Goal: Transaction & Acquisition: Download file/media

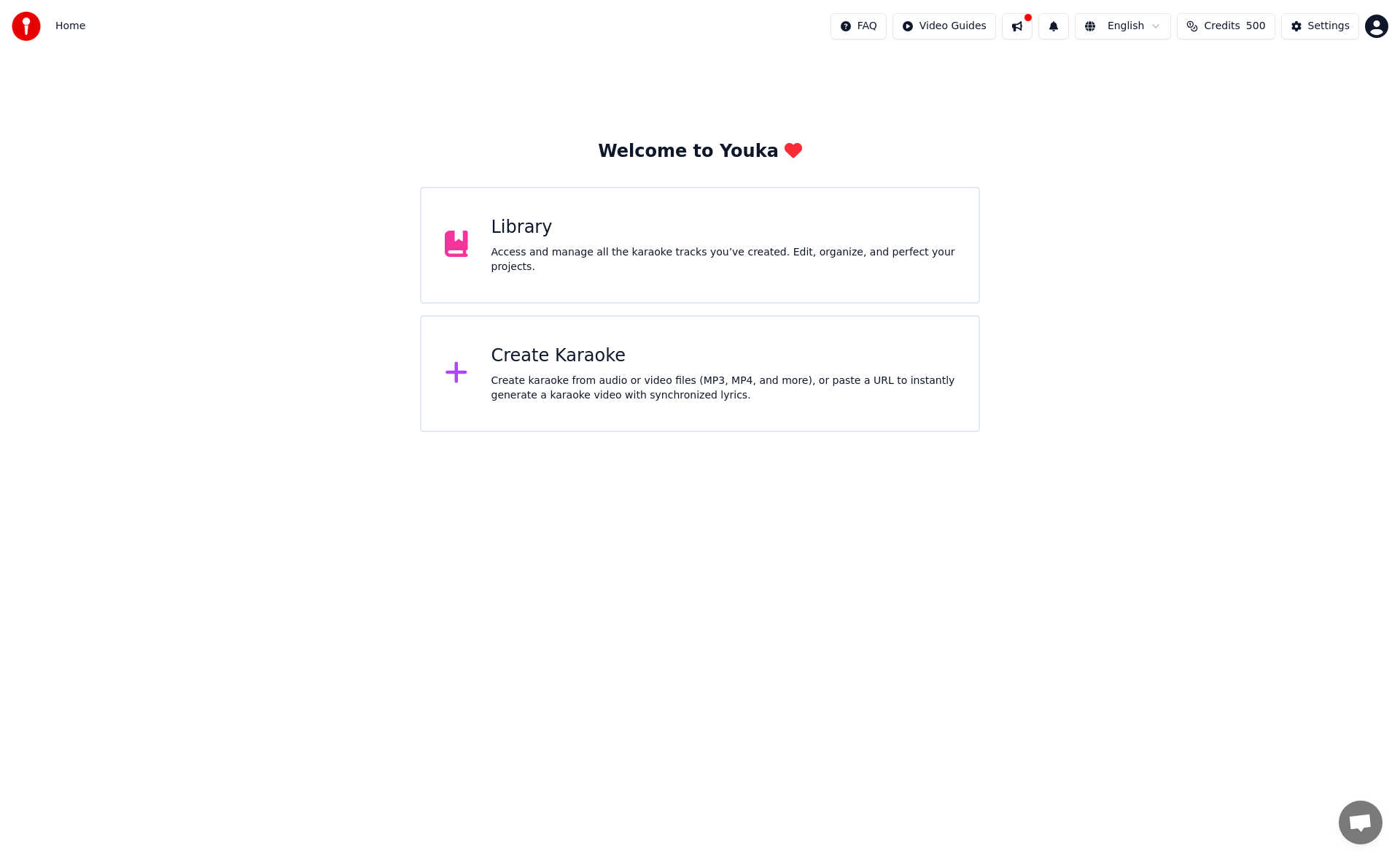
click at [602, 219] on div "Library Access and manage all the karaoke tracks you’ve created. Edit, organize…" at bounding box center [700, 245] width 560 height 117
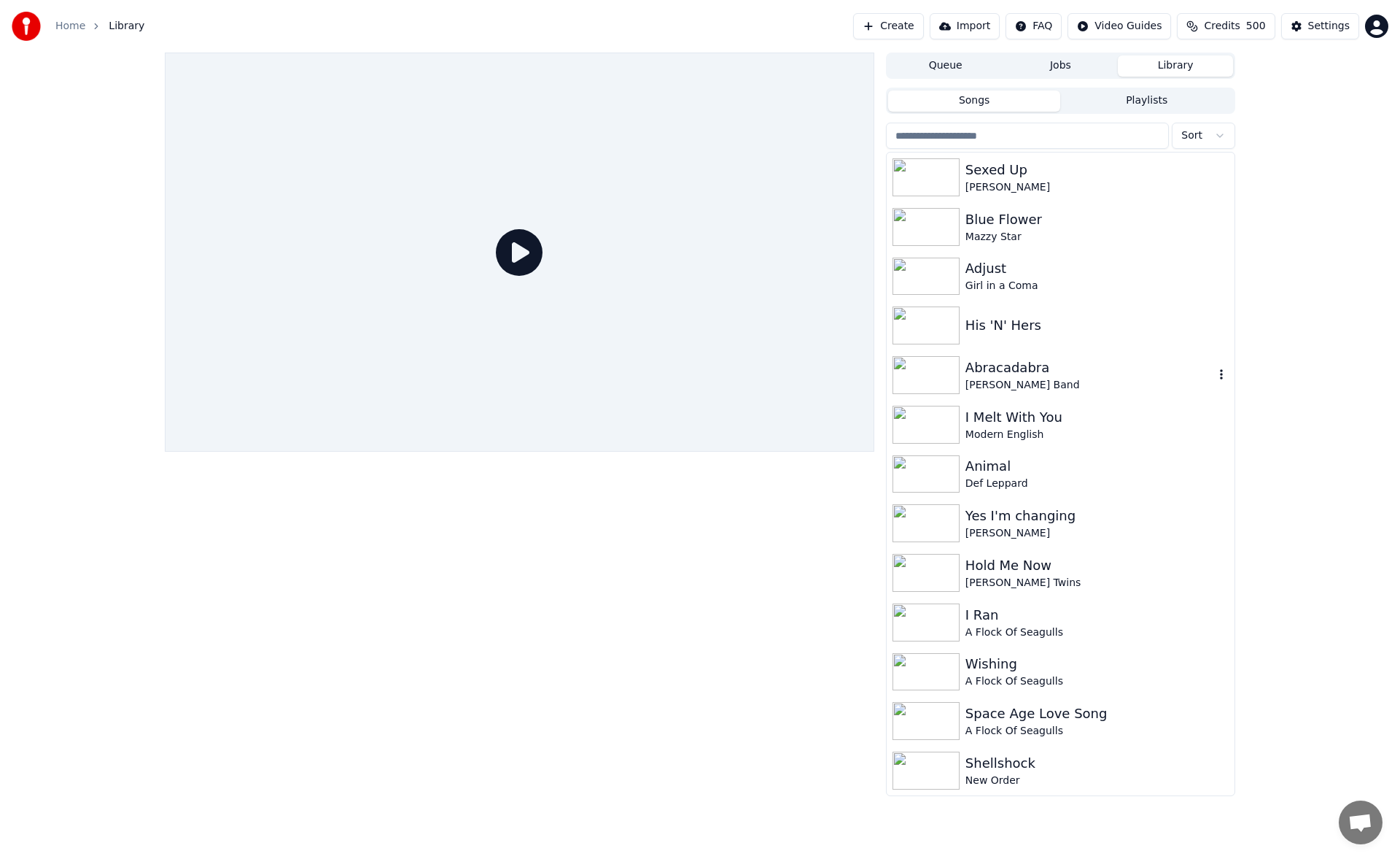
scroll to position [948, 0]
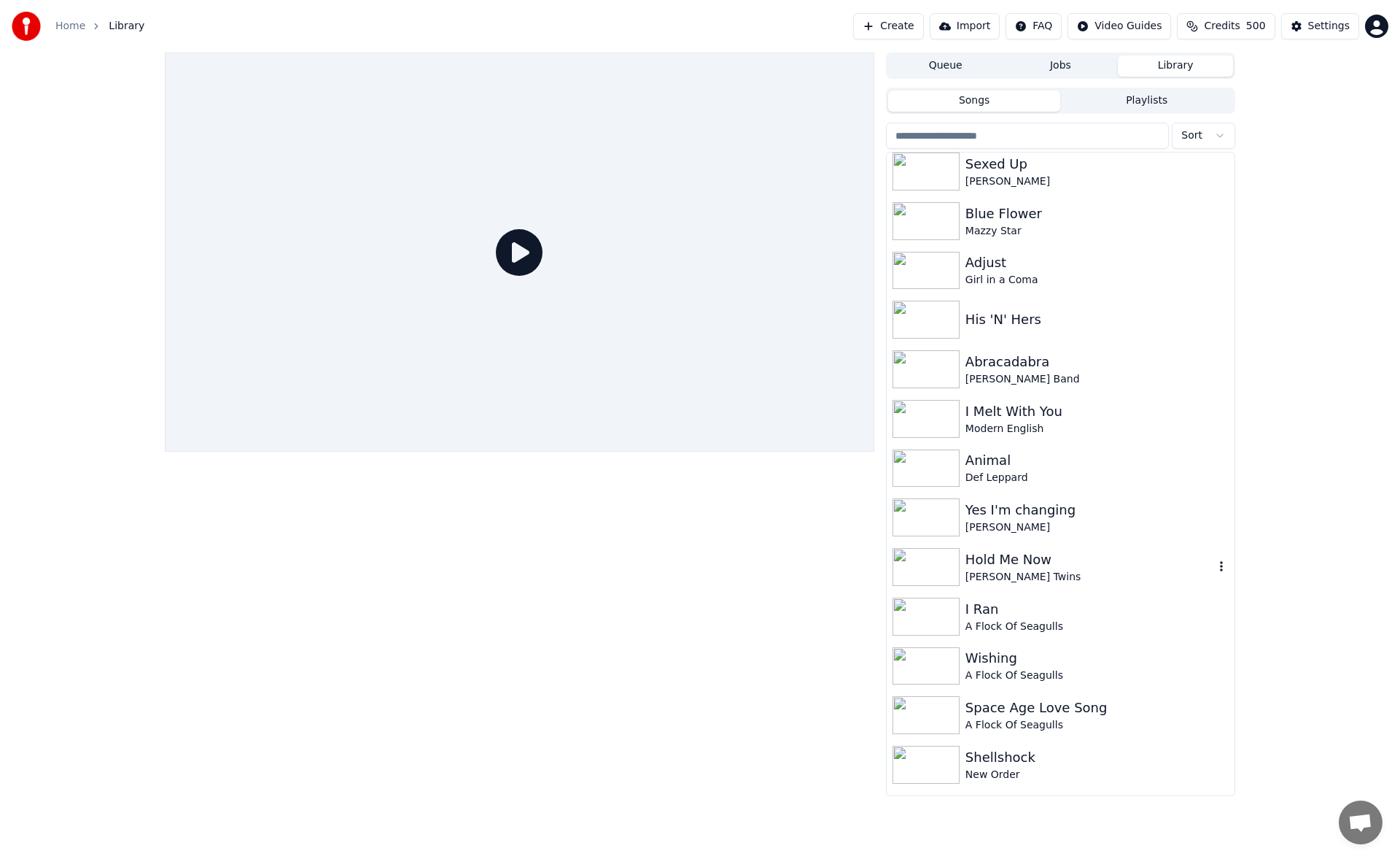
click at [999, 567] on div "Hold Me Now" at bounding box center [1090, 560] width 249 height 20
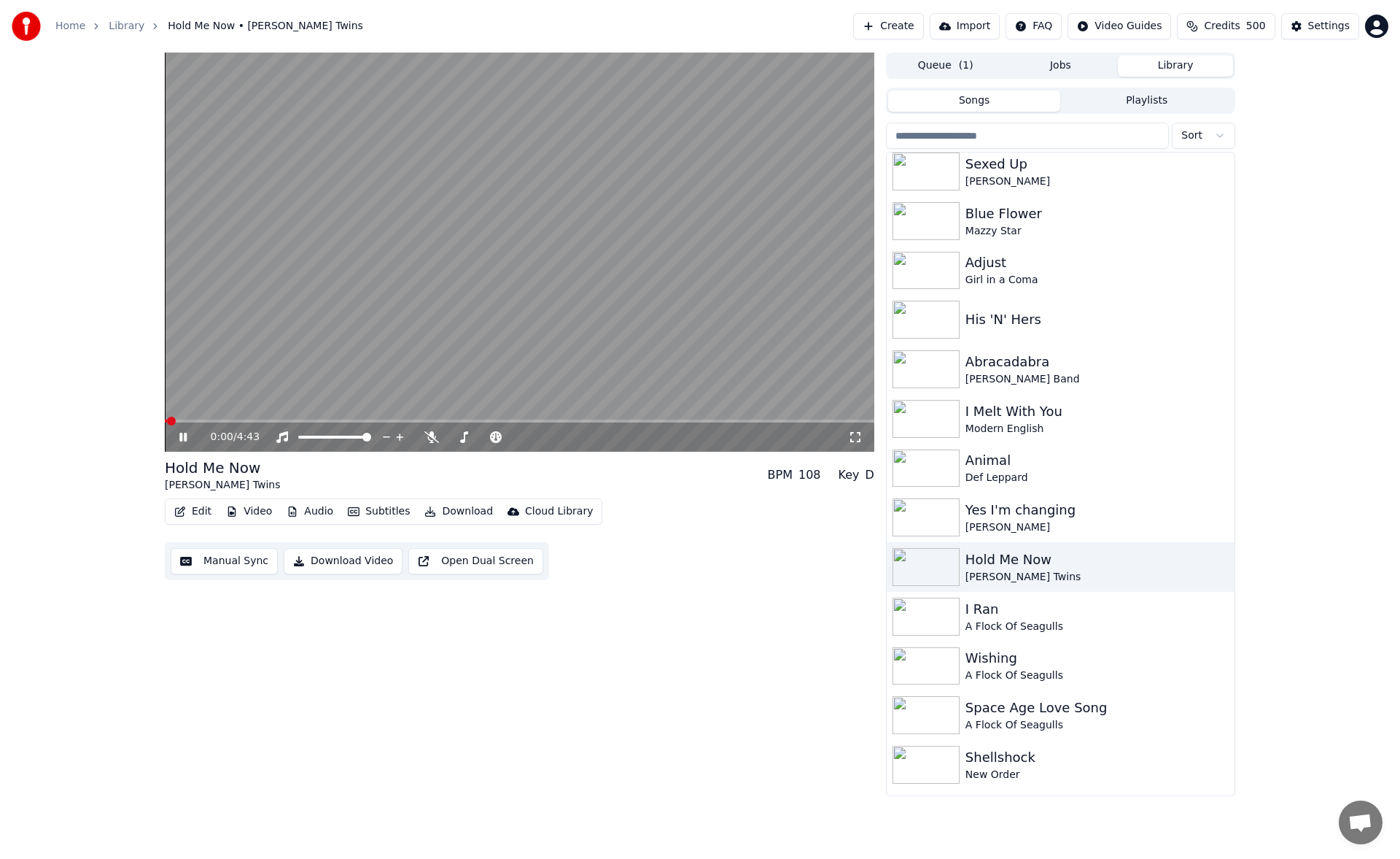
click at [221, 560] on button "Manual Sync" at bounding box center [224, 560] width 107 height 26
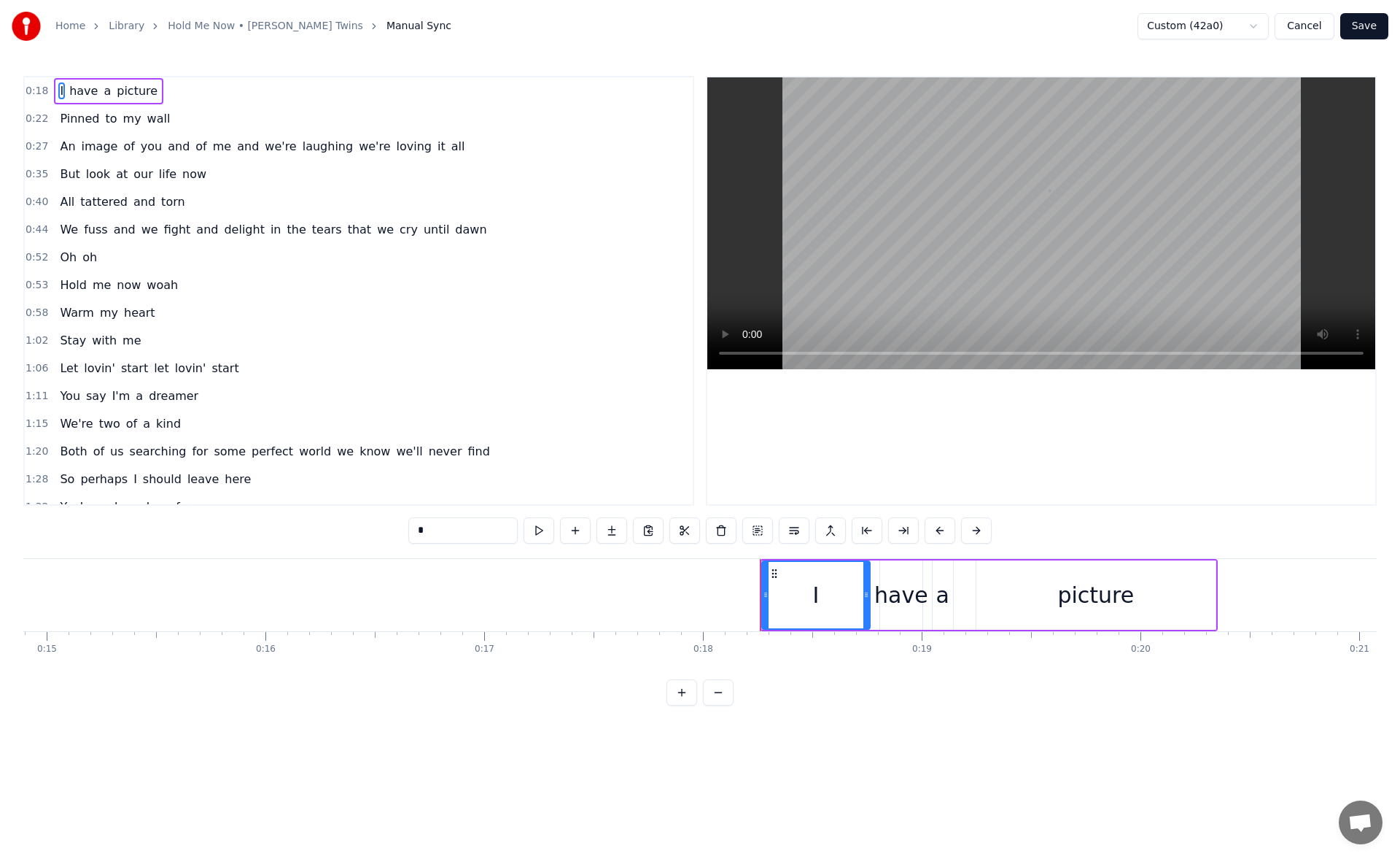
scroll to position [0, 3921]
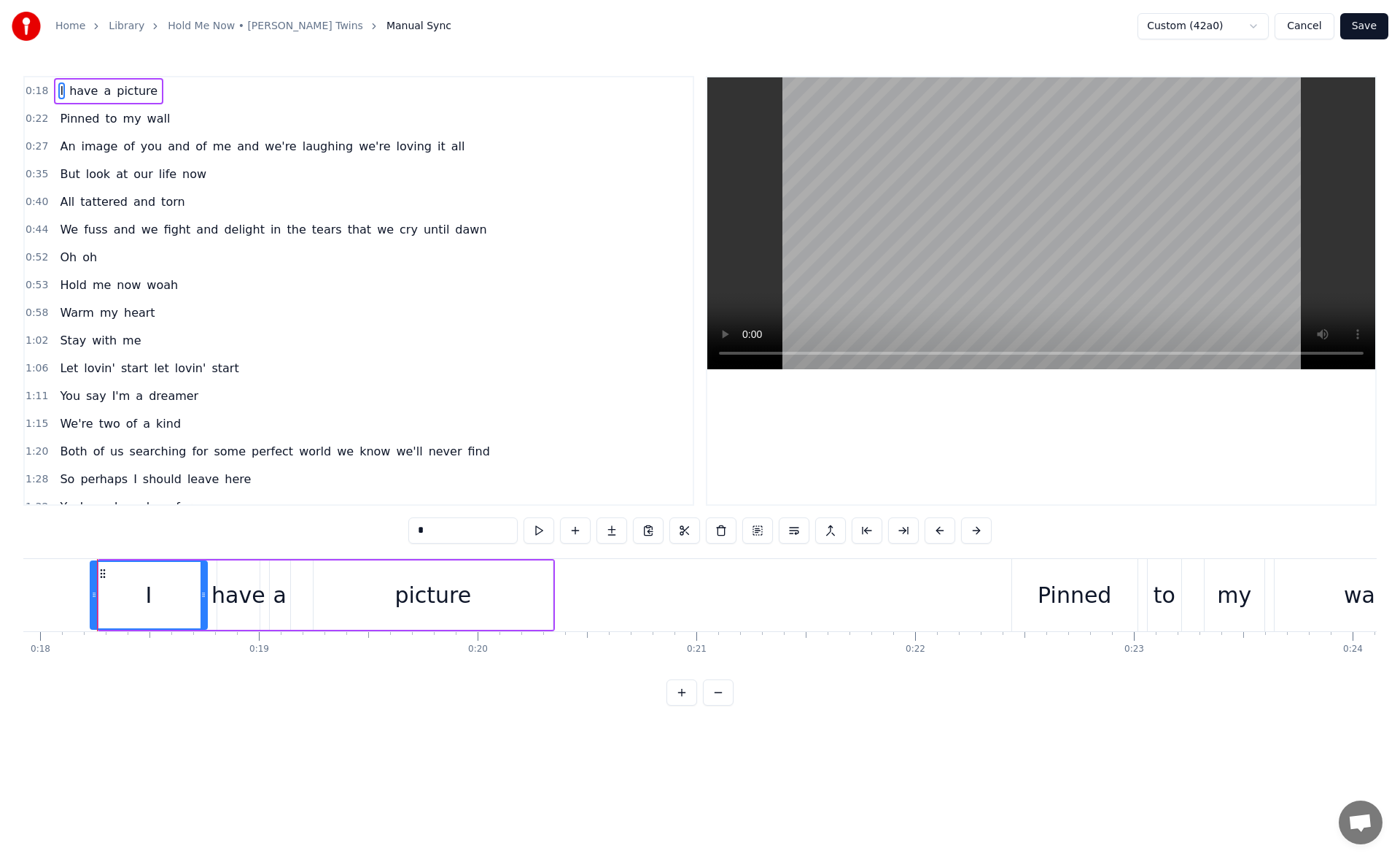
drag, startPoint x: 105, startPoint y: 600, endPoint x: 96, endPoint y: 598, distance: 9.2
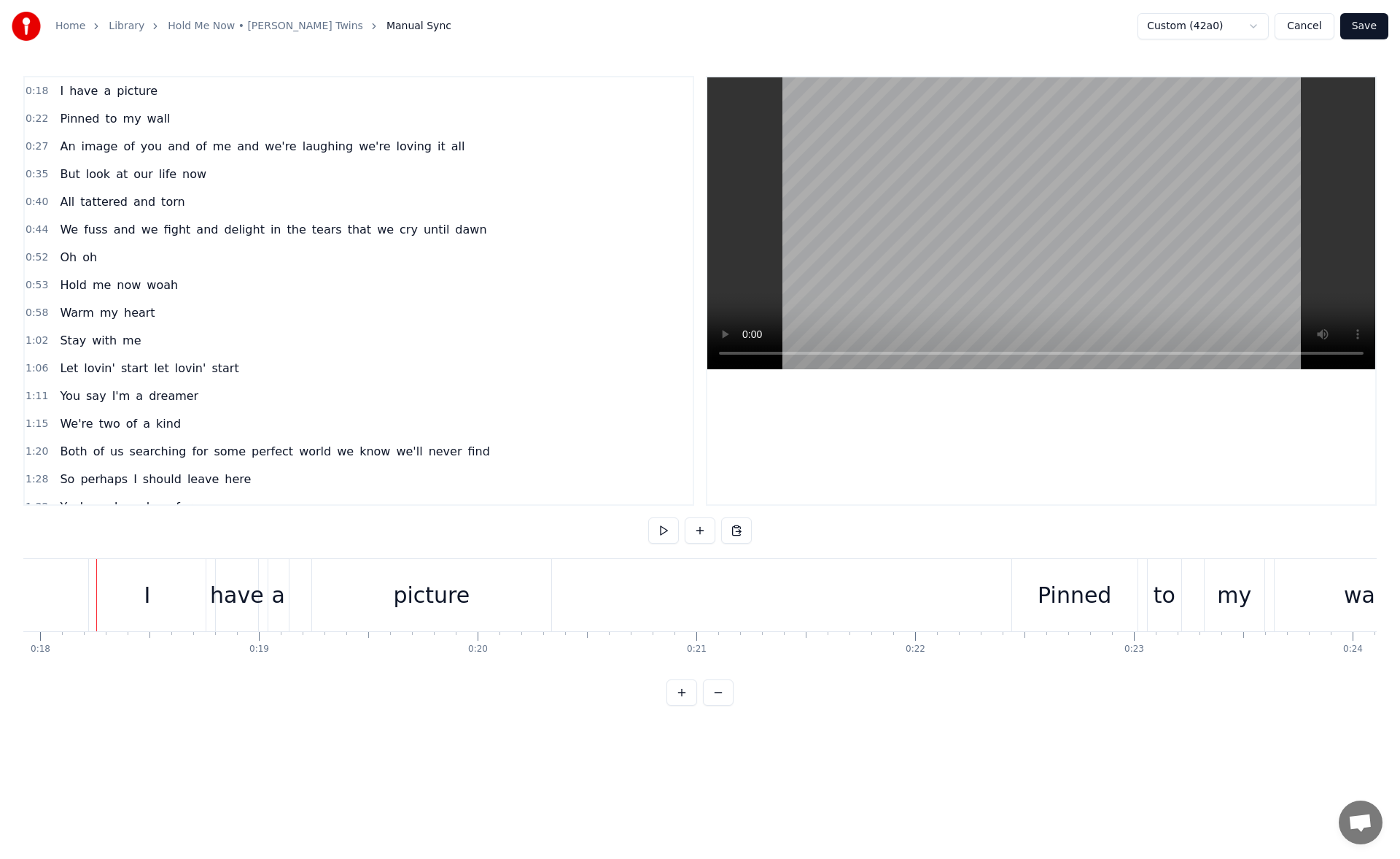
click at [105, 588] on div "I" at bounding box center [147, 594] width 116 height 72
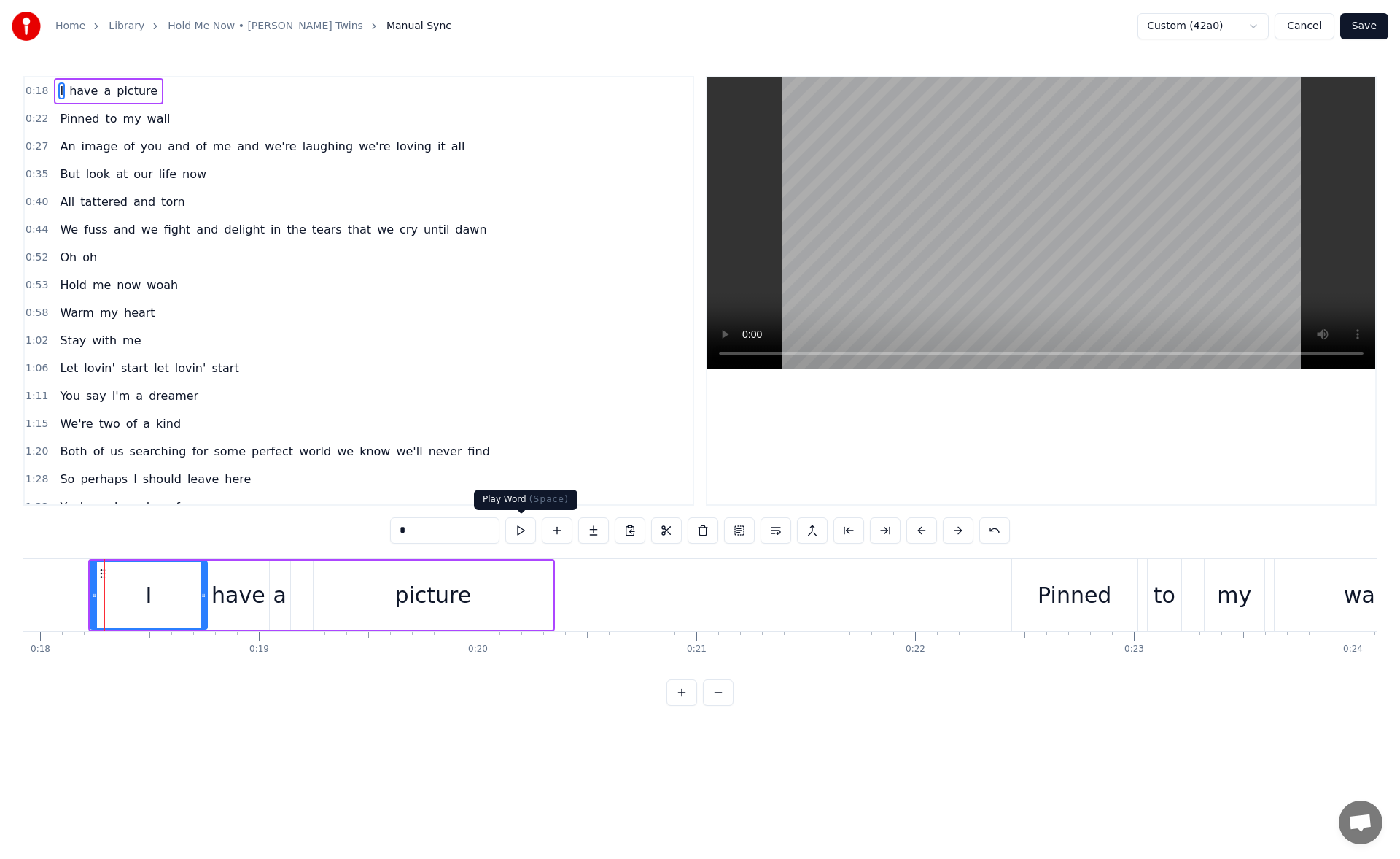
click at [518, 526] on button at bounding box center [521, 530] width 31 height 26
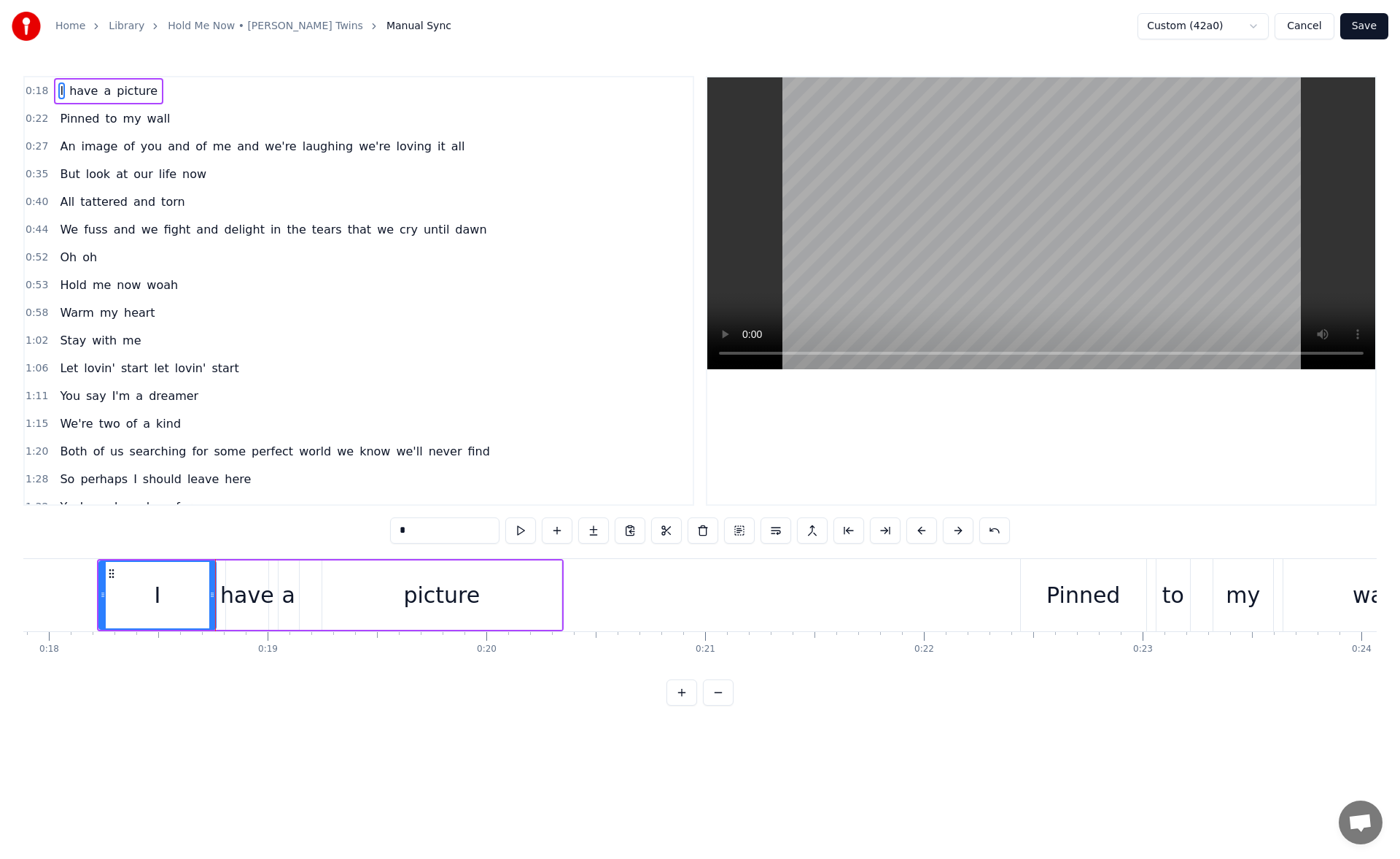
click at [541, 610] on div "picture" at bounding box center [441, 595] width 239 height 70
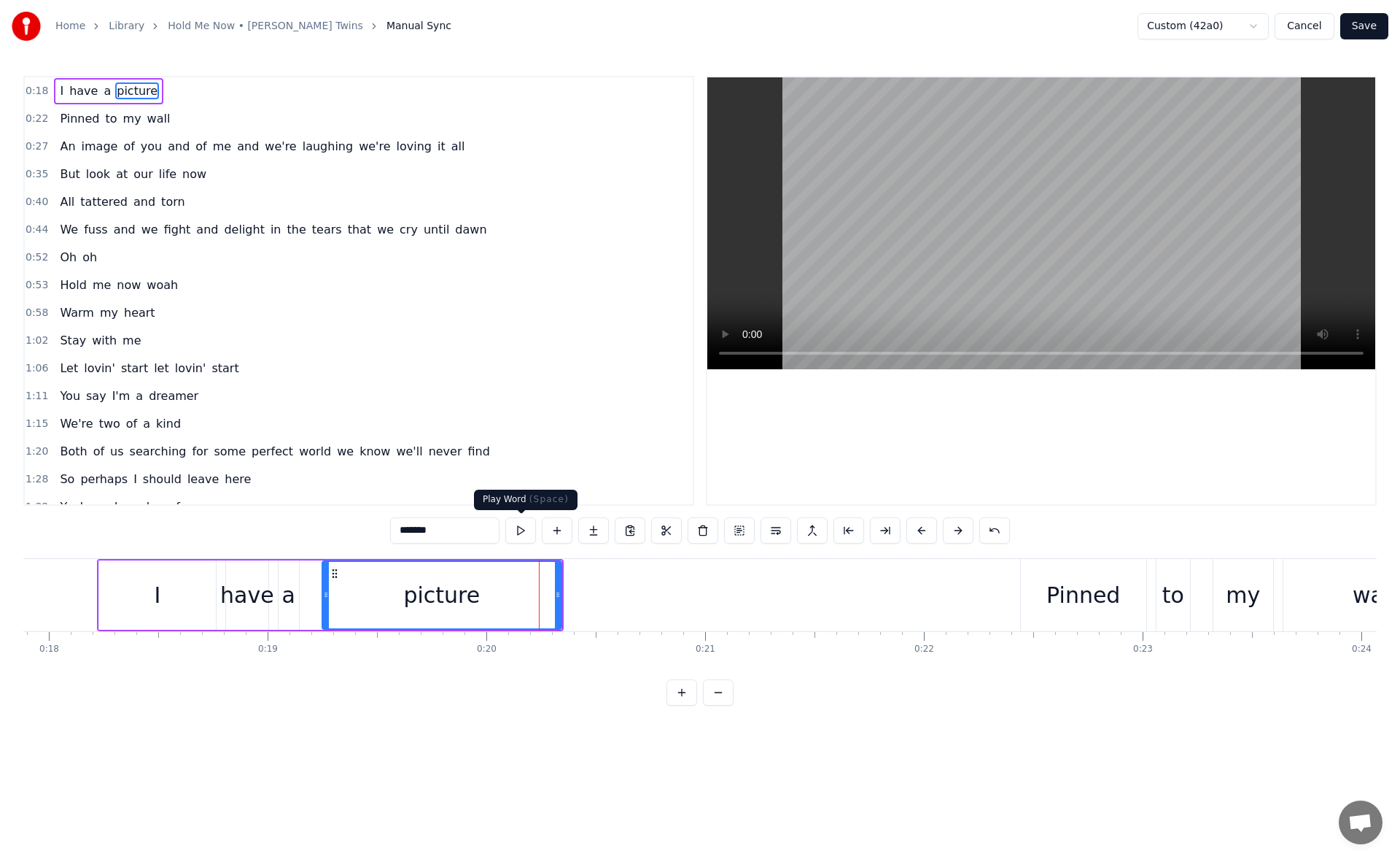
click at [517, 525] on button at bounding box center [521, 530] width 31 height 26
drag, startPoint x: 558, startPoint y: 599, endPoint x: 584, endPoint y: 599, distance: 26.0
click at [583, 599] on icon at bounding box center [580, 594] width 6 height 12
click at [524, 526] on button at bounding box center [521, 530] width 31 height 26
click at [1032, 588] on div "Pinned" at bounding box center [1084, 594] width 126 height 72
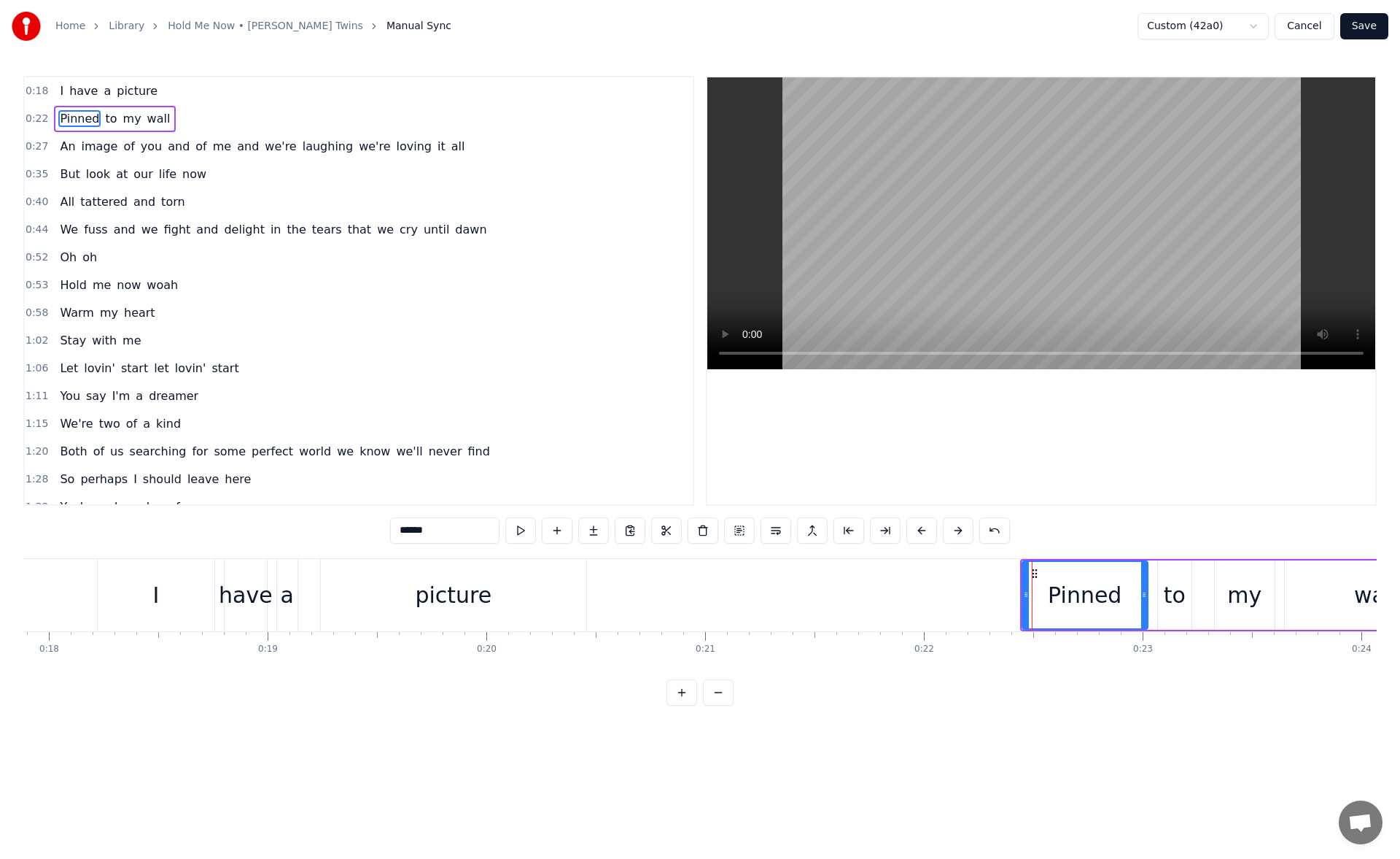
click at [1024, 601] on div at bounding box center [1026, 595] width 6 height 66
click at [1020, 600] on div at bounding box center [1020, 595] width 6 height 66
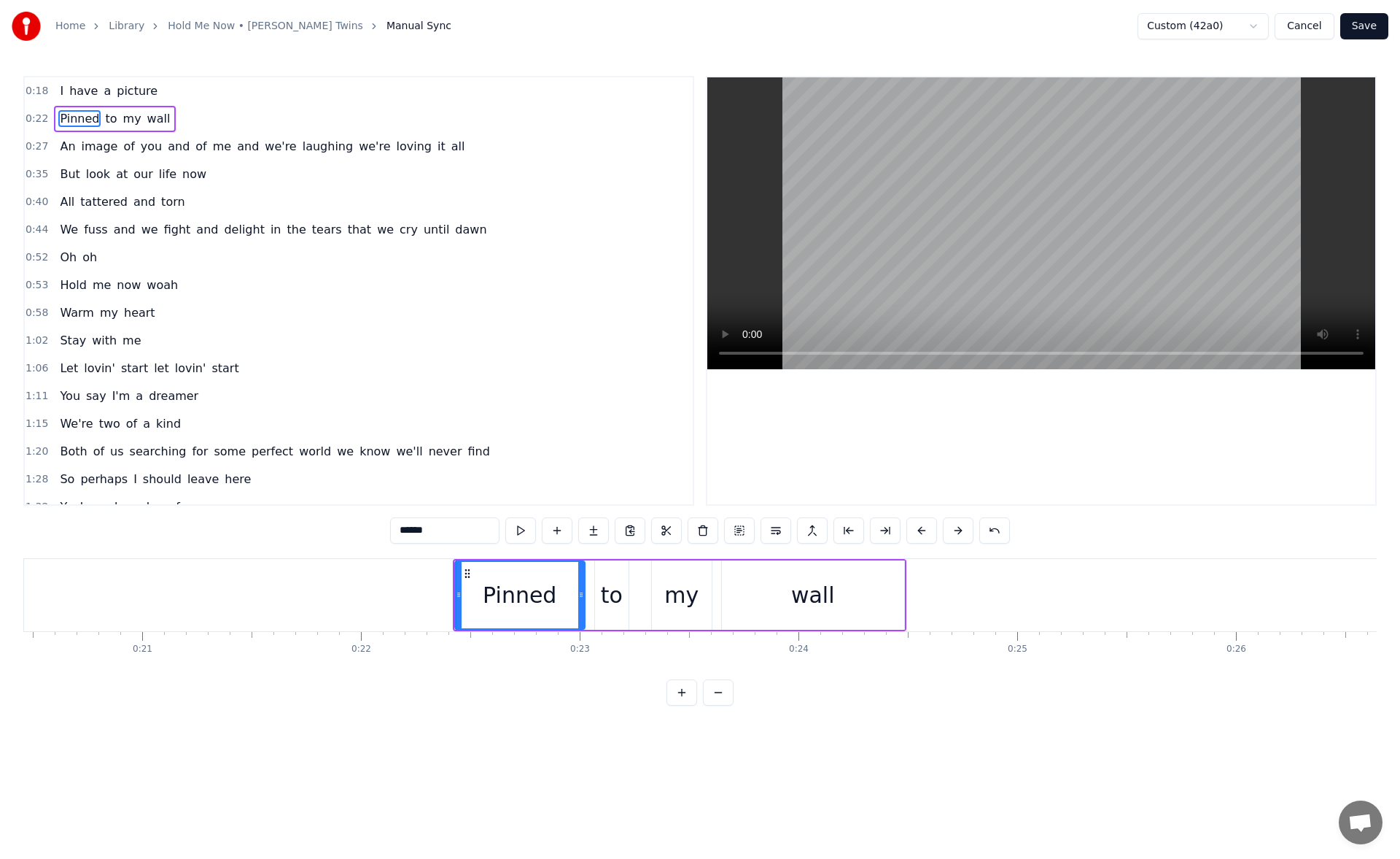
scroll to position [0, 4750]
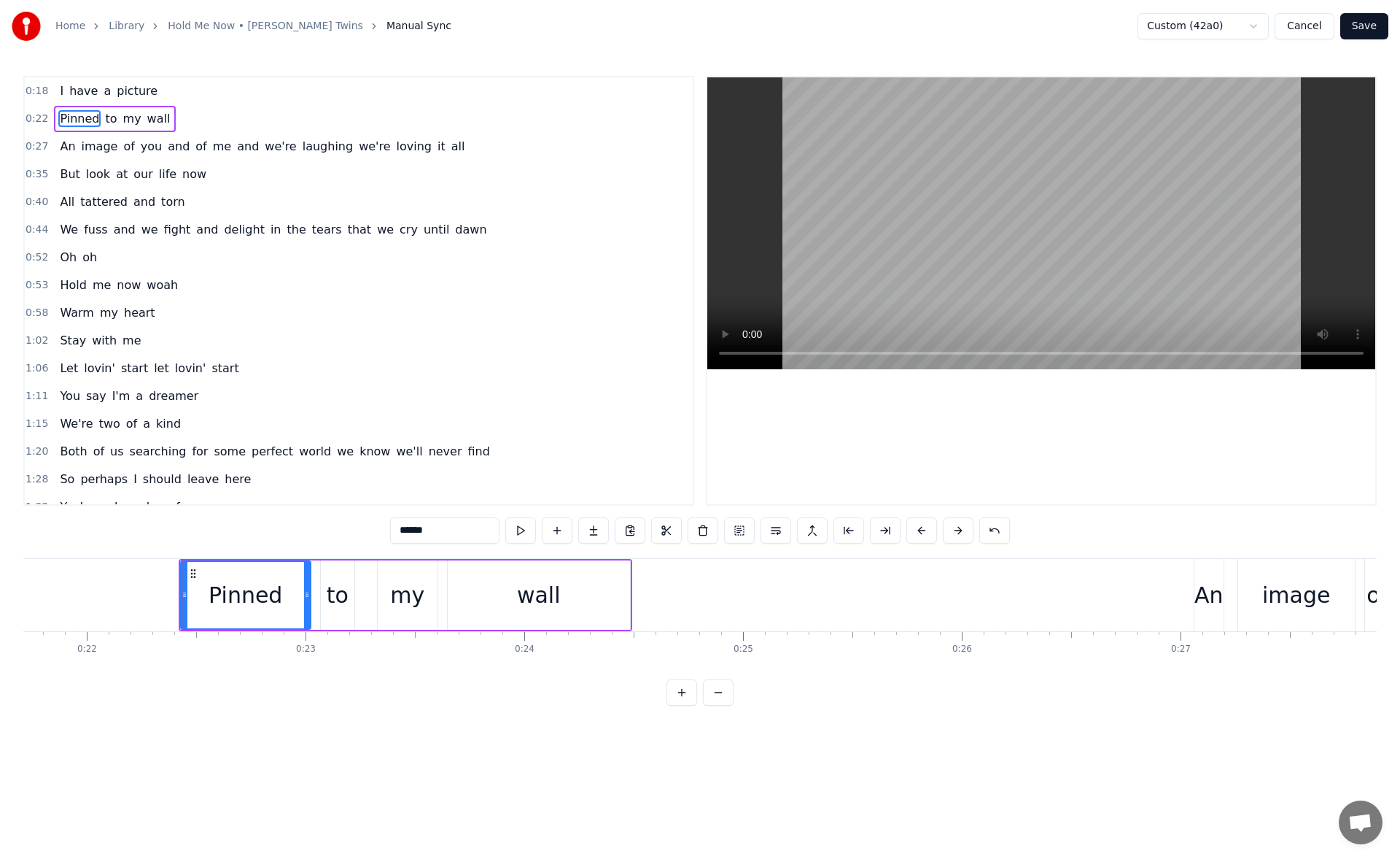
click at [472, 588] on div "wall" at bounding box center [539, 595] width 182 height 70
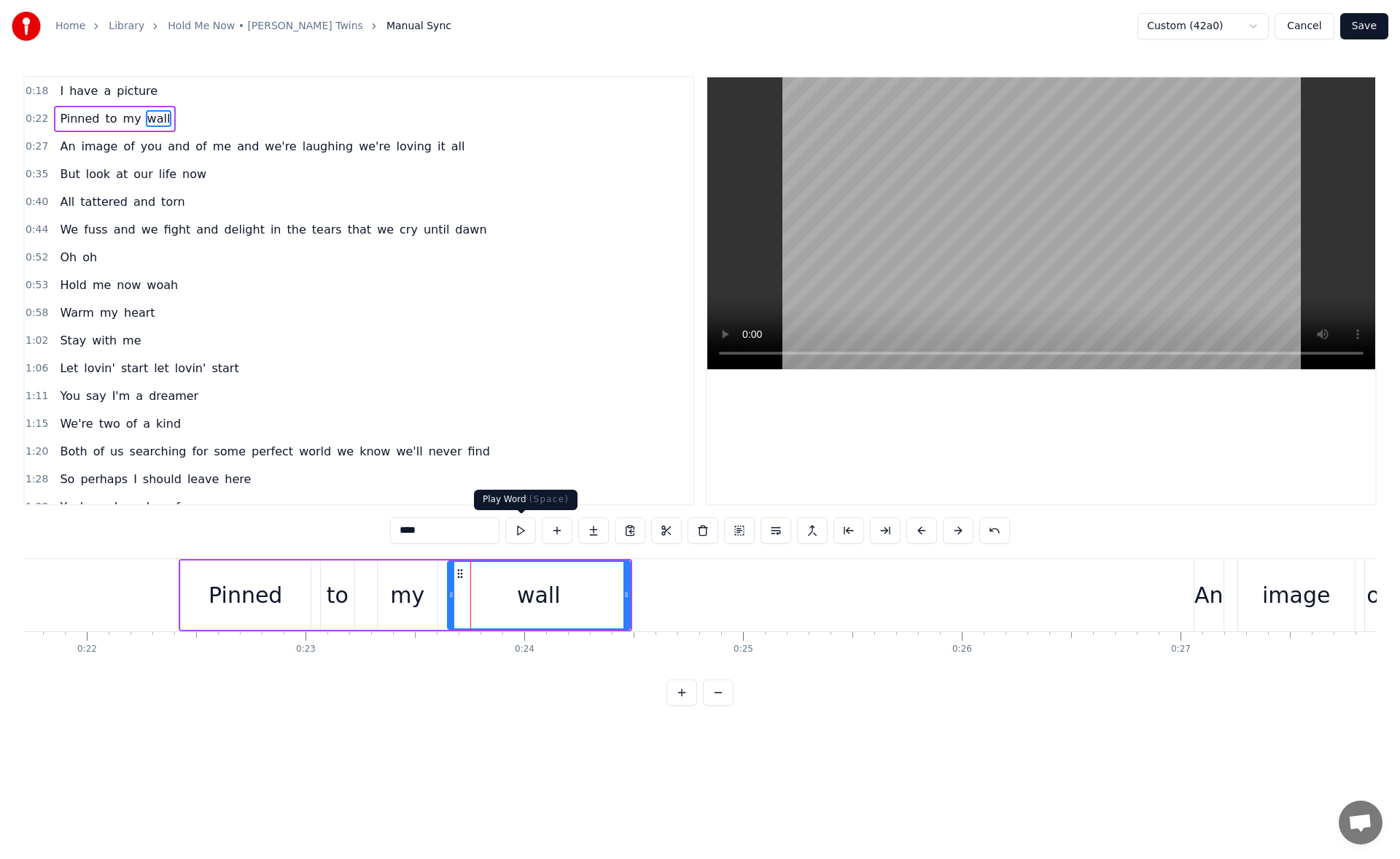
click at [524, 534] on button at bounding box center [521, 530] width 31 height 26
click at [629, 594] on icon at bounding box center [626, 594] width 6 height 12
click at [521, 527] on button at bounding box center [521, 530] width 31 height 26
click at [1207, 589] on div "An" at bounding box center [1209, 594] width 29 height 33
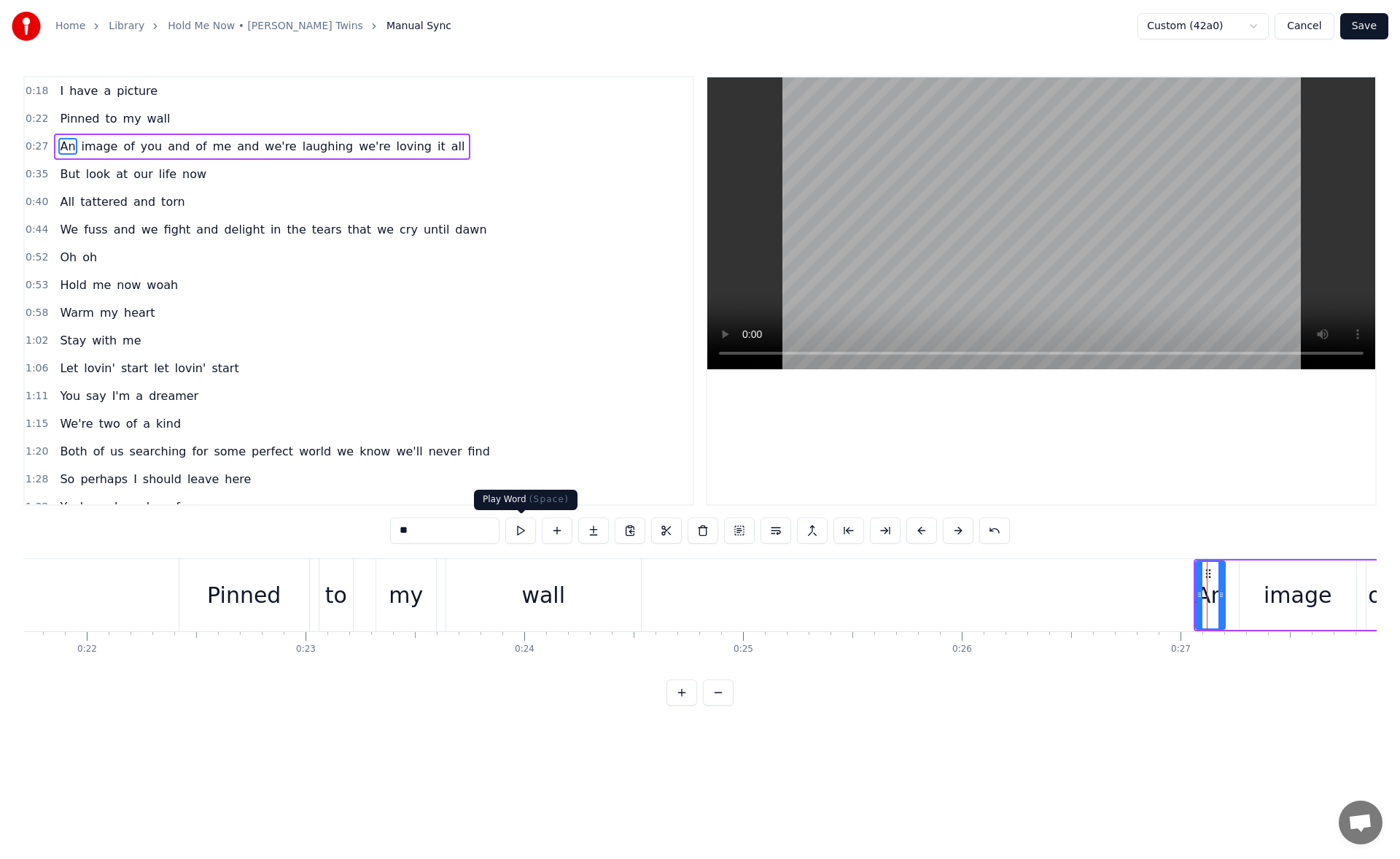
click at [519, 532] on button at bounding box center [521, 530] width 31 height 26
click at [1199, 591] on icon at bounding box center [1199, 594] width 6 height 12
drag, startPoint x: 1198, startPoint y: 591, endPoint x: 1187, endPoint y: 595, distance: 11.7
click at [1187, 595] on icon at bounding box center [1190, 594] width 6 height 12
click at [510, 532] on button at bounding box center [521, 530] width 31 height 26
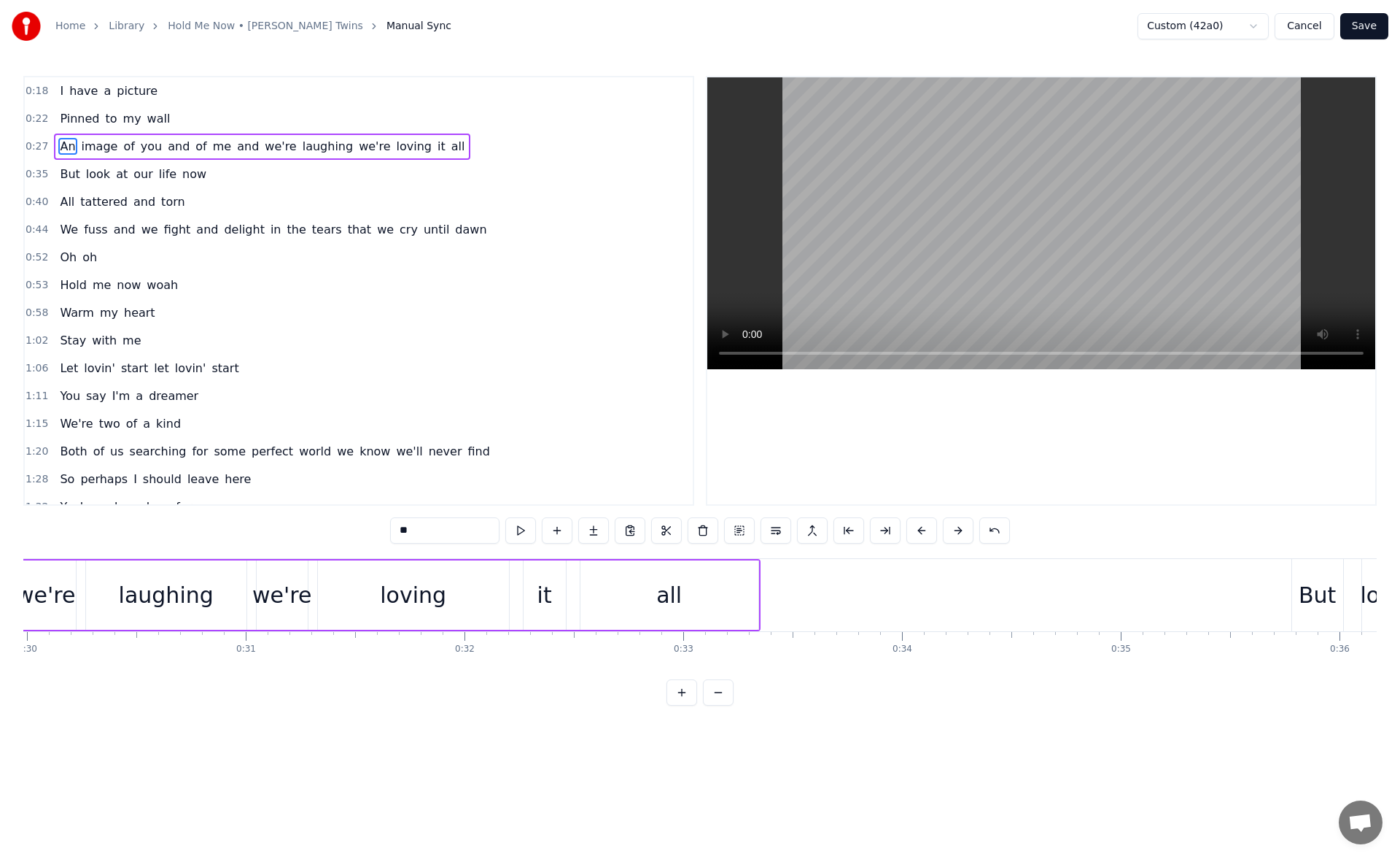
scroll to position [0, 6595]
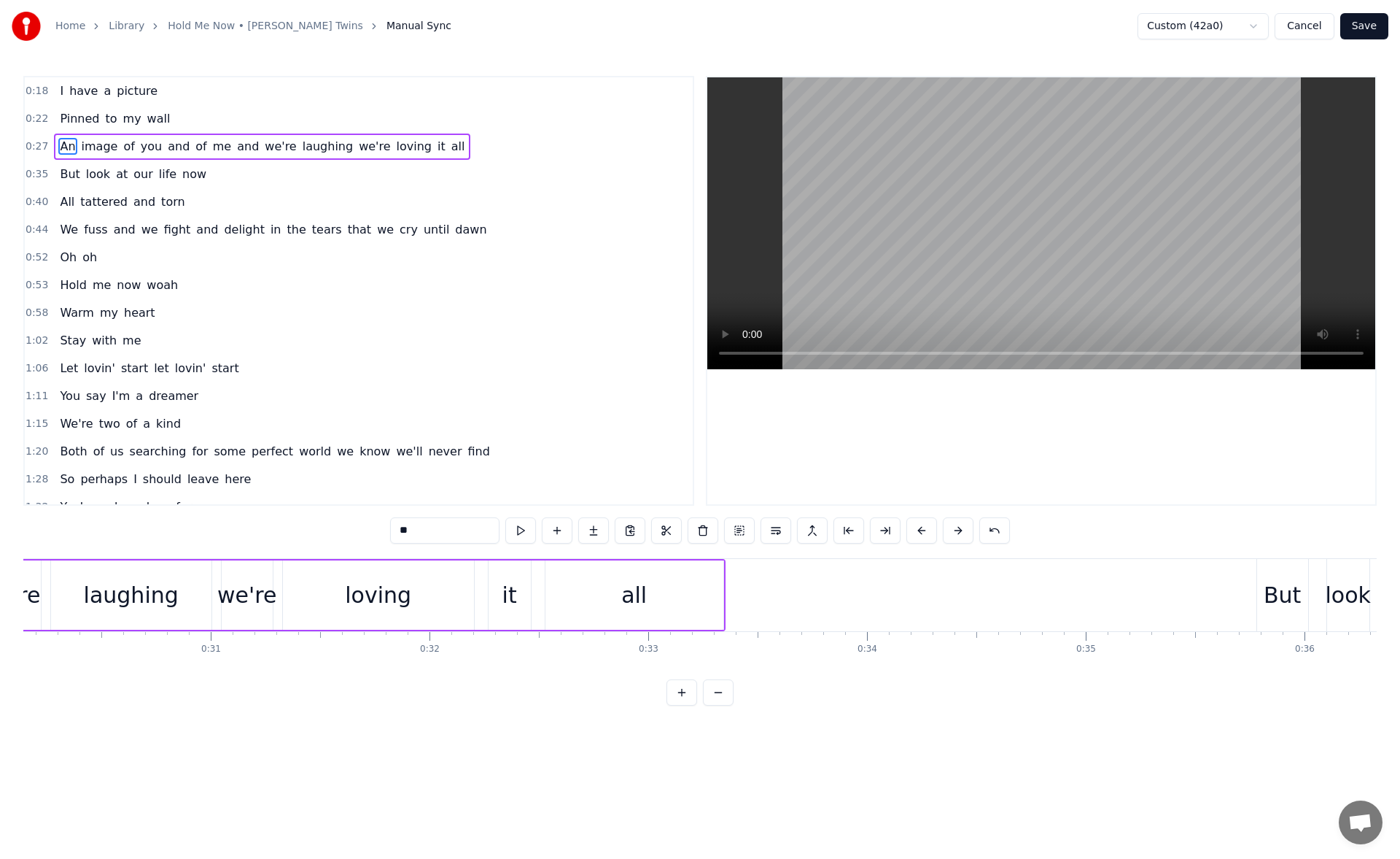
click at [619, 605] on div "all" at bounding box center [634, 595] width 178 height 70
type input "***"
click at [531, 540] on button at bounding box center [521, 530] width 31 height 26
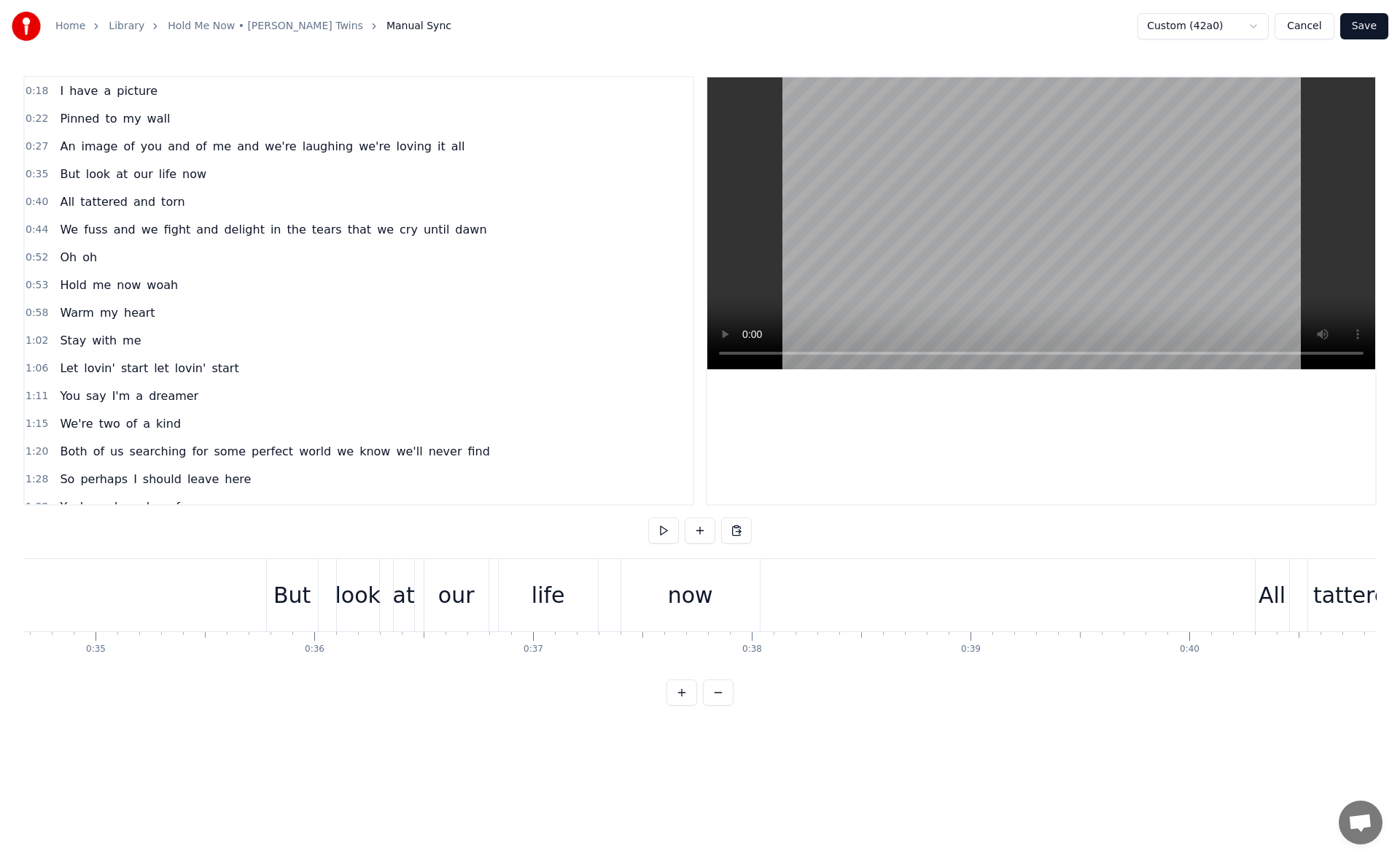
scroll to position [0, 7757]
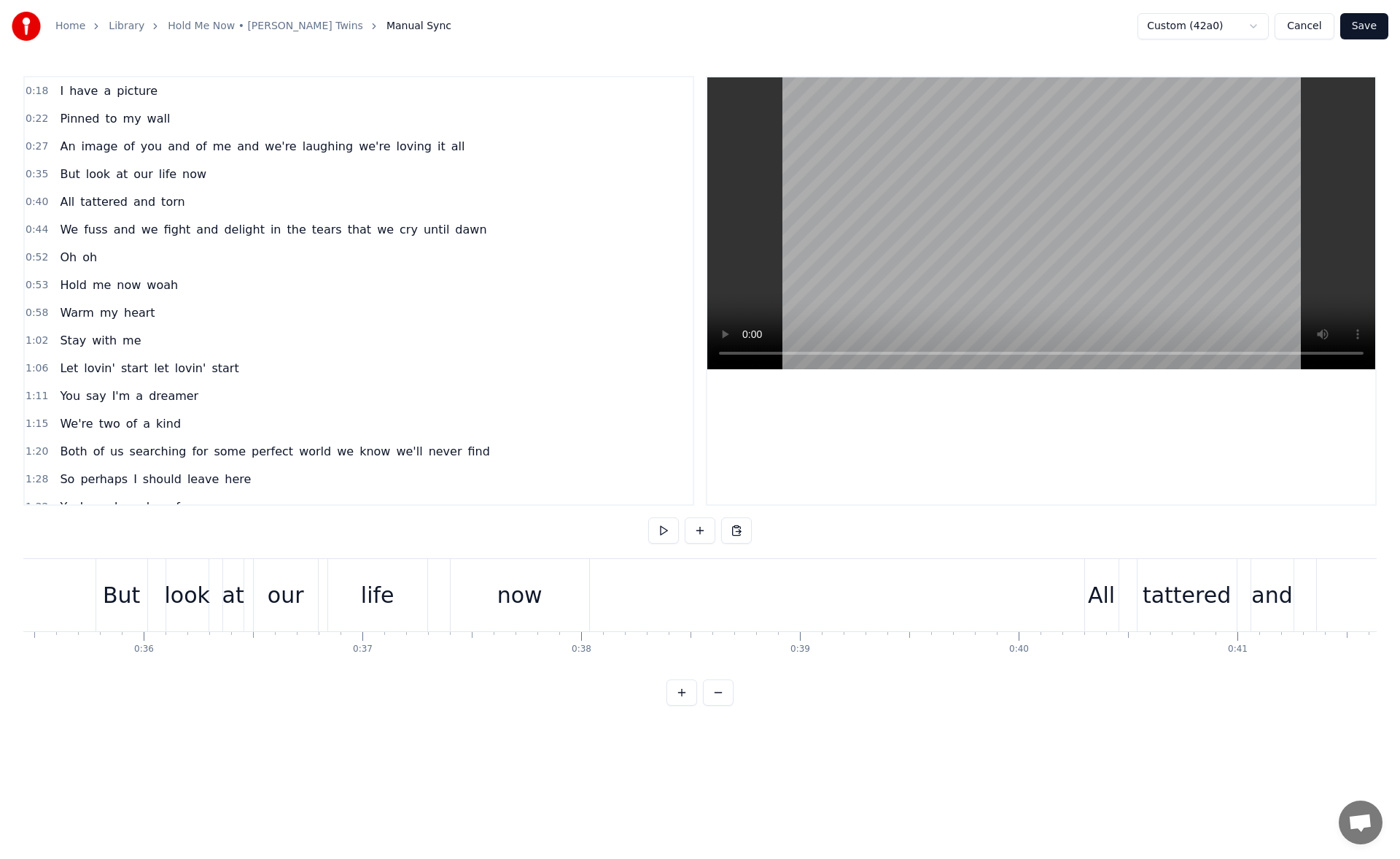
click at [536, 599] on div "now" at bounding box center [519, 594] width 45 height 33
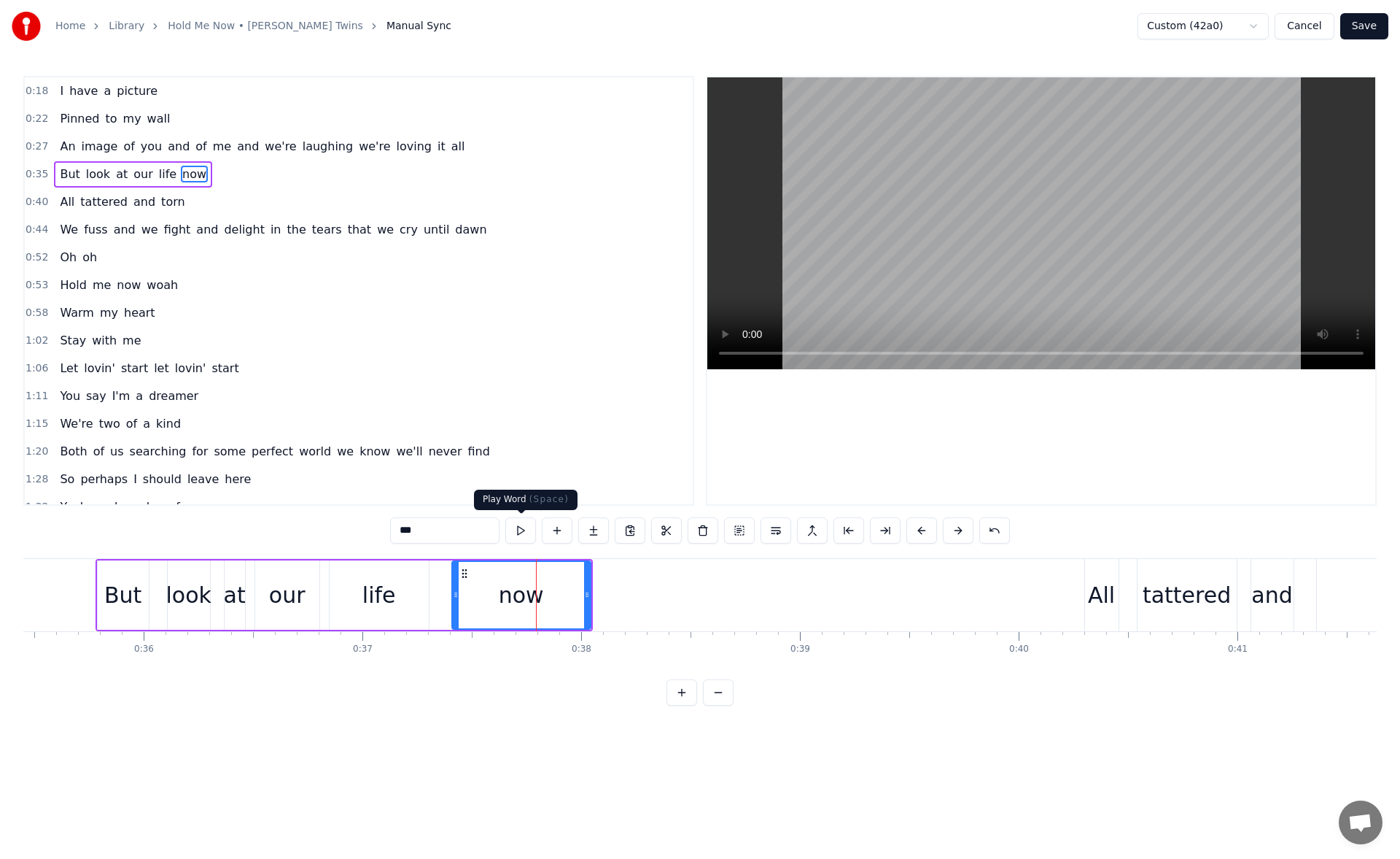
click at [525, 531] on button at bounding box center [521, 530] width 31 height 26
click at [593, 596] on icon at bounding box center [591, 594] width 6 height 12
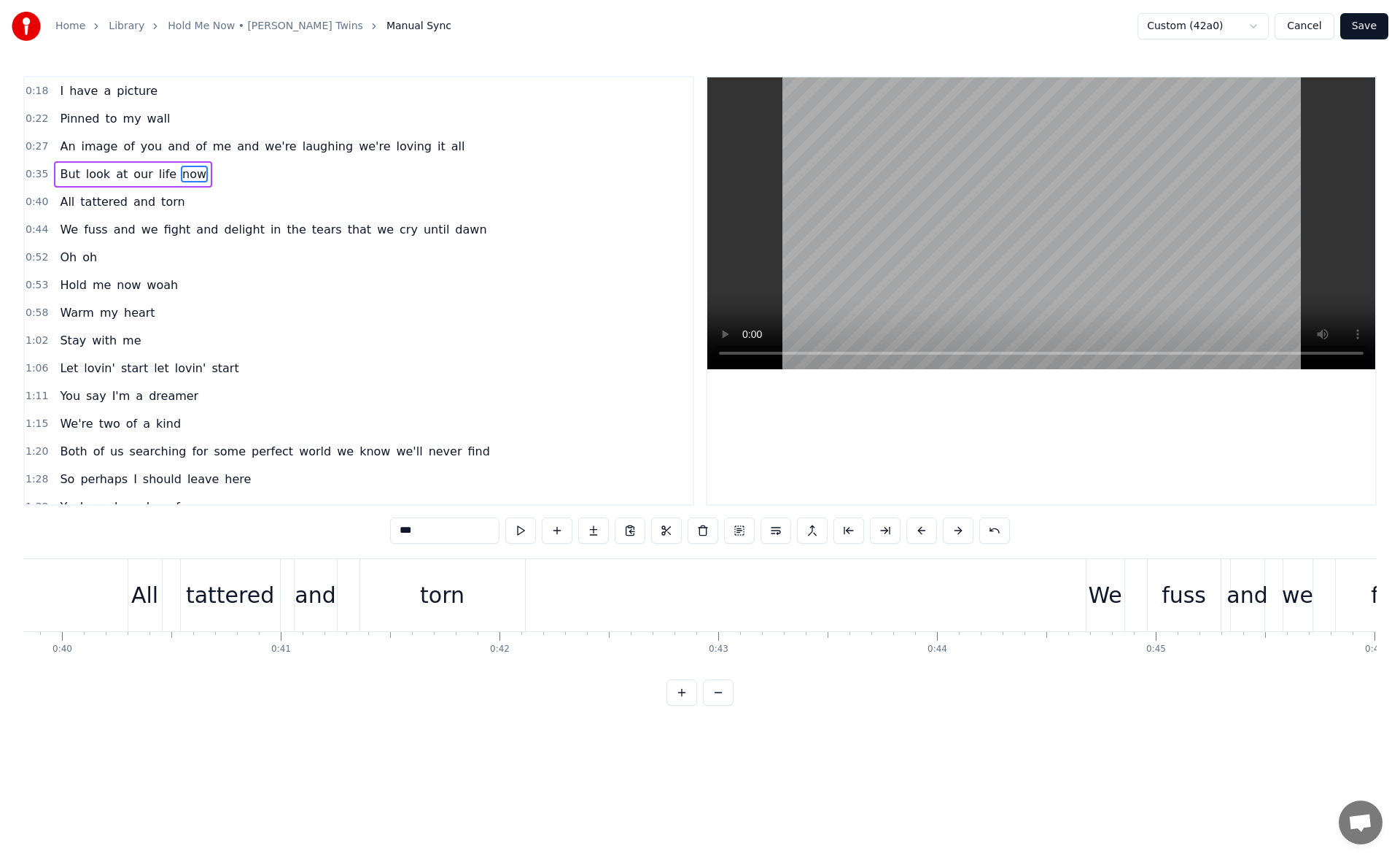
scroll to position [0, 8748]
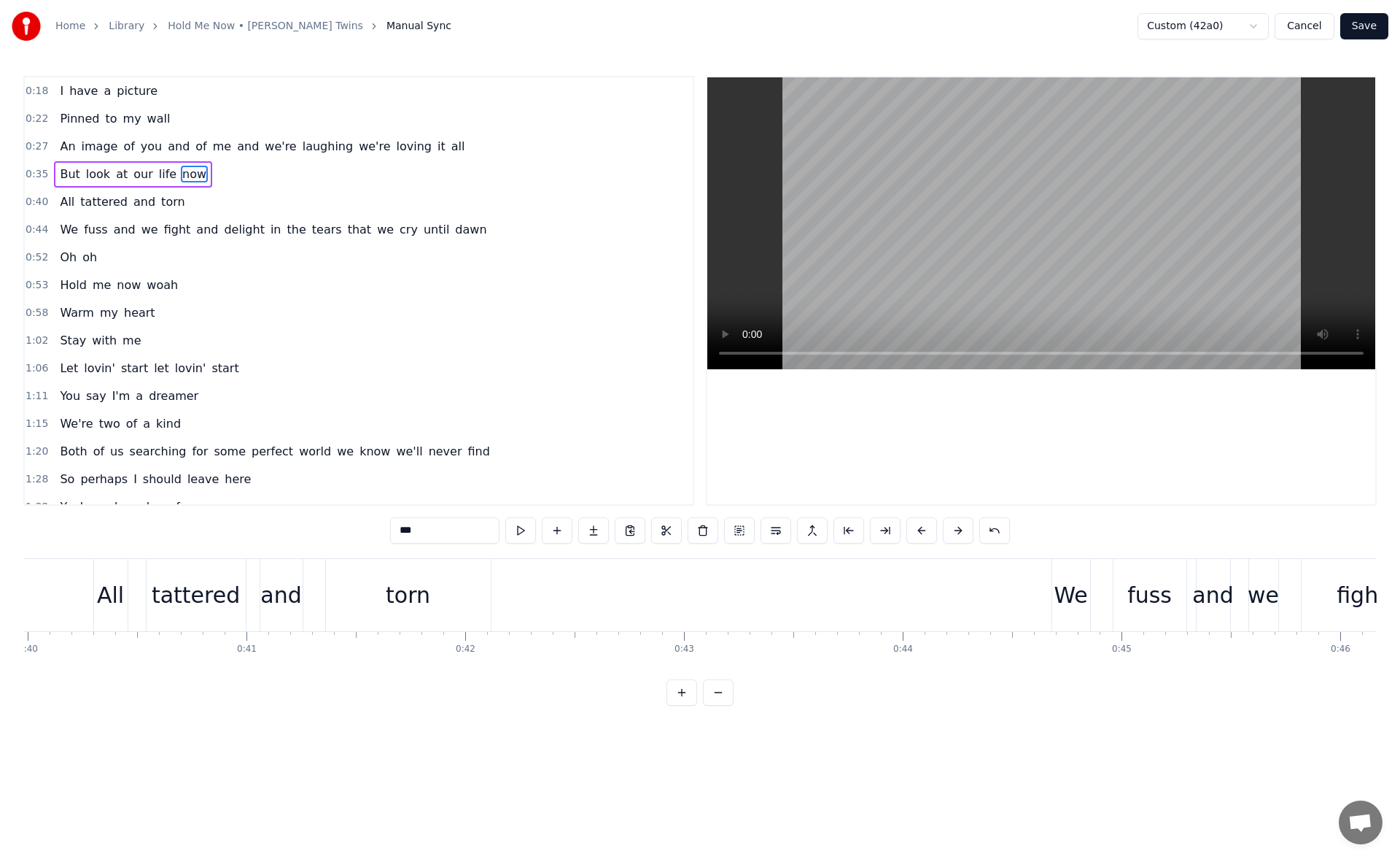
click at [377, 600] on div "torn" at bounding box center [409, 594] width 165 height 72
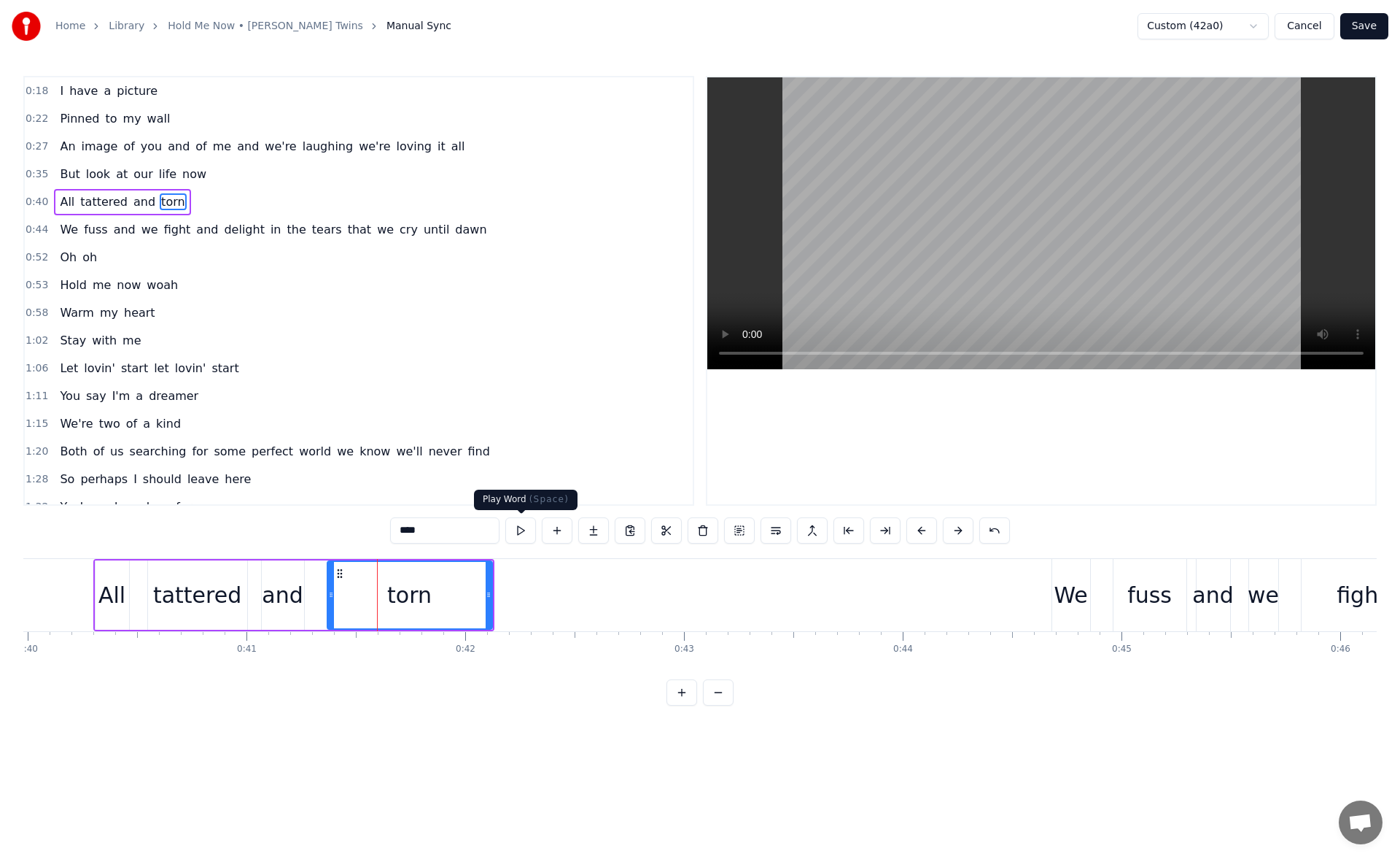
click at [519, 536] on button at bounding box center [521, 530] width 31 height 26
drag, startPoint x: 489, startPoint y: 599, endPoint x: 500, endPoint y: 600, distance: 11.0
click at [500, 600] on div at bounding box center [498, 595] width 6 height 66
click at [523, 528] on button at bounding box center [521, 530] width 31 height 26
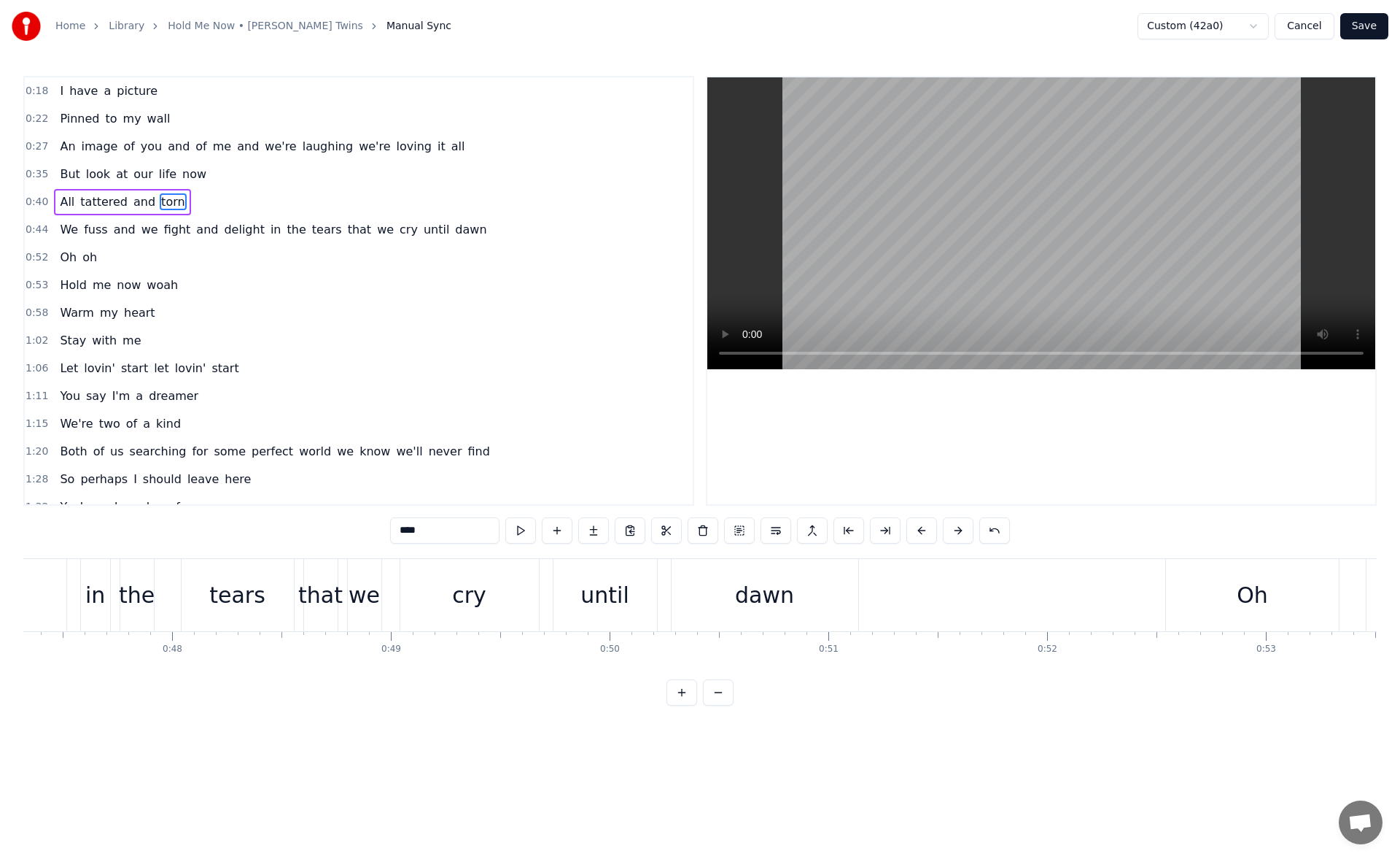
scroll to position [0, 10661]
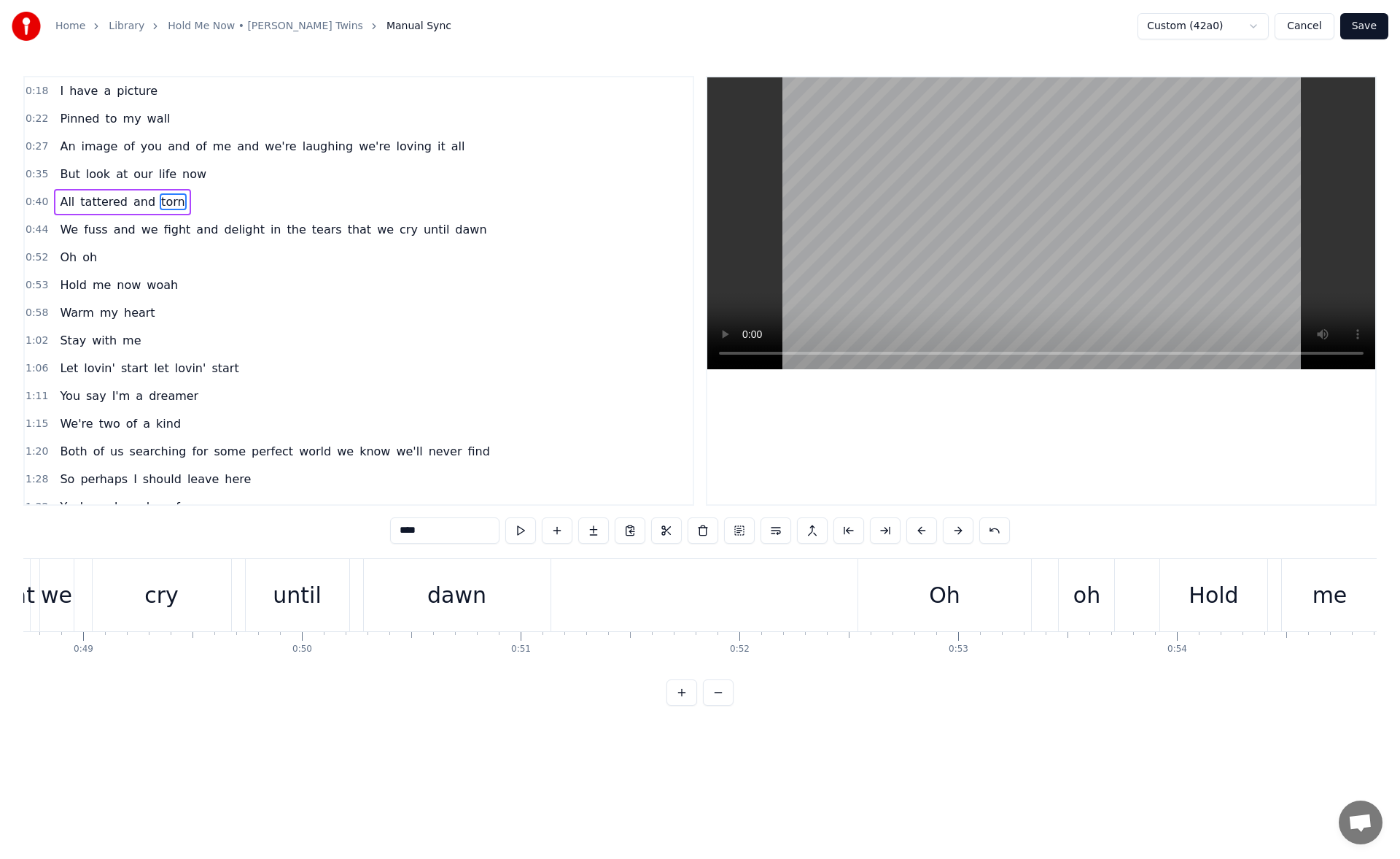
click at [442, 596] on div "dawn" at bounding box center [456, 594] width 59 height 33
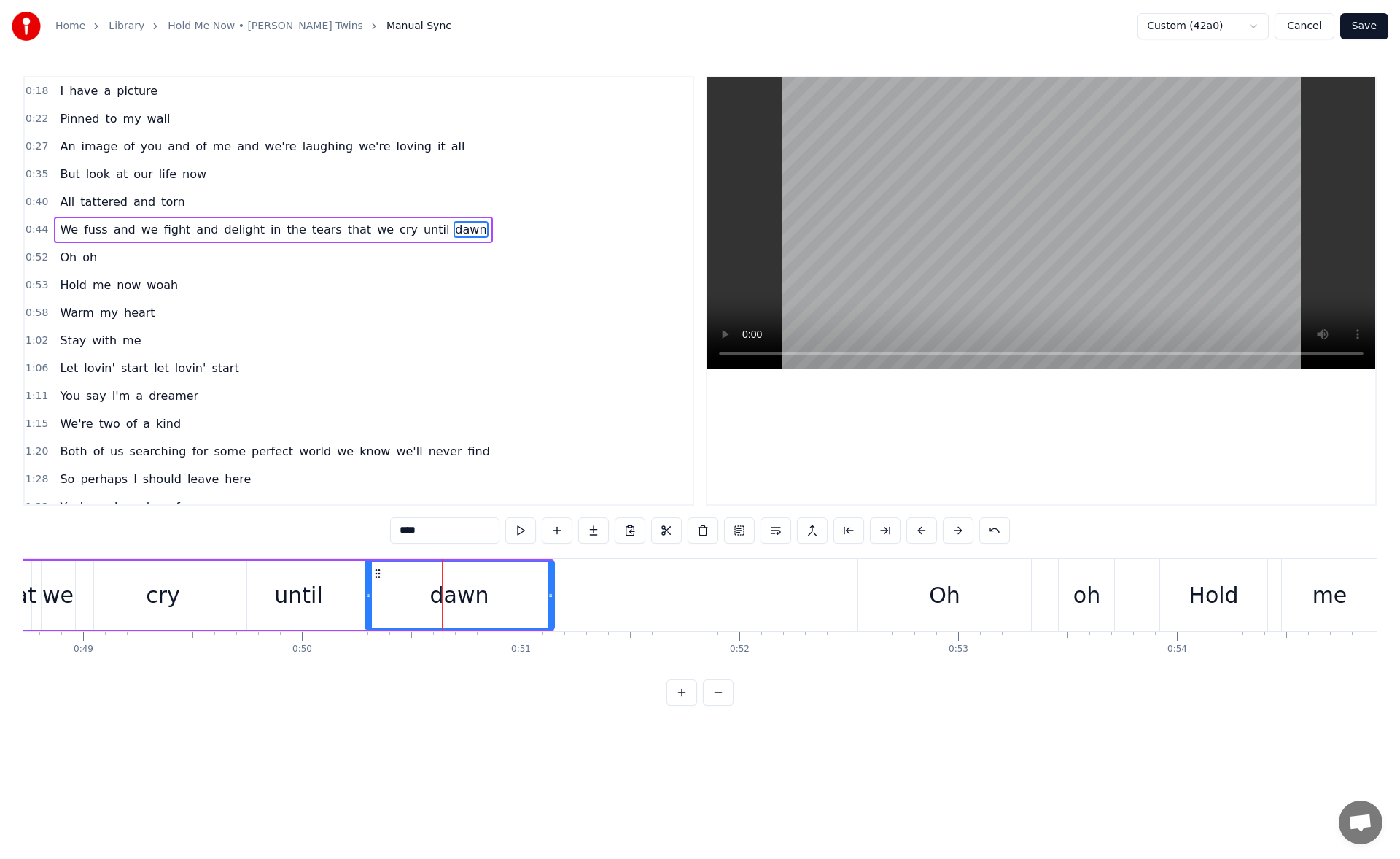
drag, startPoint x: 547, startPoint y: 594, endPoint x: 570, endPoint y: 593, distance: 23.0
click at [553, 593] on icon at bounding box center [550, 594] width 6 height 12
click at [529, 536] on button at bounding box center [521, 530] width 31 height 26
click at [901, 594] on div "Oh" at bounding box center [945, 594] width 173 height 72
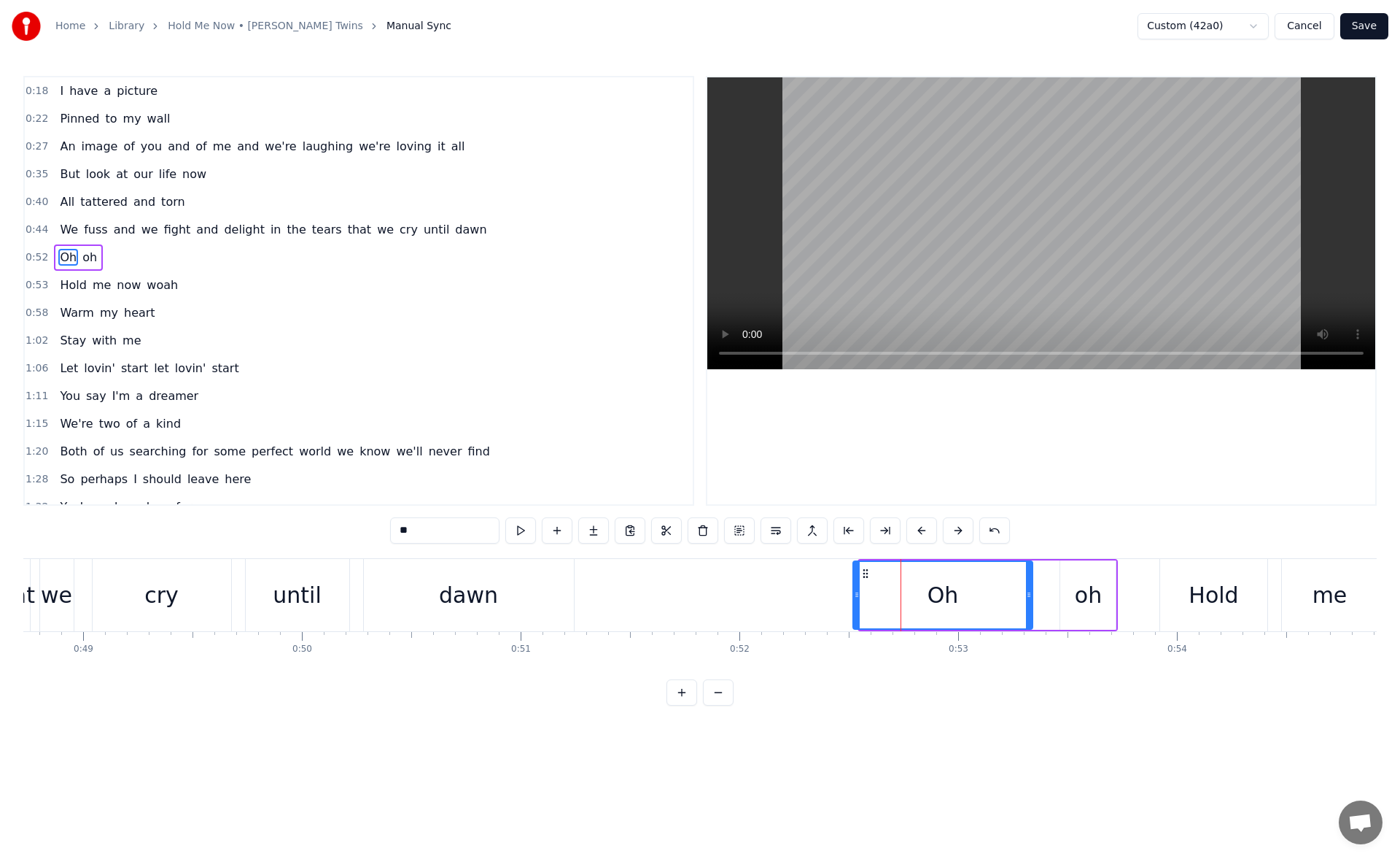
click at [857, 594] on circle at bounding box center [857, 594] width 1 height 1
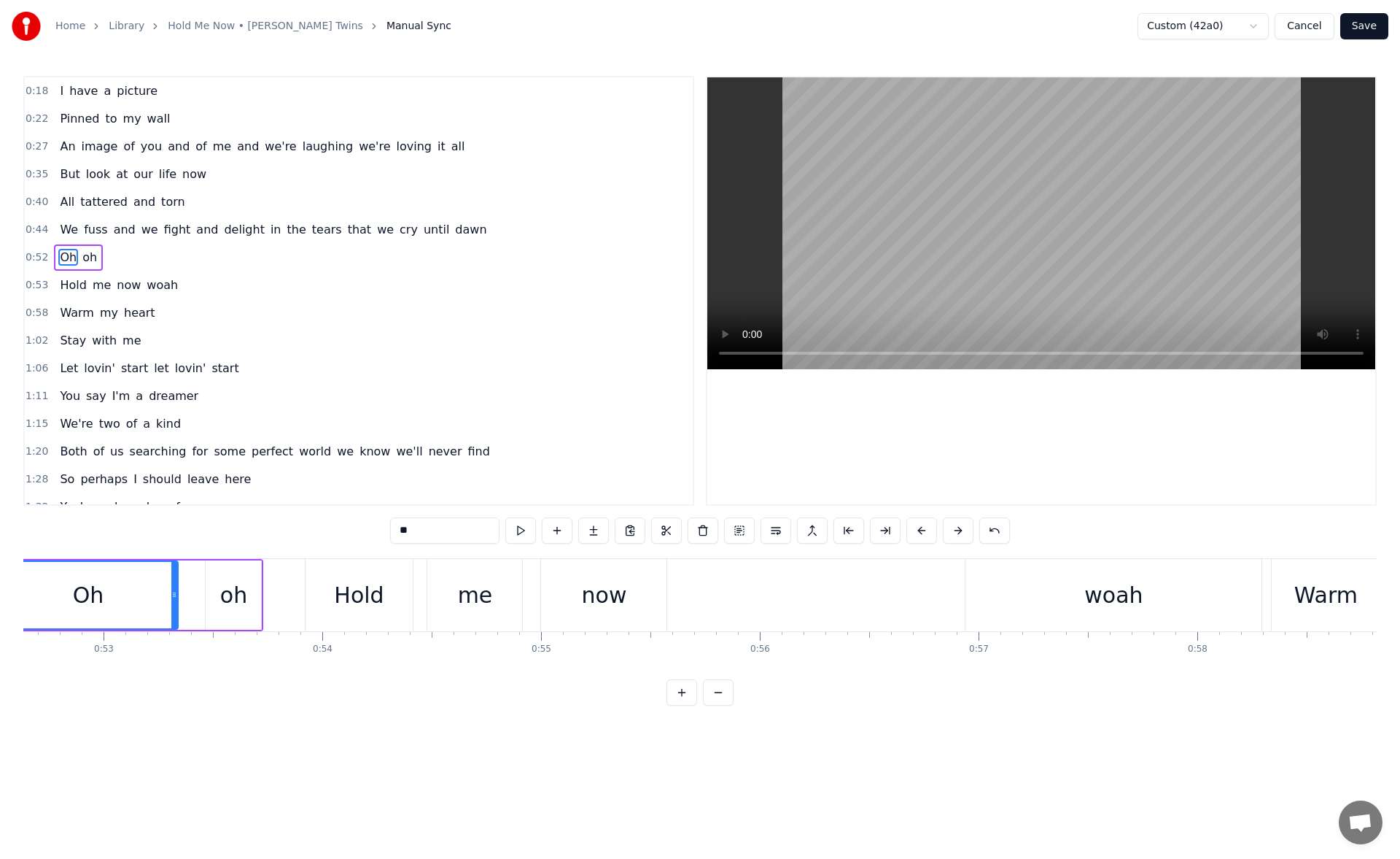
scroll to position [0, 11925]
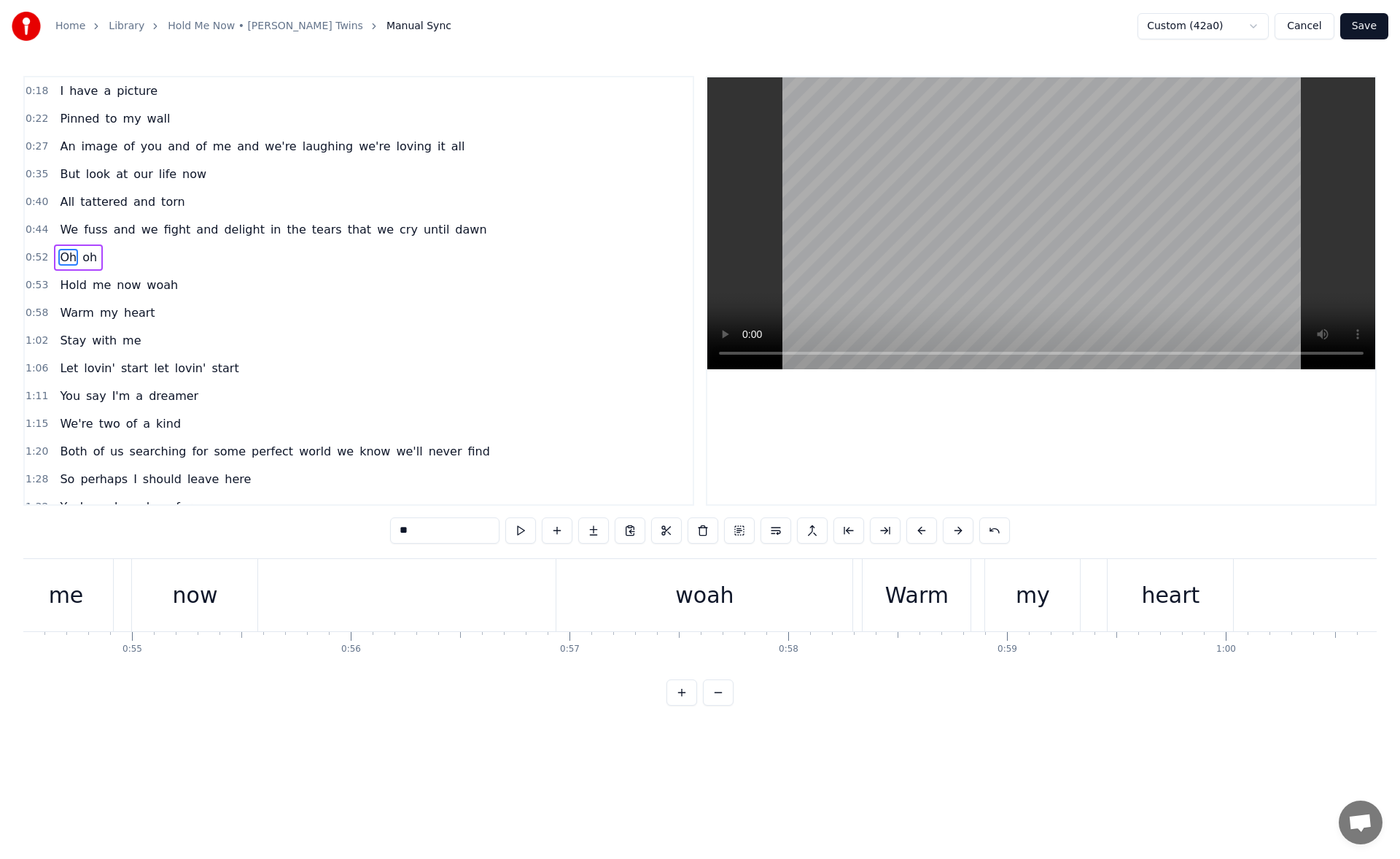
click at [228, 580] on div "now" at bounding box center [195, 594] width 126 height 72
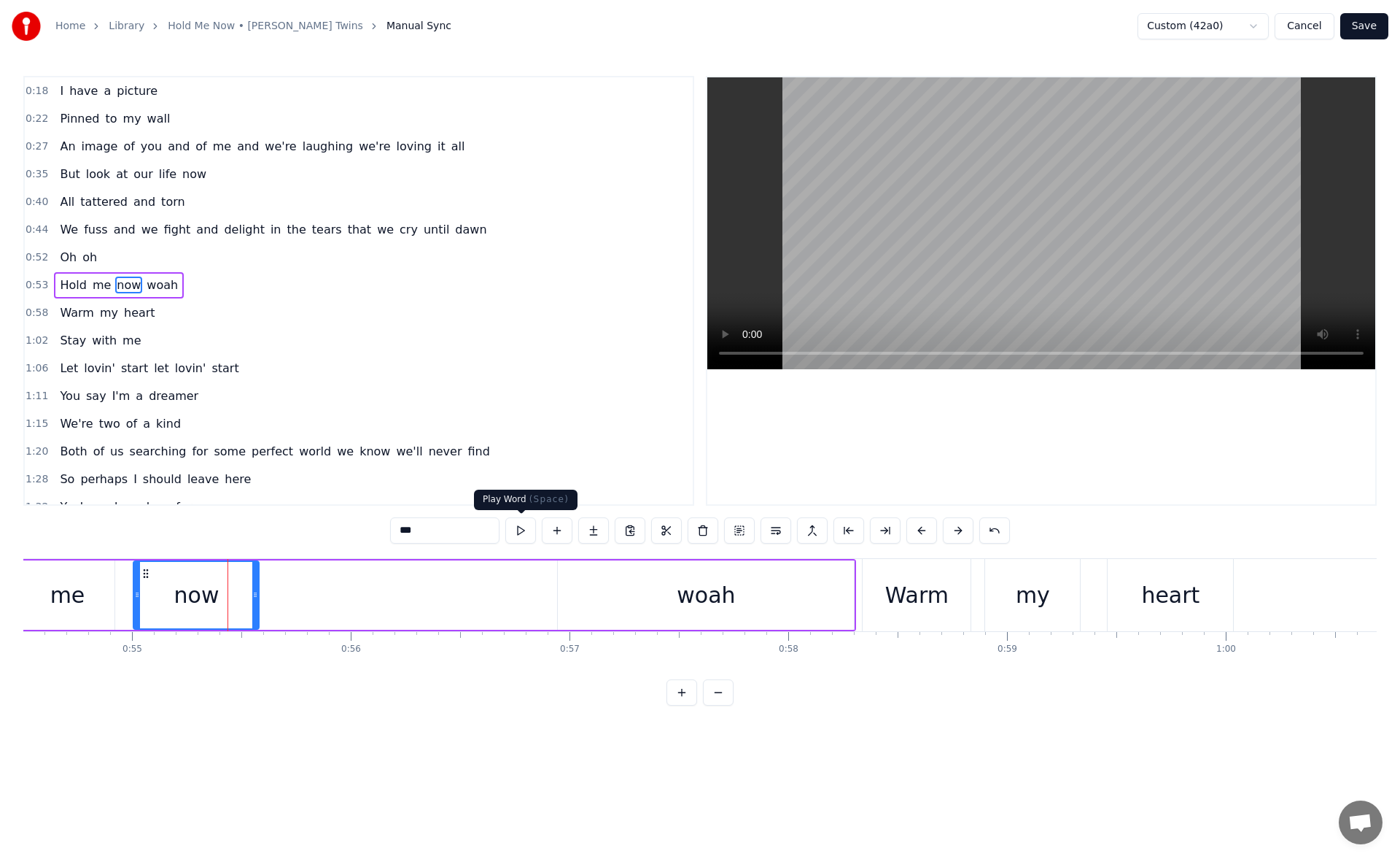
click at [526, 531] on button at bounding box center [521, 530] width 31 height 26
drag, startPoint x: 254, startPoint y: 594, endPoint x: 298, endPoint y: 594, distance: 44.0
click at [281, 594] on icon at bounding box center [278, 594] width 6 height 12
click at [521, 525] on button at bounding box center [521, 530] width 31 height 26
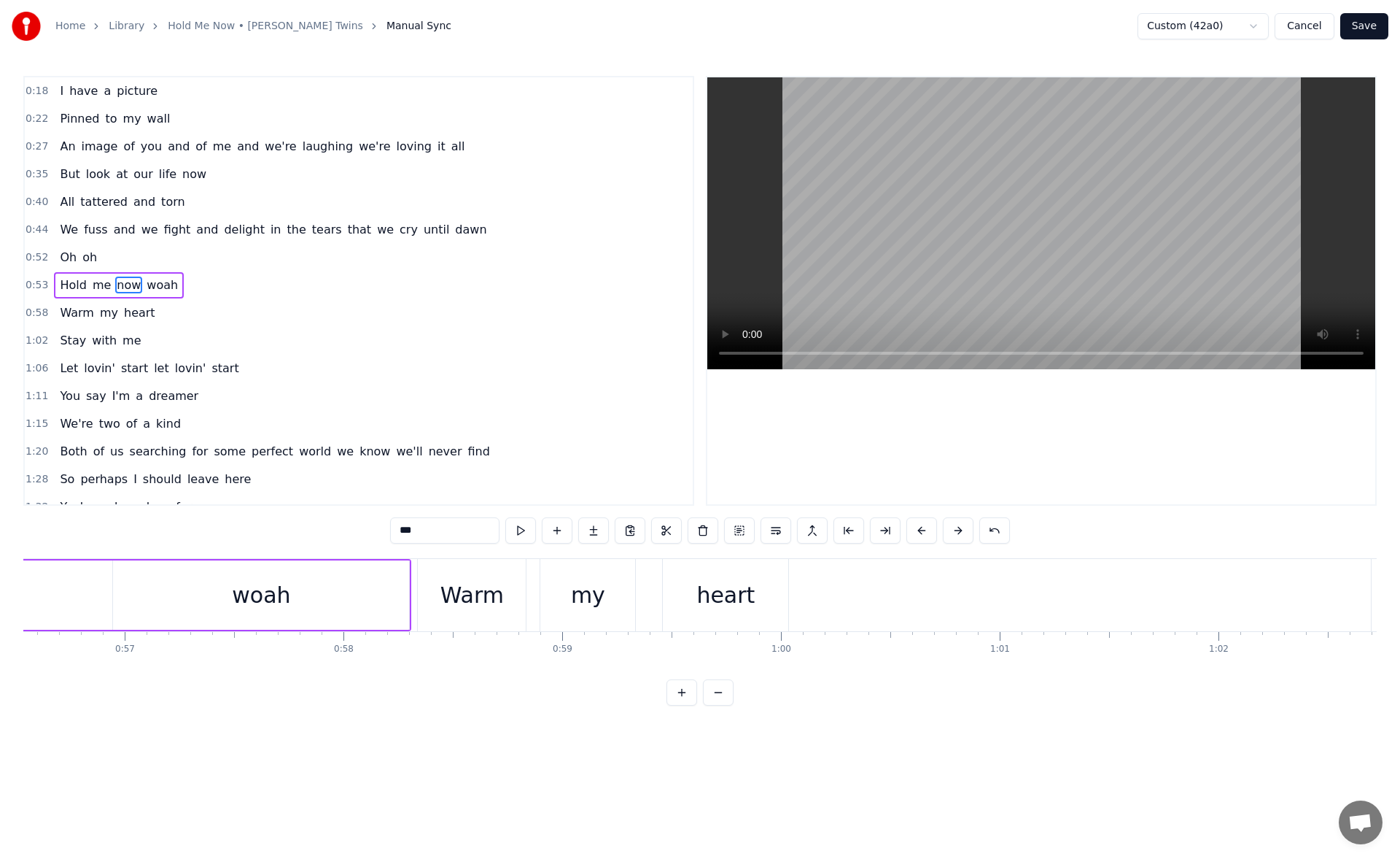
scroll to position [0, 12472]
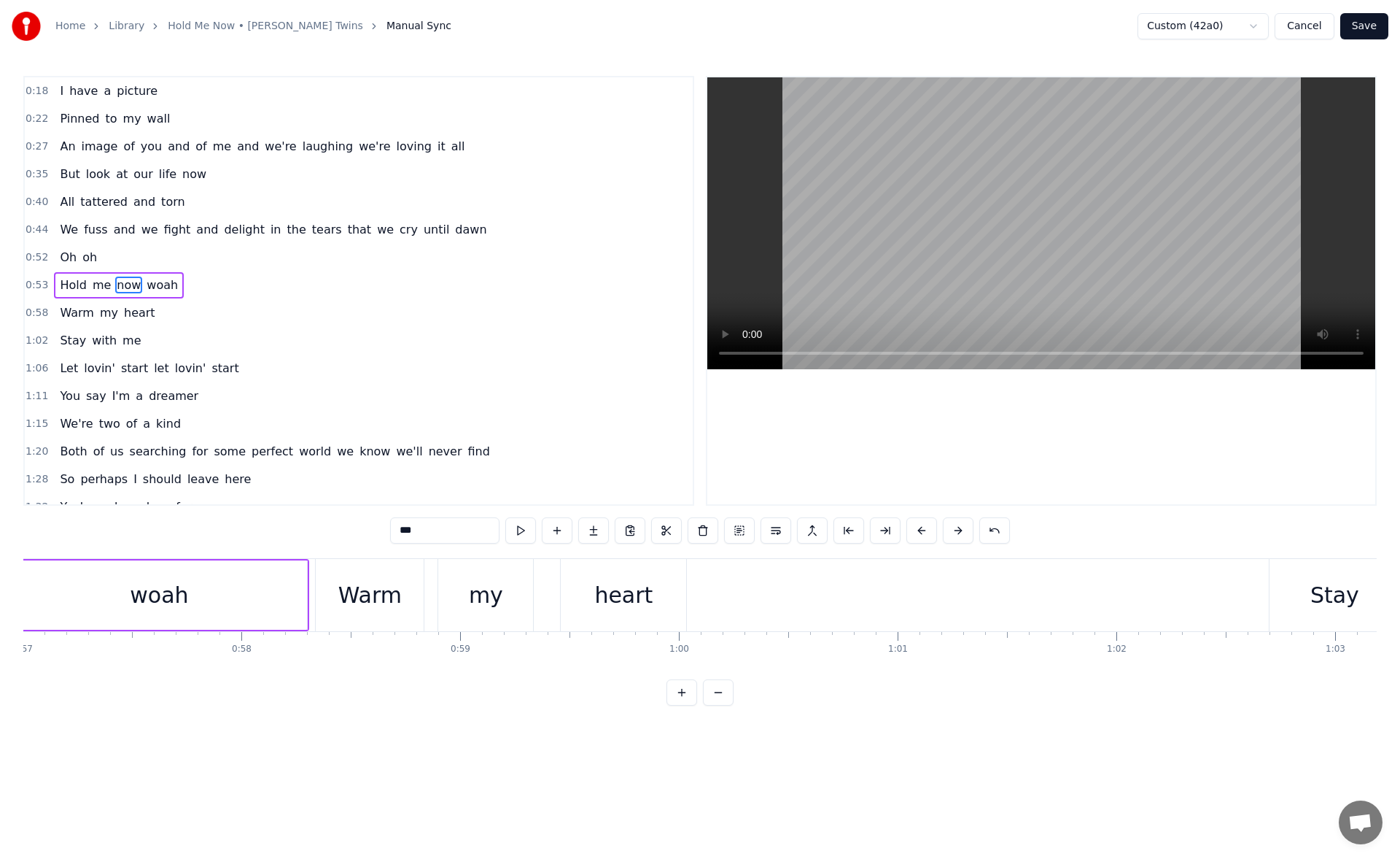
click at [591, 600] on div "heart" at bounding box center [624, 594] width 126 height 72
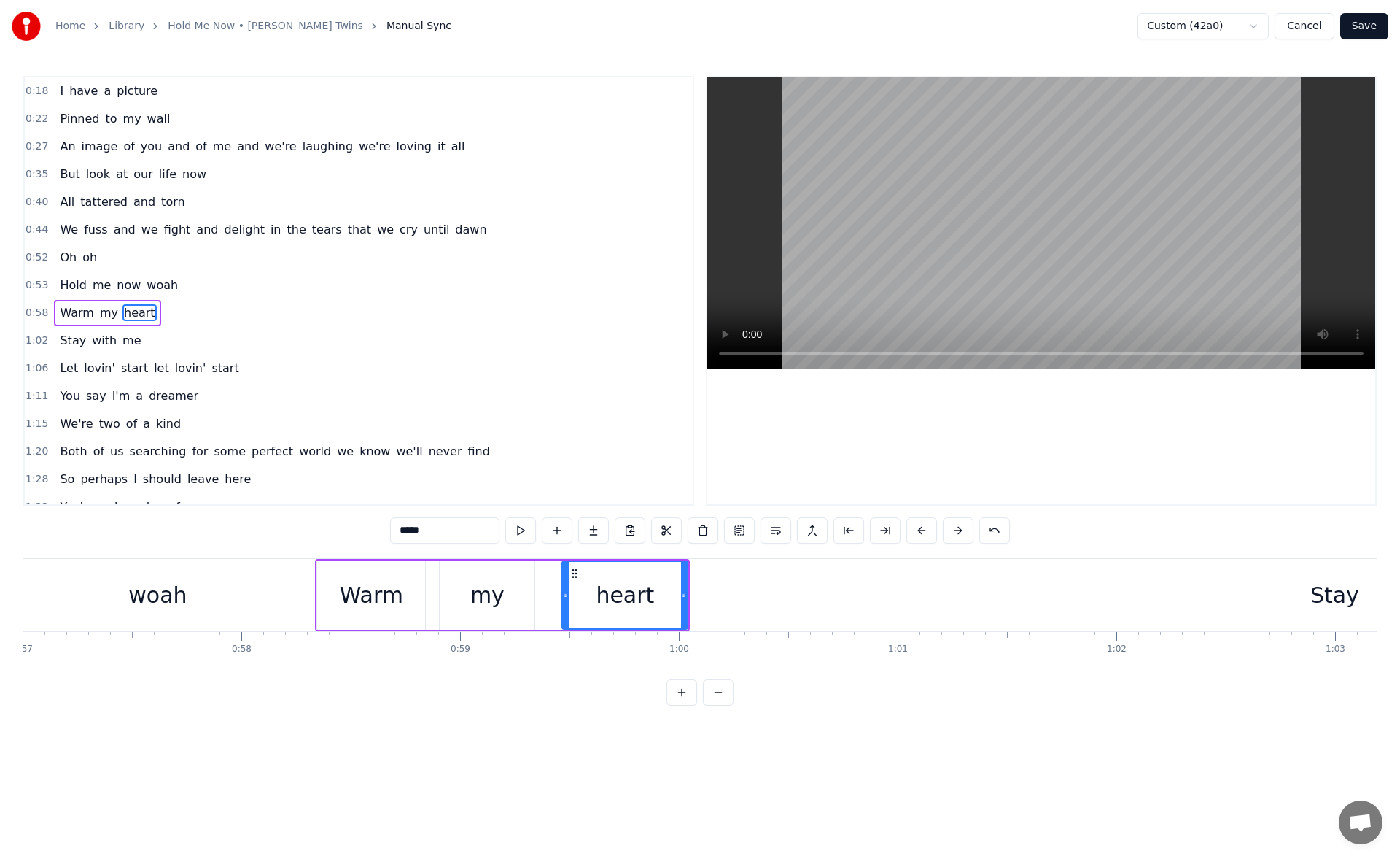
scroll to position [22, 0]
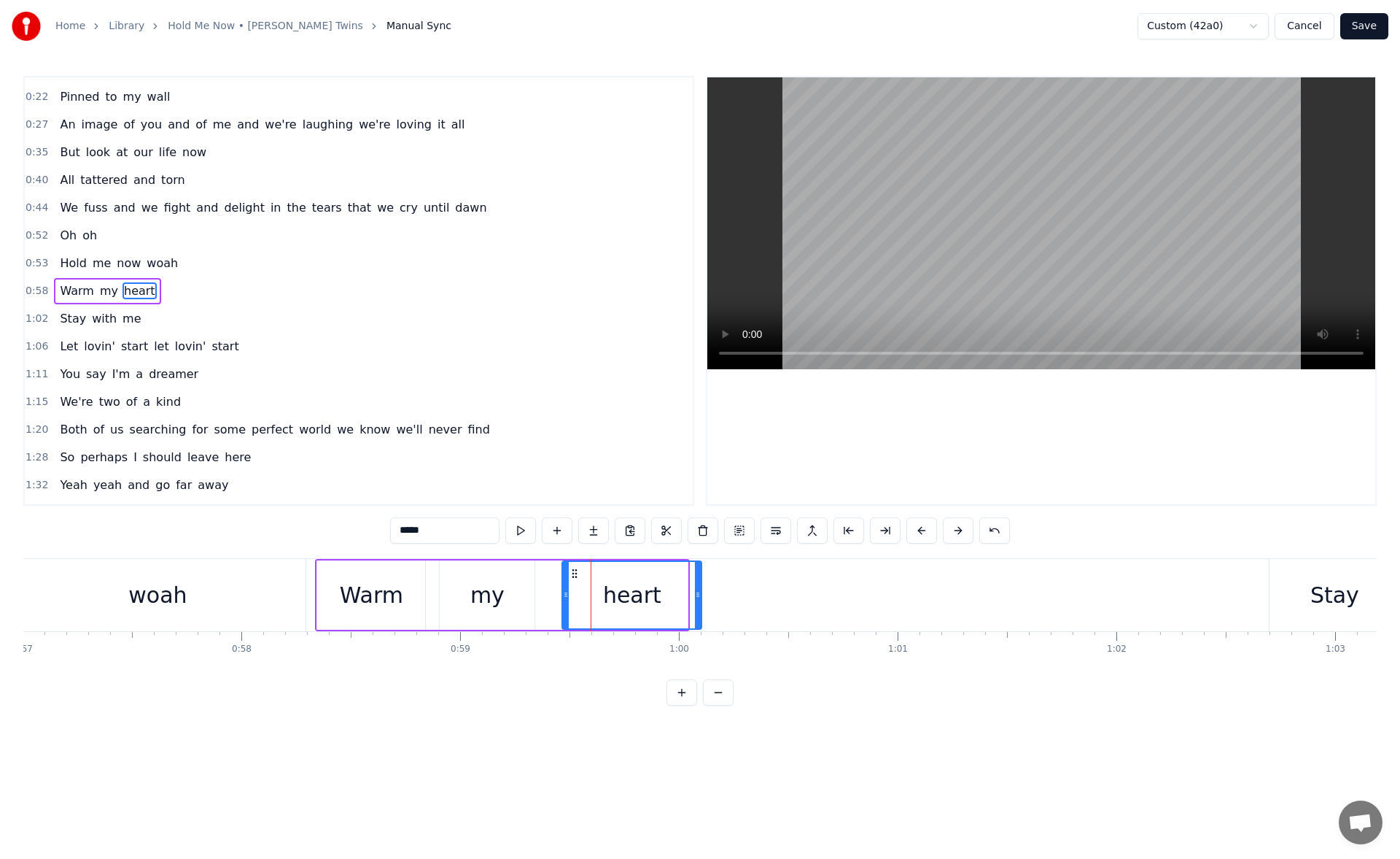
drag, startPoint x: 699, startPoint y: 599, endPoint x: 726, endPoint y: 594, distance: 27.5
click at [701, 594] on icon at bounding box center [698, 594] width 6 height 12
click at [517, 532] on button at bounding box center [521, 530] width 31 height 26
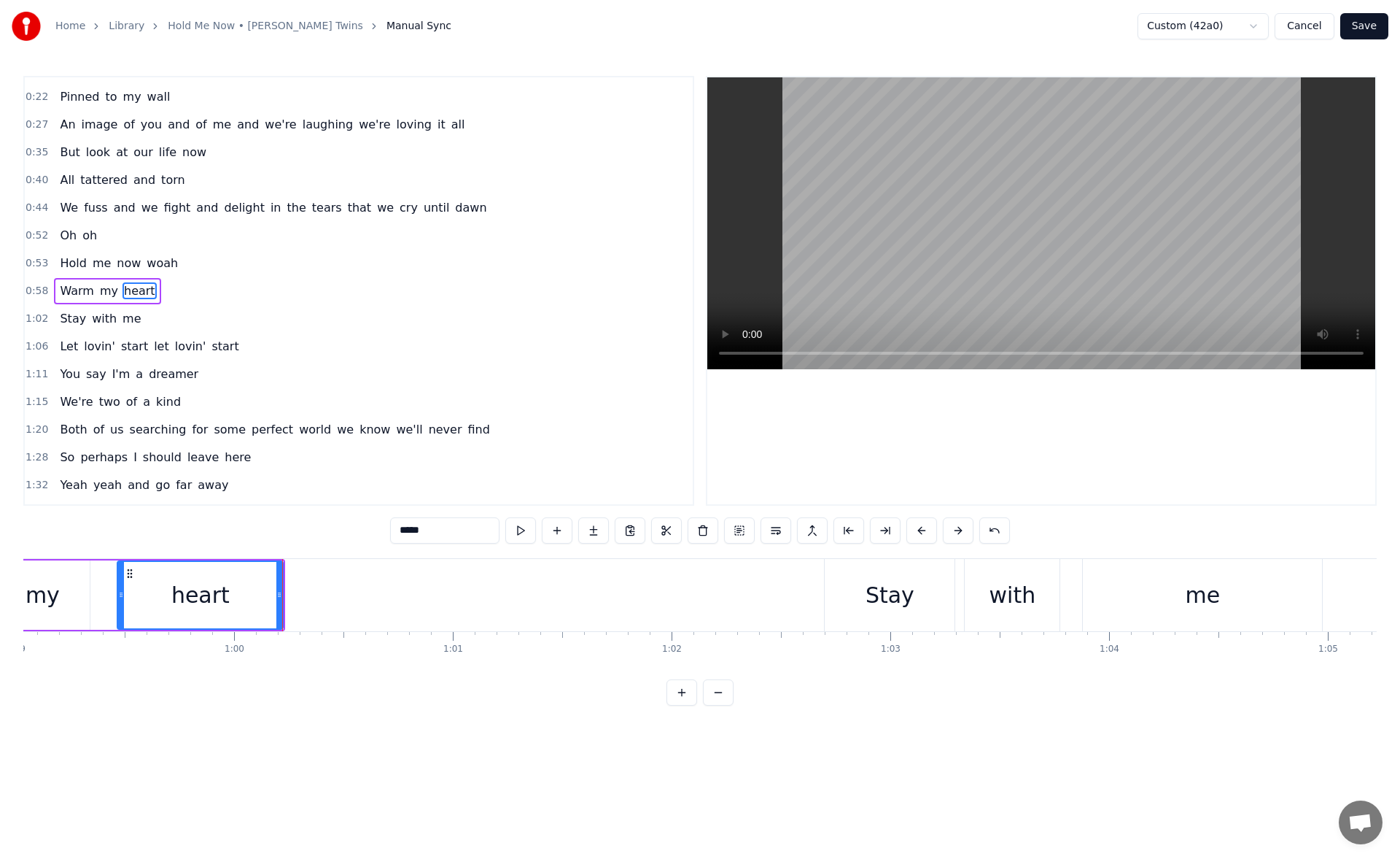
scroll to position [0, 12950]
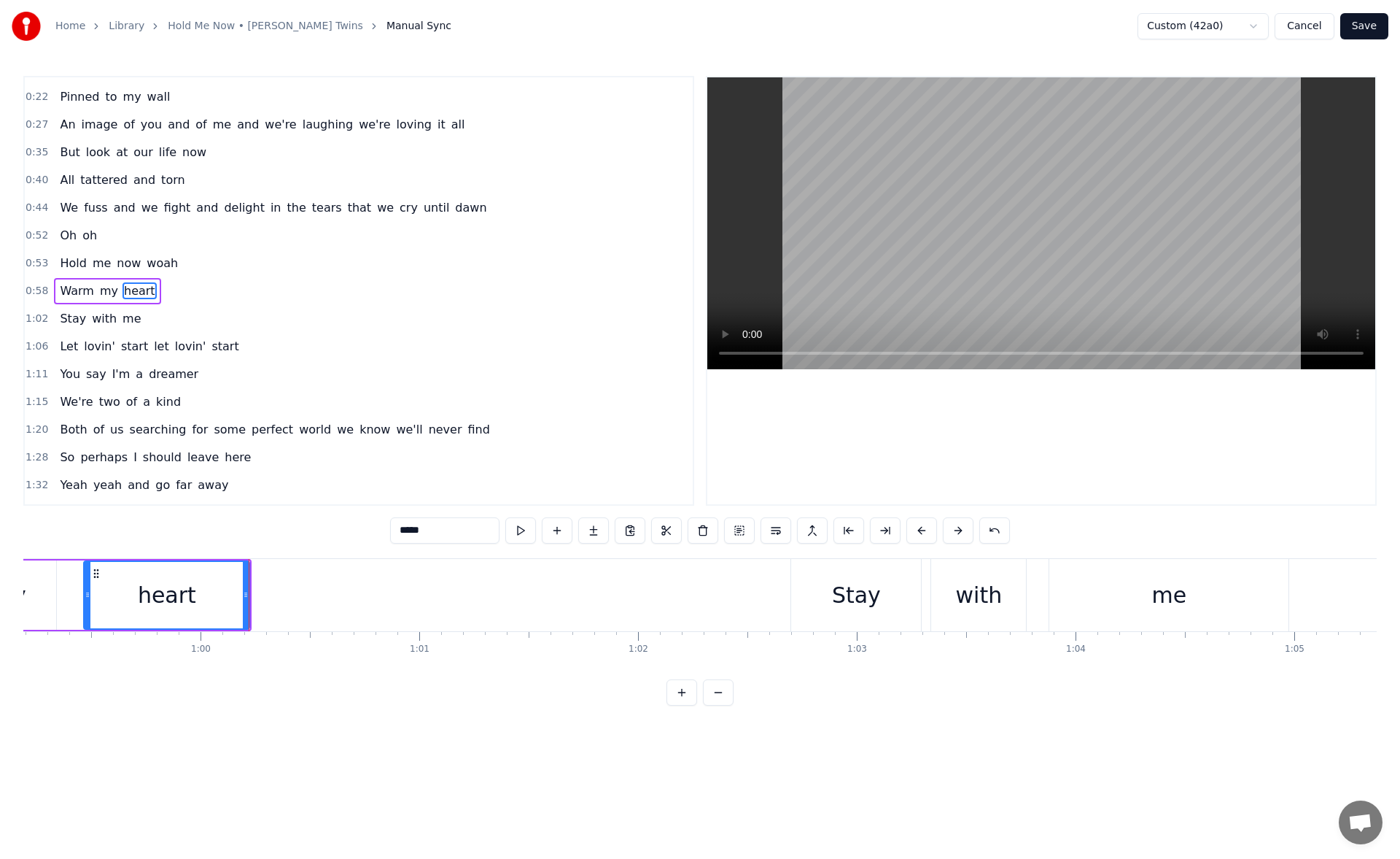
click at [812, 608] on div "Stay" at bounding box center [856, 594] width 130 height 72
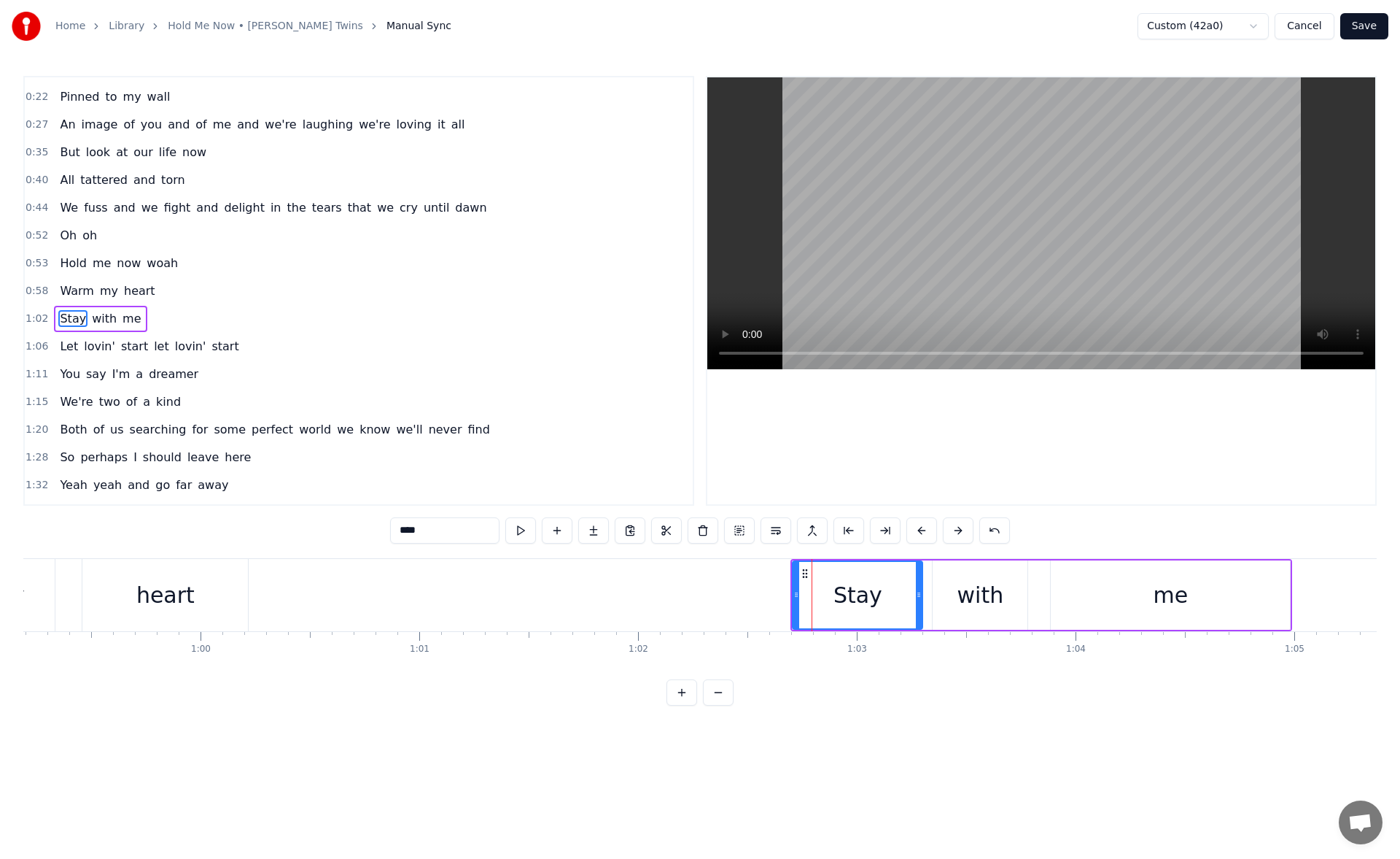
scroll to position [49, 0]
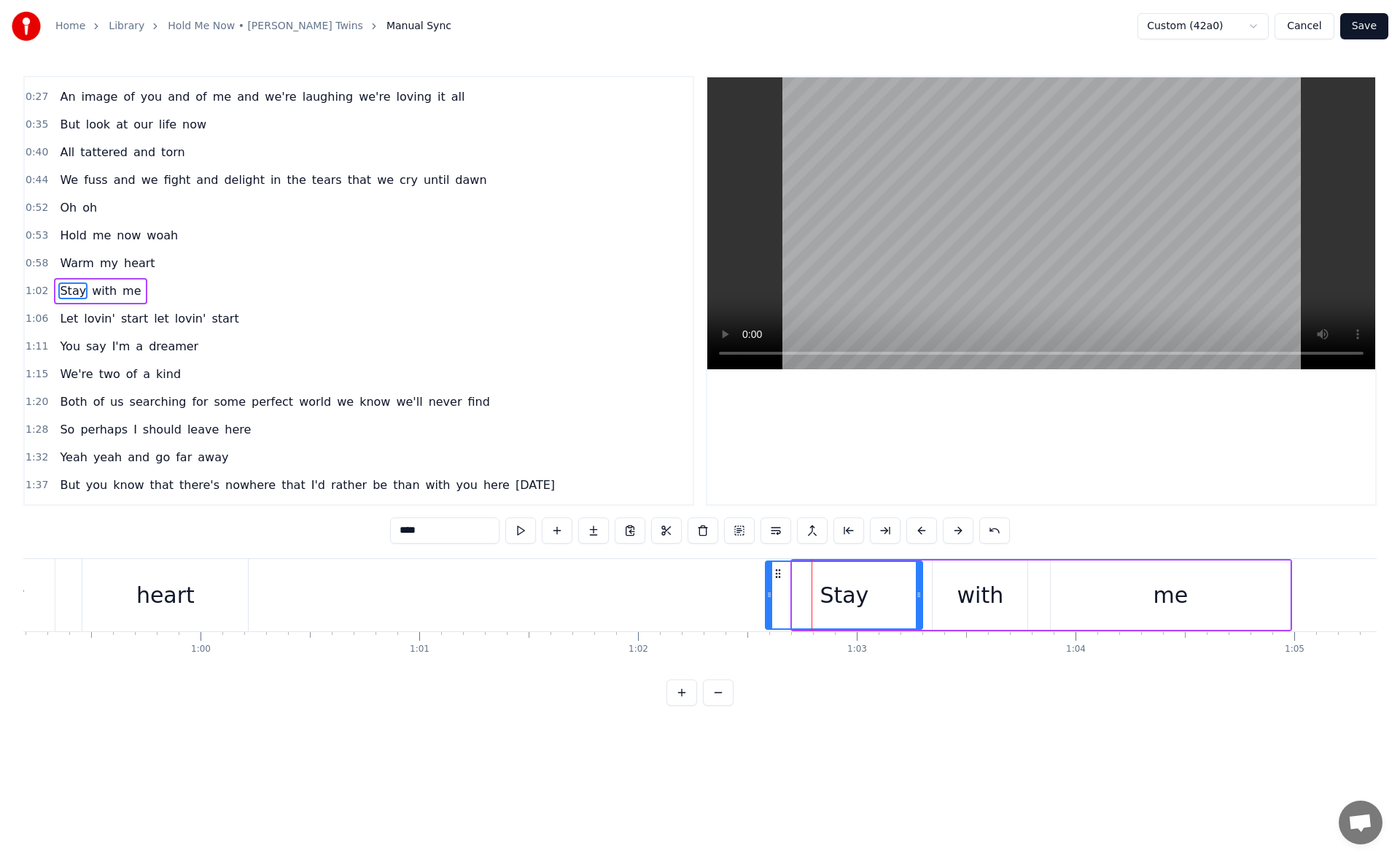
drag, startPoint x: 796, startPoint y: 602, endPoint x: 763, endPoint y: 604, distance: 33.1
click at [767, 604] on div at bounding box center [769, 595] width 6 height 66
click at [525, 532] on button at bounding box center [521, 530] width 31 height 26
click at [1255, 602] on div "me" at bounding box center [1170, 595] width 239 height 70
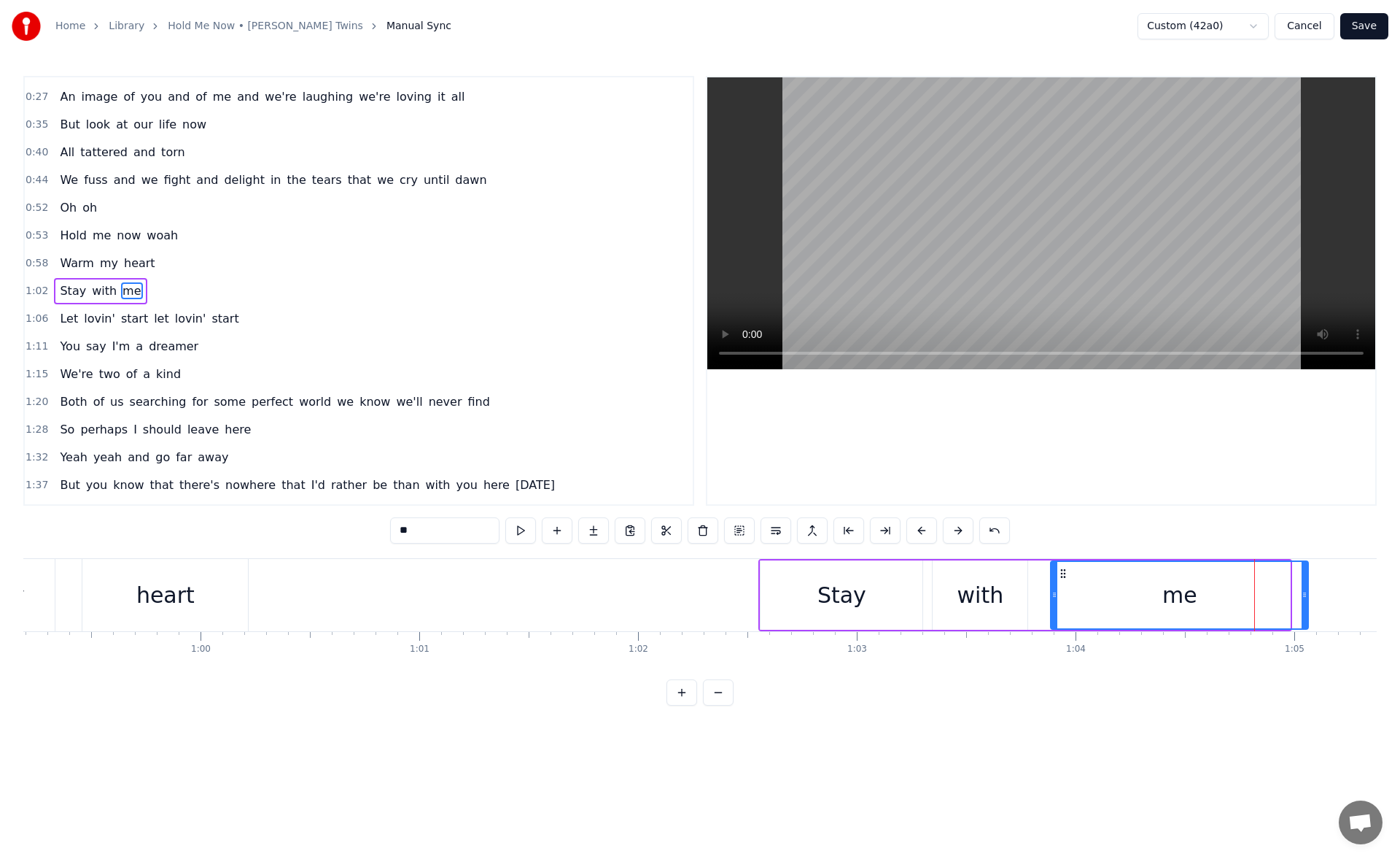
drag, startPoint x: 1285, startPoint y: 599, endPoint x: 1303, endPoint y: 595, distance: 18.4
click at [1303, 595] on icon at bounding box center [1304, 594] width 6 height 12
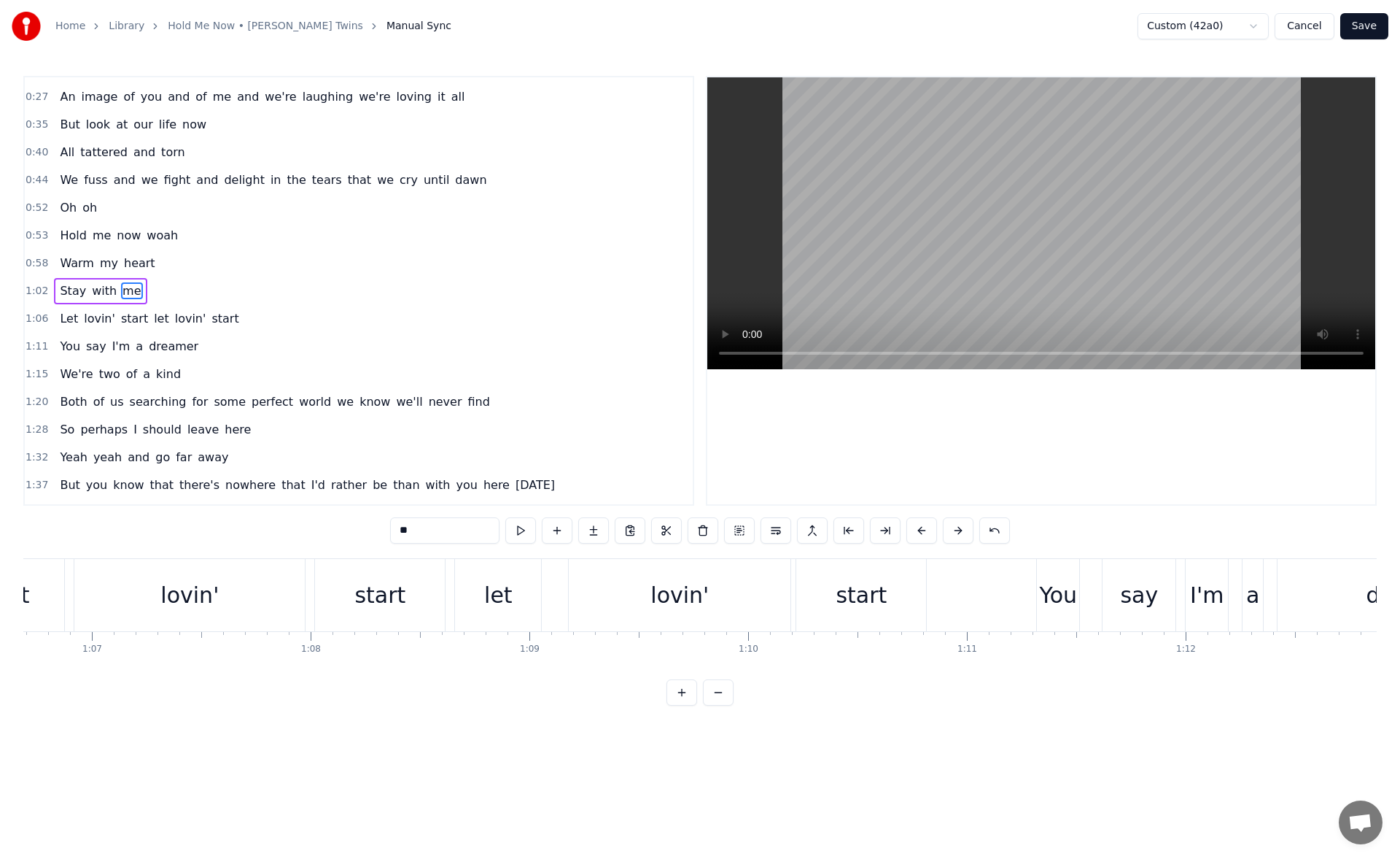
scroll to position [0, 14214]
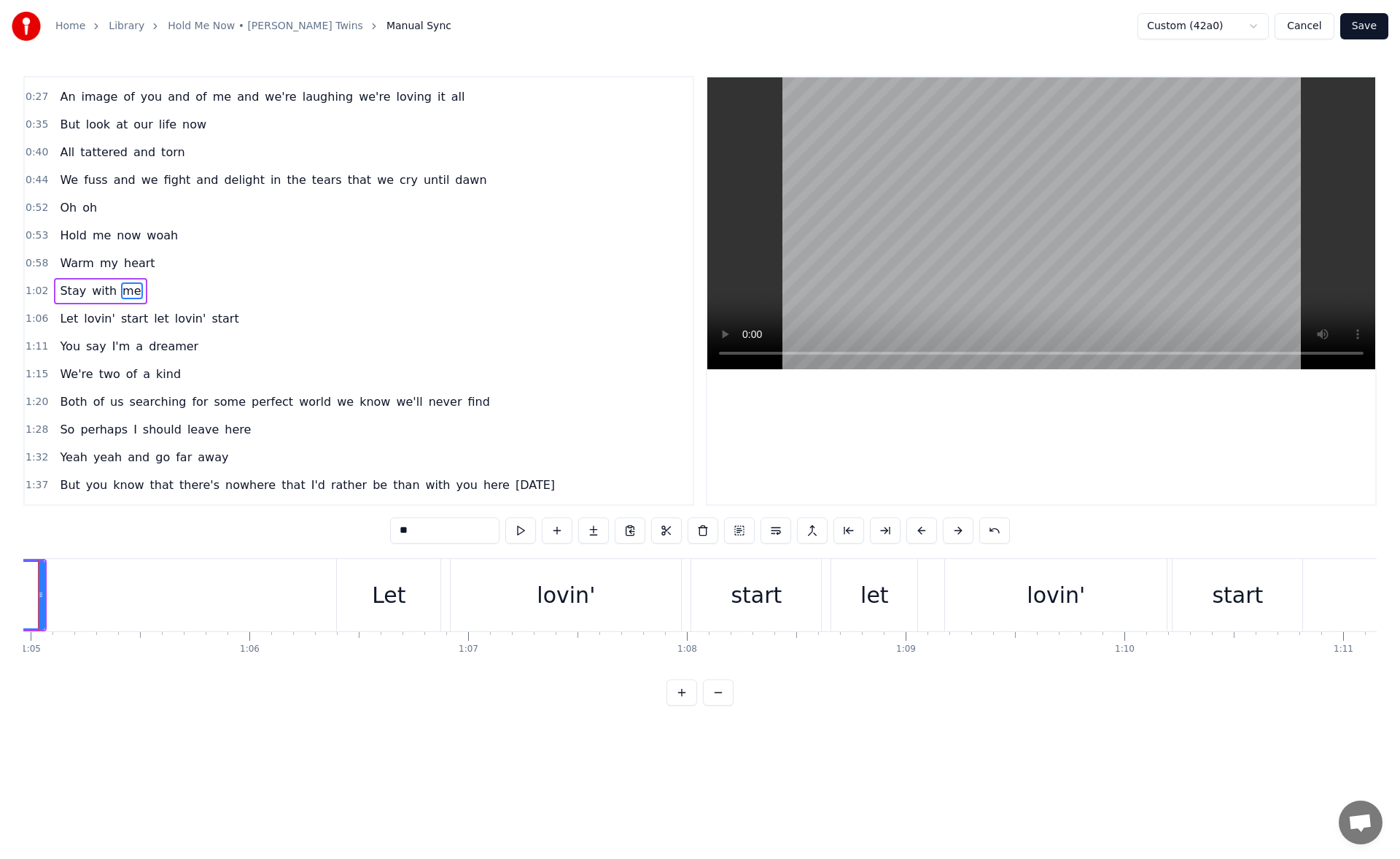
click at [362, 609] on div "Let" at bounding box center [388, 594] width 104 height 72
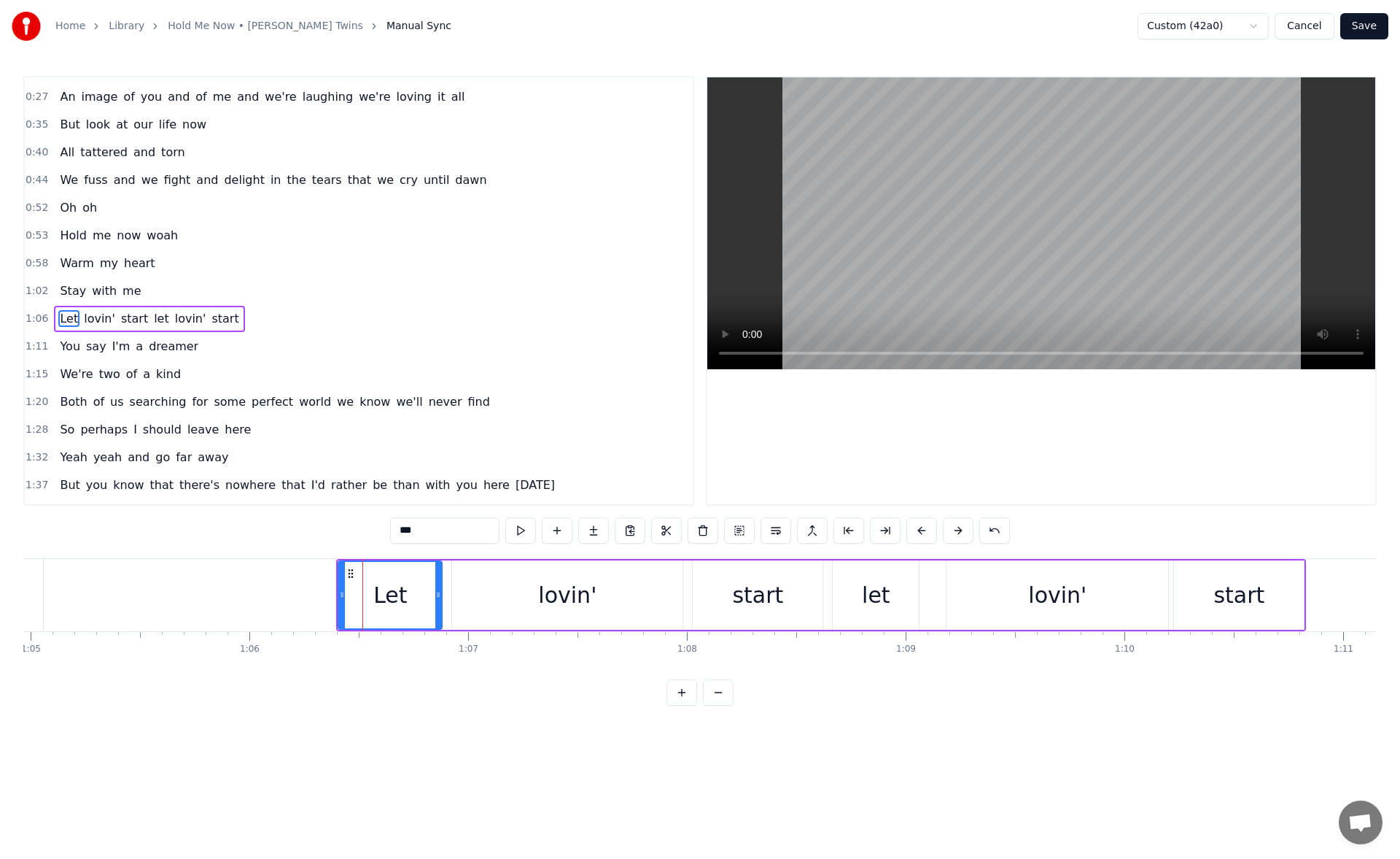
scroll to position [77, 0]
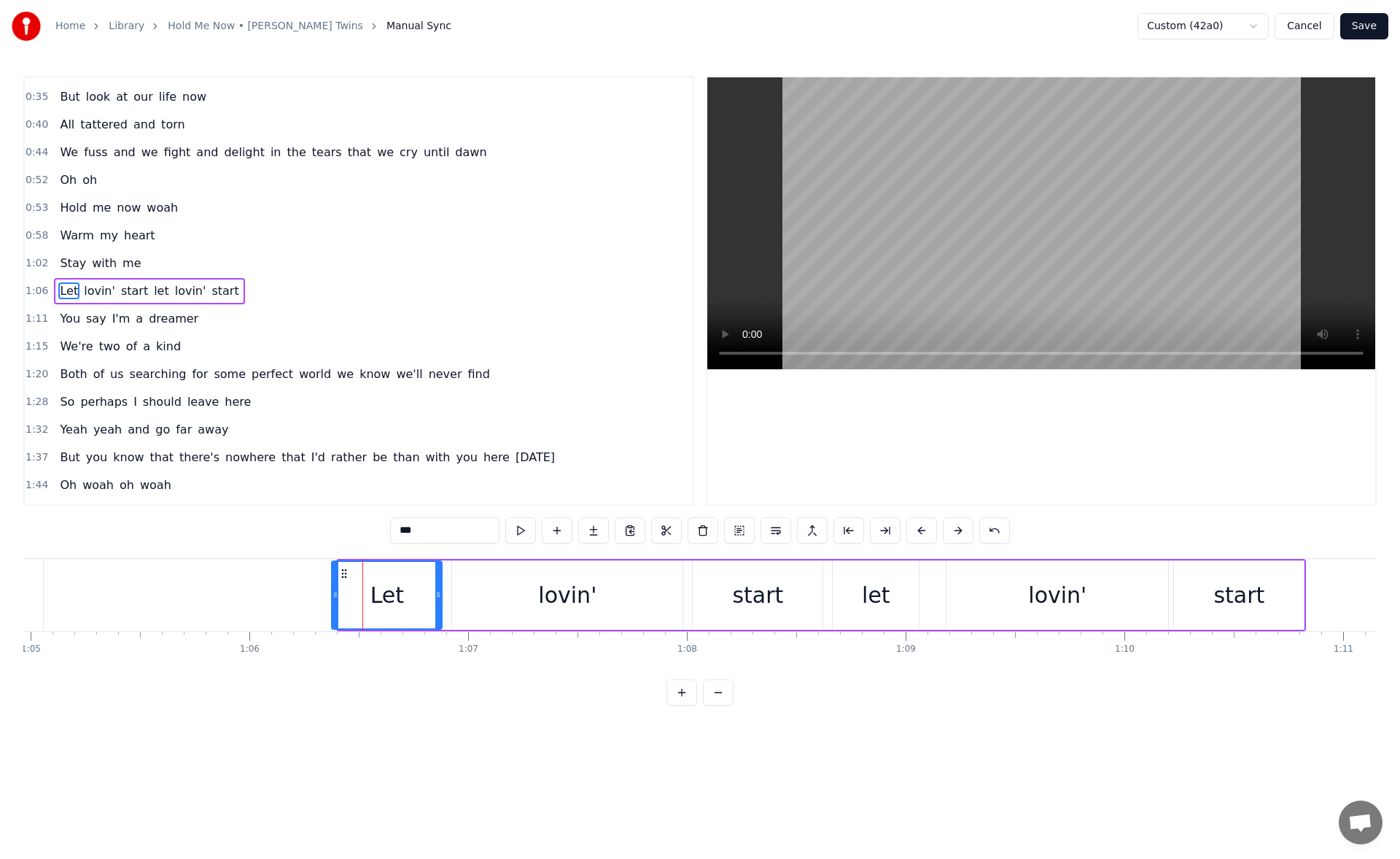
drag, startPoint x: 343, startPoint y: 599, endPoint x: 334, endPoint y: 599, distance: 9.0
click at [334, 599] on icon at bounding box center [335, 594] width 6 height 12
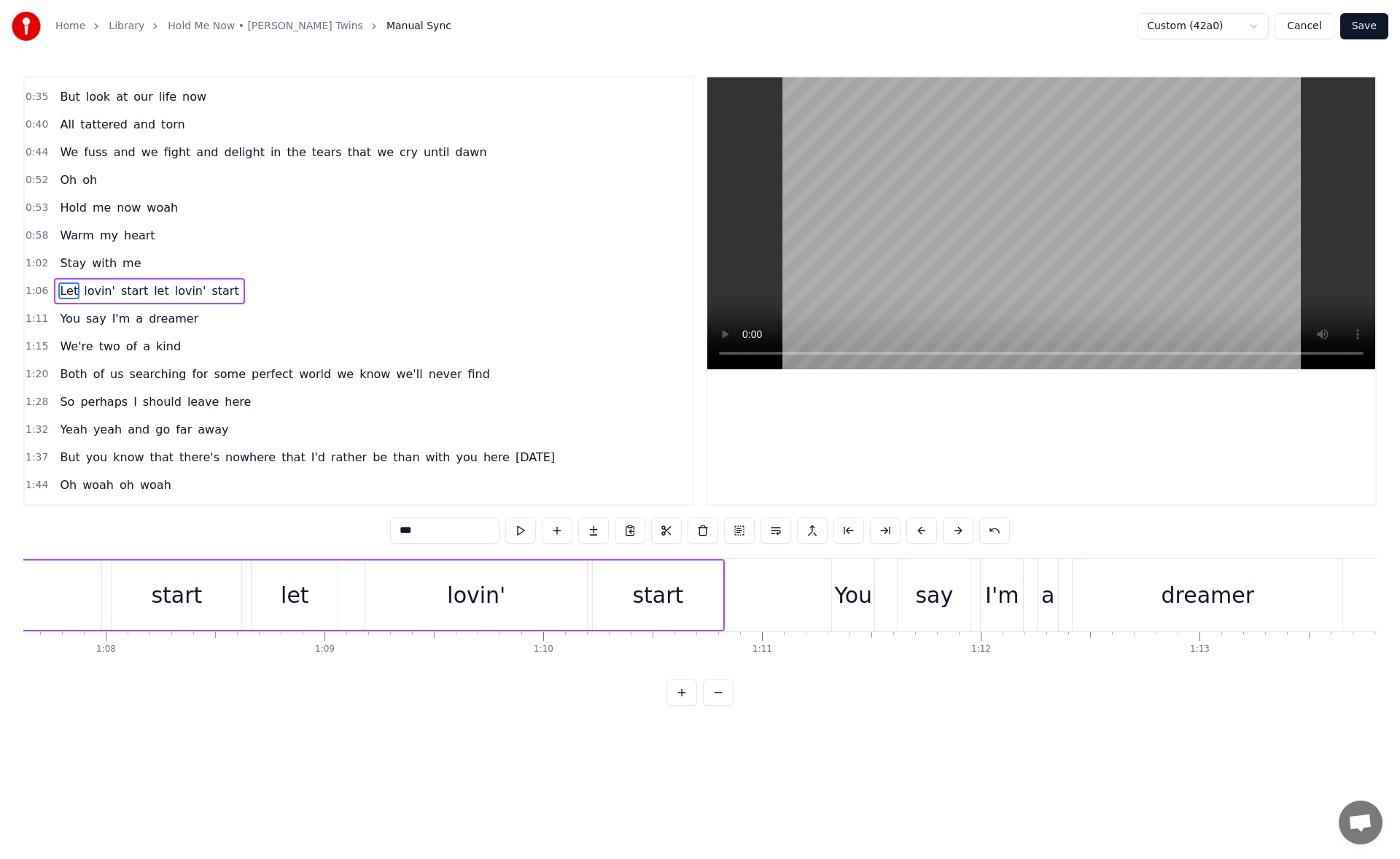
scroll to position [0, 14898]
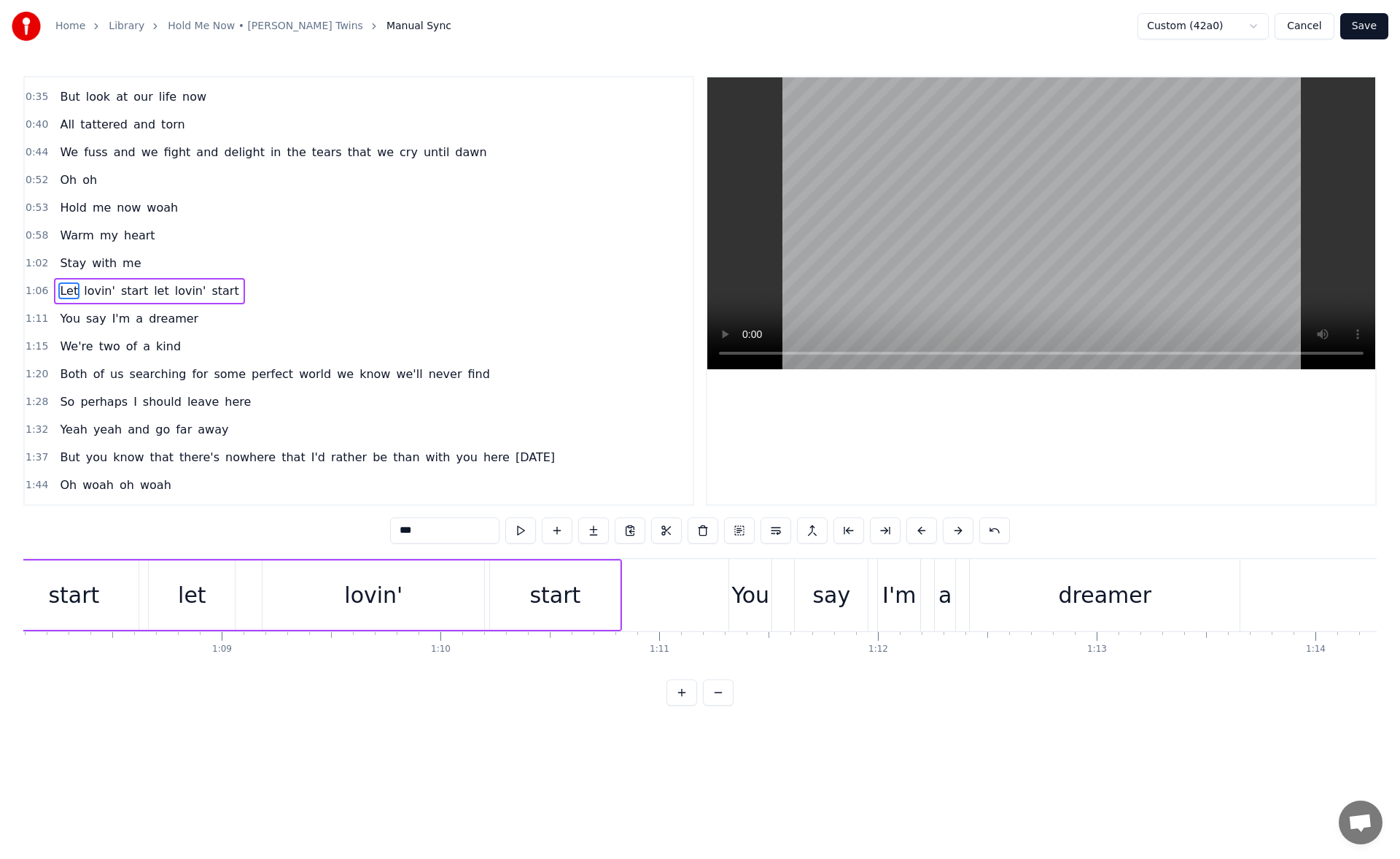
click at [593, 589] on div "start" at bounding box center [555, 595] width 130 height 70
click at [522, 542] on button at bounding box center [521, 530] width 31 height 26
drag, startPoint x: 617, startPoint y: 594, endPoint x: 627, endPoint y: 596, distance: 10.2
click at [624, 596] on icon at bounding box center [621, 594] width 6 height 12
click at [526, 537] on button at bounding box center [521, 530] width 31 height 26
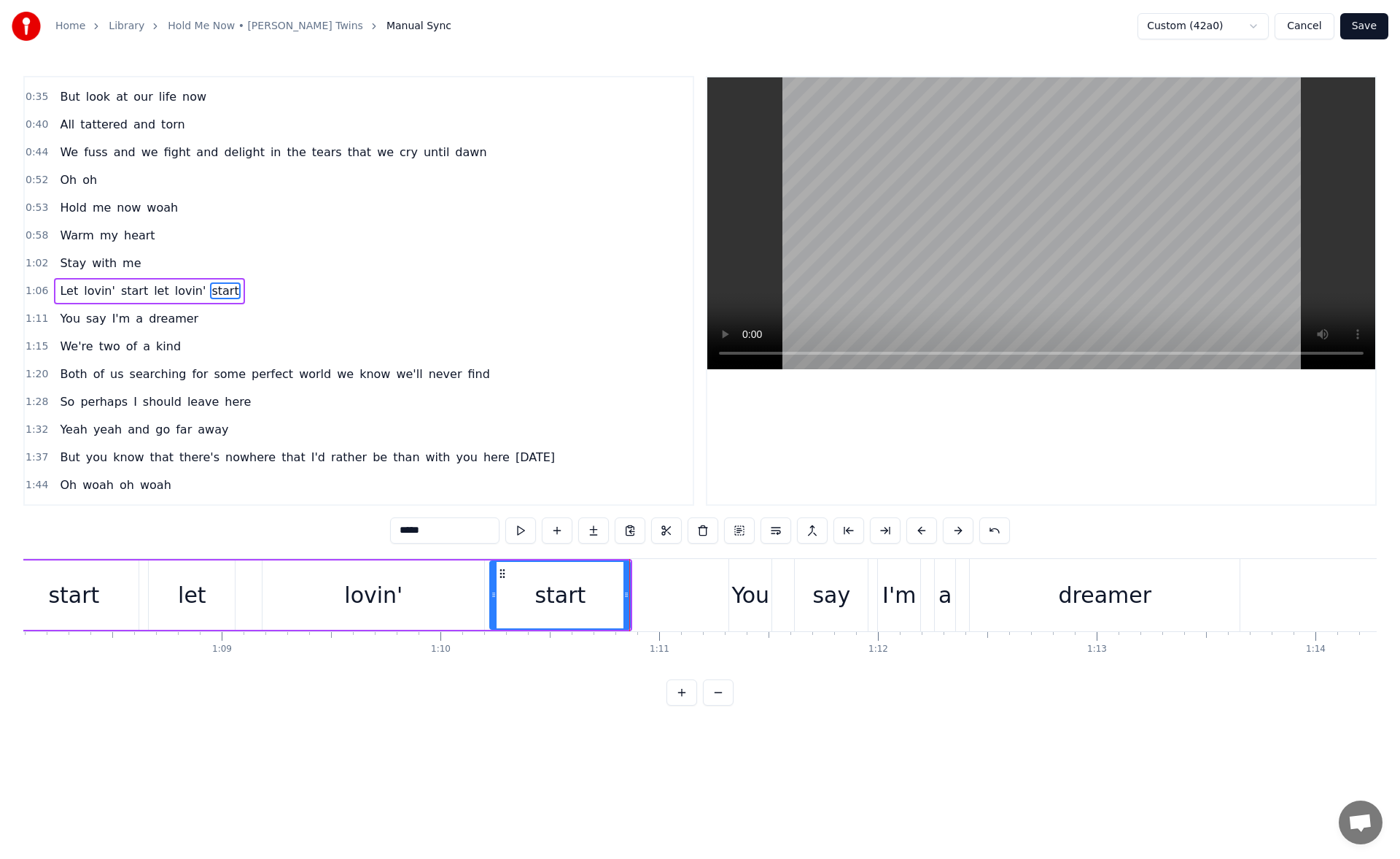
click at [751, 600] on div "You" at bounding box center [751, 594] width 38 height 33
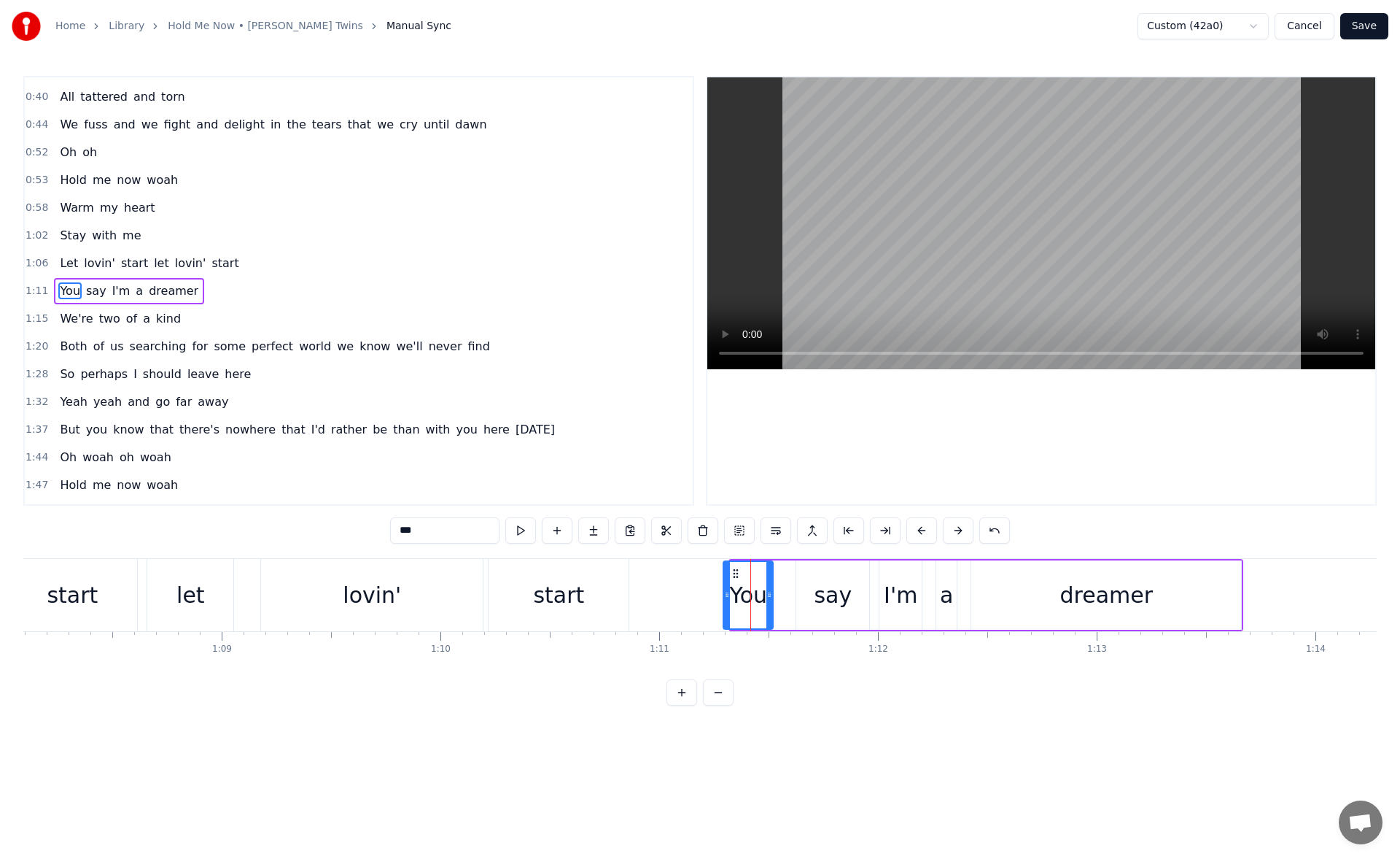
click at [727, 597] on icon at bounding box center [727, 594] width 6 height 12
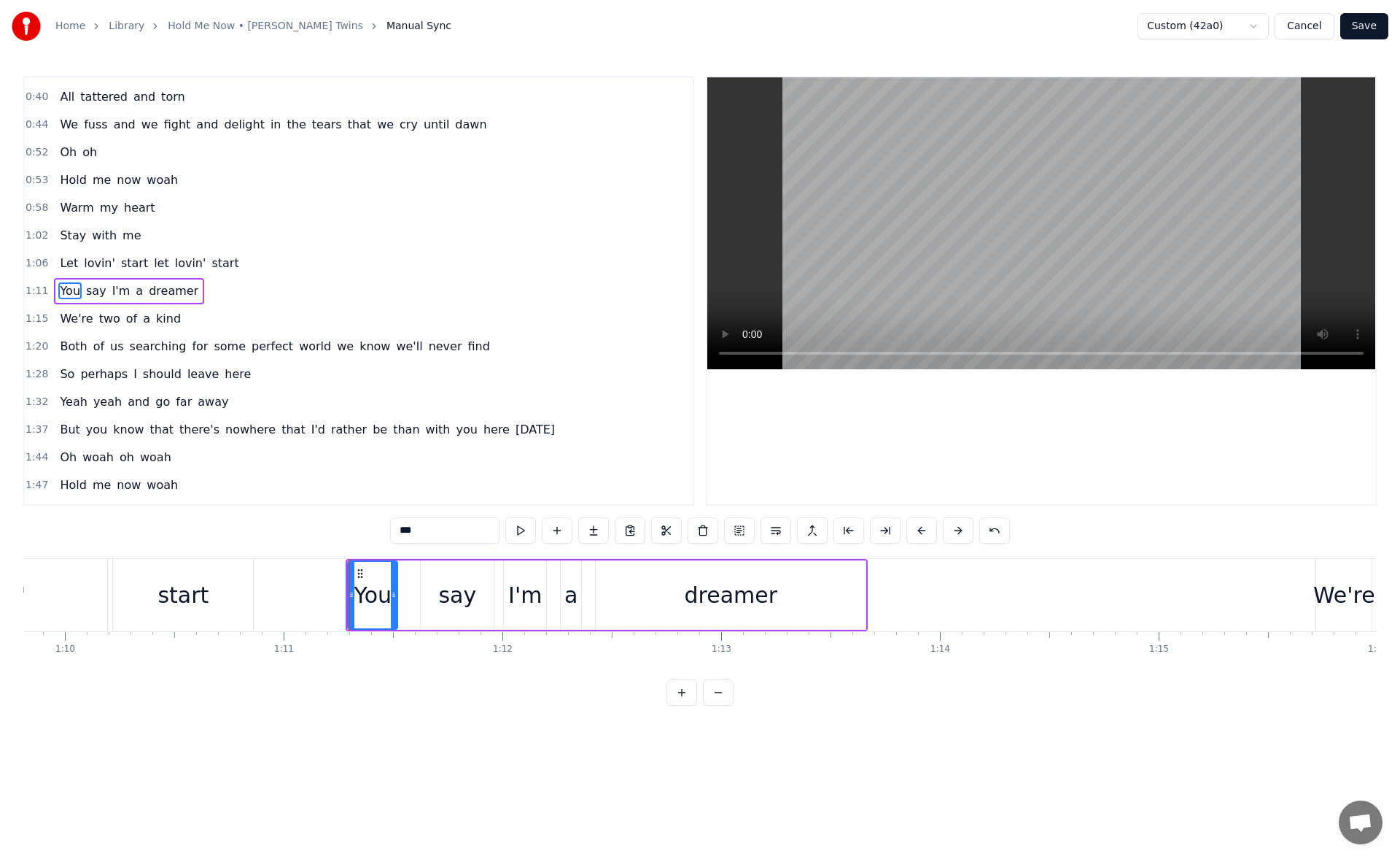
scroll to position [0, 15376]
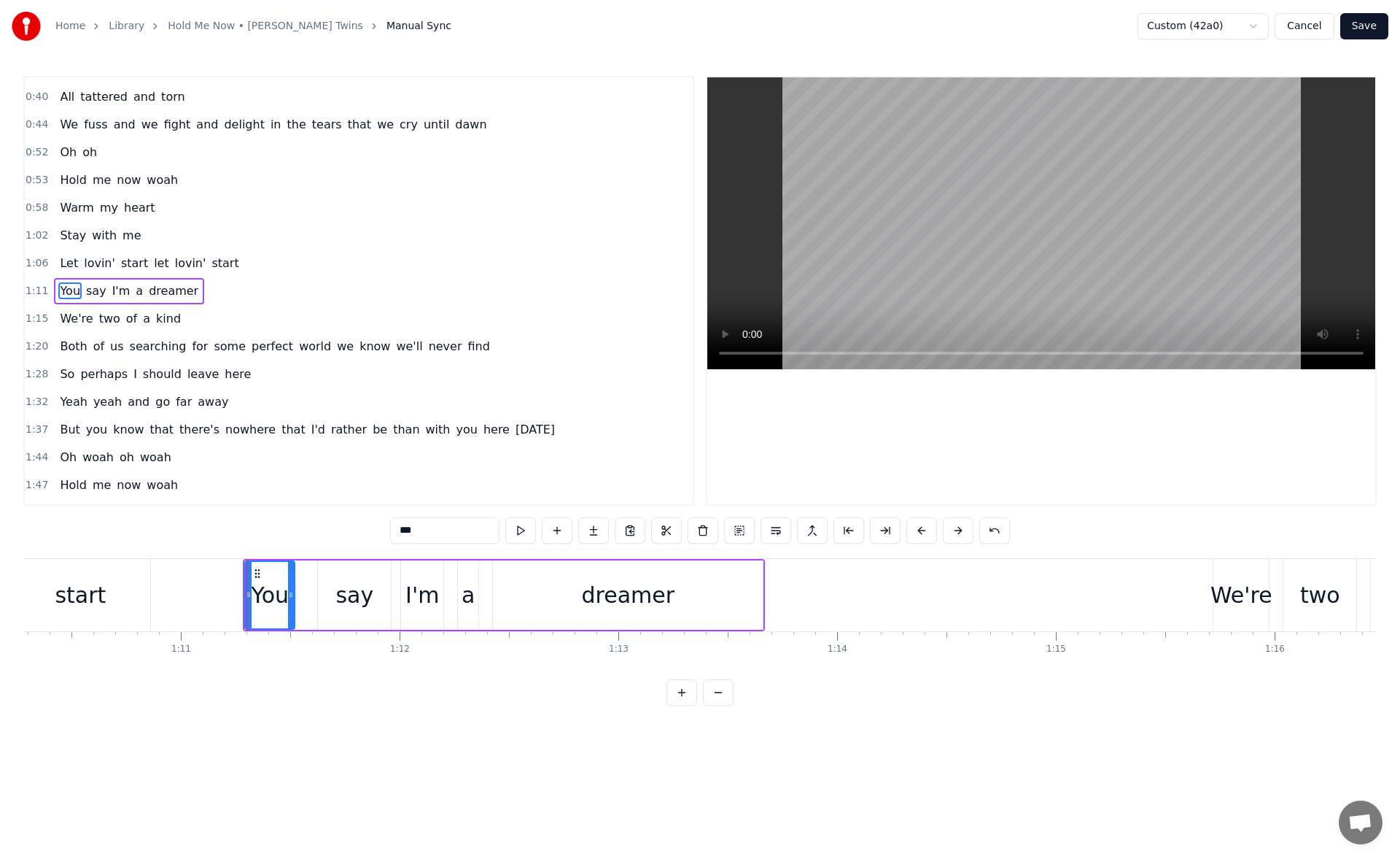
click at [557, 599] on div "dreamer" at bounding box center [627, 595] width 269 height 70
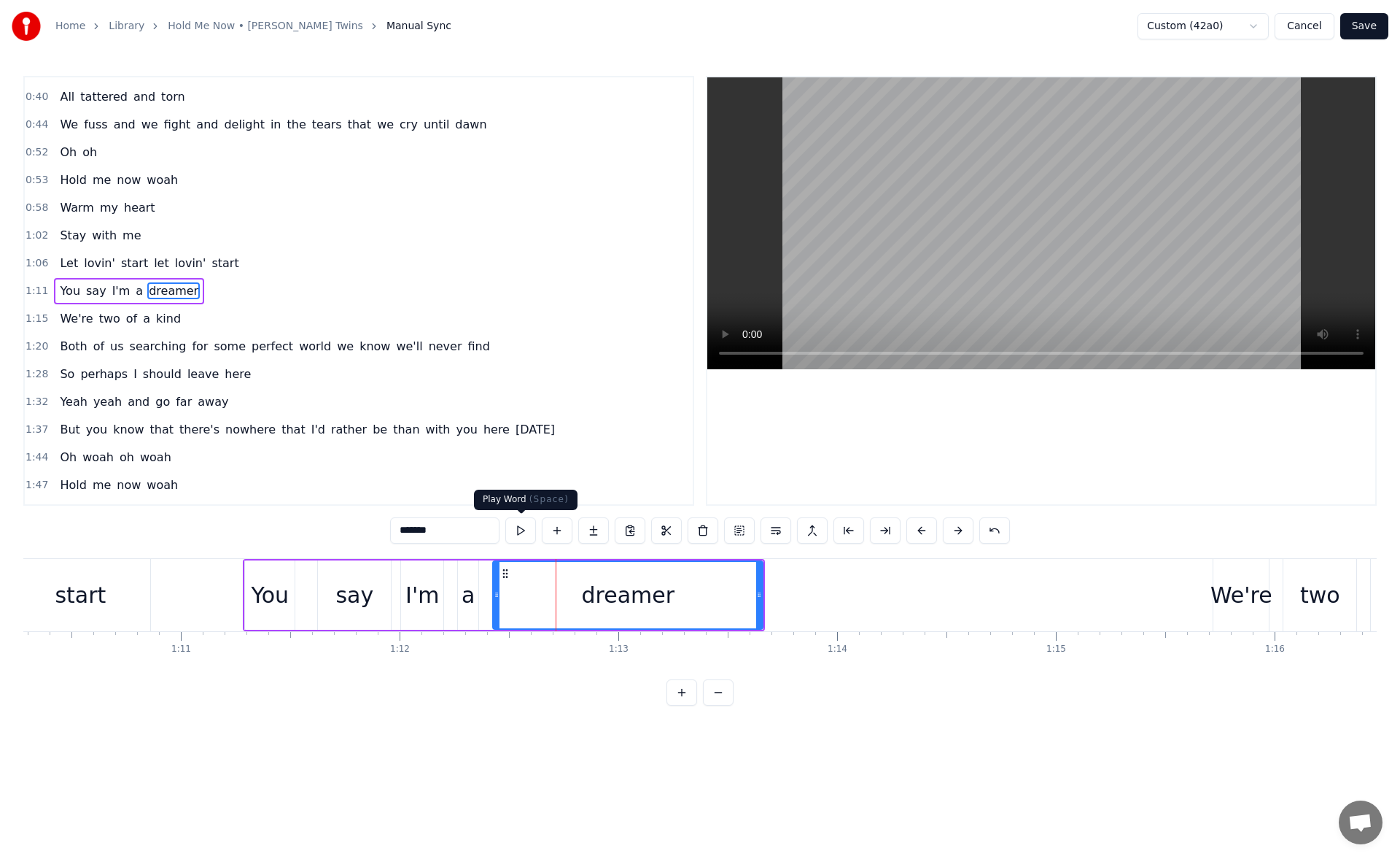
click at [530, 535] on button at bounding box center [521, 530] width 31 height 26
drag, startPoint x: 757, startPoint y: 594, endPoint x: 769, endPoint y: 595, distance: 12.0
click at [765, 595] on icon at bounding box center [762, 594] width 6 height 12
click at [527, 535] on button at bounding box center [521, 530] width 31 height 26
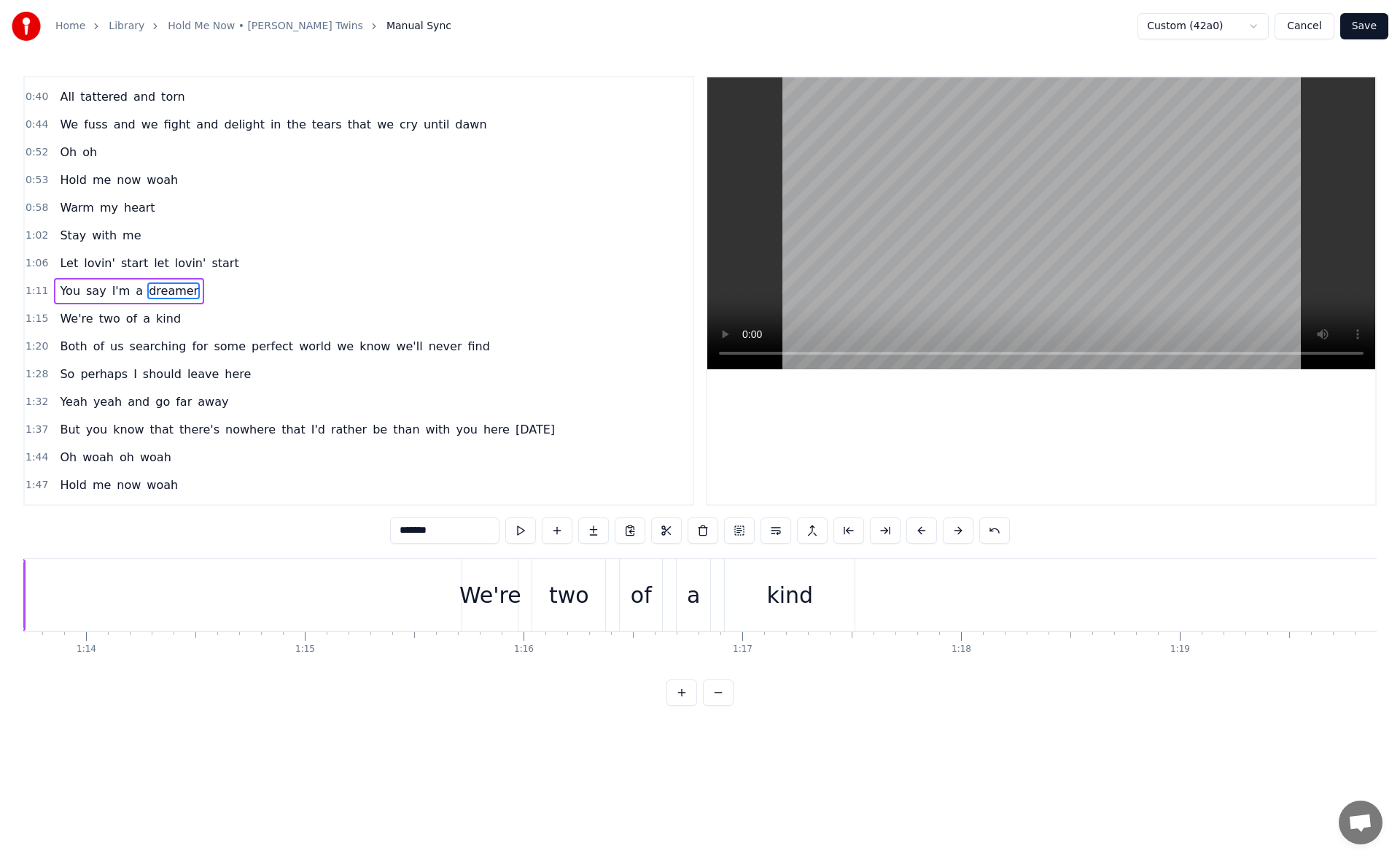
scroll to position [0, 16162]
click at [434, 594] on div "We're" at bounding box center [456, 594] width 62 height 33
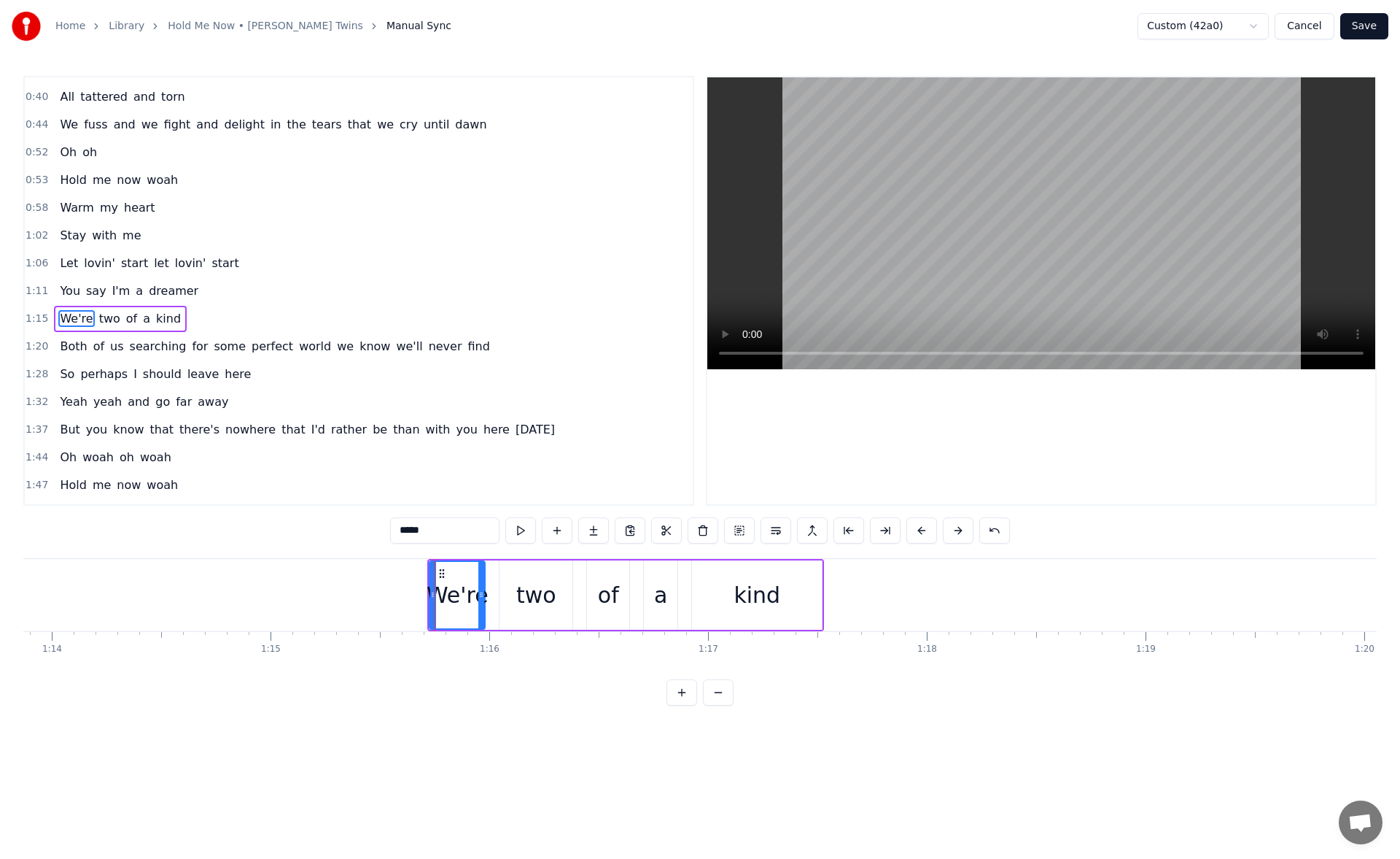
scroll to position [133, 0]
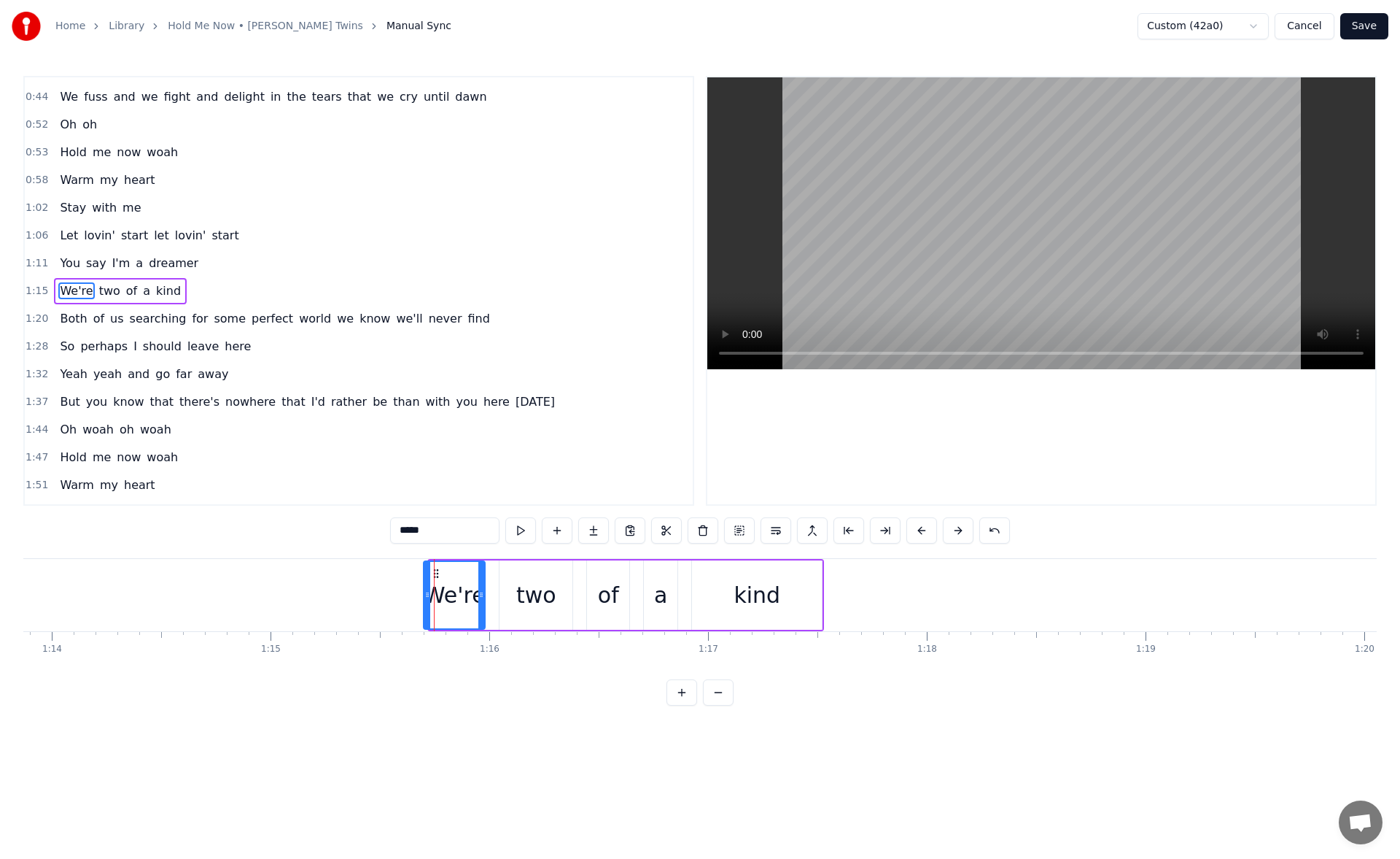
click at [426, 594] on icon at bounding box center [427, 594] width 6 height 12
click at [771, 599] on div "kind" at bounding box center [757, 594] width 47 height 33
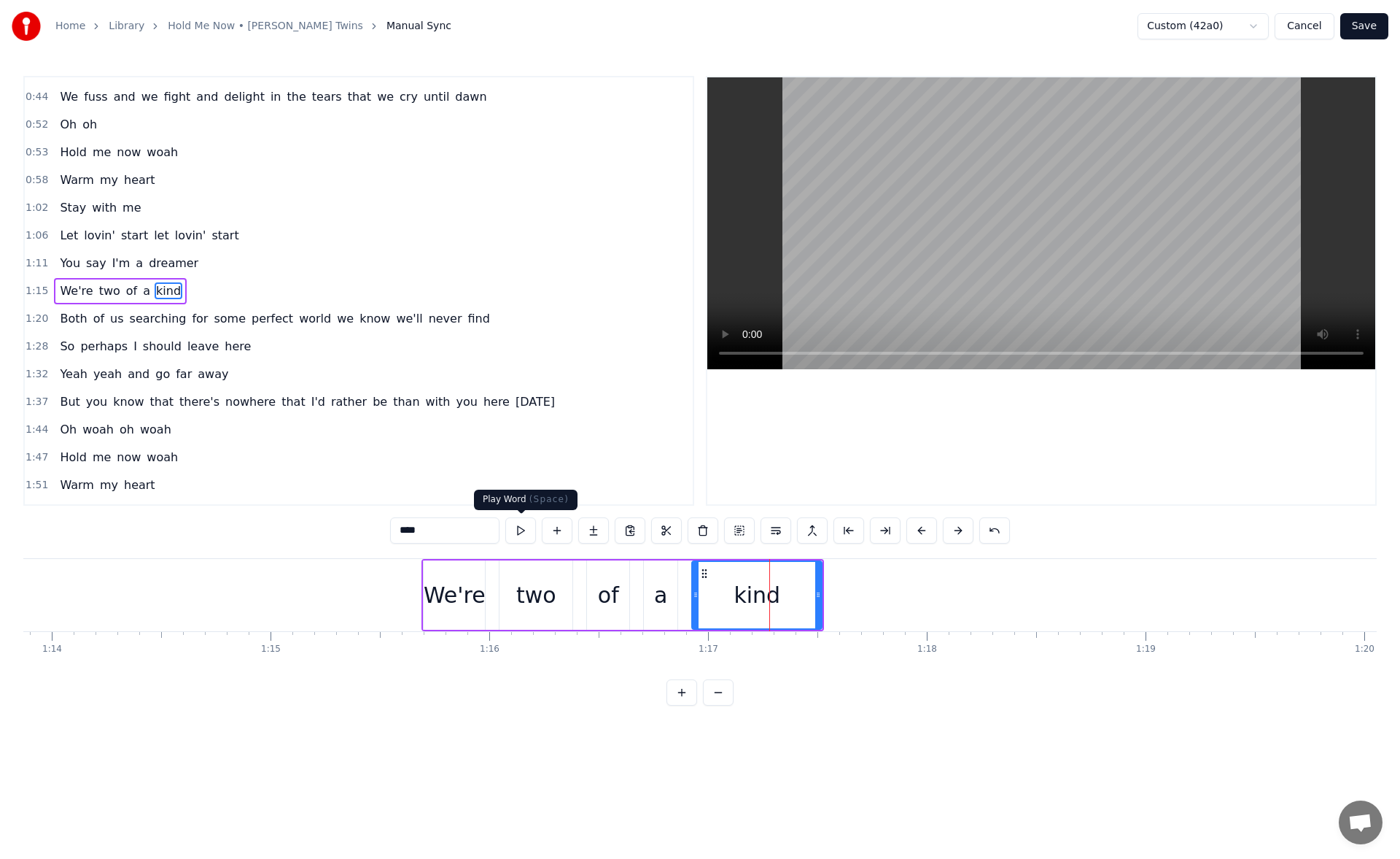
click at [520, 532] on button at bounding box center [521, 530] width 31 height 26
drag, startPoint x: 816, startPoint y: 593, endPoint x: 832, endPoint y: 594, distance: 16.0
click at [832, 594] on icon at bounding box center [830, 594] width 6 height 12
click at [531, 526] on button at bounding box center [521, 530] width 31 height 26
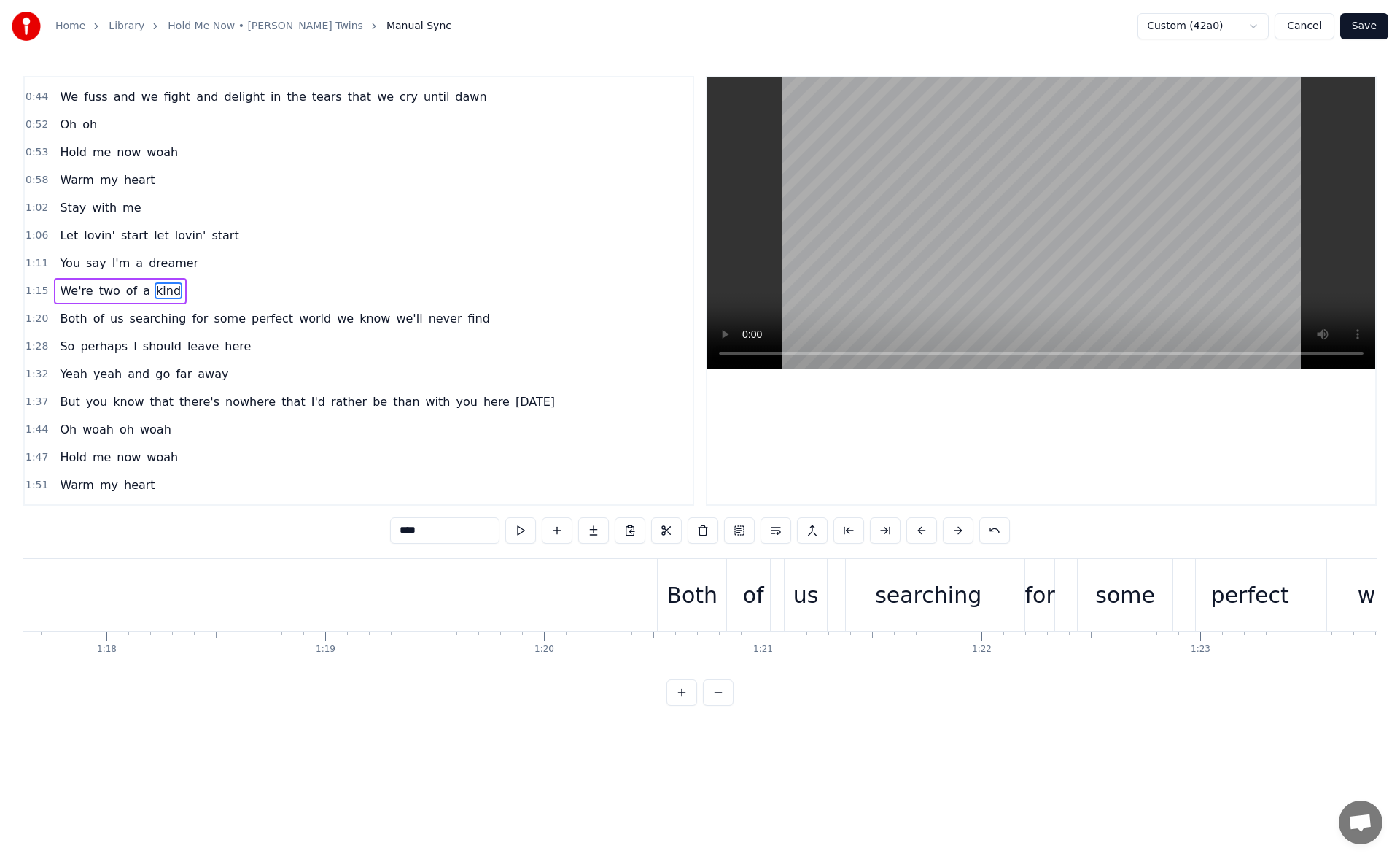
scroll to position [0, 17119]
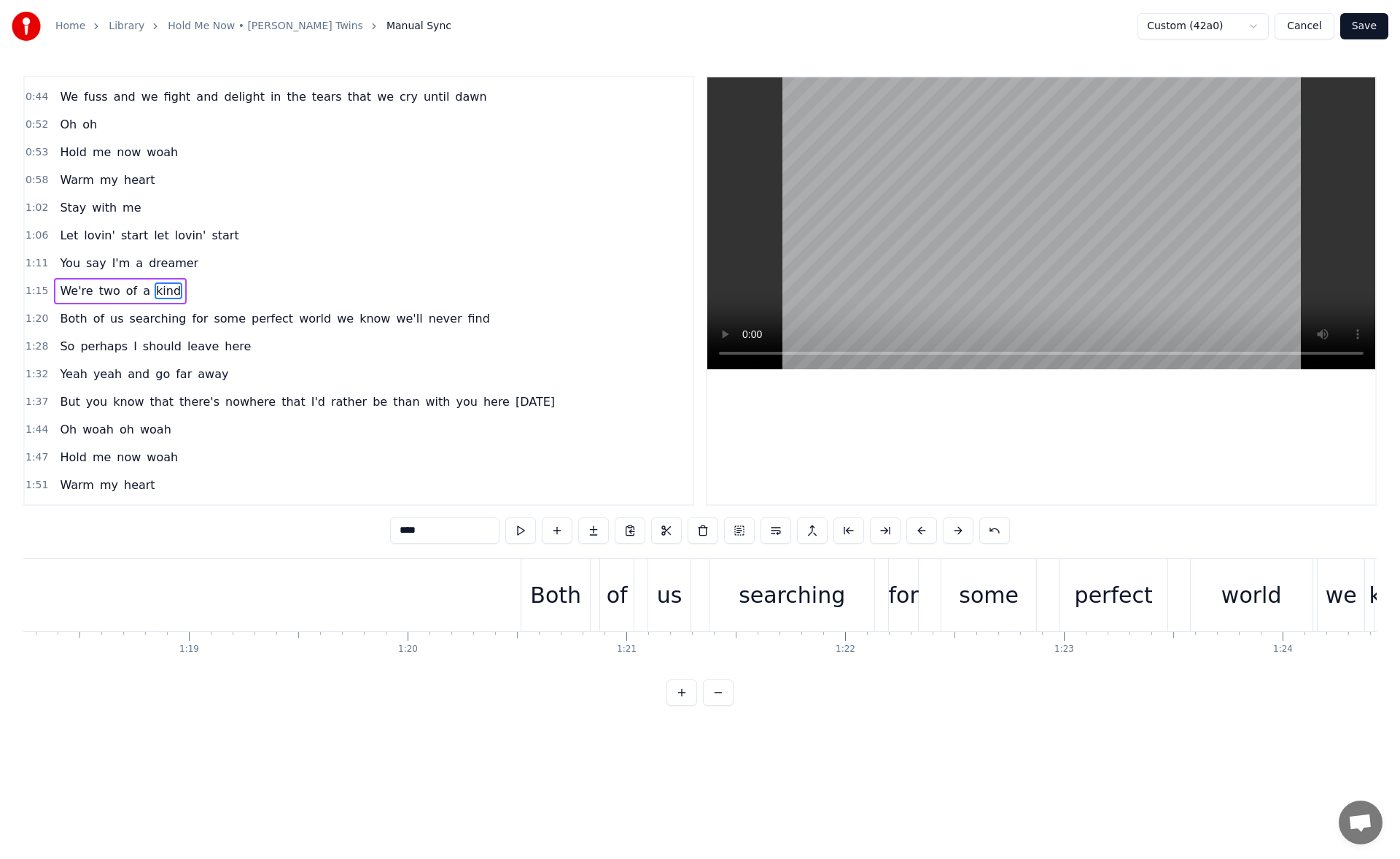
click at [532, 596] on div "Both" at bounding box center [555, 594] width 69 height 72
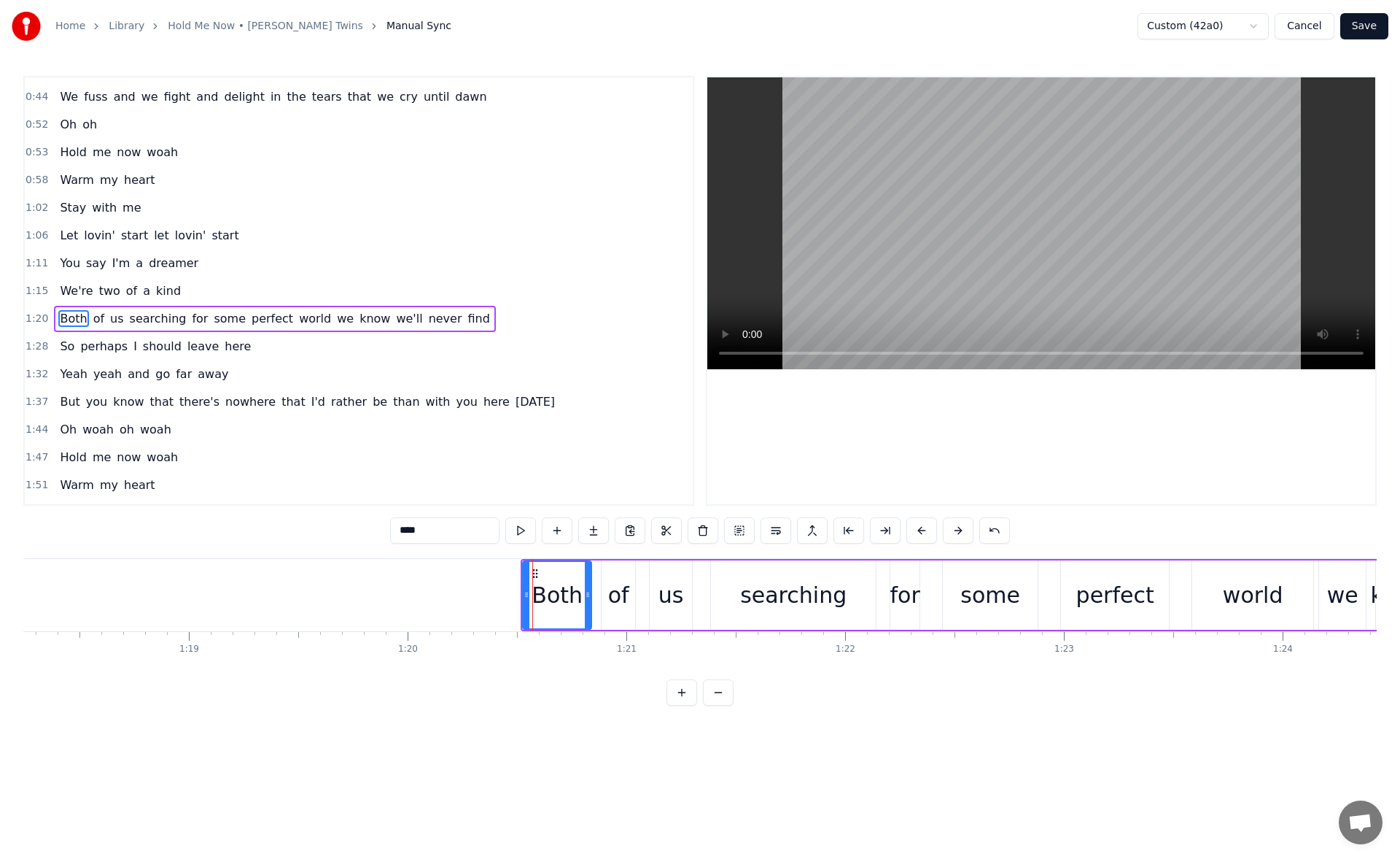
scroll to position [161, 0]
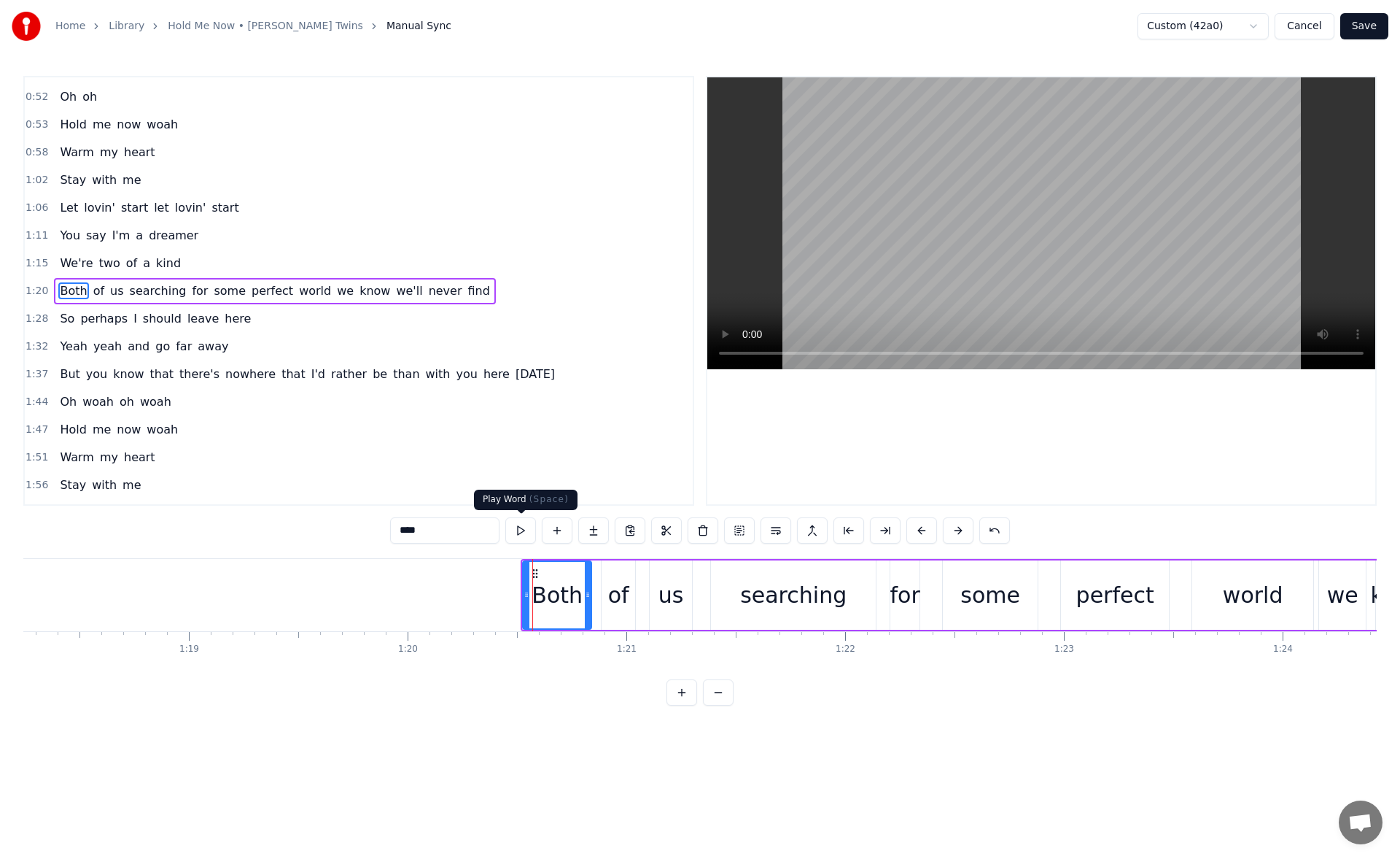
click at [521, 536] on button at bounding box center [521, 530] width 31 height 26
drag, startPoint x: 526, startPoint y: 597, endPoint x: 502, endPoint y: 597, distance: 24.0
click at [502, 597] on icon at bounding box center [504, 594] width 6 height 12
click at [515, 536] on button at bounding box center [521, 530] width 31 height 26
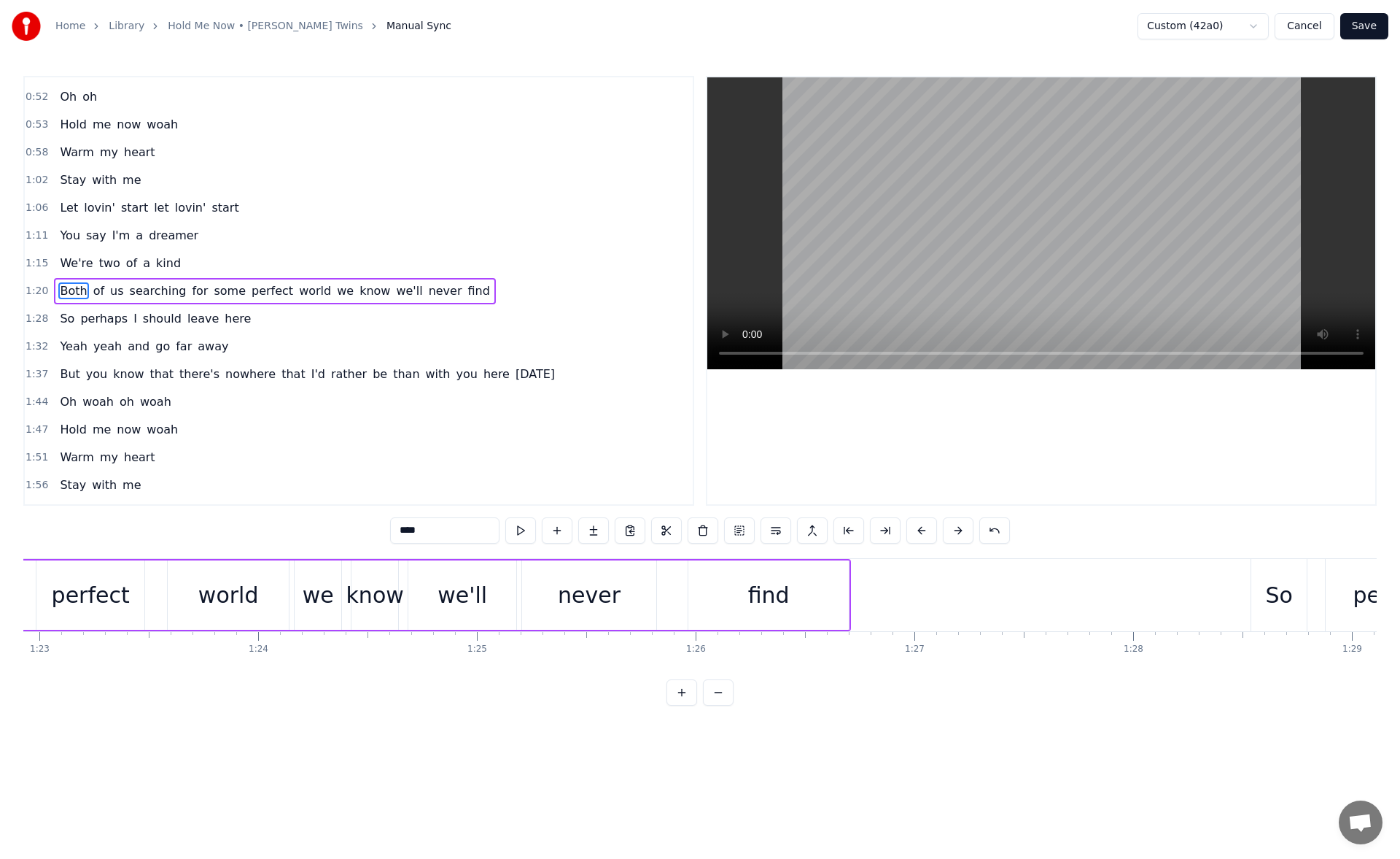
scroll to position [0, 18384]
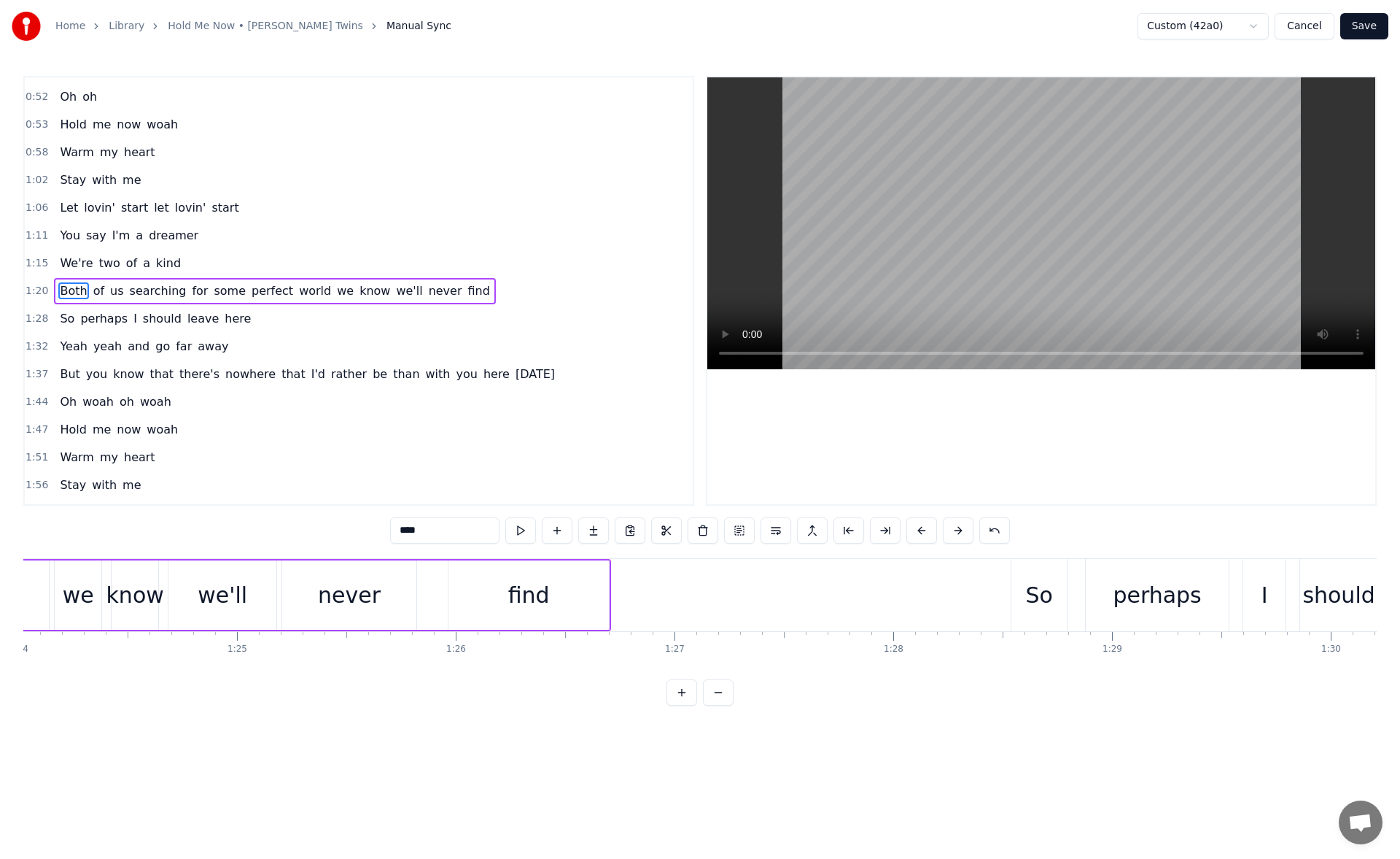
click at [472, 593] on div "find" at bounding box center [529, 595] width 161 height 70
drag, startPoint x: 604, startPoint y: 594, endPoint x: 619, endPoint y: 594, distance: 15.0
click at [619, 594] on icon at bounding box center [621, 594] width 6 height 12
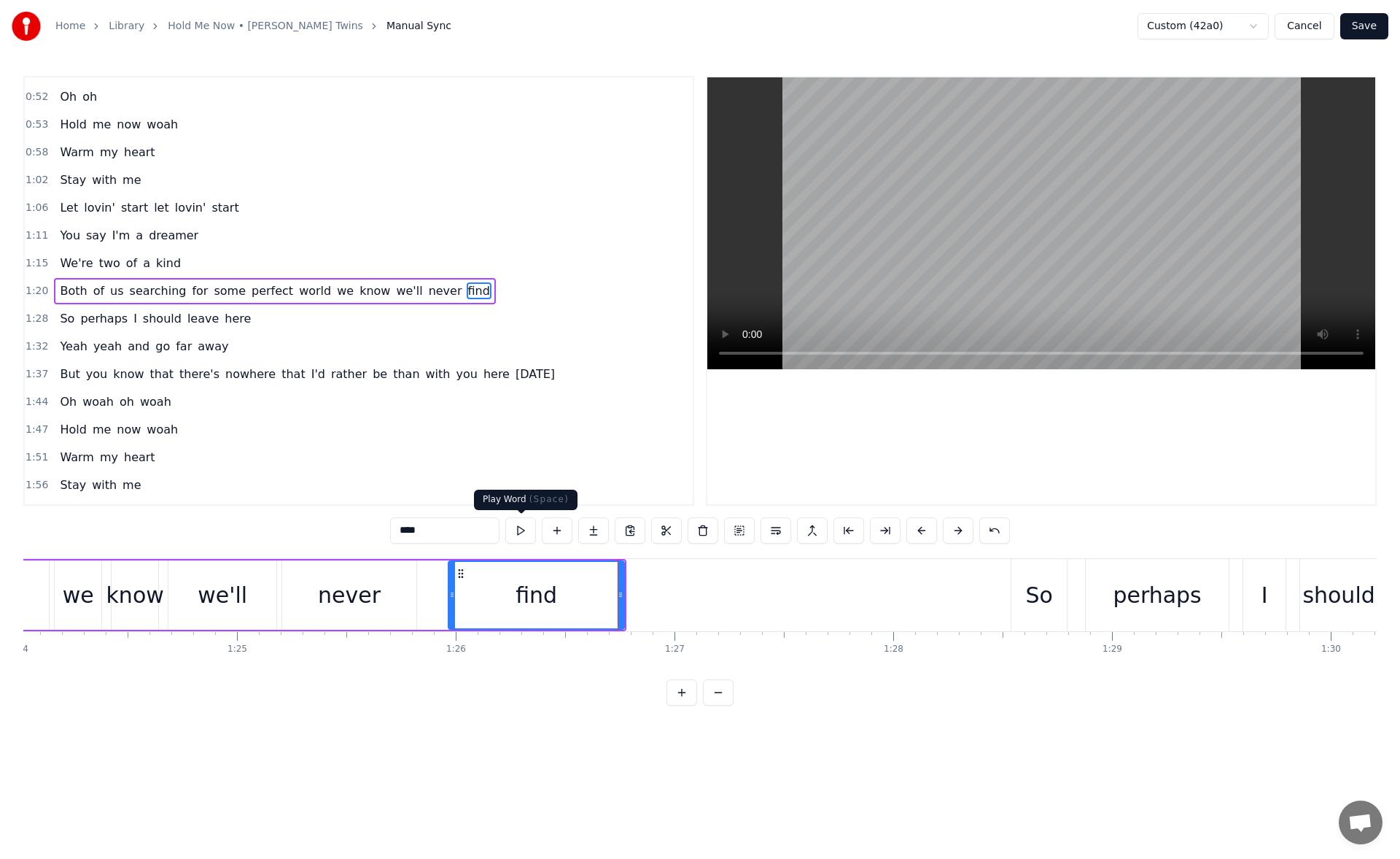
click at [524, 536] on button at bounding box center [521, 530] width 31 height 26
click at [1057, 592] on div "So" at bounding box center [1039, 594] width 55 height 72
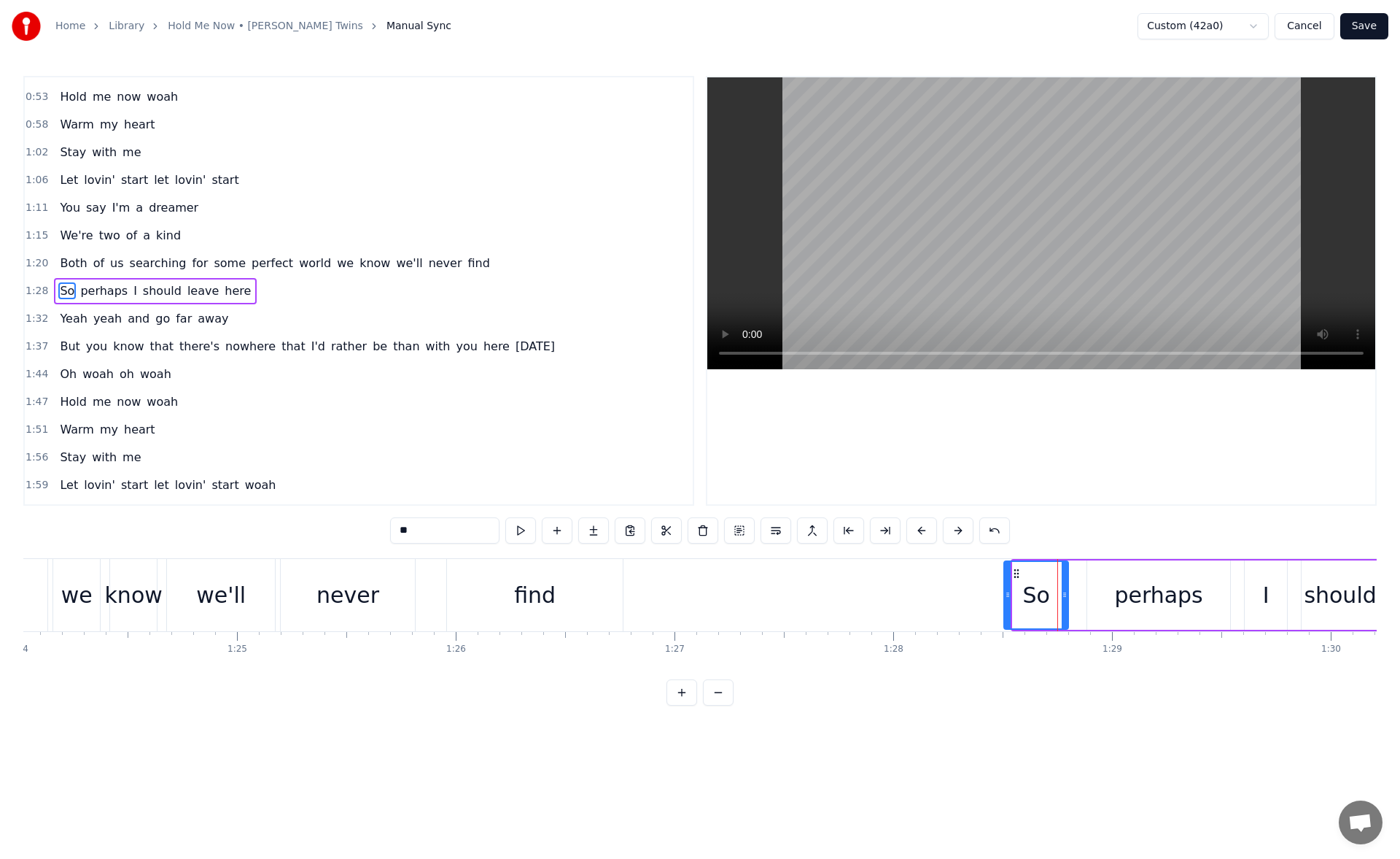
drag, startPoint x: 1017, startPoint y: 593, endPoint x: 1007, endPoint y: 593, distance: 10.0
click at [1007, 593] on icon at bounding box center [1007, 594] width 6 height 12
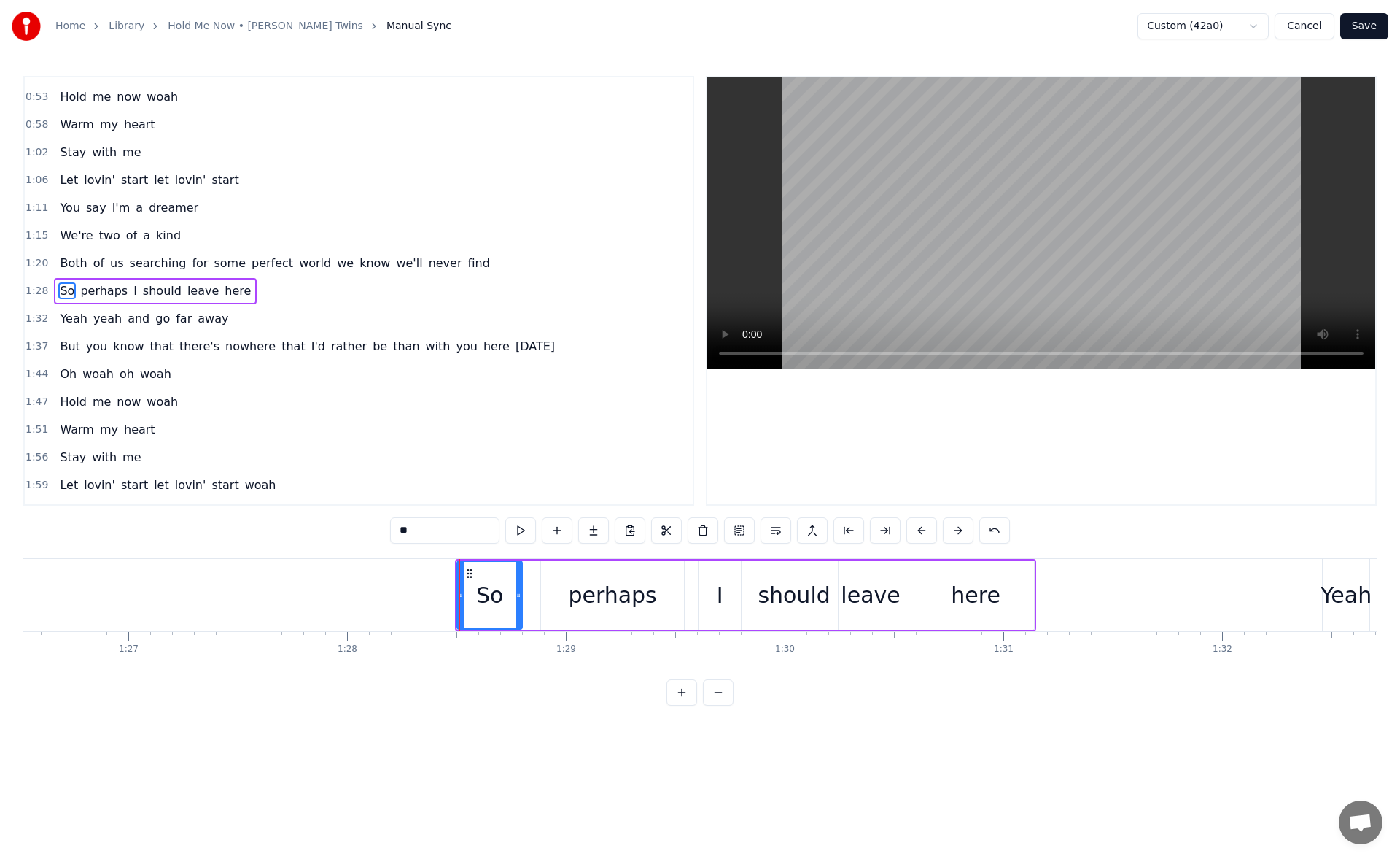
scroll to position [0, 19306]
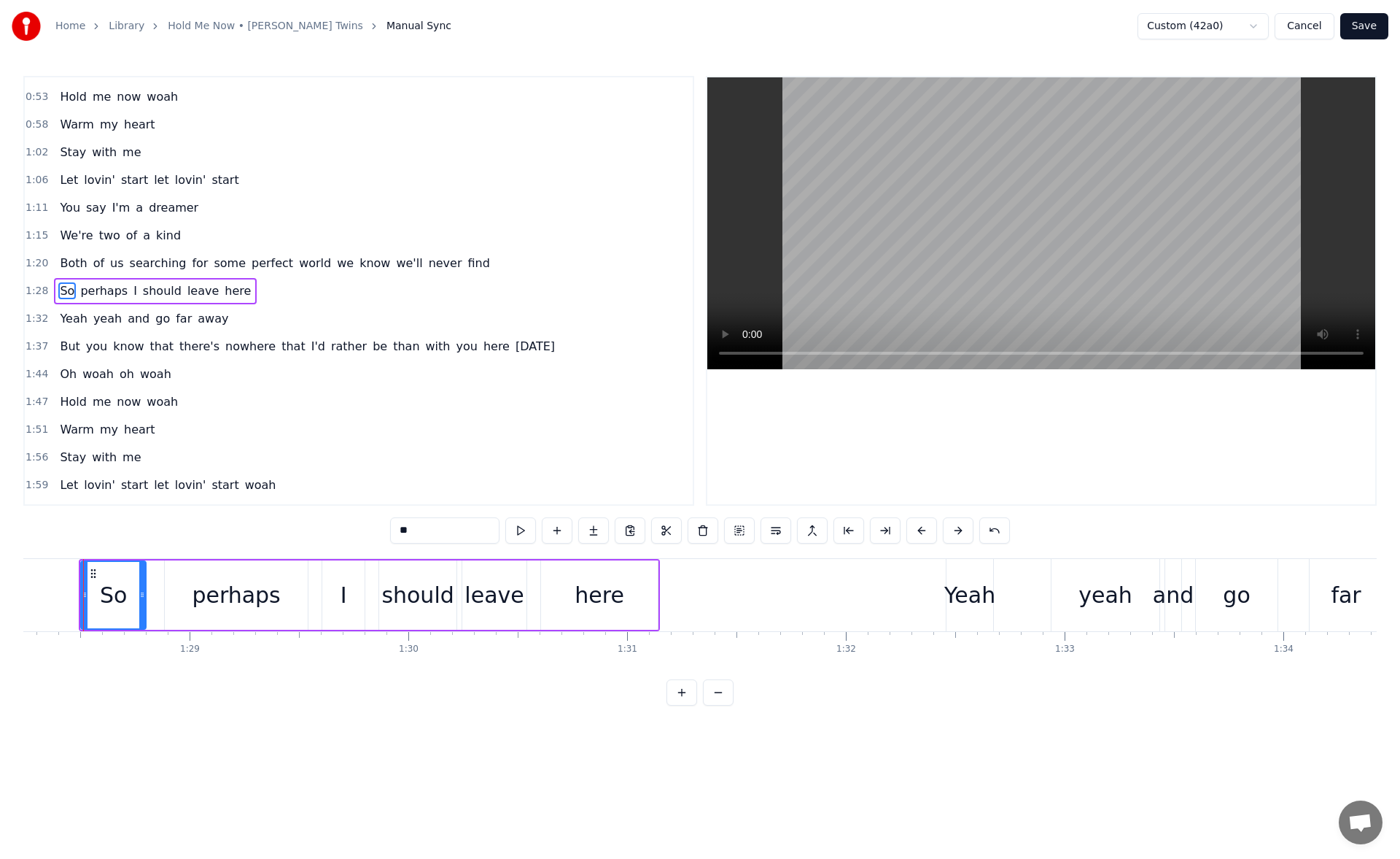
click at [578, 587] on div "here" at bounding box center [599, 594] width 49 height 33
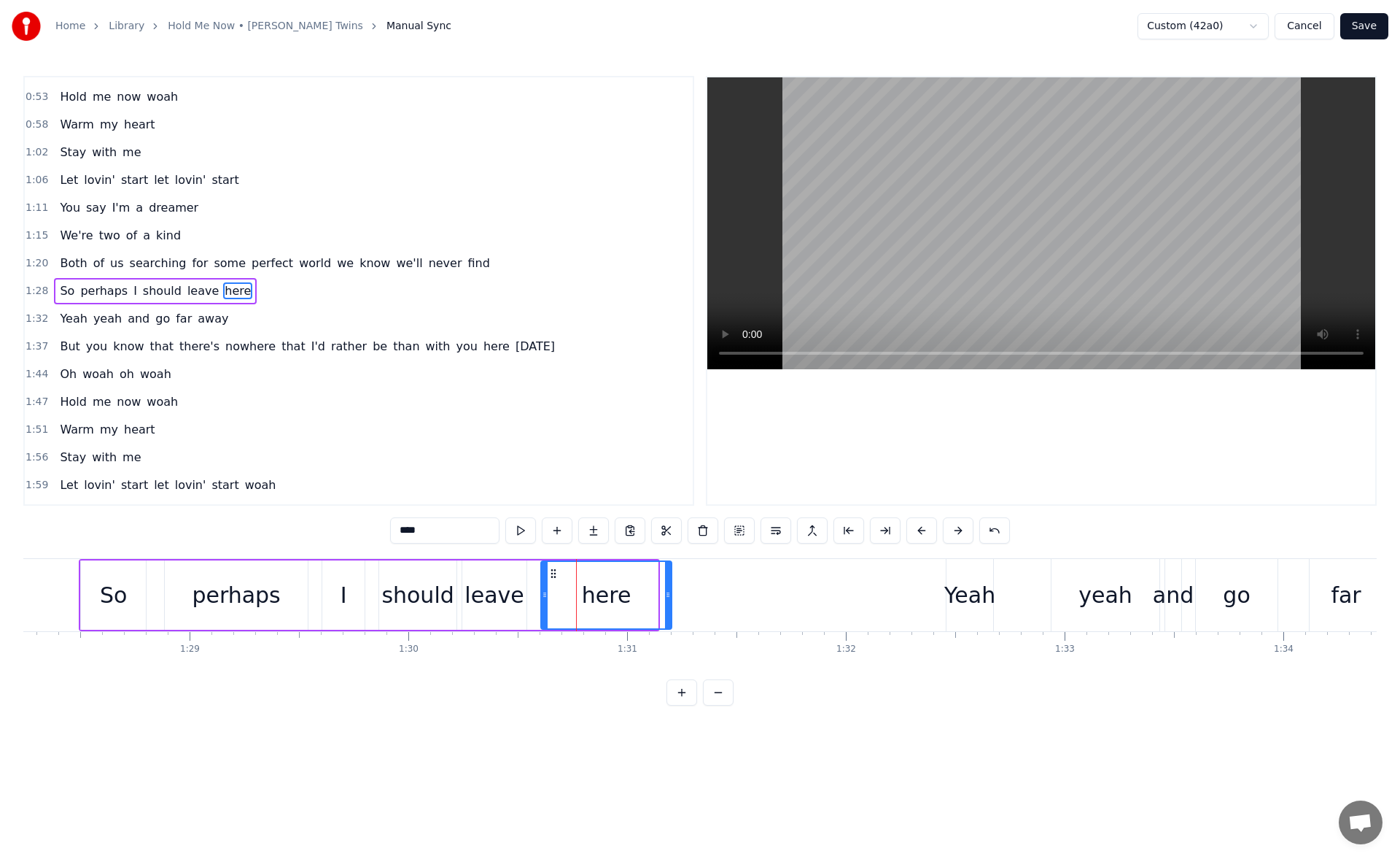
drag, startPoint x: 655, startPoint y: 594, endPoint x: 668, endPoint y: 593, distance: 13.0
click at [668, 593] on icon at bounding box center [667, 594] width 6 height 12
click at [530, 535] on button at bounding box center [521, 530] width 31 height 26
drag, startPoint x: 670, startPoint y: 597, endPoint x: 679, endPoint y: 597, distance: 9.0
click at [676, 597] on icon at bounding box center [672, 594] width 6 height 12
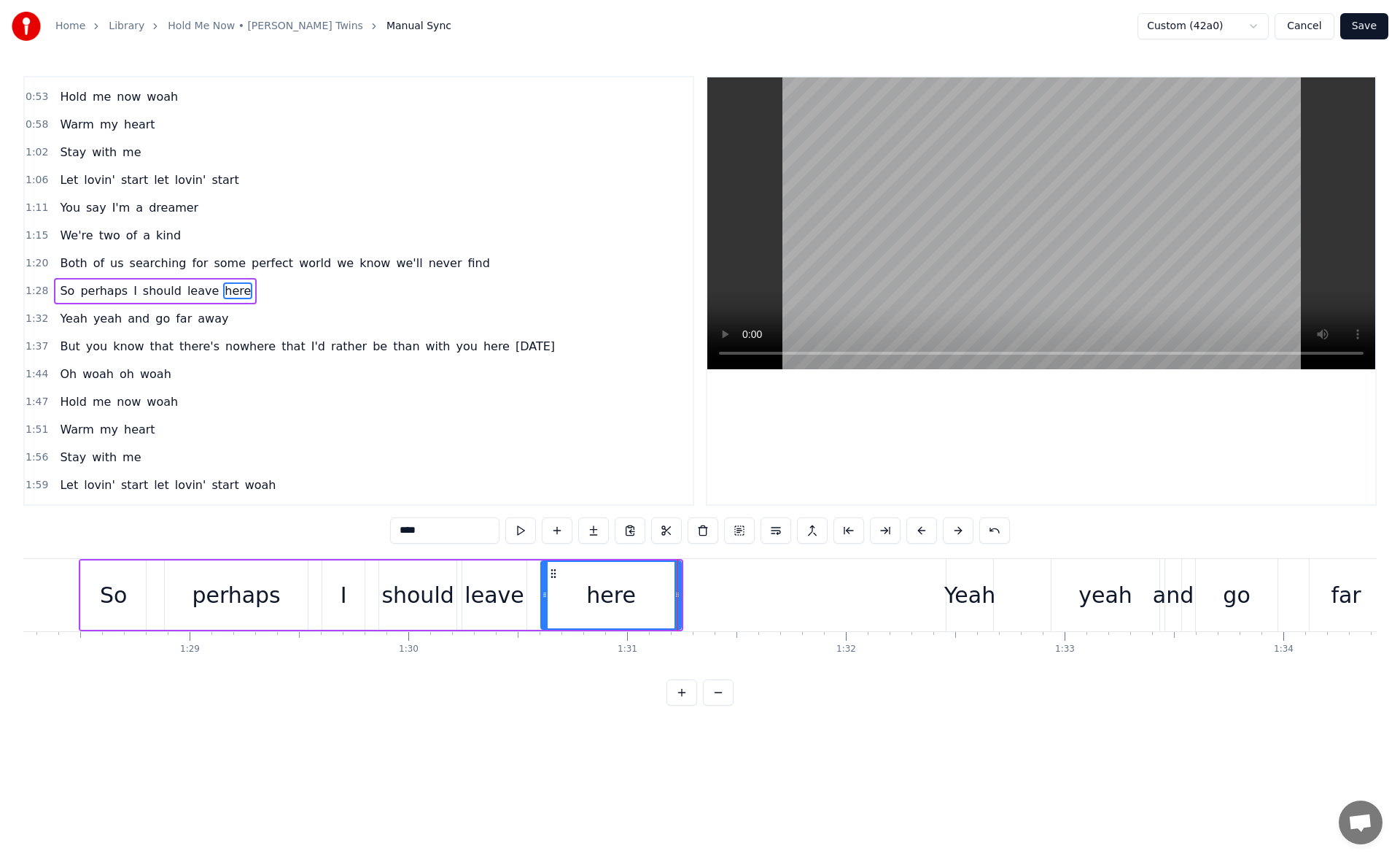
click at [966, 592] on div "Yeah" at bounding box center [970, 594] width 51 height 33
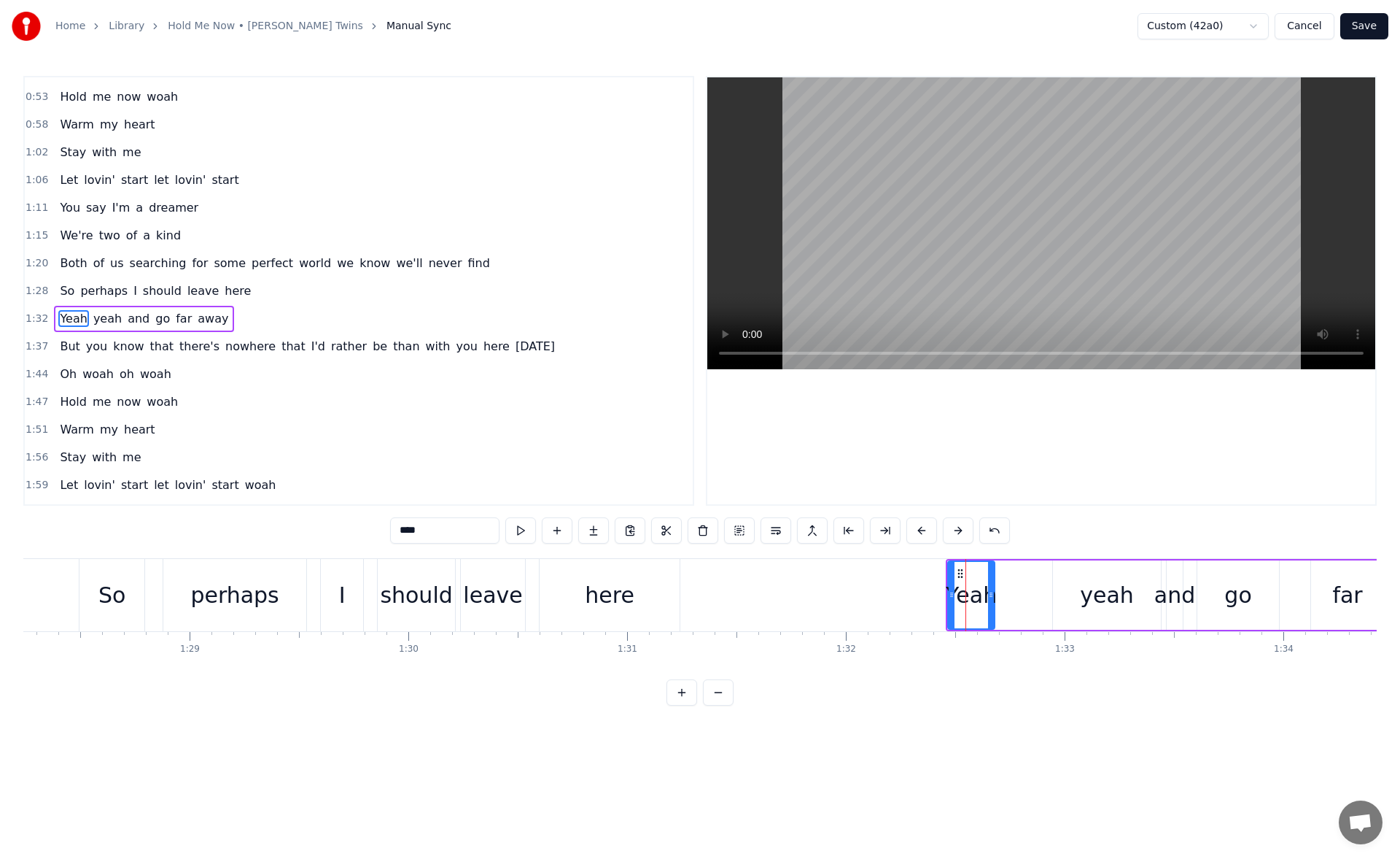
scroll to position [216, 0]
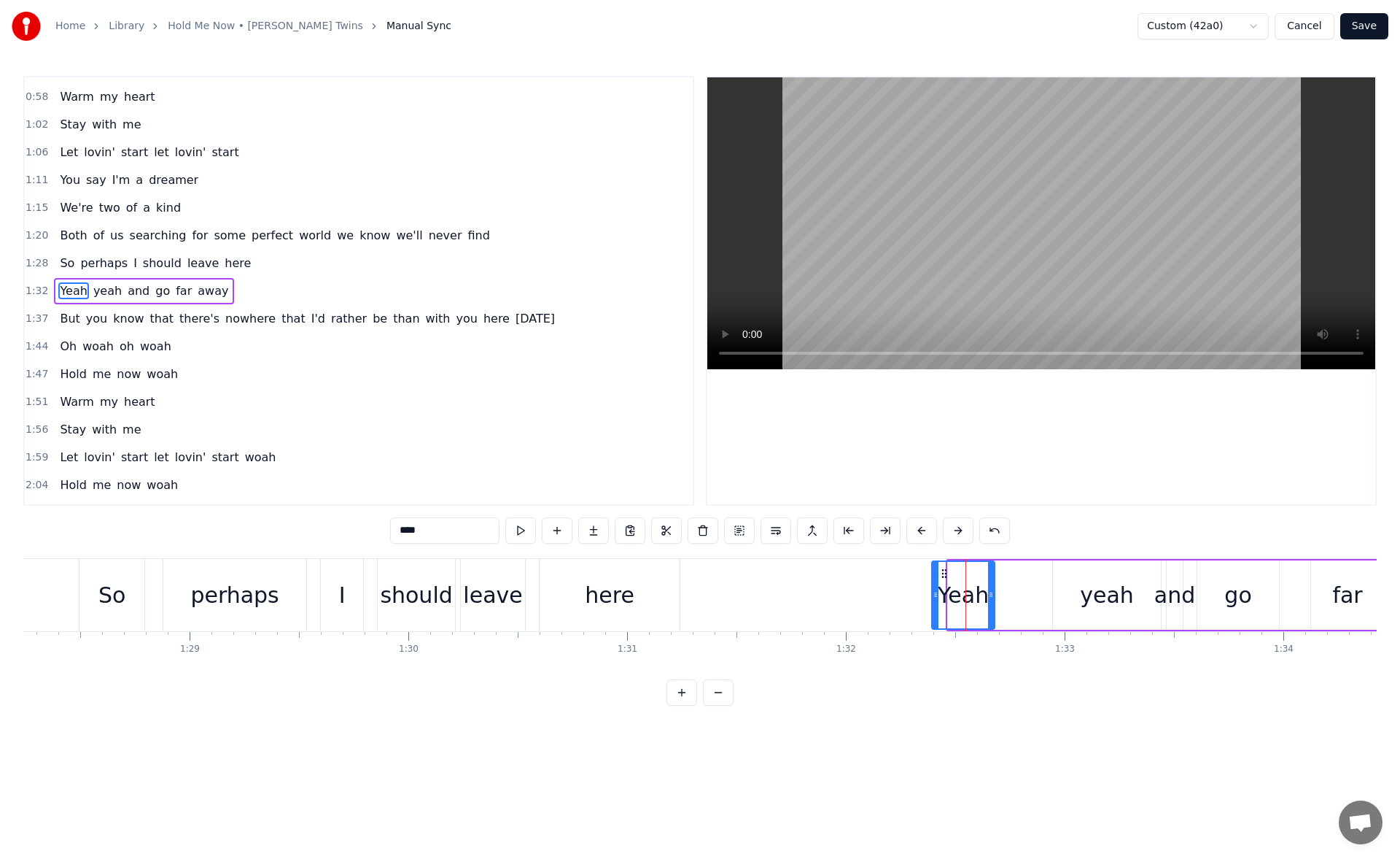
drag, startPoint x: 953, startPoint y: 595, endPoint x: 937, endPoint y: 599, distance: 16.5
click at [937, 599] on icon at bounding box center [935, 594] width 6 height 12
click at [524, 535] on button at bounding box center [521, 530] width 31 height 26
click at [971, 582] on div "Yeah" at bounding box center [963, 594] width 51 height 33
drag, startPoint x: 994, startPoint y: 596, endPoint x: 1017, endPoint y: 596, distance: 23.0
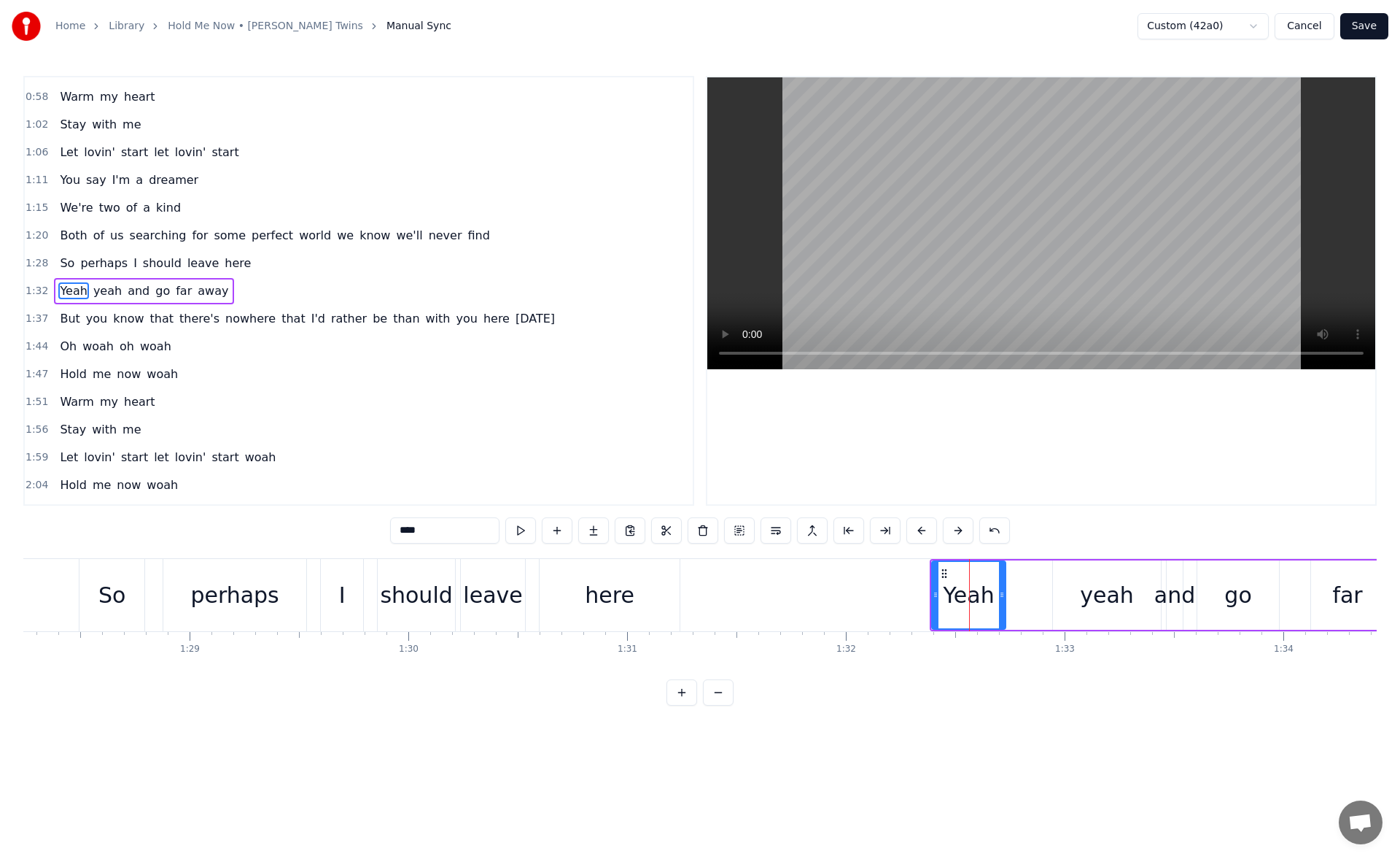
click at [1005, 596] on icon at bounding box center [1001, 594] width 6 height 12
click at [524, 525] on button at bounding box center [521, 530] width 31 height 26
drag, startPoint x: 1016, startPoint y: 597, endPoint x: 1027, endPoint y: 599, distance: 11.2
click at [1027, 599] on icon at bounding box center [1025, 594] width 6 height 12
click at [526, 532] on button at bounding box center [521, 530] width 31 height 26
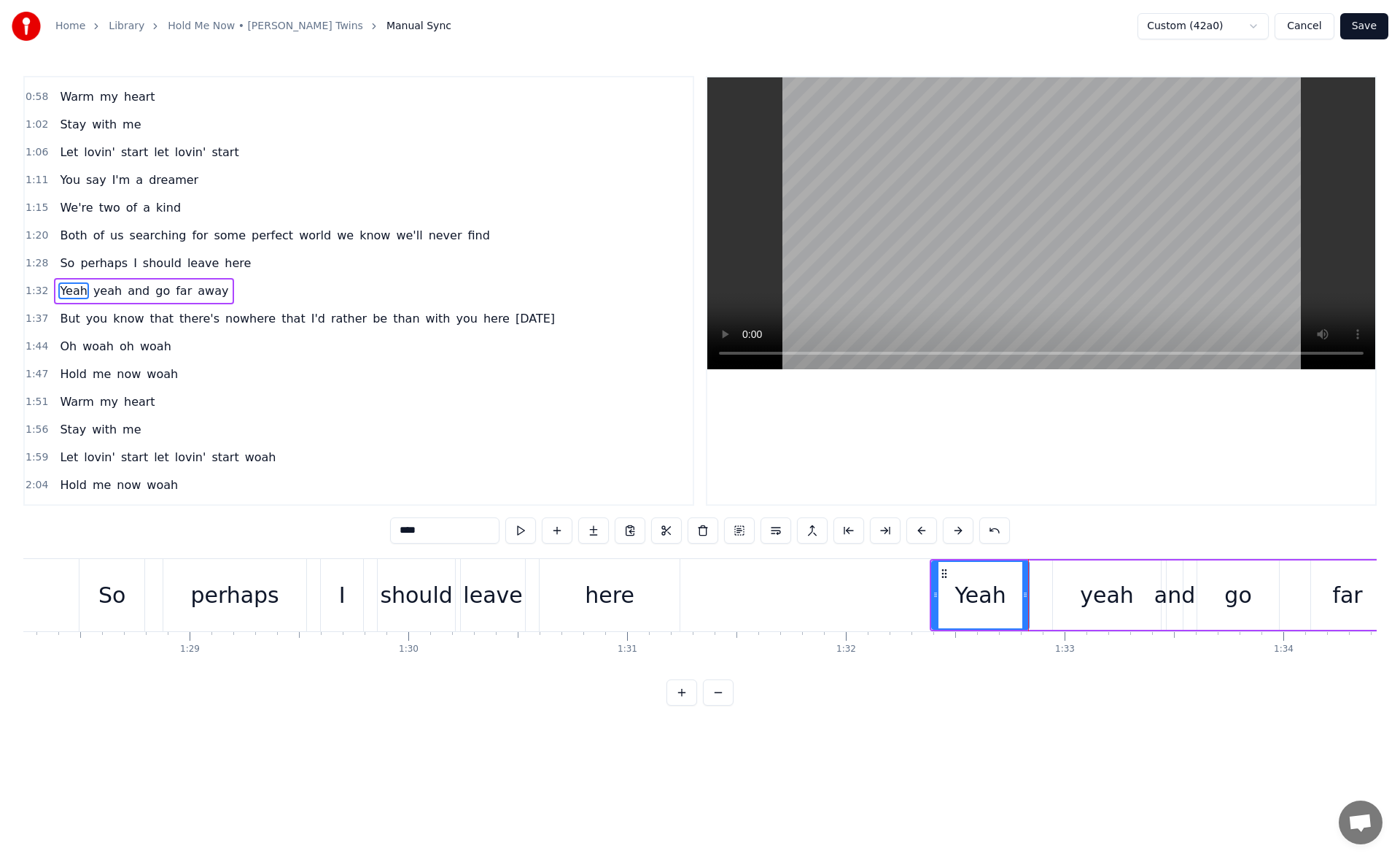
click at [1061, 593] on div "yeah" at bounding box center [1107, 595] width 108 height 70
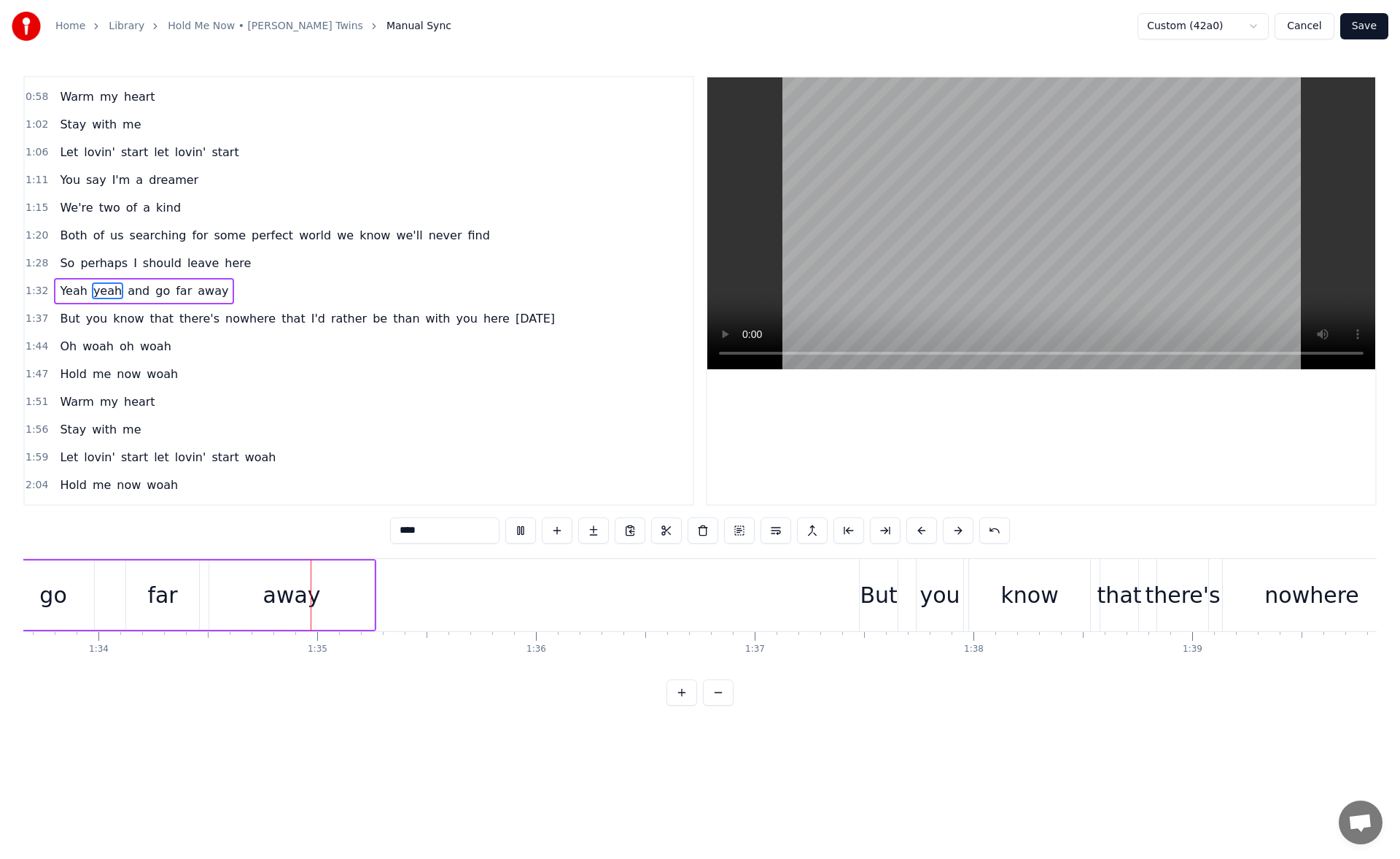
scroll to position [0, 20548]
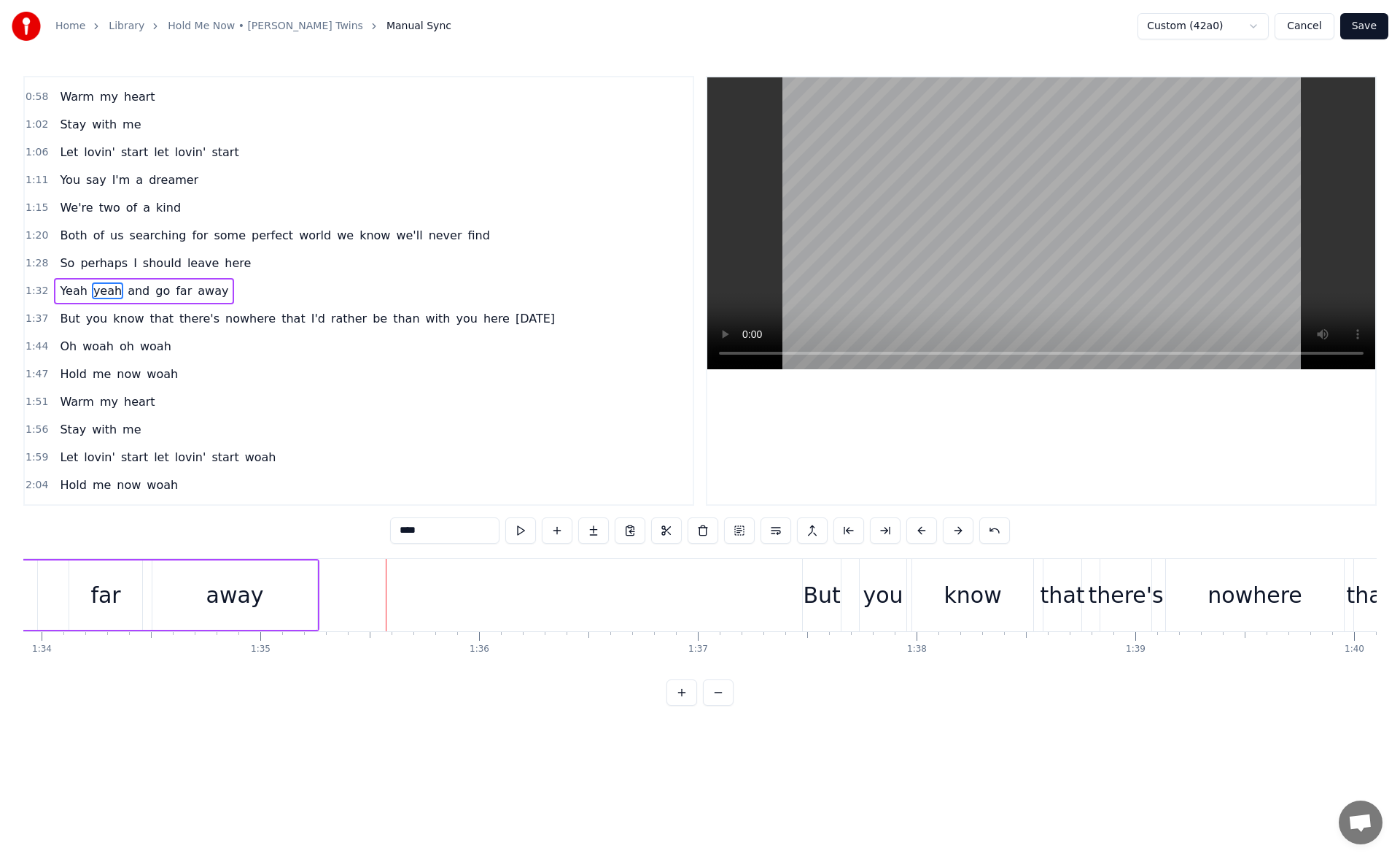
click at [292, 581] on div "away" at bounding box center [235, 595] width 165 height 70
drag, startPoint x: 315, startPoint y: 599, endPoint x: 328, endPoint y: 600, distance: 13.0
click at [326, 600] on icon at bounding box center [322, 594] width 6 height 12
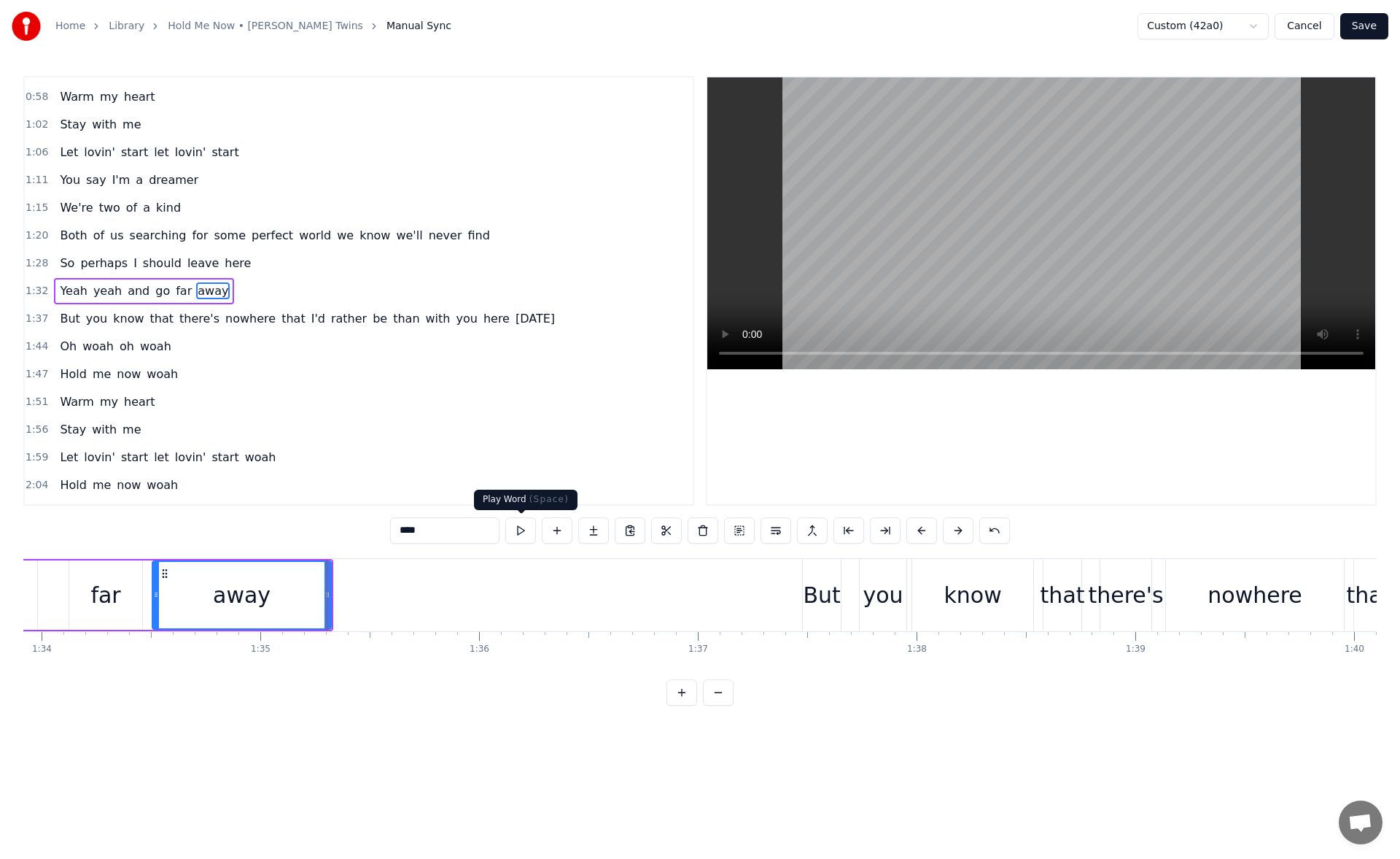
click at [521, 523] on button at bounding box center [521, 530] width 31 height 26
click at [828, 606] on div "But" at bounding box center [822, 594] width 37 height 33
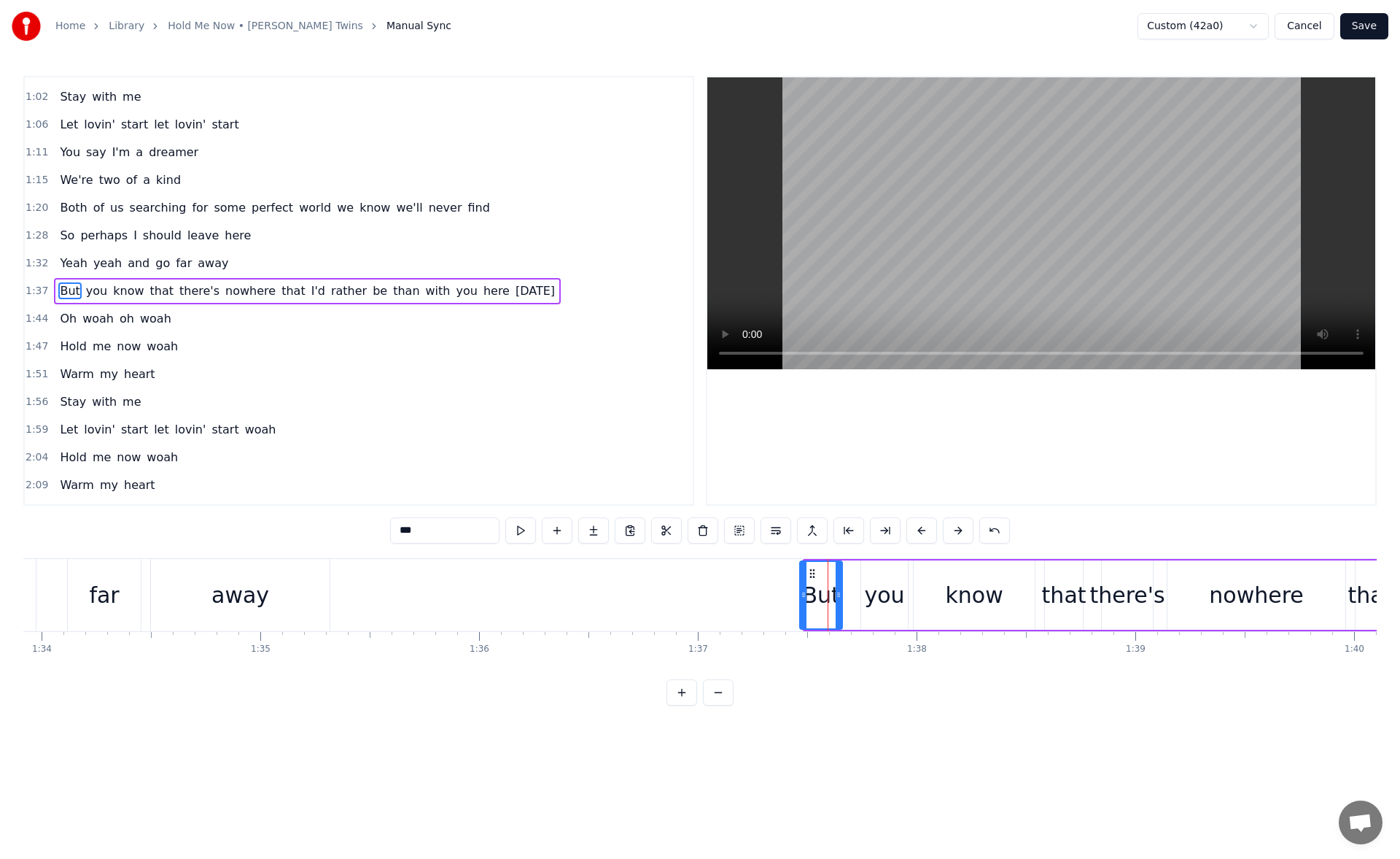
click at [801, 599] on icon at bounding box center [803, 594] width 6 height 12
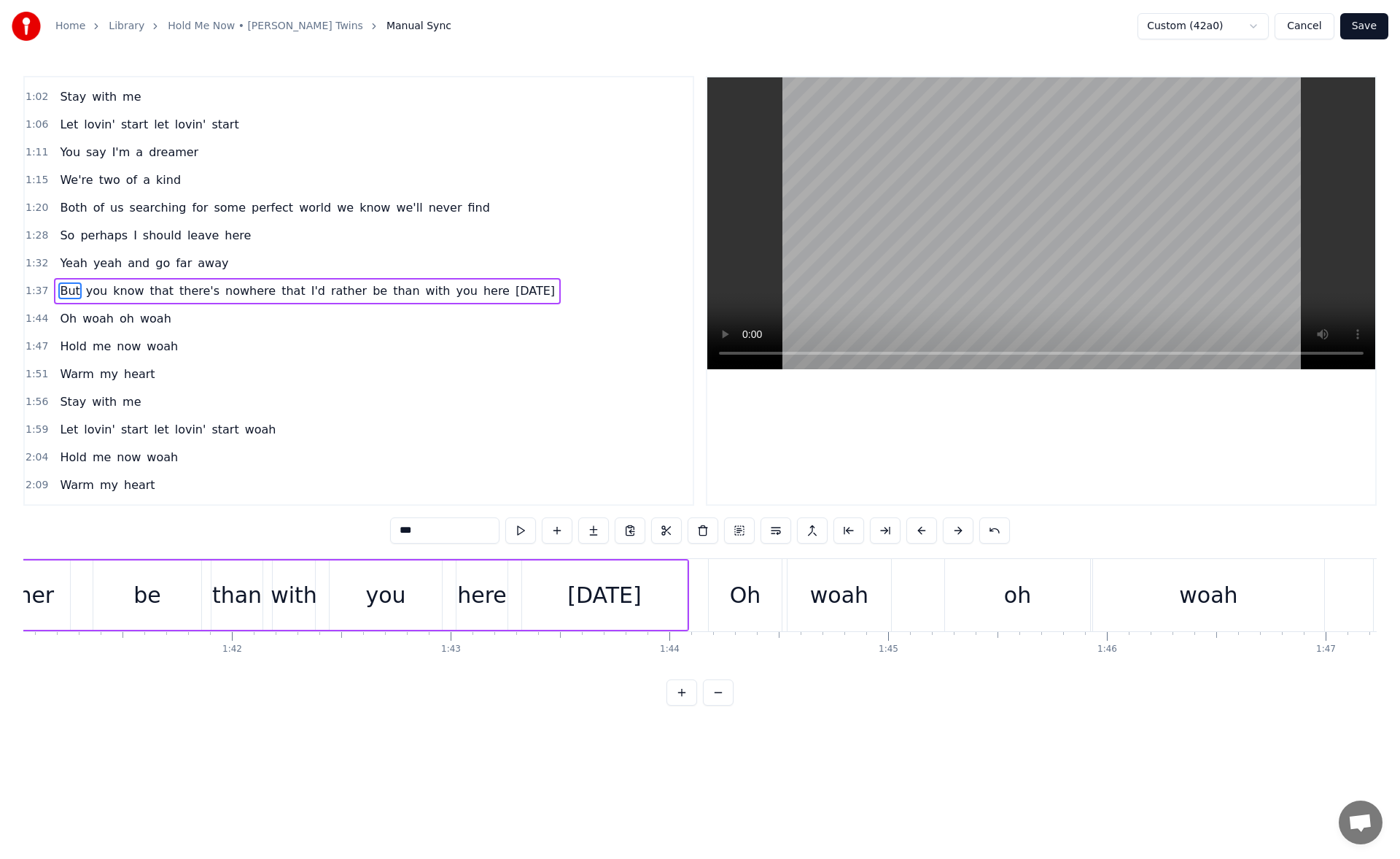
scroll to position [0, 22244]
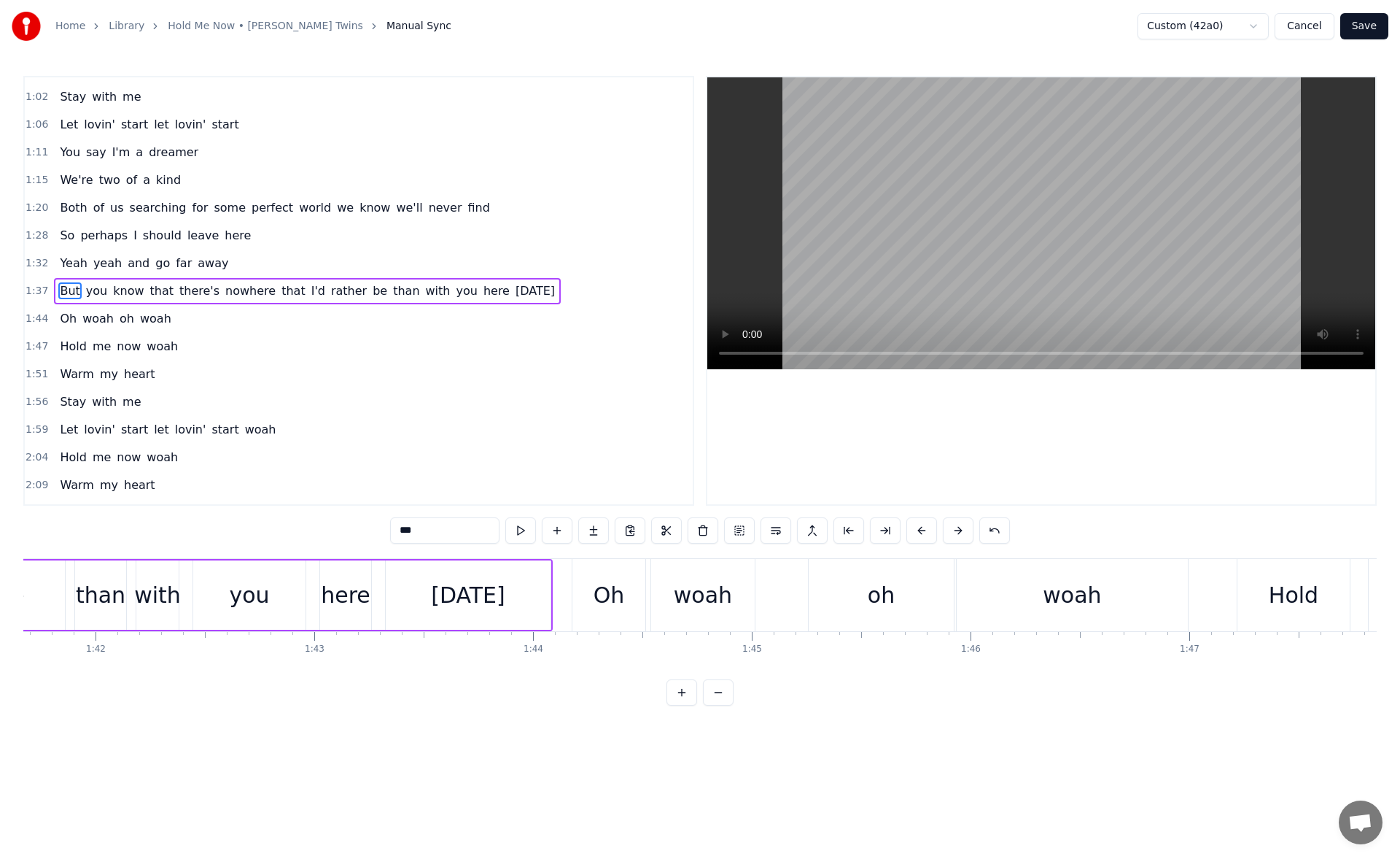
click at [534, 601] on div "[DATE]" at bounding box center [468, 595] width 165 height 70
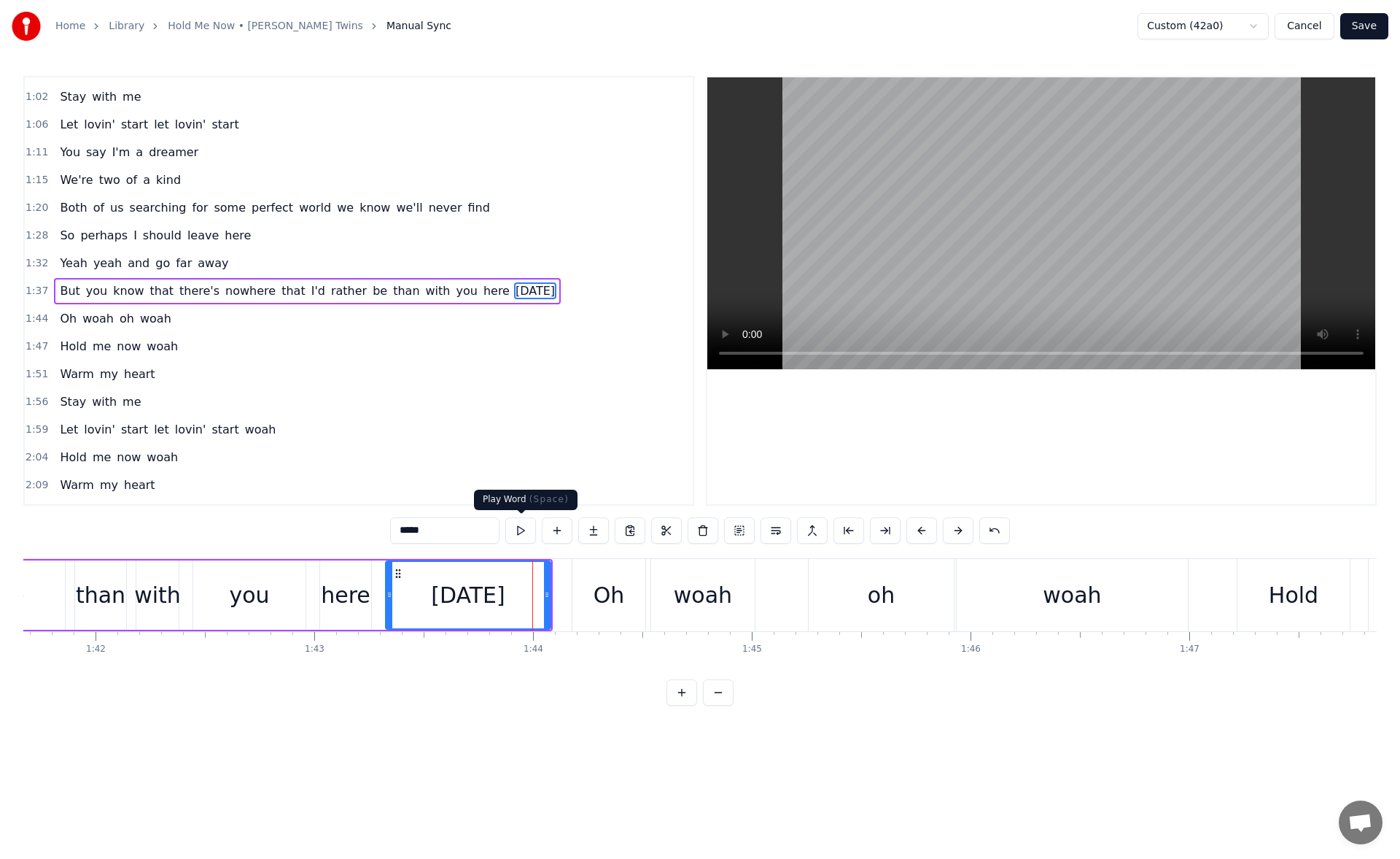
click at [525, 527] on button at bounding box center [521, 530] width 31 height 26
click at [553, 598] on icon at bounding box center [553, 594] width 6 height 12
click at [515, 532] on button at bounding box center [521, 530] width 31 height 26
click at [615, 577] on div "Oh" at bounding box center [609, 594] width 73 height 72
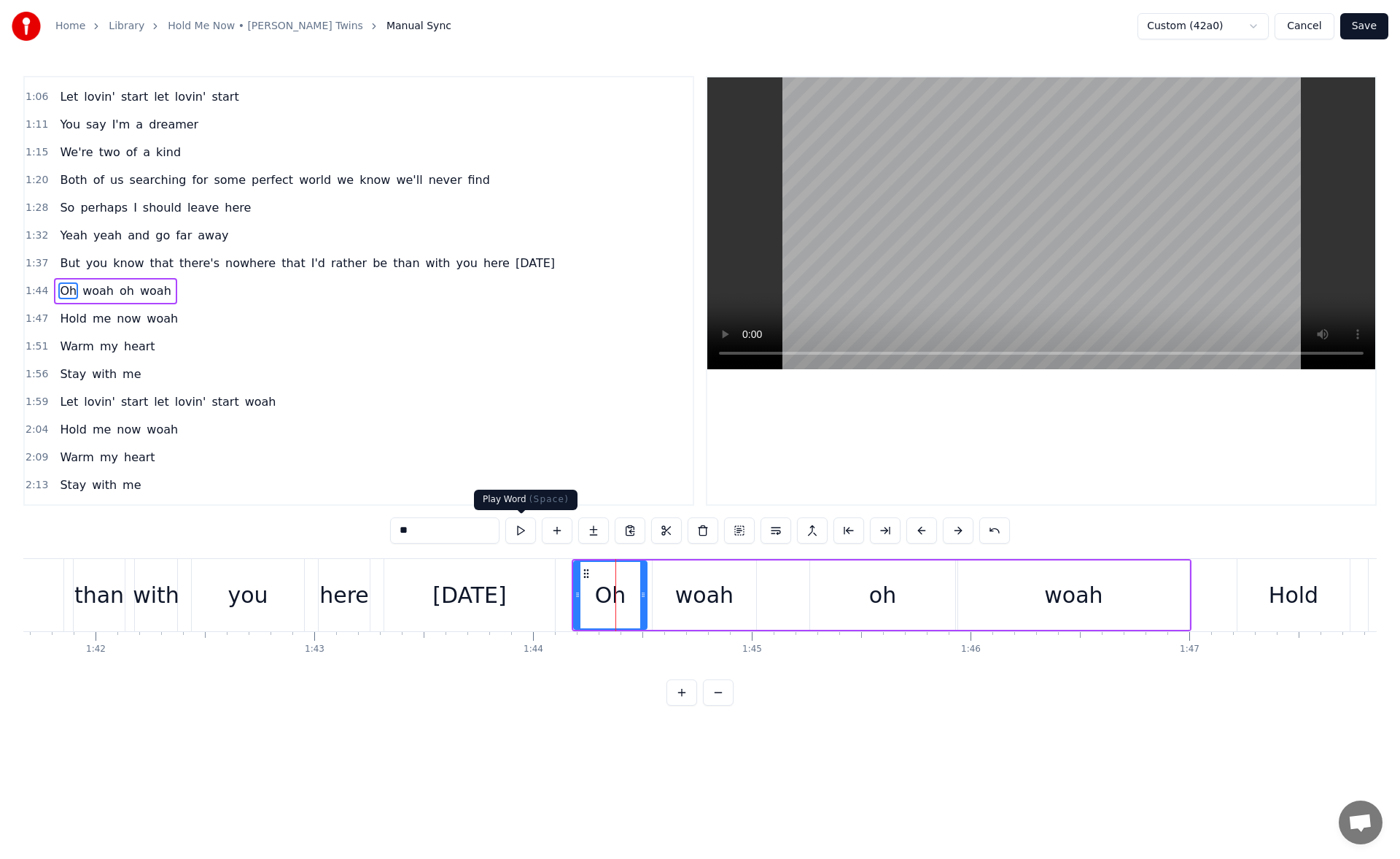
click at [526, 528] on button at bounding box center [521, 530] width 31 height 26
click at [573, 594] on icon at bounding box center [575, 594] width 6 height 12
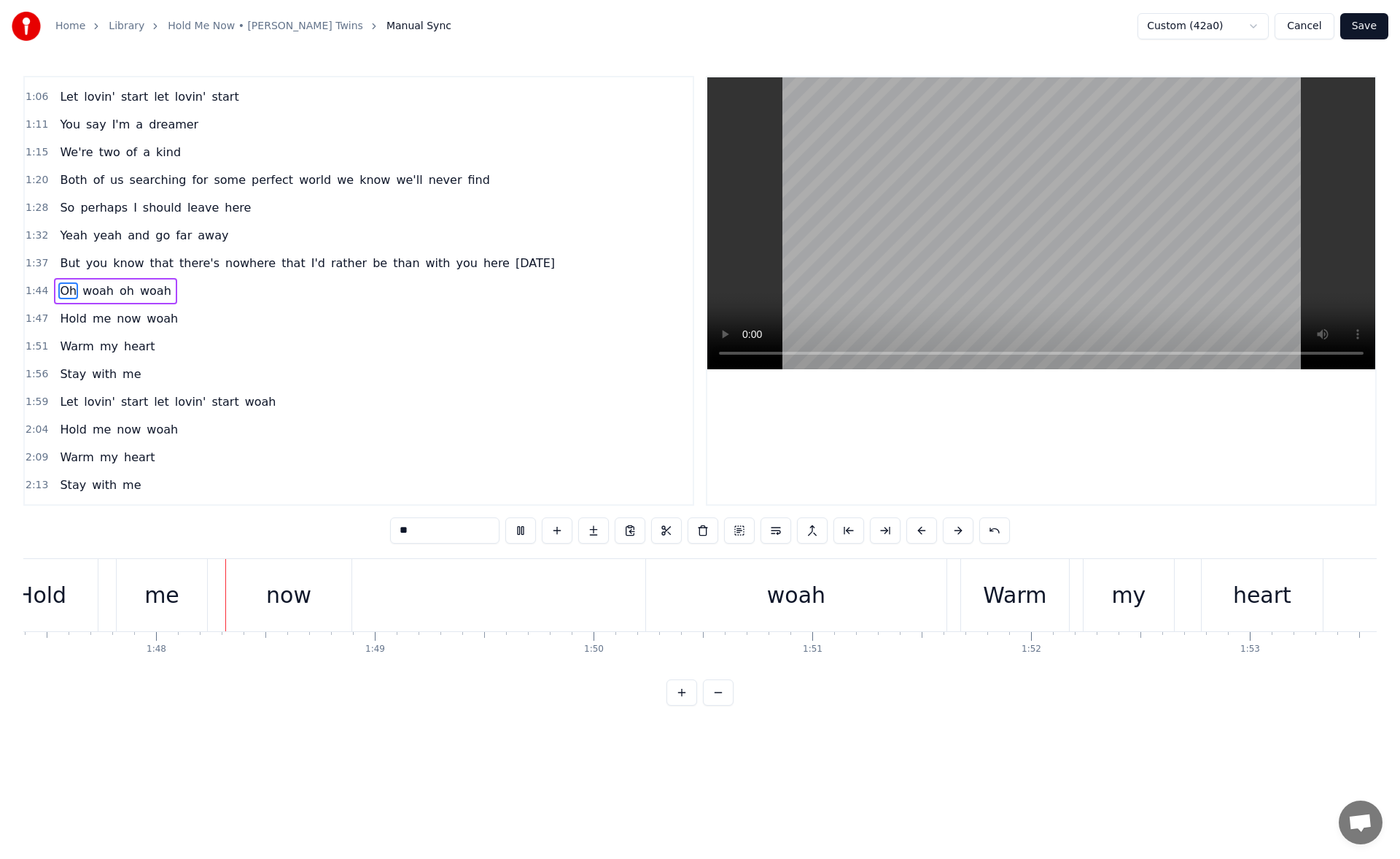
scroll to position [0, 23500]
click at [332, 580] on div "now" at bounding box center [286, 594] width 126 height 72
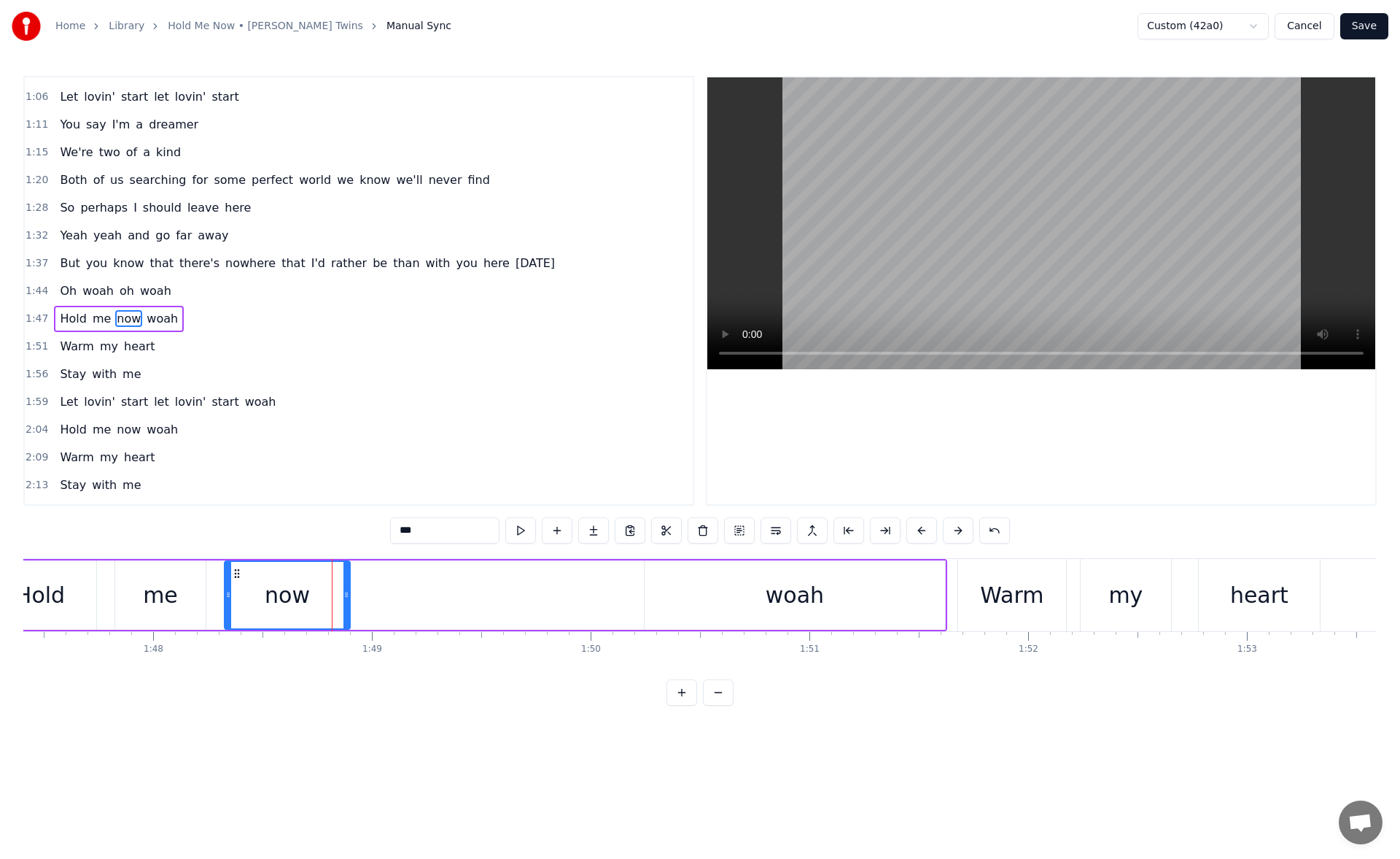
scroll to position [299, 0]
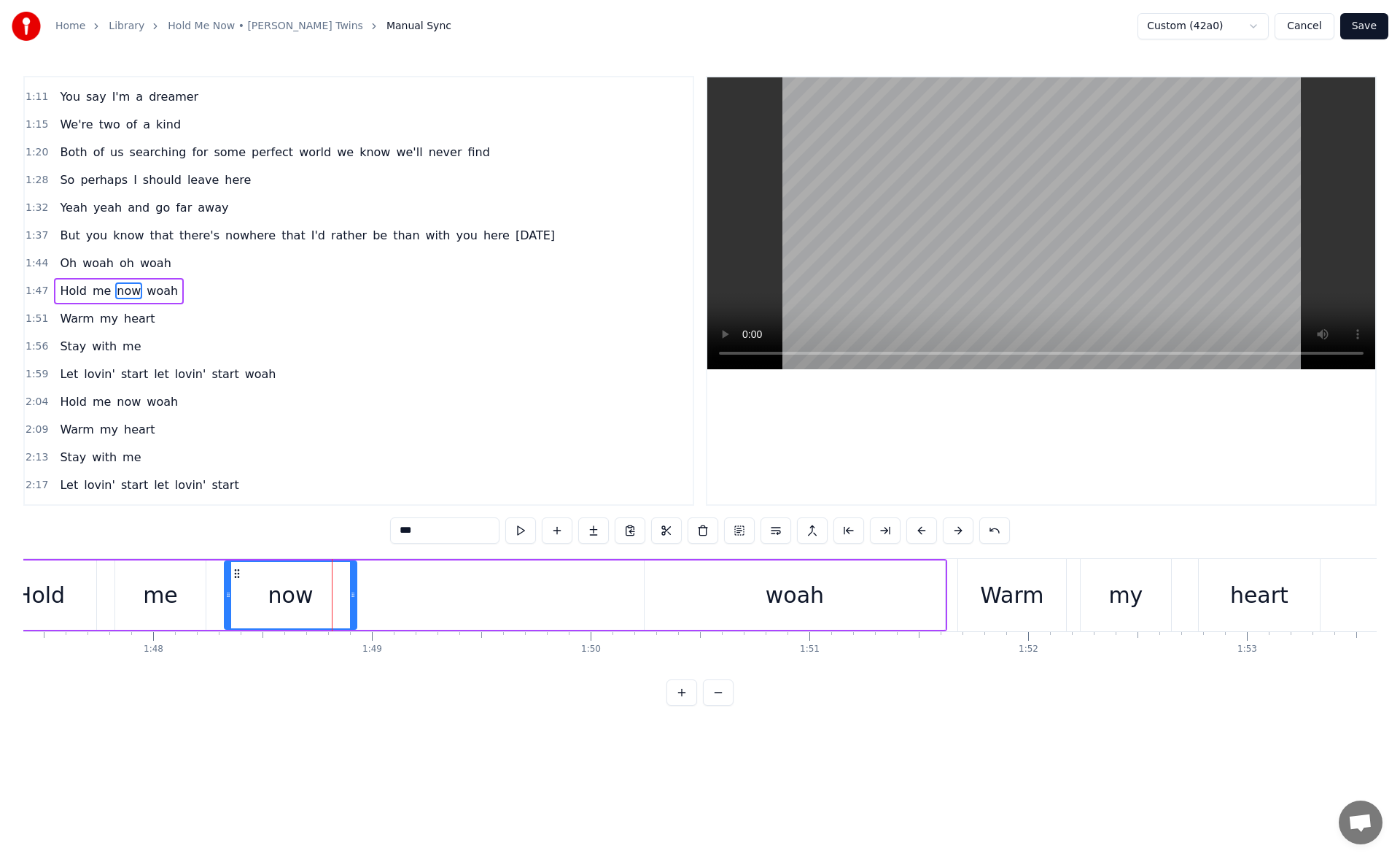
drag, startPoint x: 349, startPoint y: 596, endPoint x: 365, endPoint y: 596, distance: 16.0
click at [356, 596] on icon at bounding box center [353, 594] width 6 height 12
click at [519, 532] on button at bounding box center [521, 530] width 31 height 26
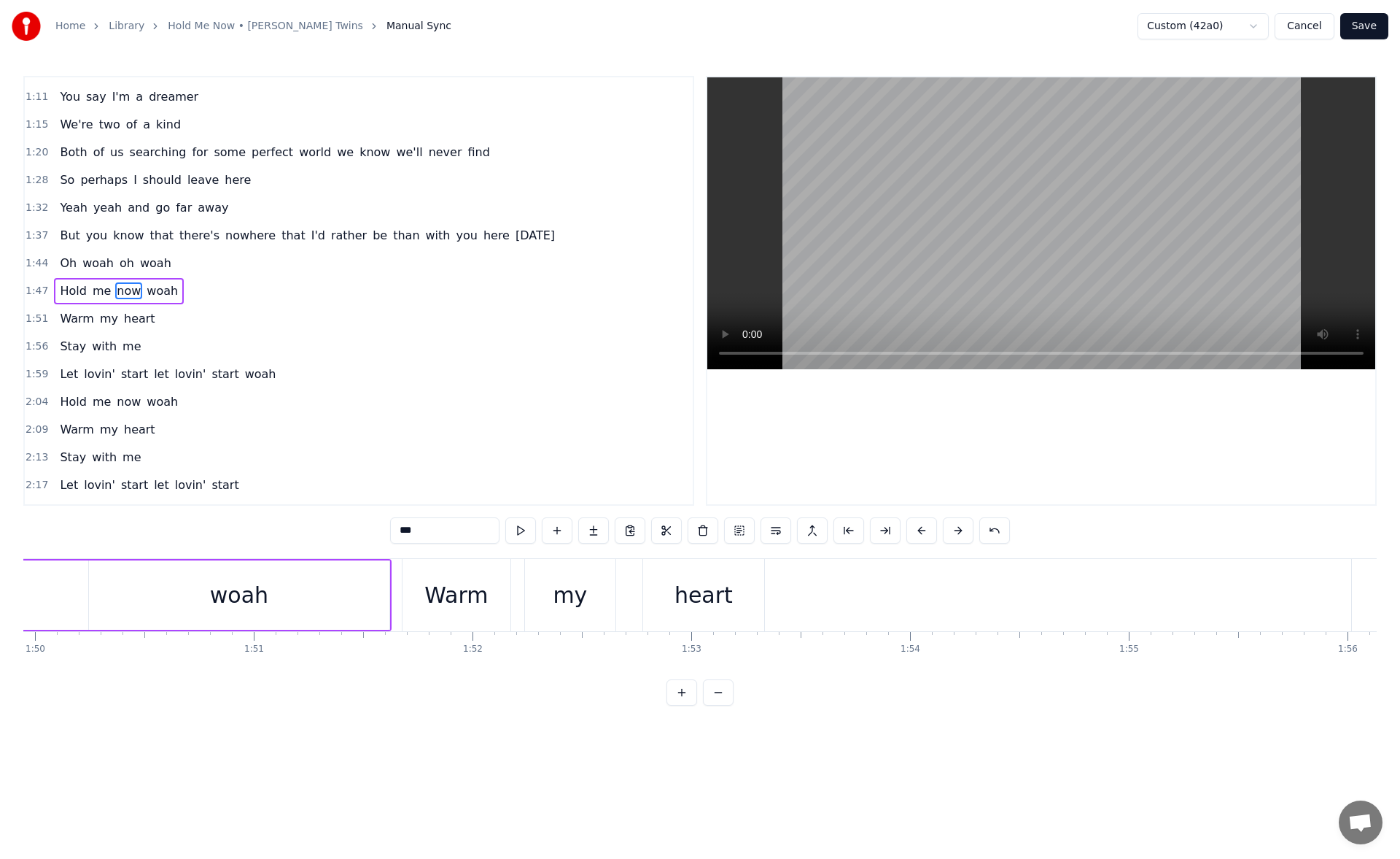
scroll to position [0, 24090]
click at [646, 602] on div "heart" at bounding box center [669, 594] width 59 height 33
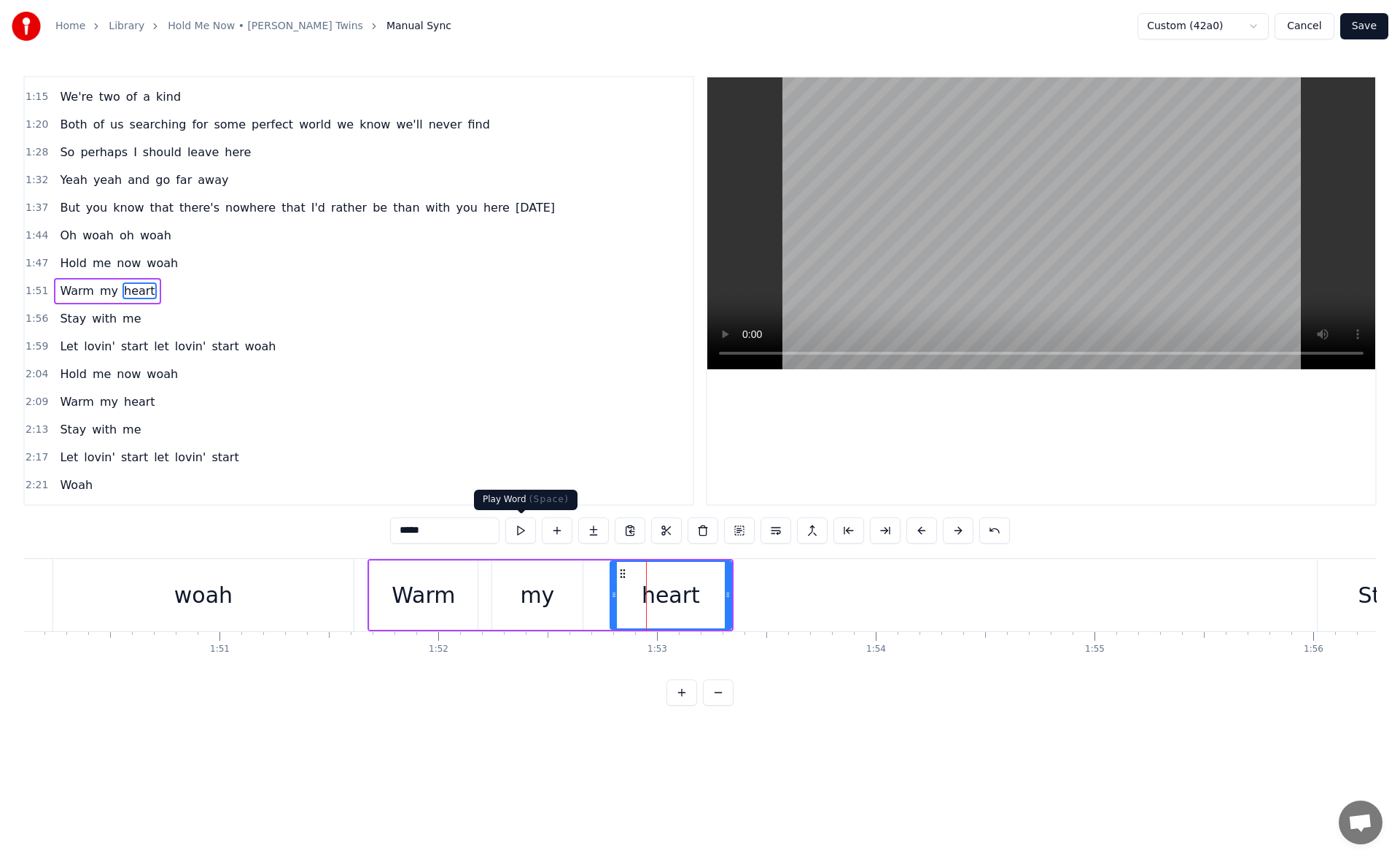
click at [528, 537] on button at bounding box center [521, 530] width 31 height 26
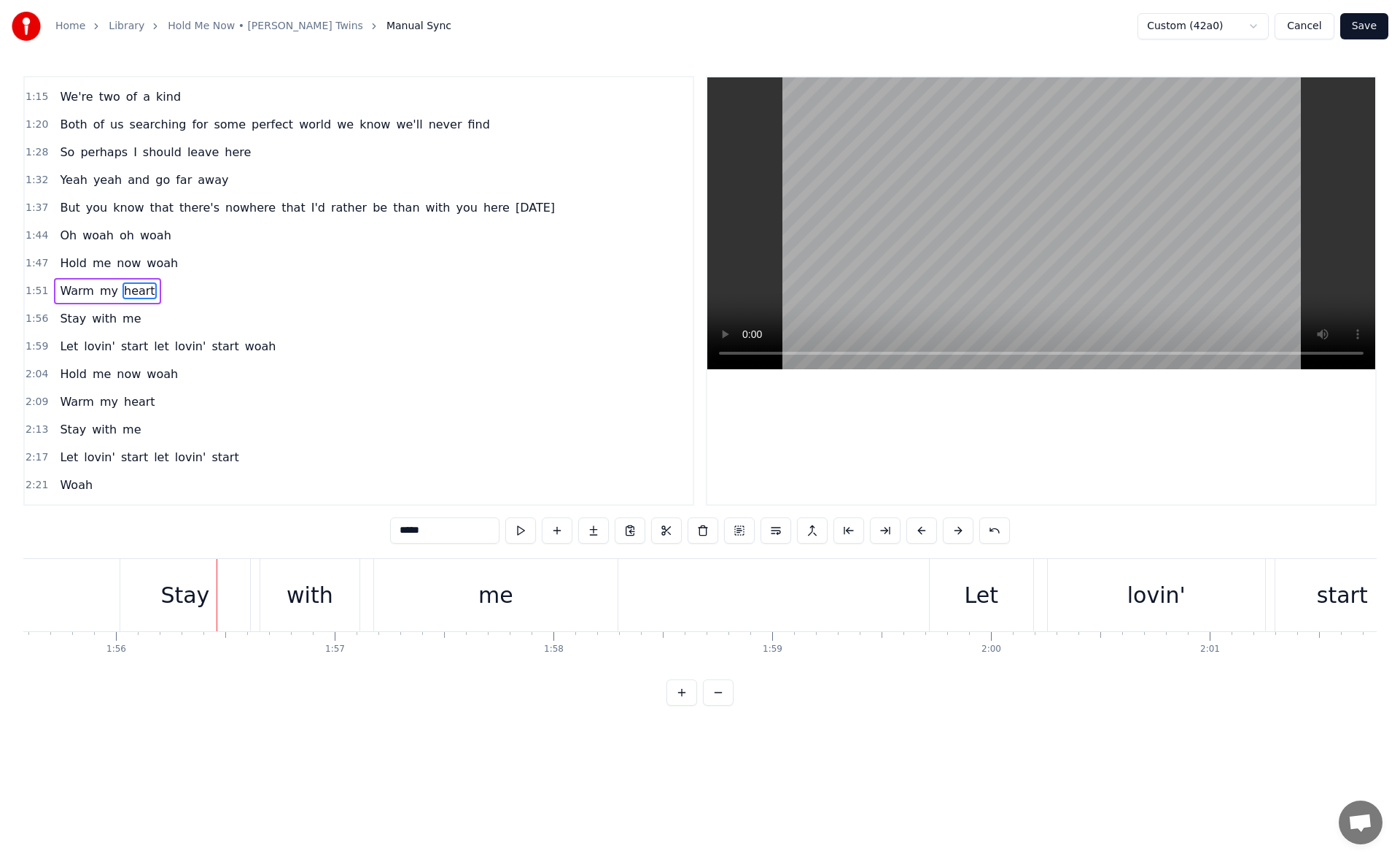
scroll to position [0, 25350]
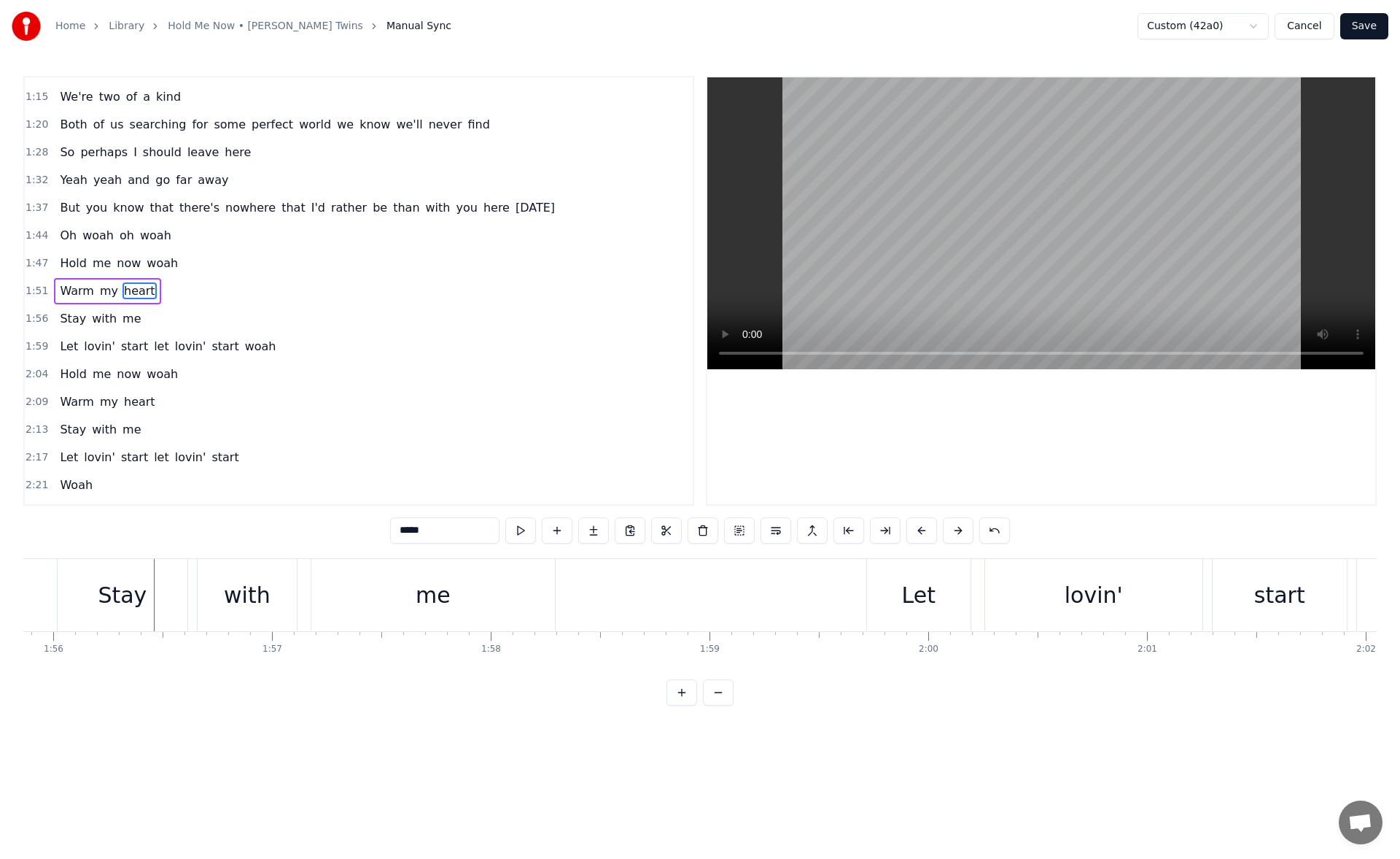
click at [121, 593] on div "Stay" at bounding box center [122, 594] width 48 height 33
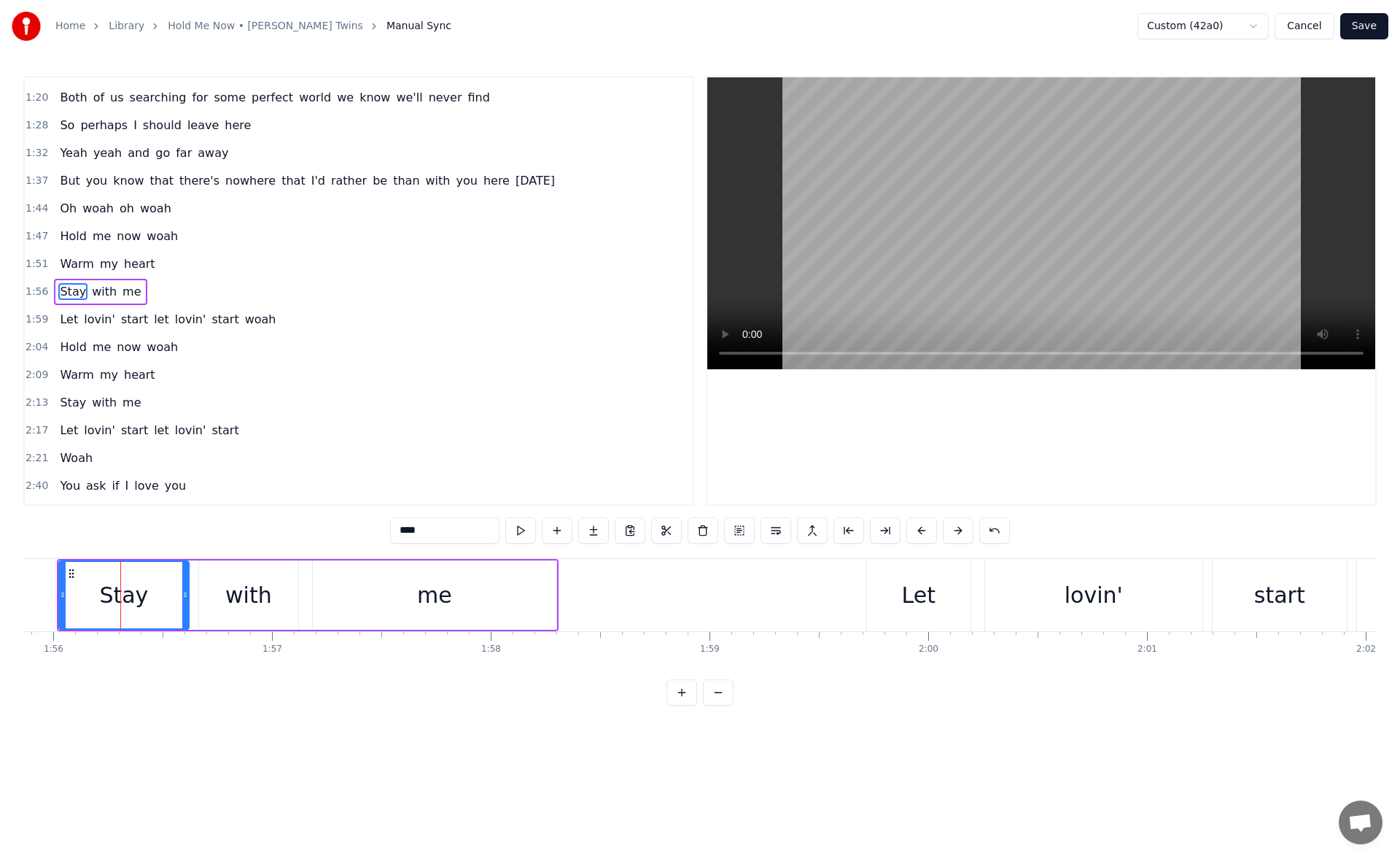
scroll to position [355, 0]
click at [519, 533] on button at bounding box center [521, 530] width 31 height 26
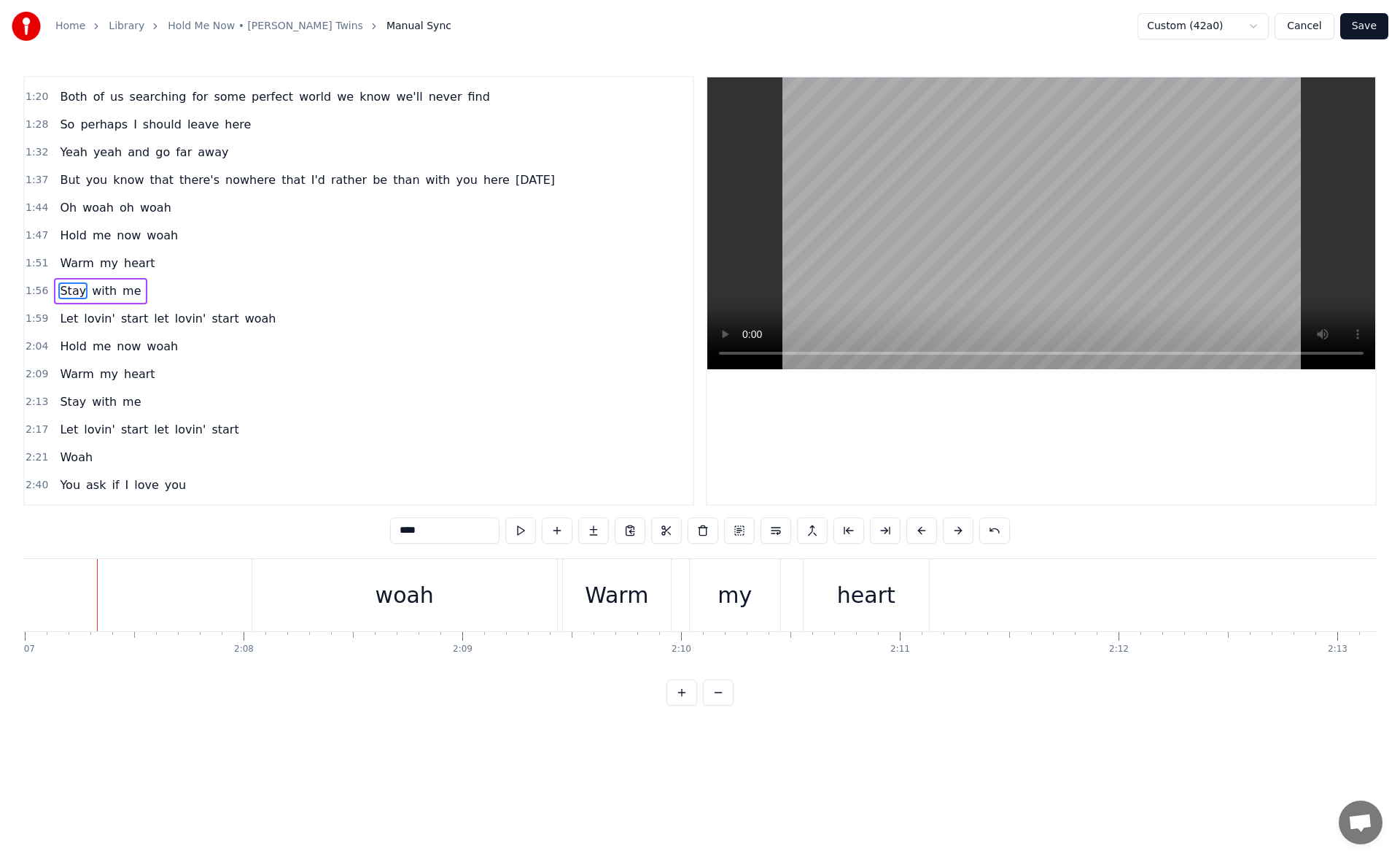
scroll to position [0, 27301]
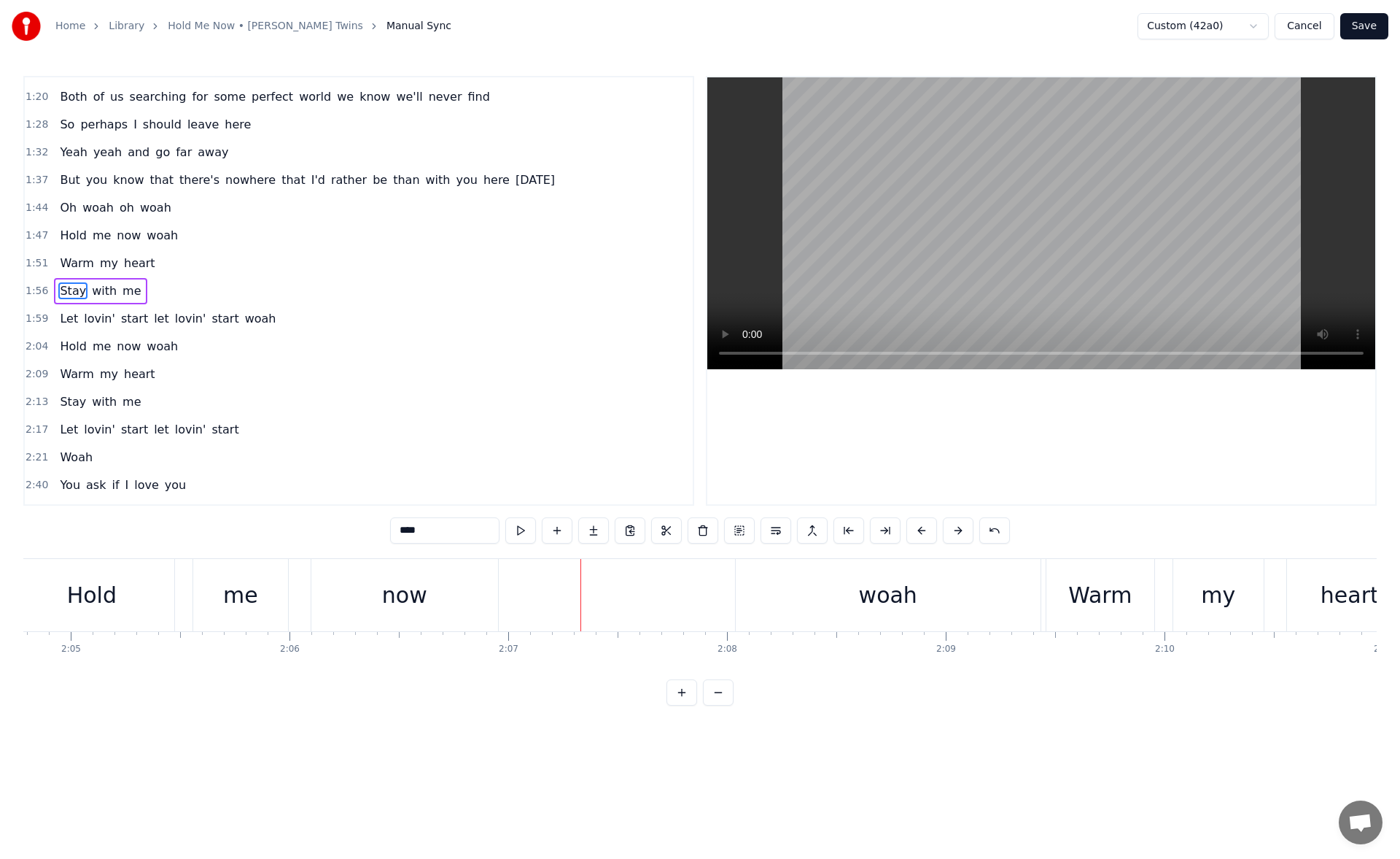
click at [454, 590] on div "now" at bounding box center [405, 594] width 187 height 72
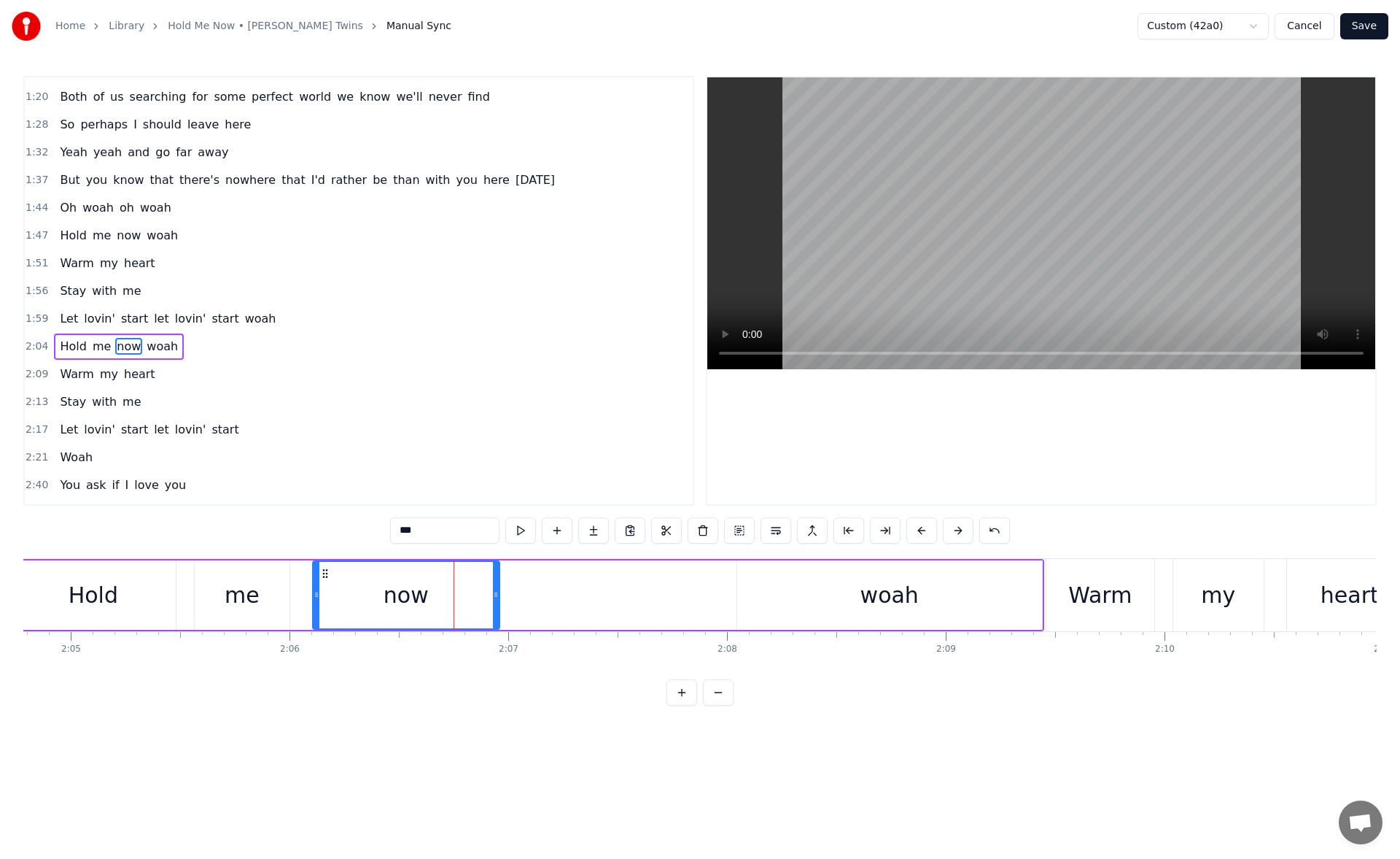
scroll to position [410, 0]
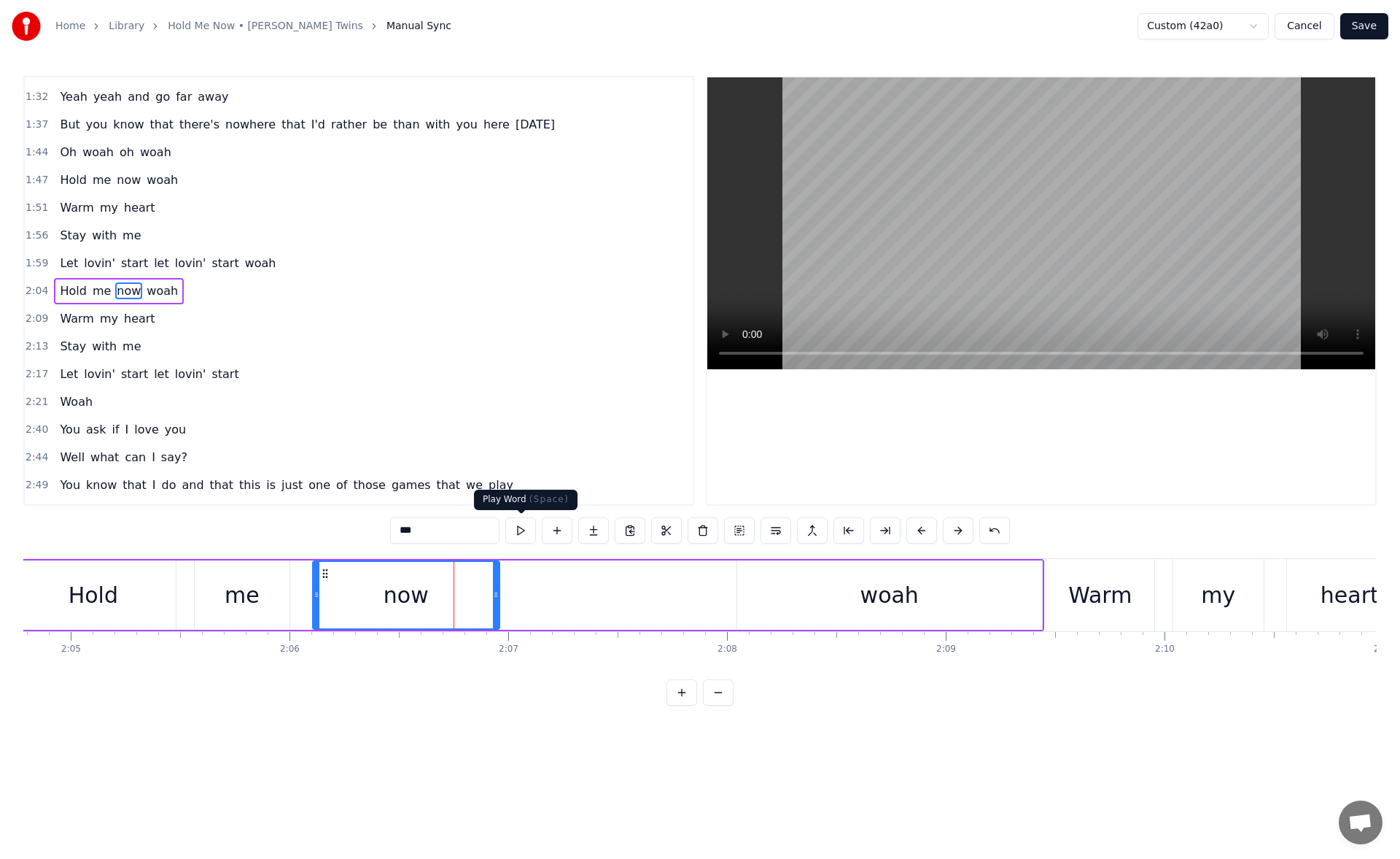
click at [523, 528] on button at bounding box center [521, 530] width 31 height 26
drag, startPoint x: 494, startPoint y: 593, endPoint x: 506, endPoint y: 594, distance: 12.0
click at [506, 594] on icon at bounding box center [508, 594] width 6 height 12
click at [519, 532] on button at bounding box center [521, 530] width 31 height 26
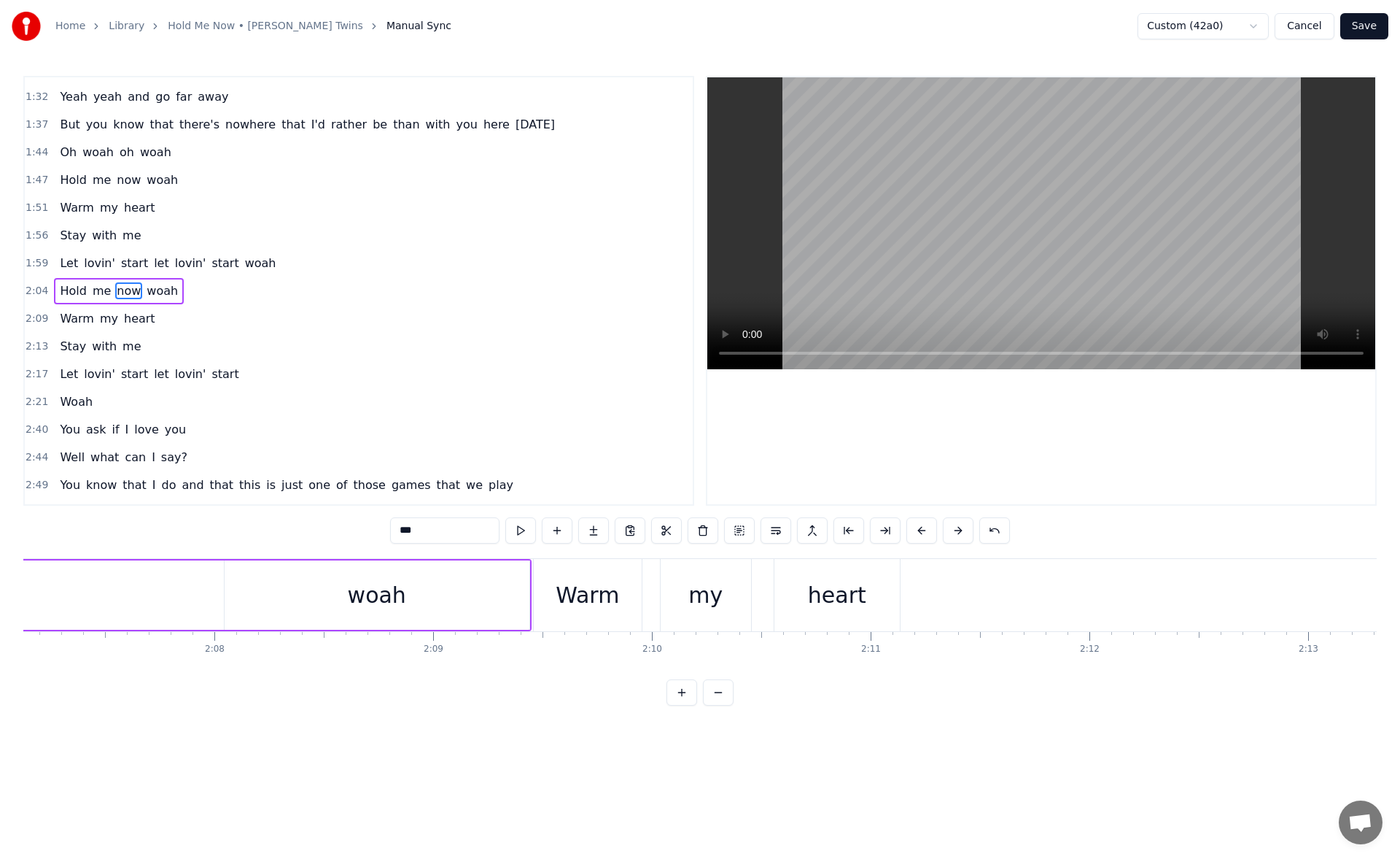
scroll to position [0, 27951]
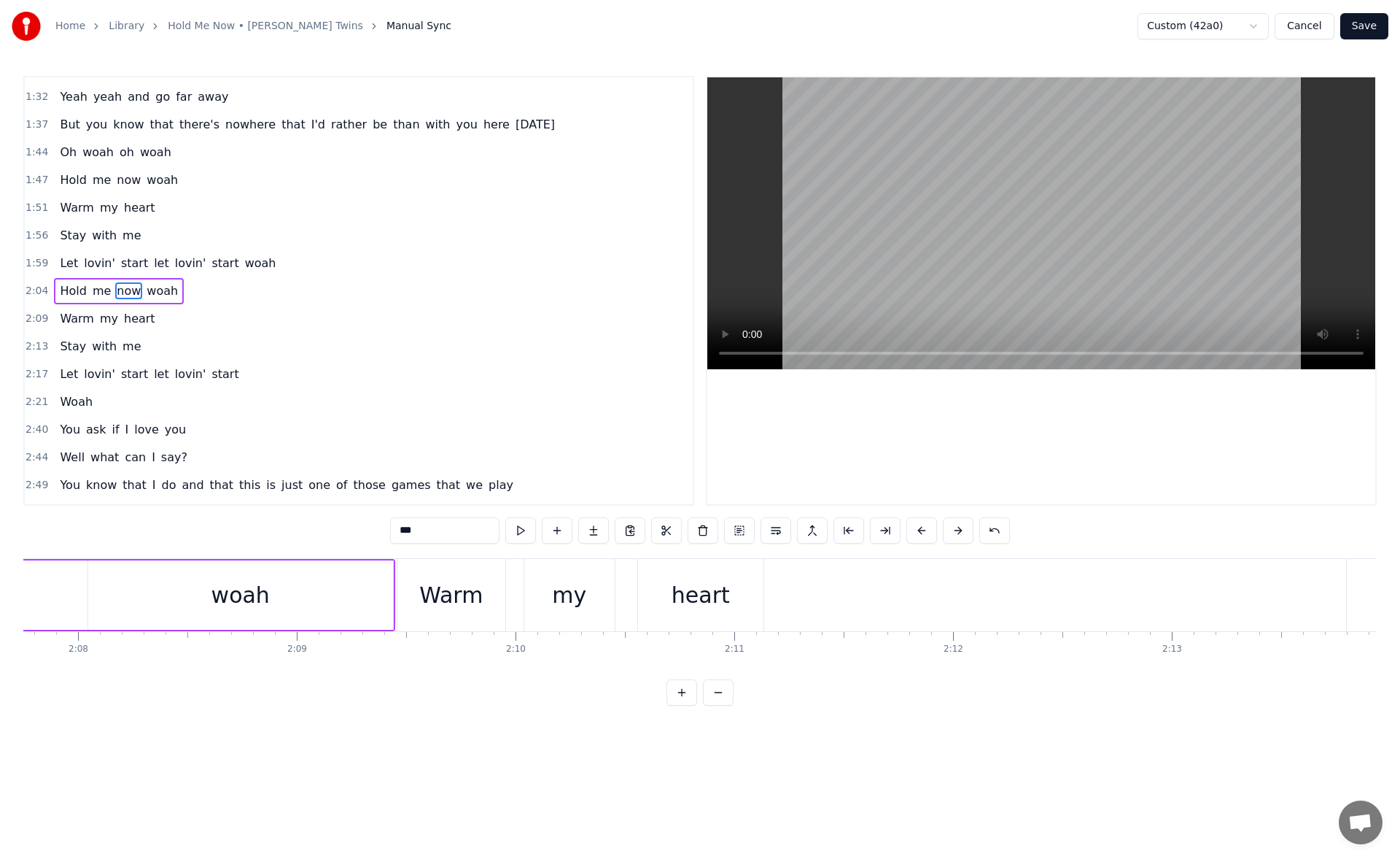
click at [696, 592] on div "heart" at bounding box center [700, 594] width 59 height 33
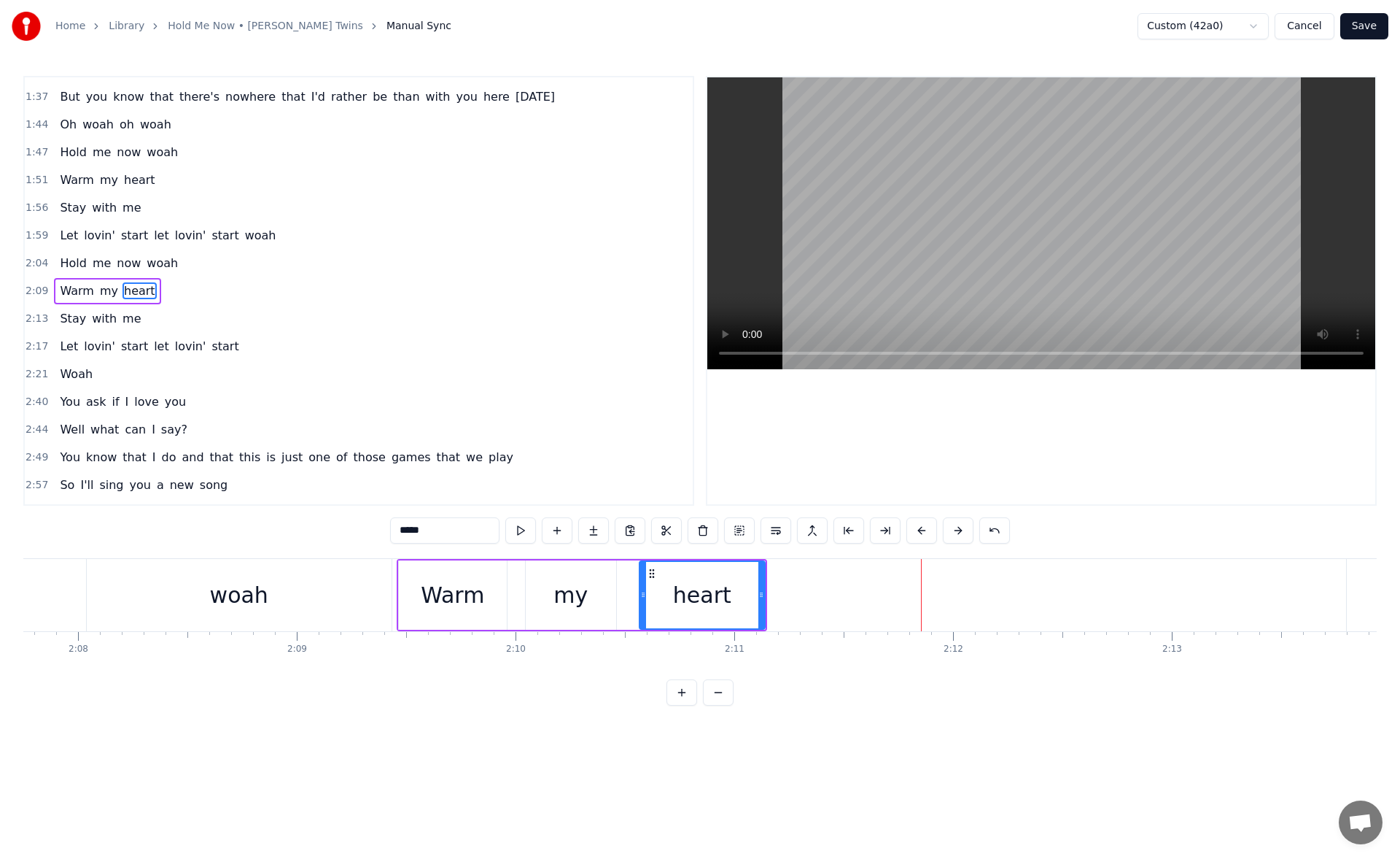
click at [734, 588] on div "heart" at bounding box center [702, 595] width 124 height 66
click at [530, 532] on button at bounding box center [521, 530] width 31 height 26
click at [765, 597] on icon at bounding box center [762, 594] width 6 height 12
click at [518, 530] on button at bounding box center [521, 530] width 31 height 26
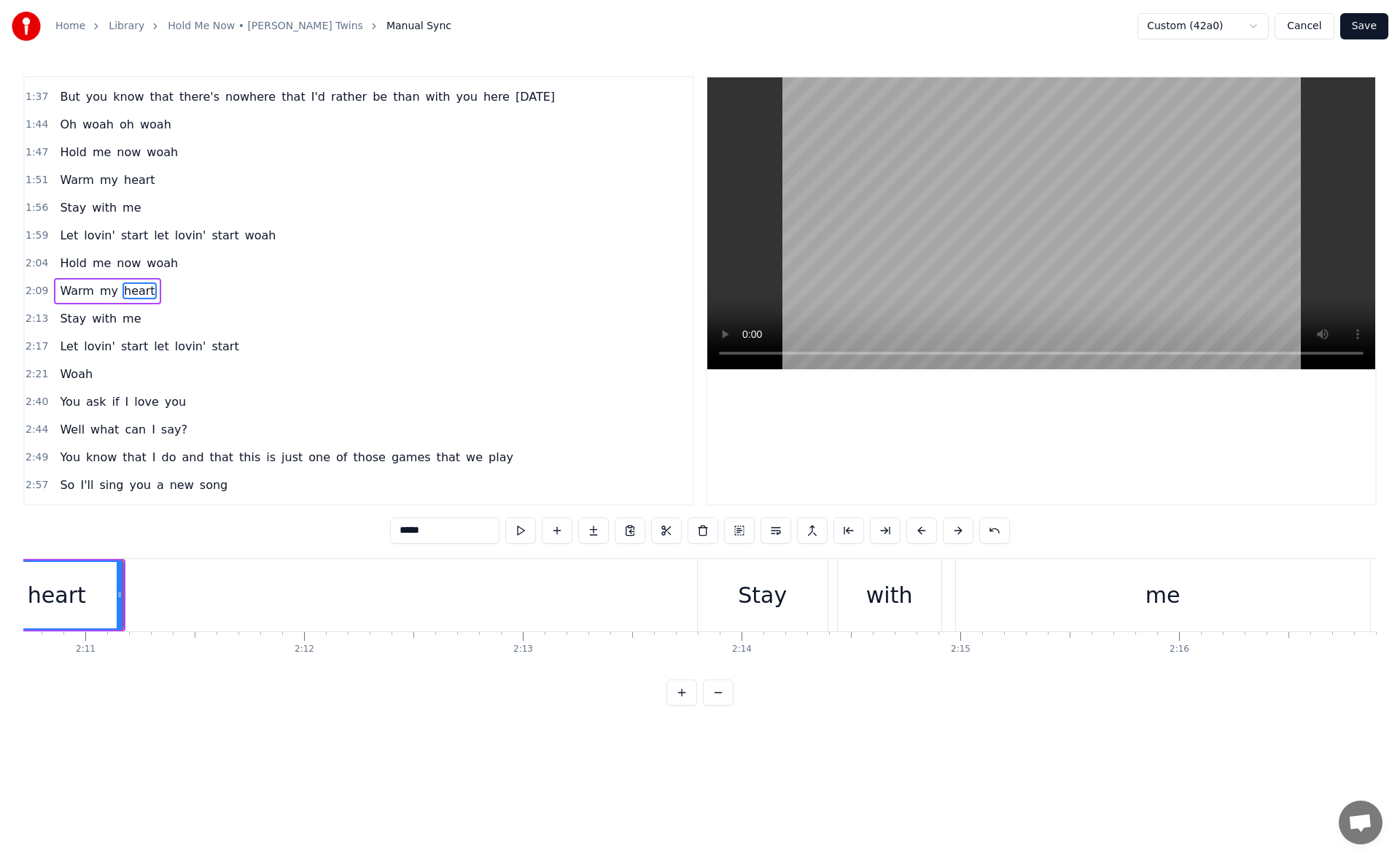
scroll to position [0, 28635]
click at [681, 592] on div "Stay" at bounding box center [728, 594] width 130 height 72
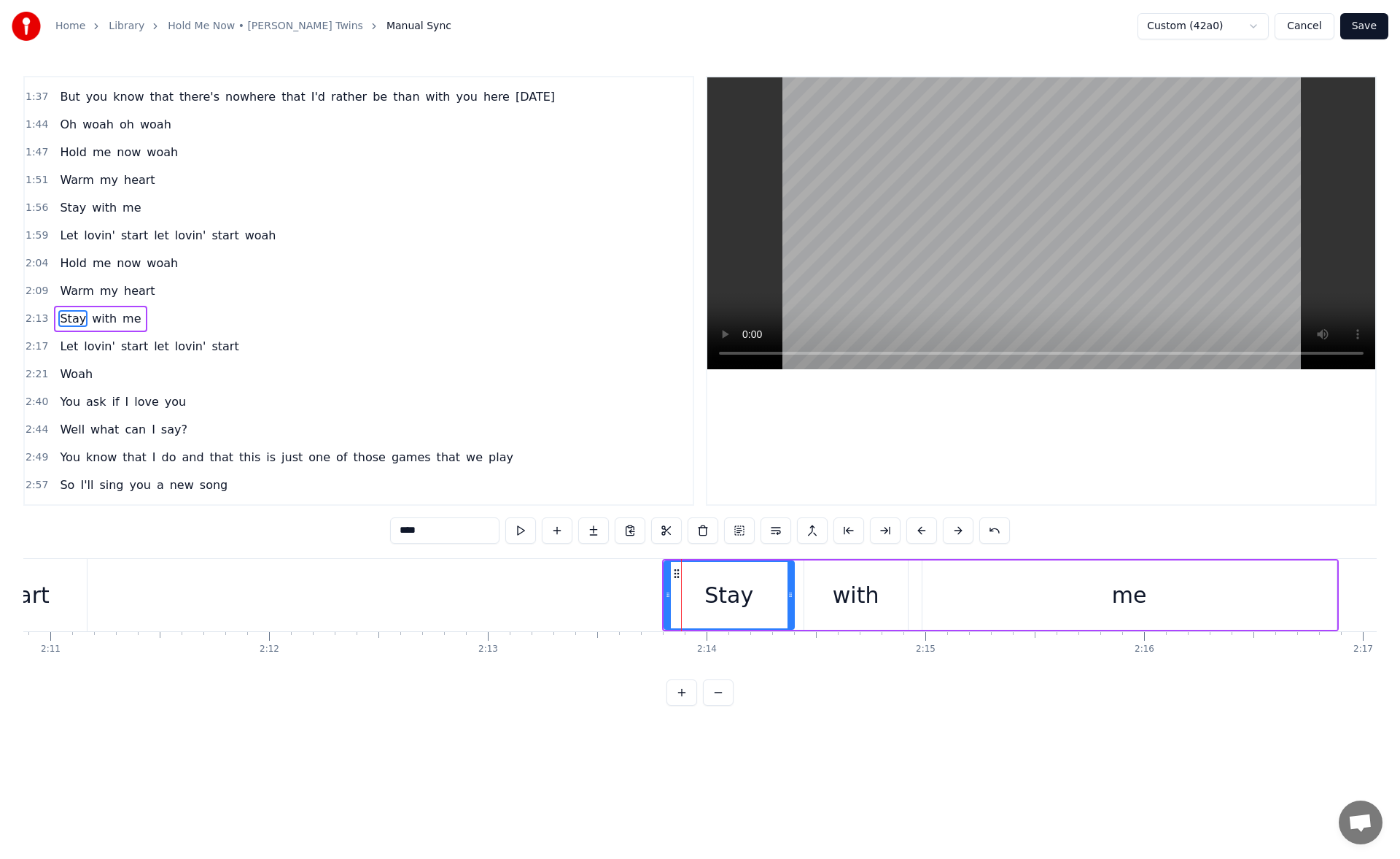
scroll to position [465, 0]
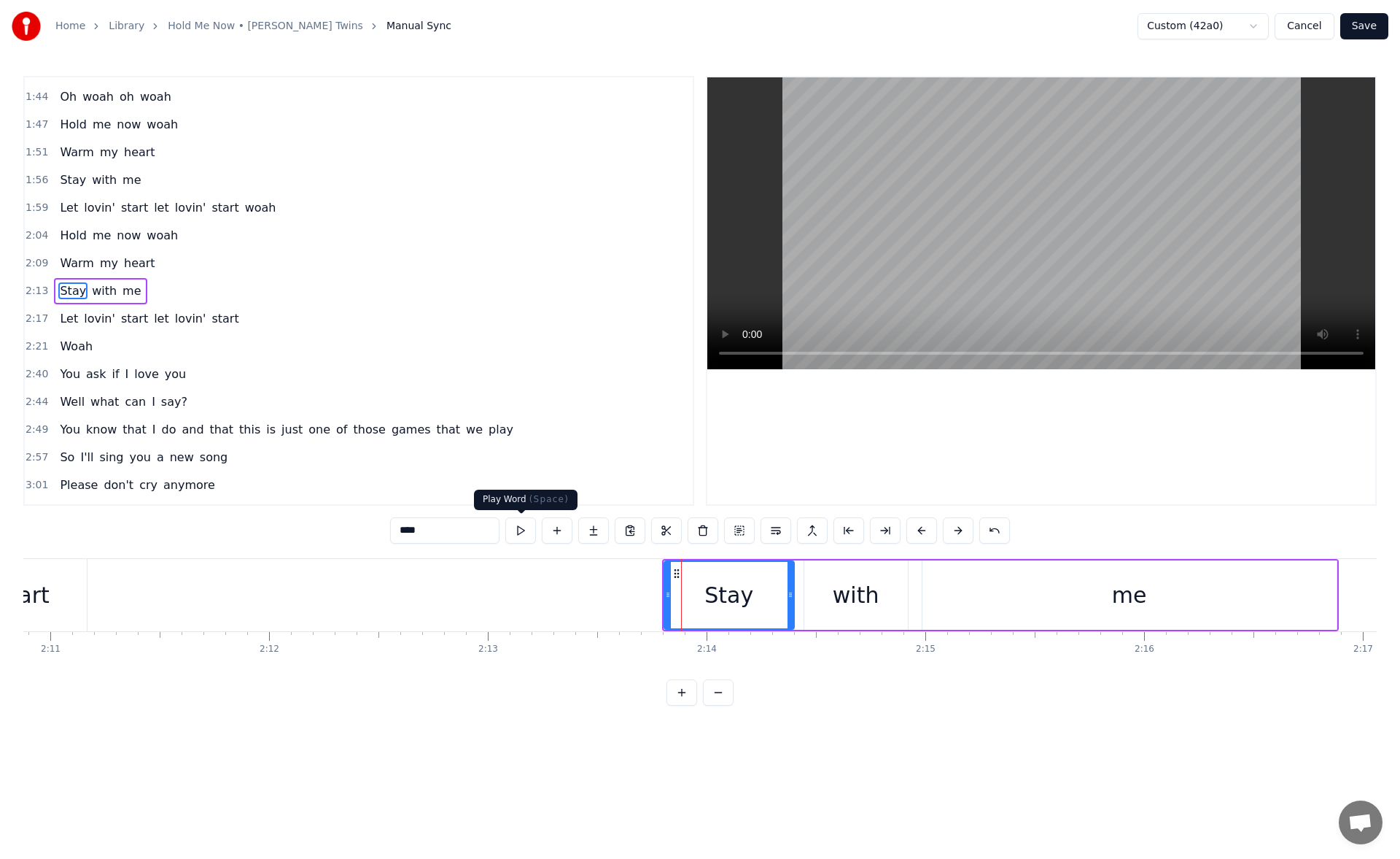
click at [526, 530] on button at bounding box center [521, 530] width 31 height 26
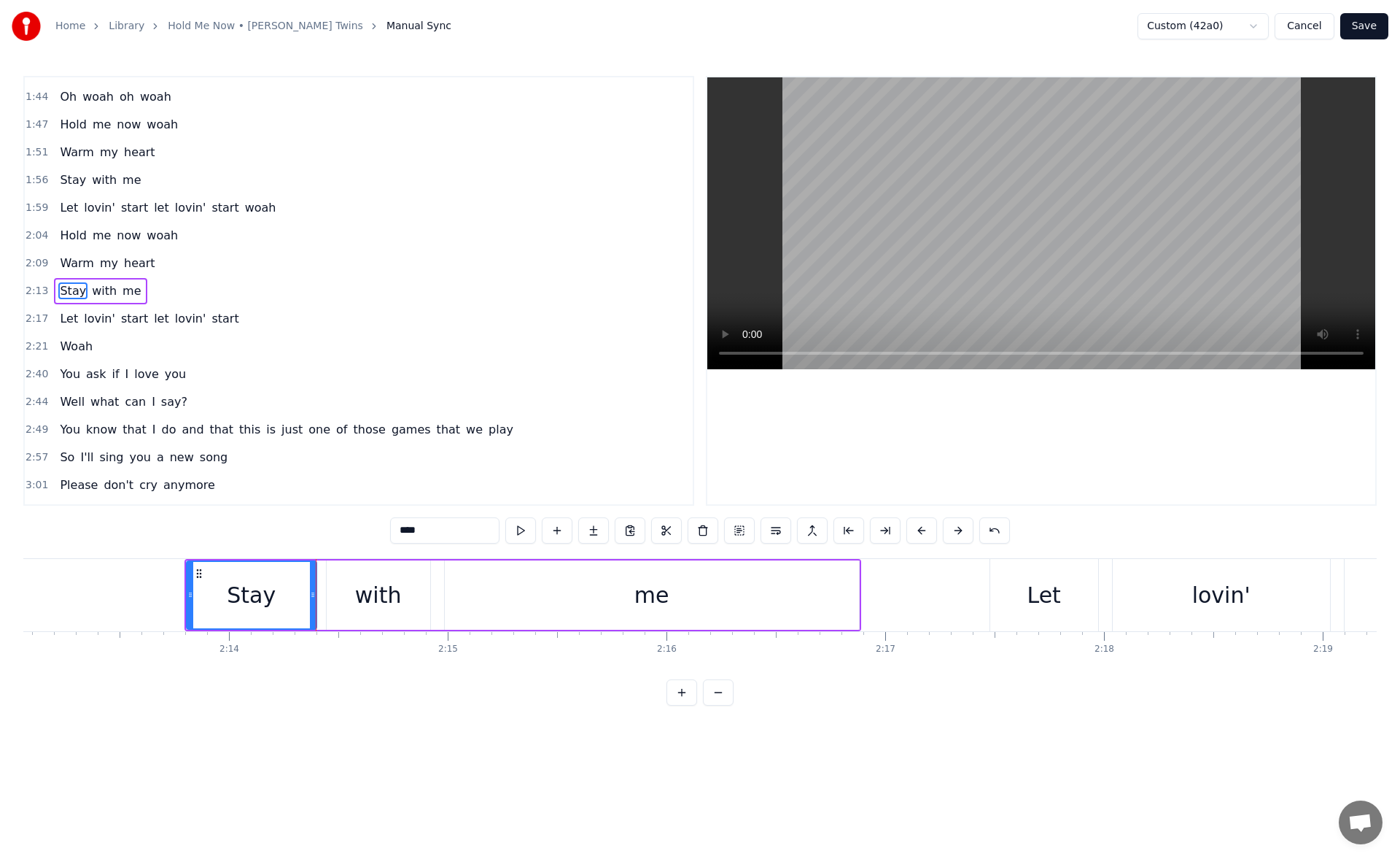
scroll to position [0, 29147]
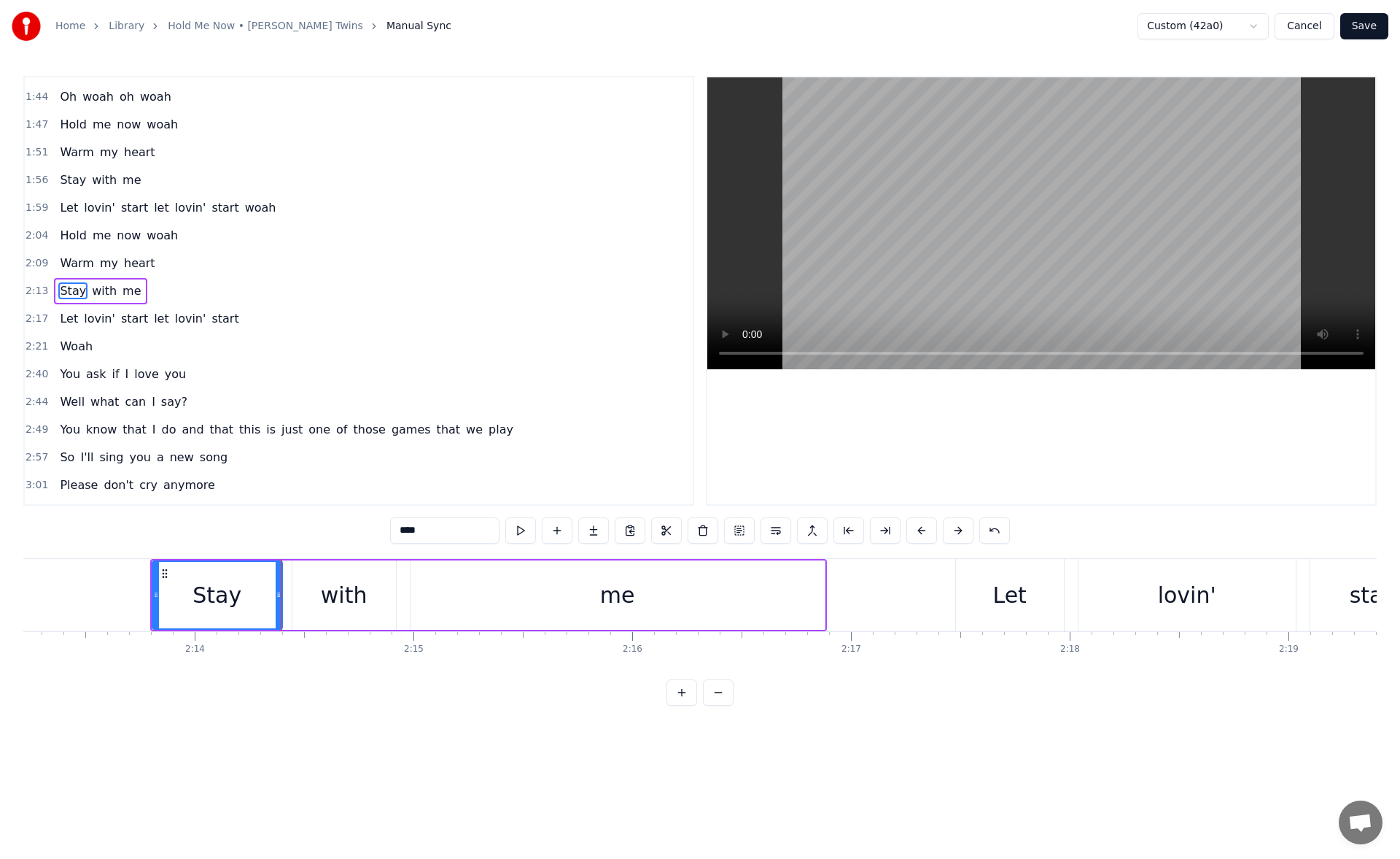
click at [666, 606] on div "me" at bounding box center [617, 595] width 414 height 70
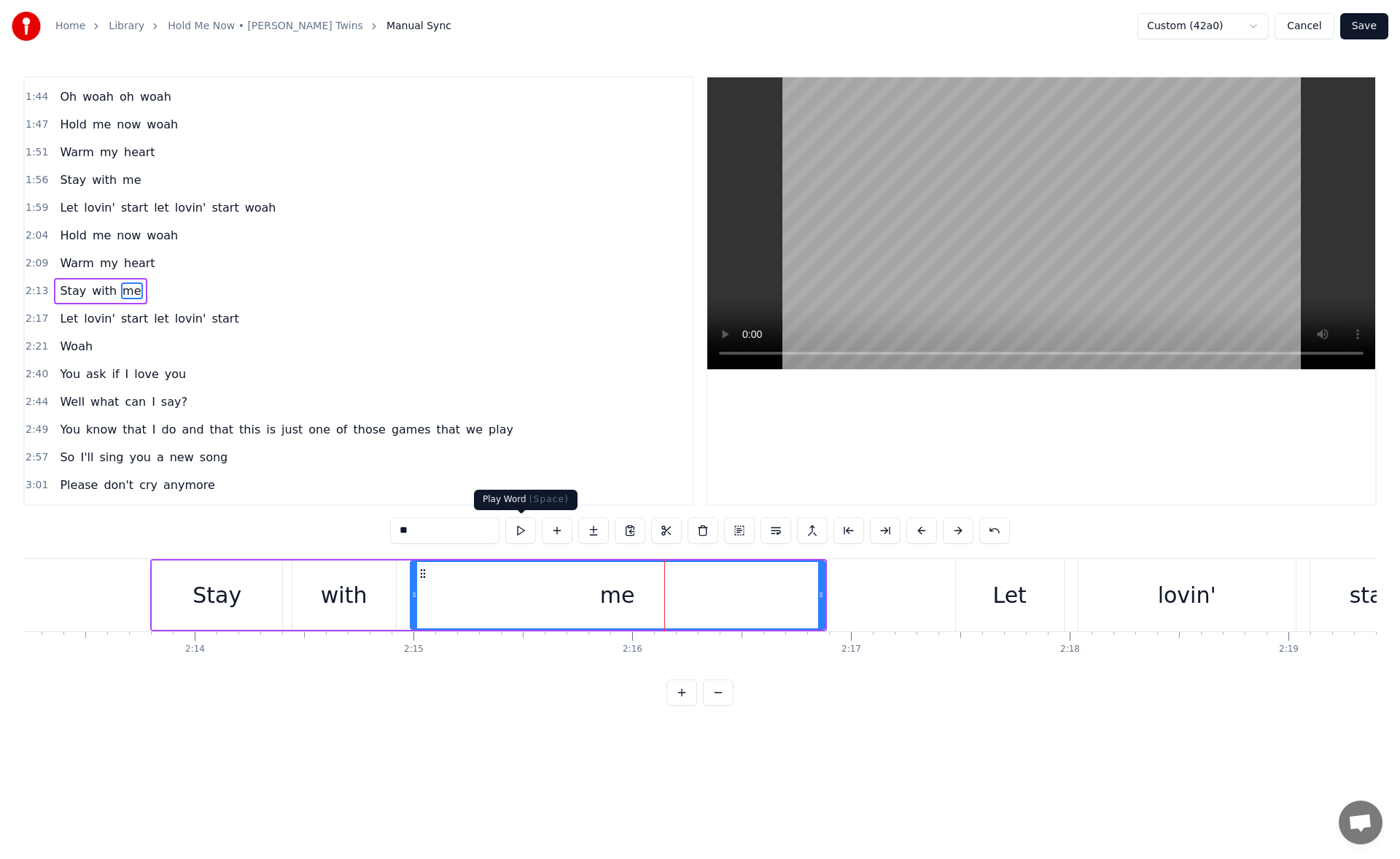
click at [527, 532] on button at bounding box center [521, 530] width 31 height 26
drag, startPoint x: 819, startPoint y: 591, endPoint x: 855, endPoint y: 593, distance: 36.1
click at [855, 593] on icon at bounding box center [858, 594] width 6 height 12
click at [524, 526] on button at bounding box center [521, 530] width 31 height 26
click at [989, 584] on div "Let" at bounding box center [1010, 594] width 108 height 72
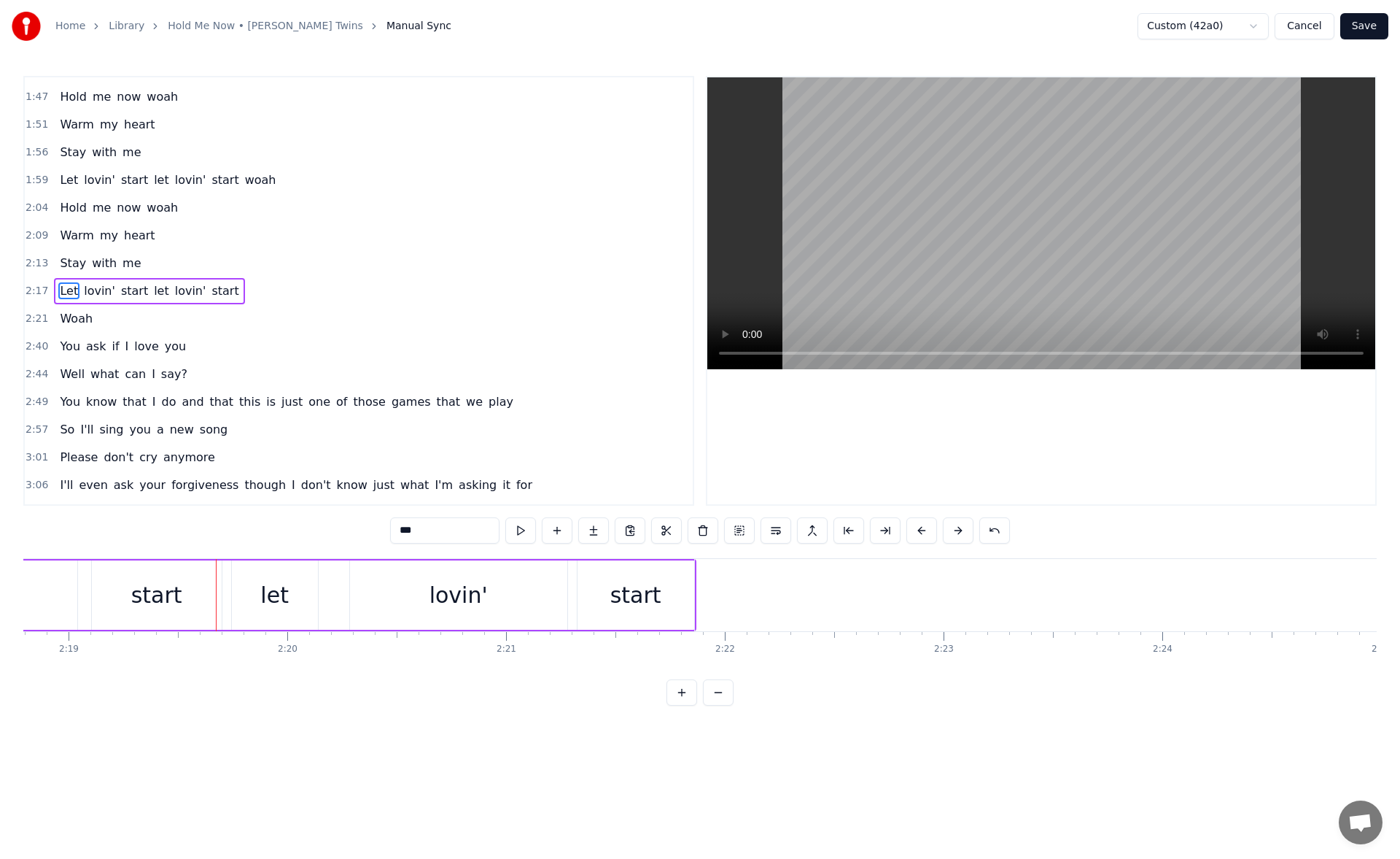
scroll to position [0, 30372]
click at [643, 599] on div "start" at bounding box center [630, 594] width 51 height 33
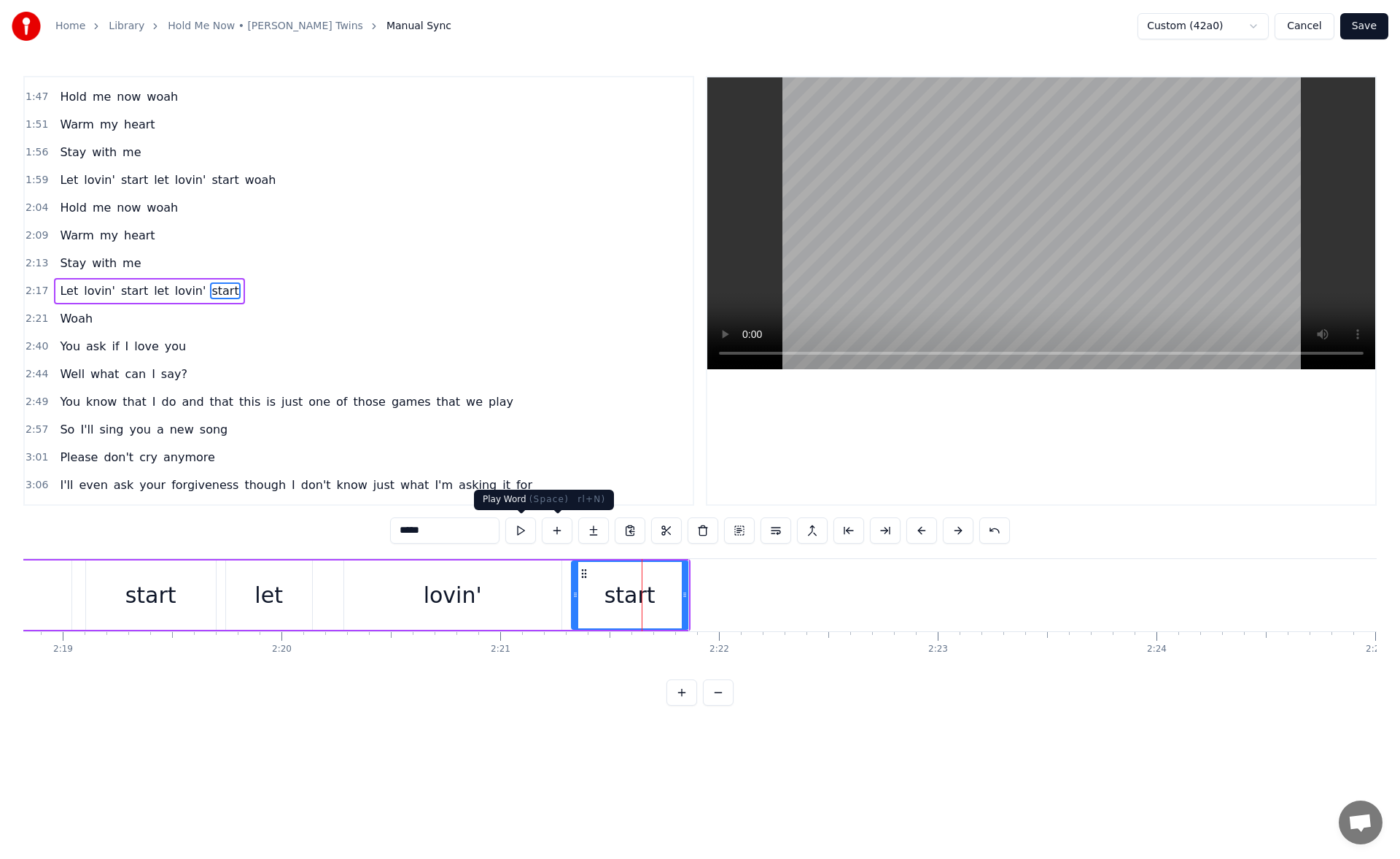
click at [534, 532] on button at bounding box center [521, 530] width 31 height 26
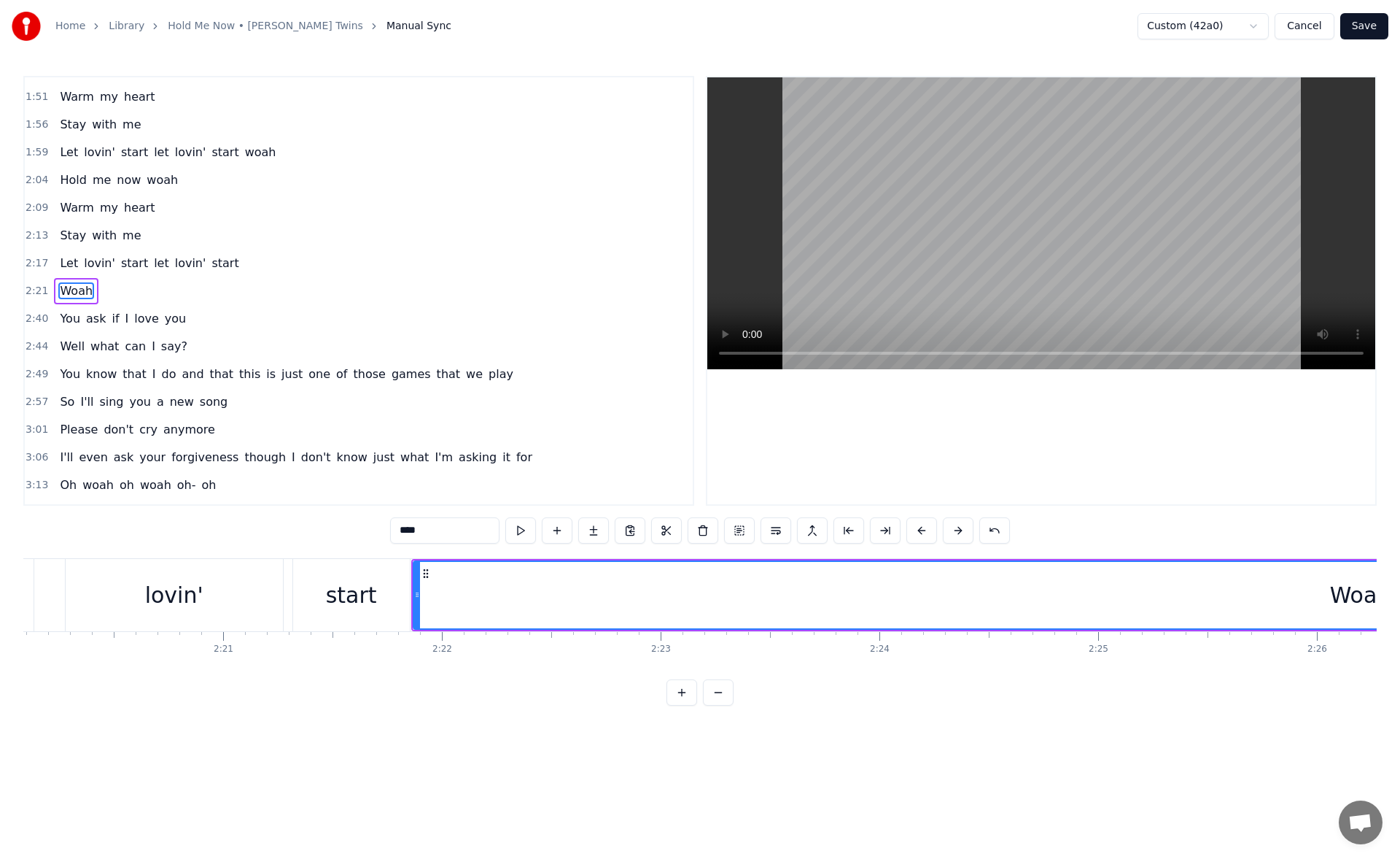
scroll to position [0, 30412]
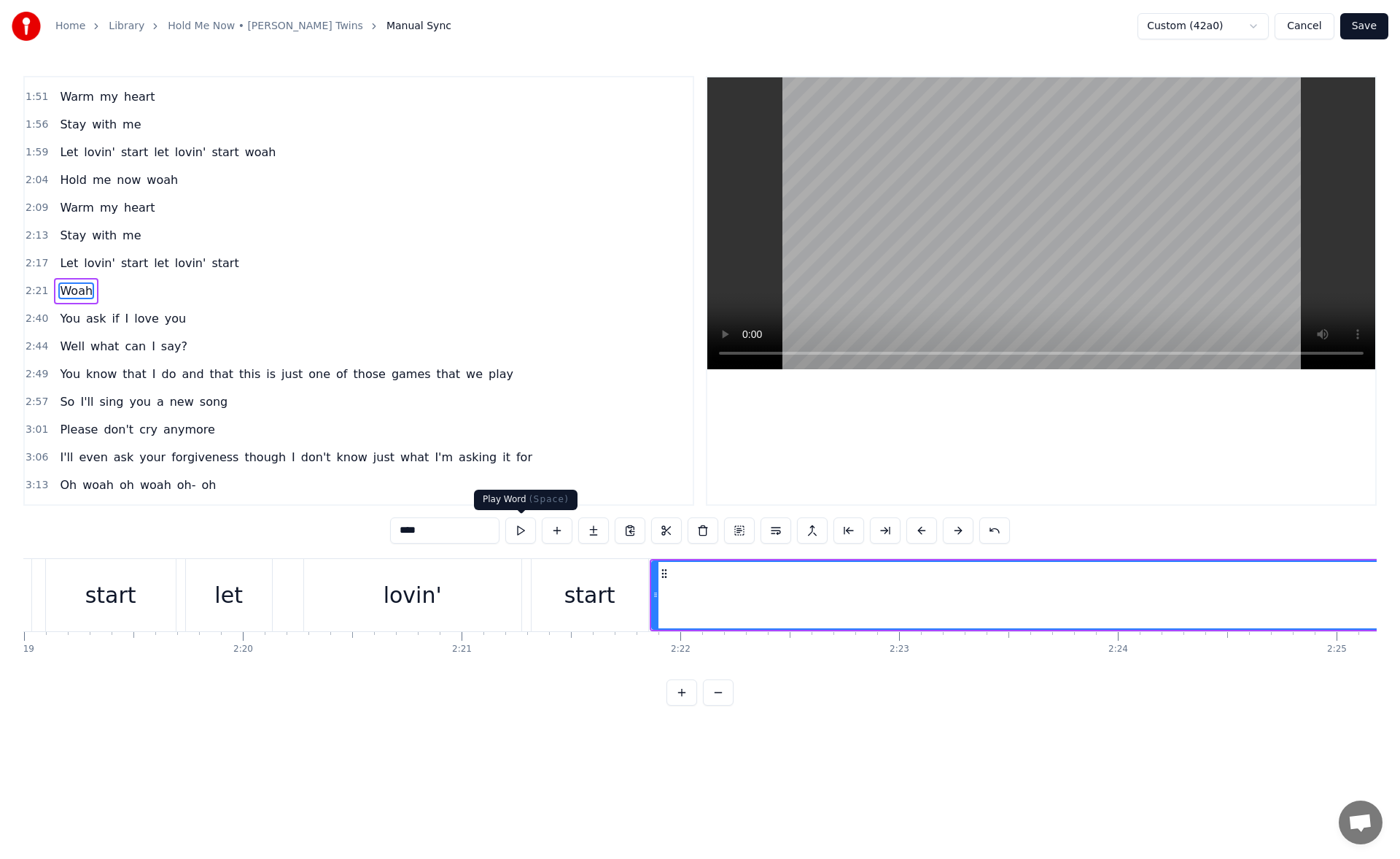
click at [513, 535] on button at bounding box center [521, 530] width 31 height 26
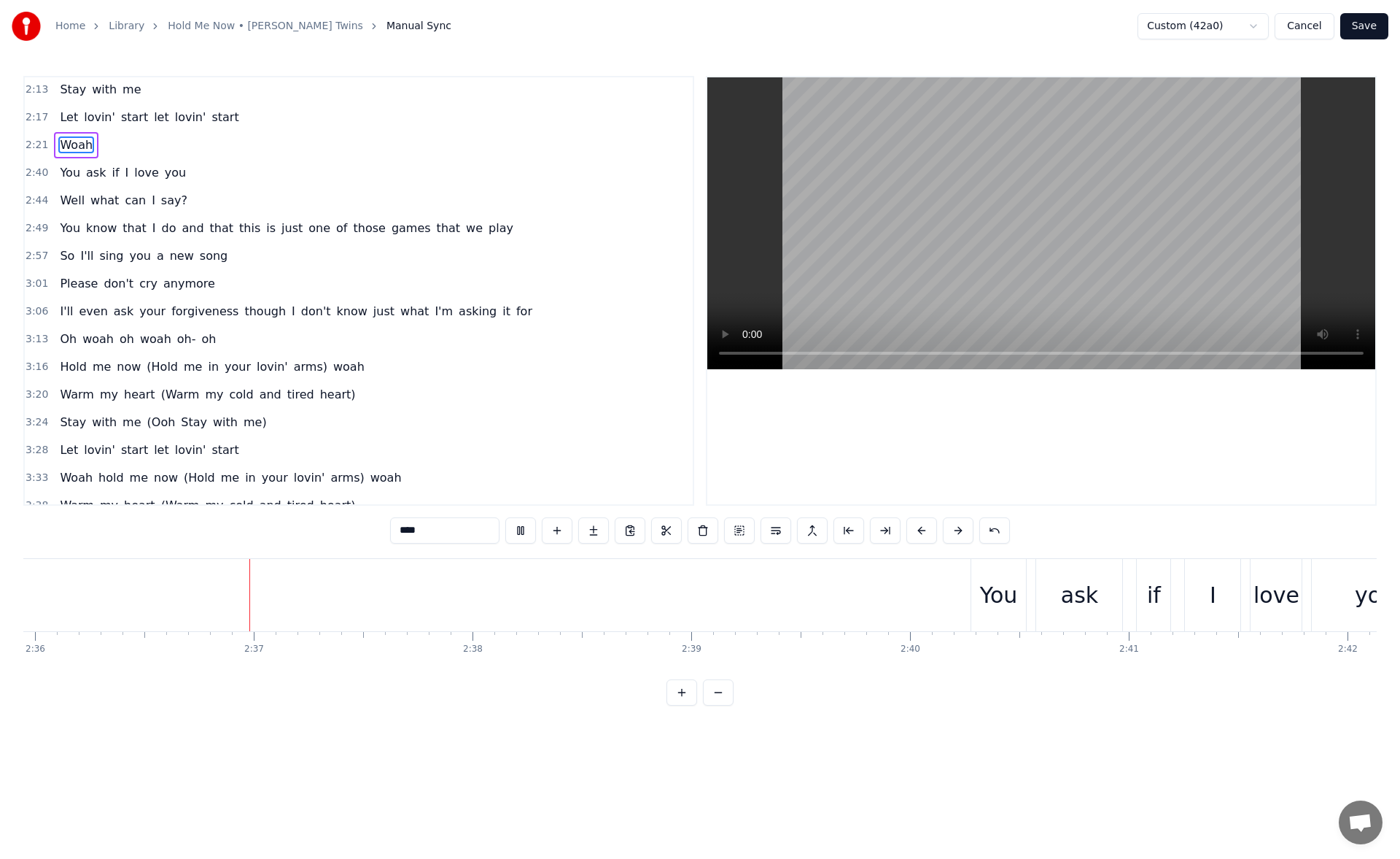
scroll to position [0, 34124]
click at [973, 595] on div "You" at bounding box center [995, 594] width 55 height 72
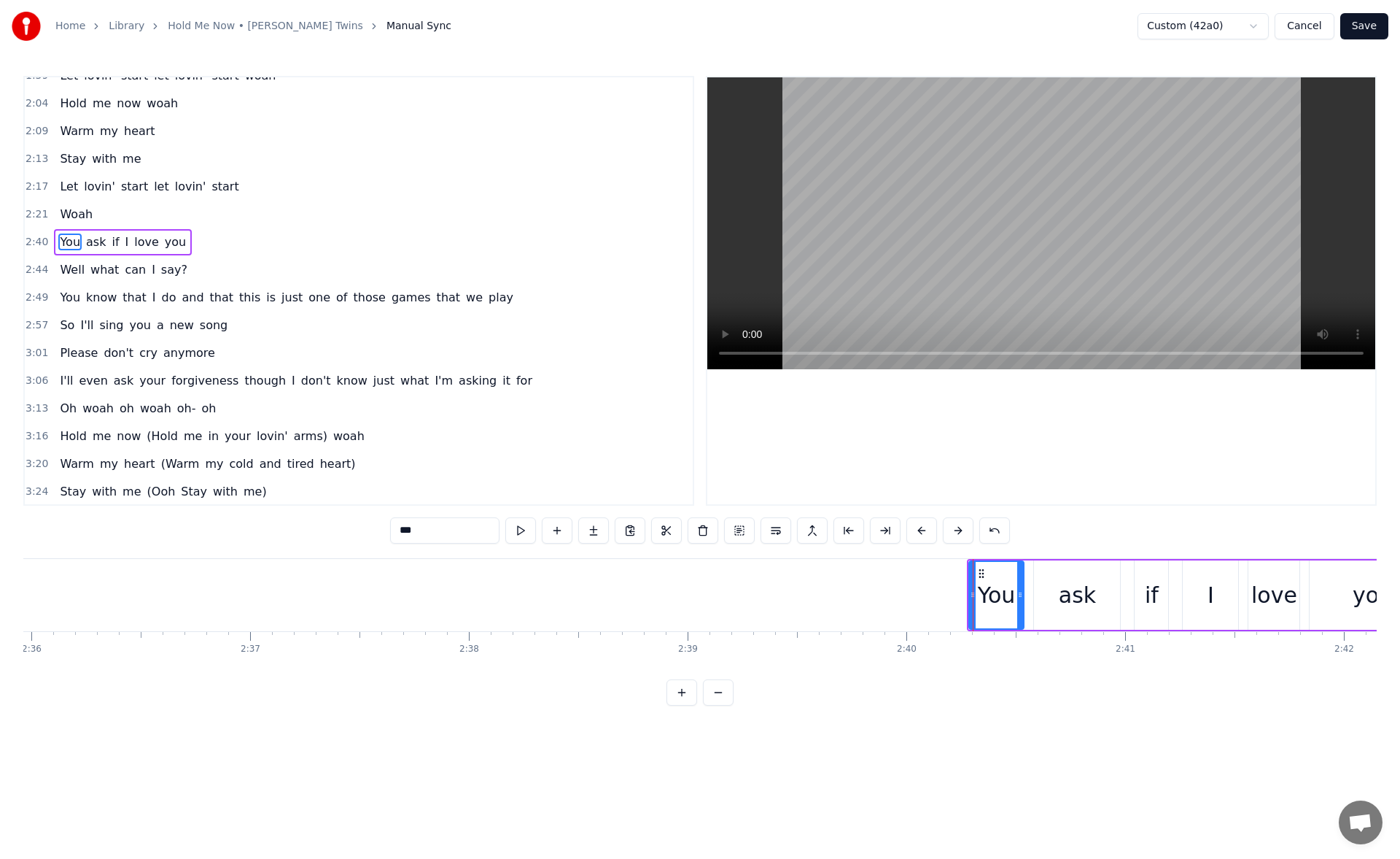
scroll to position [549, 0]
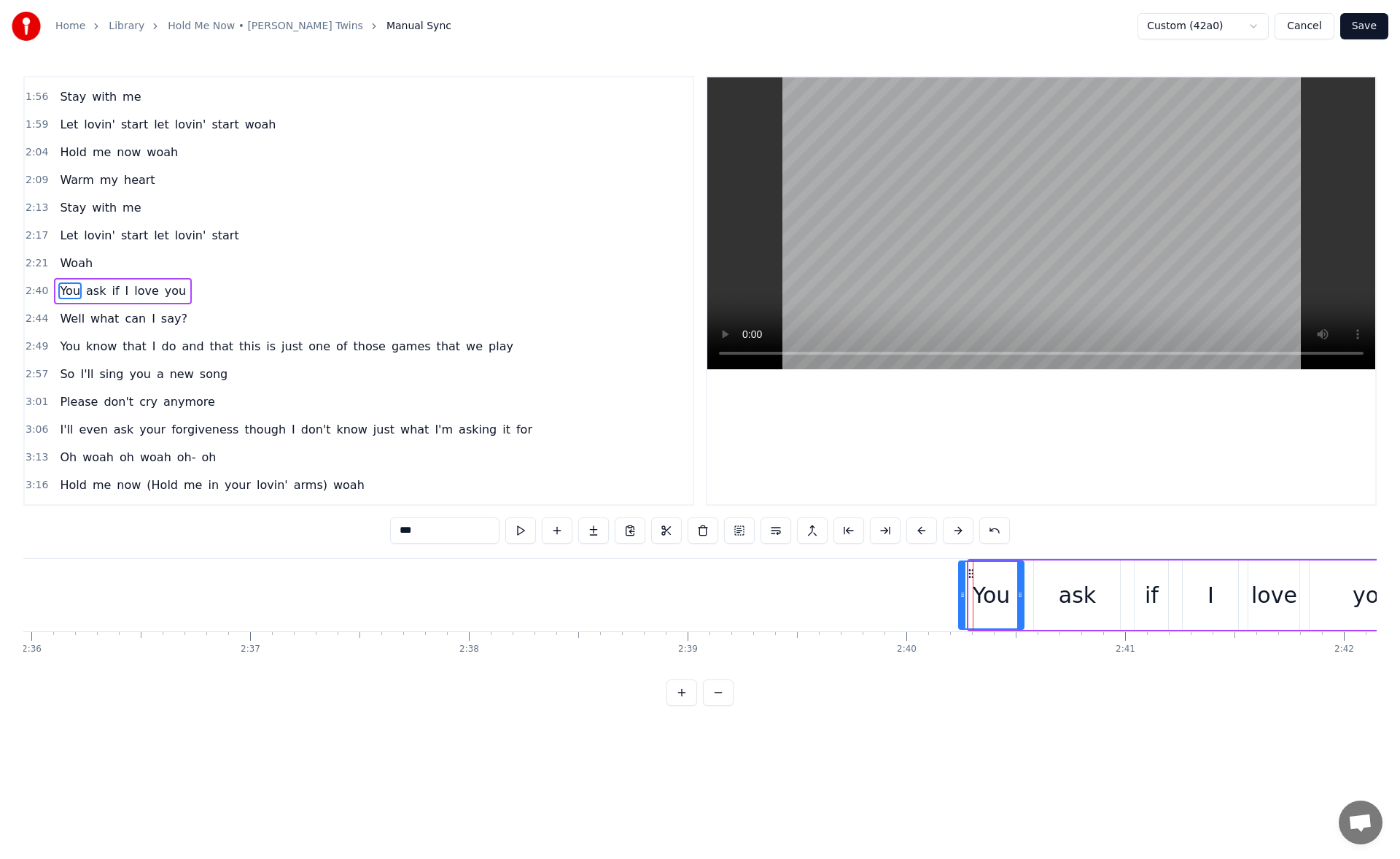
drag, startPoint x: 972, startPoint y: 599, endPoint x: 961, endPoint y: 597, distance: 11.2
click at [961, 597] on icon at bounding box center [962, 594] width 6 height 12
click at [530, 532] on button at bounding box center [521, 530] width 31 height 26
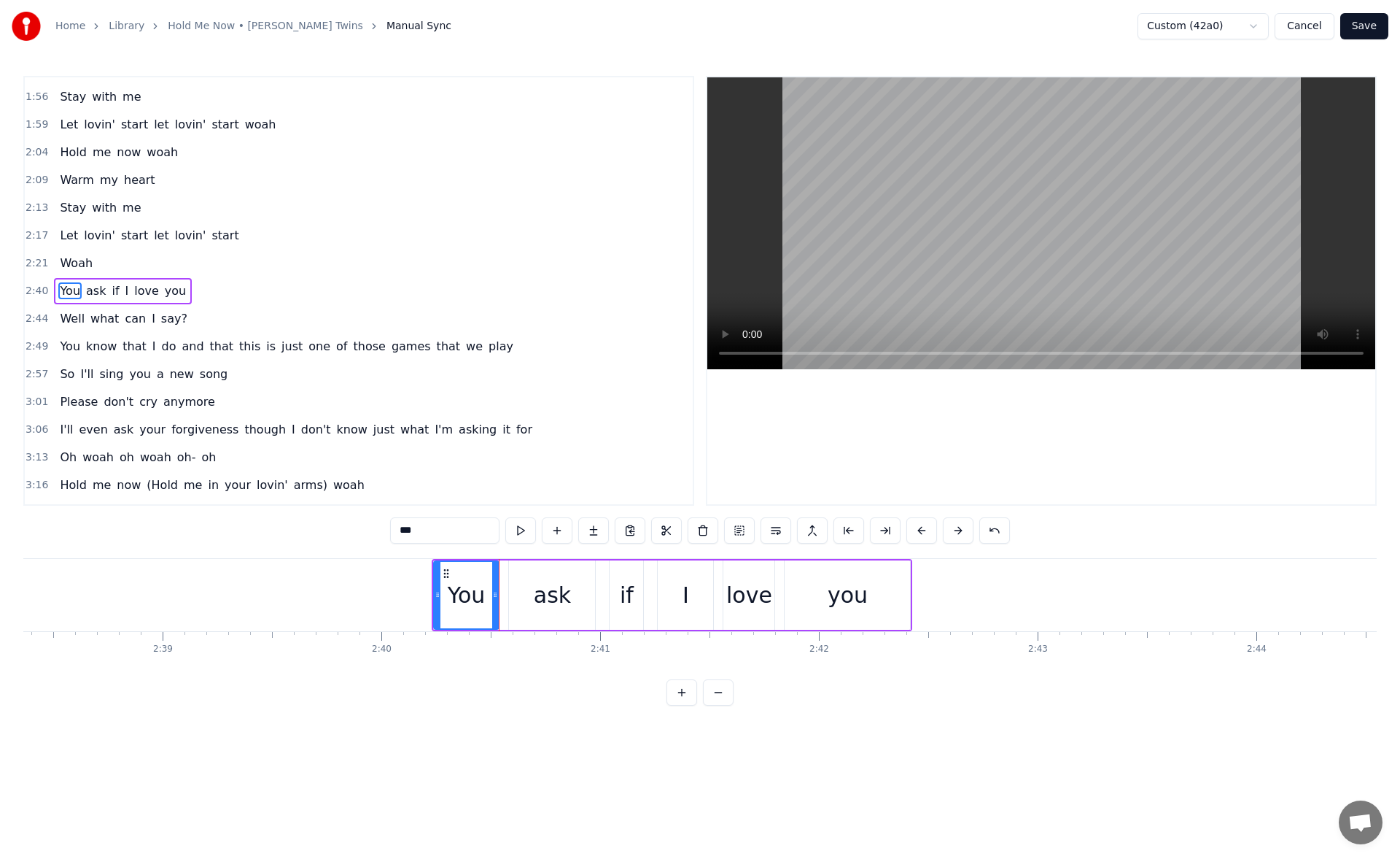
scroll to position [0, 34853]
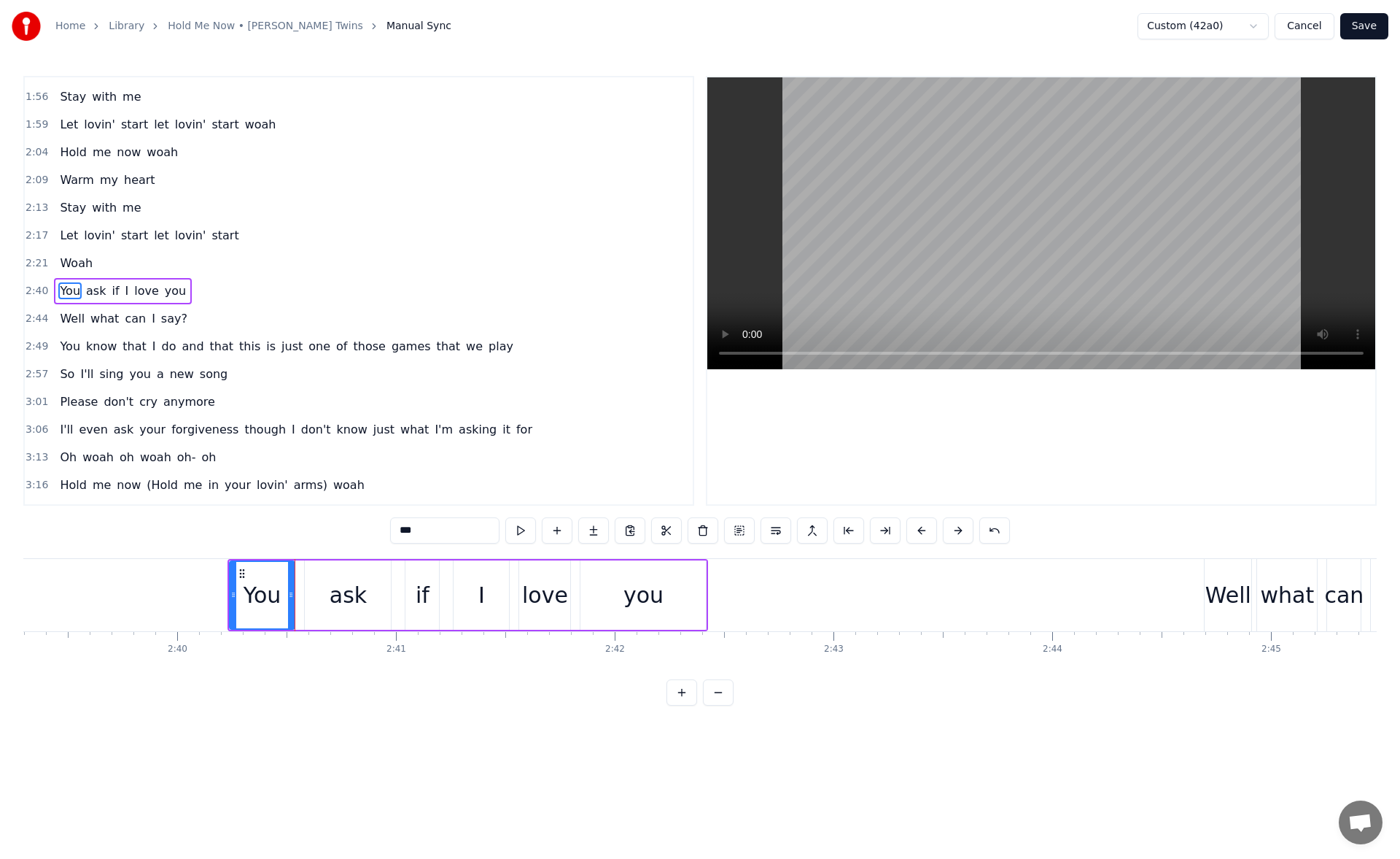
click at [672, 580] on div "you" at bounding box center [643, 595] width 126 height 70
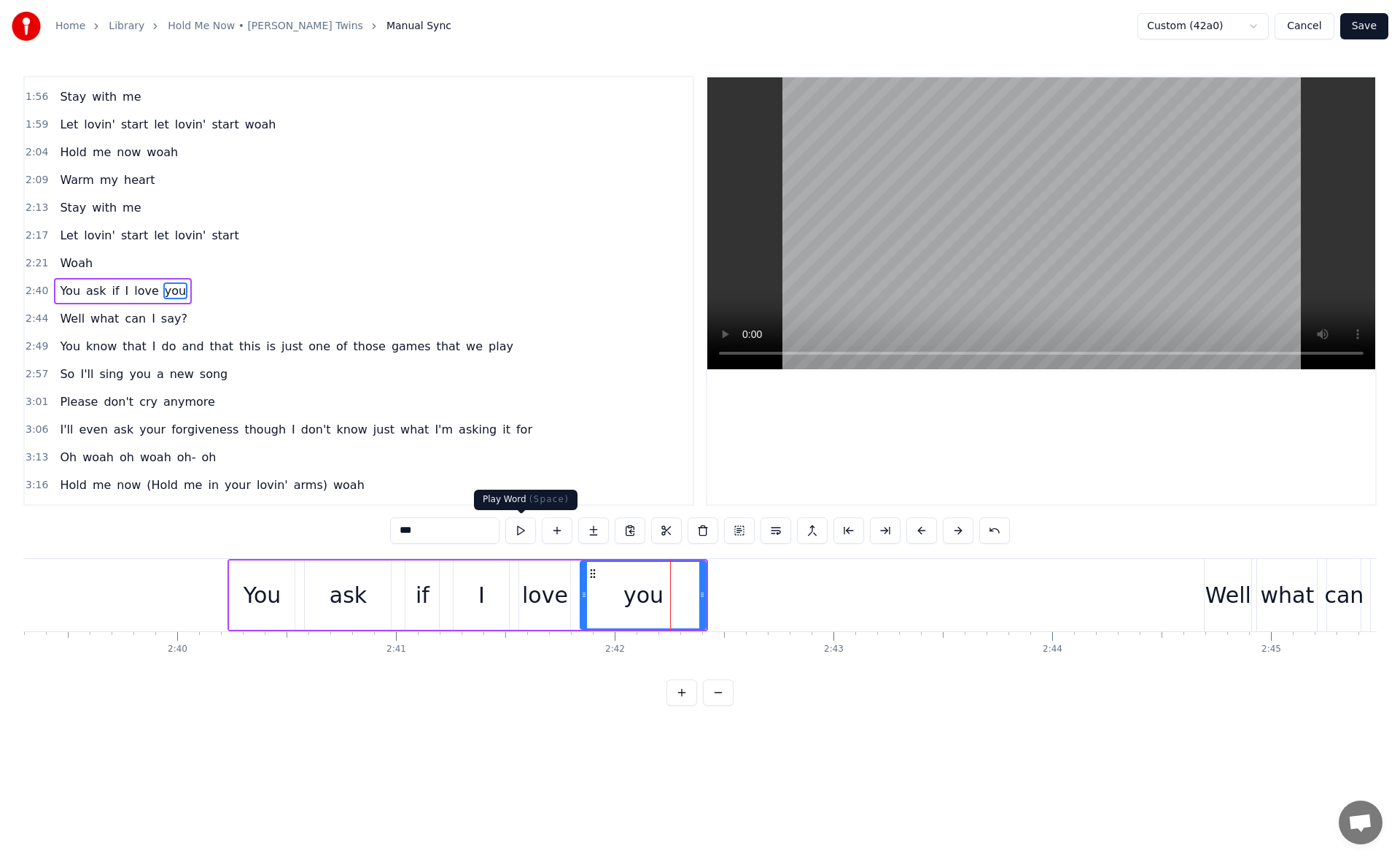
click at [526, 526] on button at bounding box center [521, 530] width 31 height 26
drag, startPoint x: 701, startPoint y: 594, endPoint x: 718, endPoint y: 595, distance: 17.0
click at [718, 595] on icon at bounding box center [719, 594] width 6 height 12
click at [524, 526] on button at bounding box center [521, 530] width 31 height 26
click at [1210, 581] on div "Well" at bounding box center [1228, 594] width 46 height 33
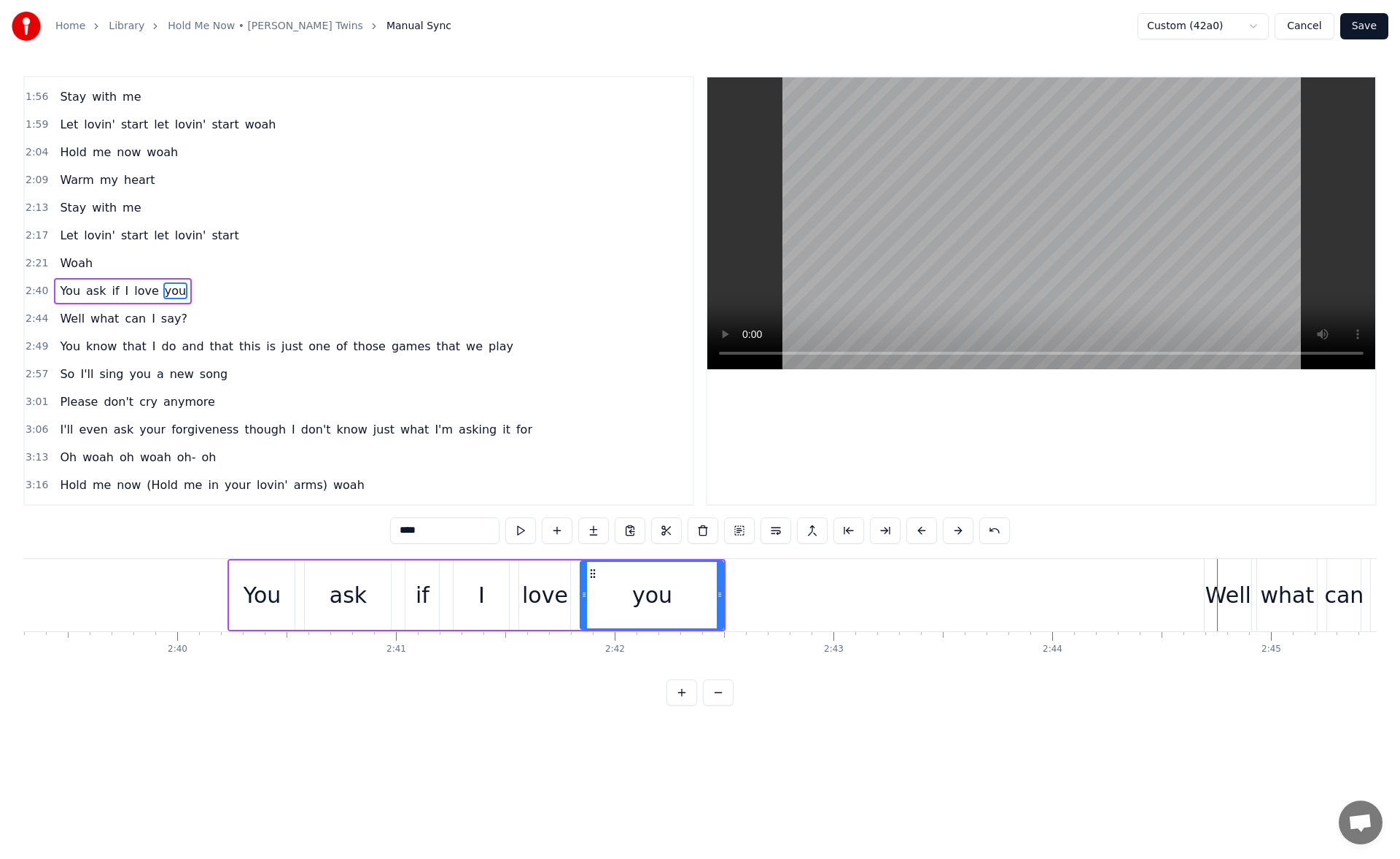
scroll to position [577, 0]
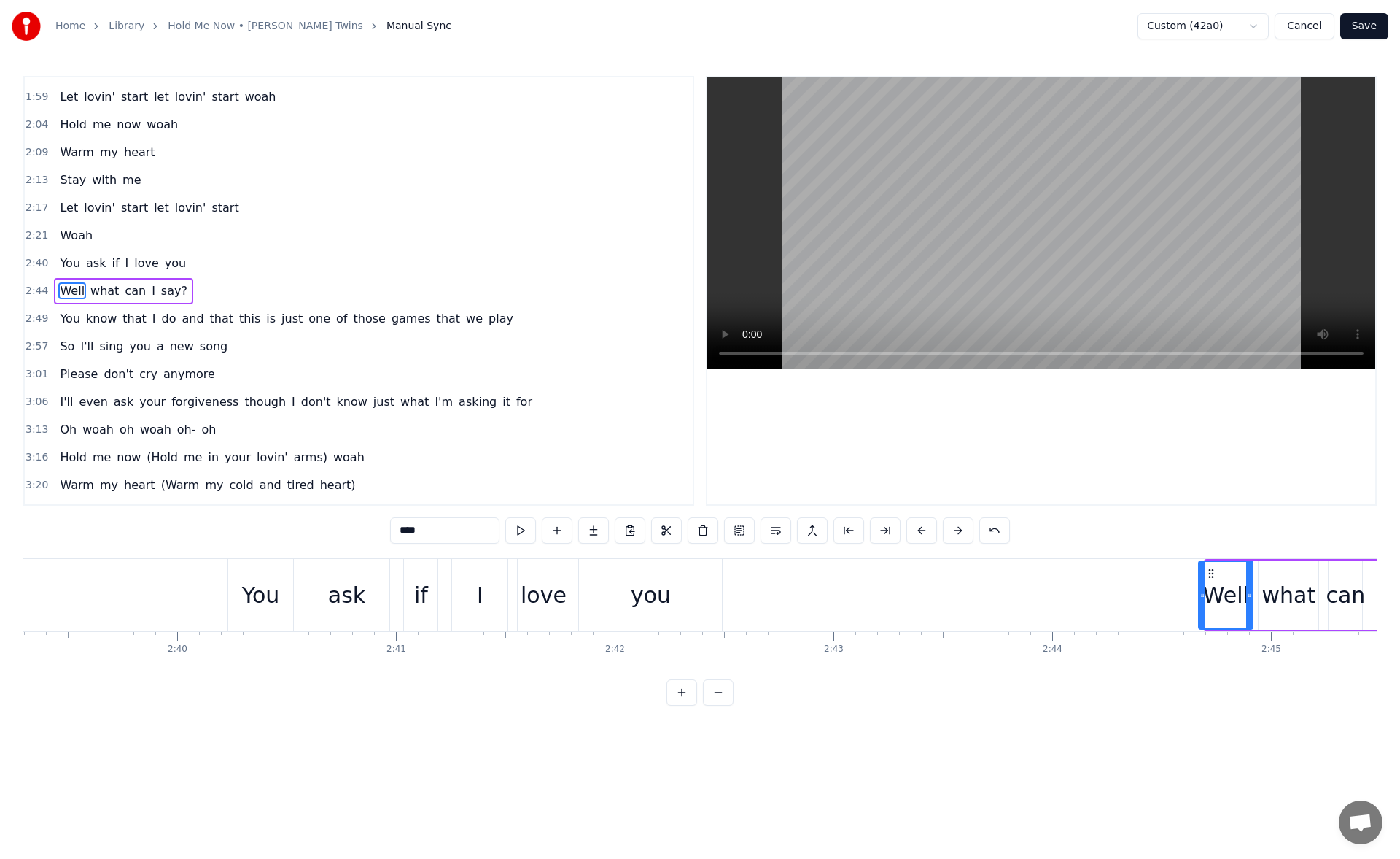
drag, startPoint x: 1210, startPoint y: 596, endPoint x: 1202, endPoint y: 597, distance: 8.1
click at [1202, 597] on icon at bounding box center [1202, 594] width 6 height 12
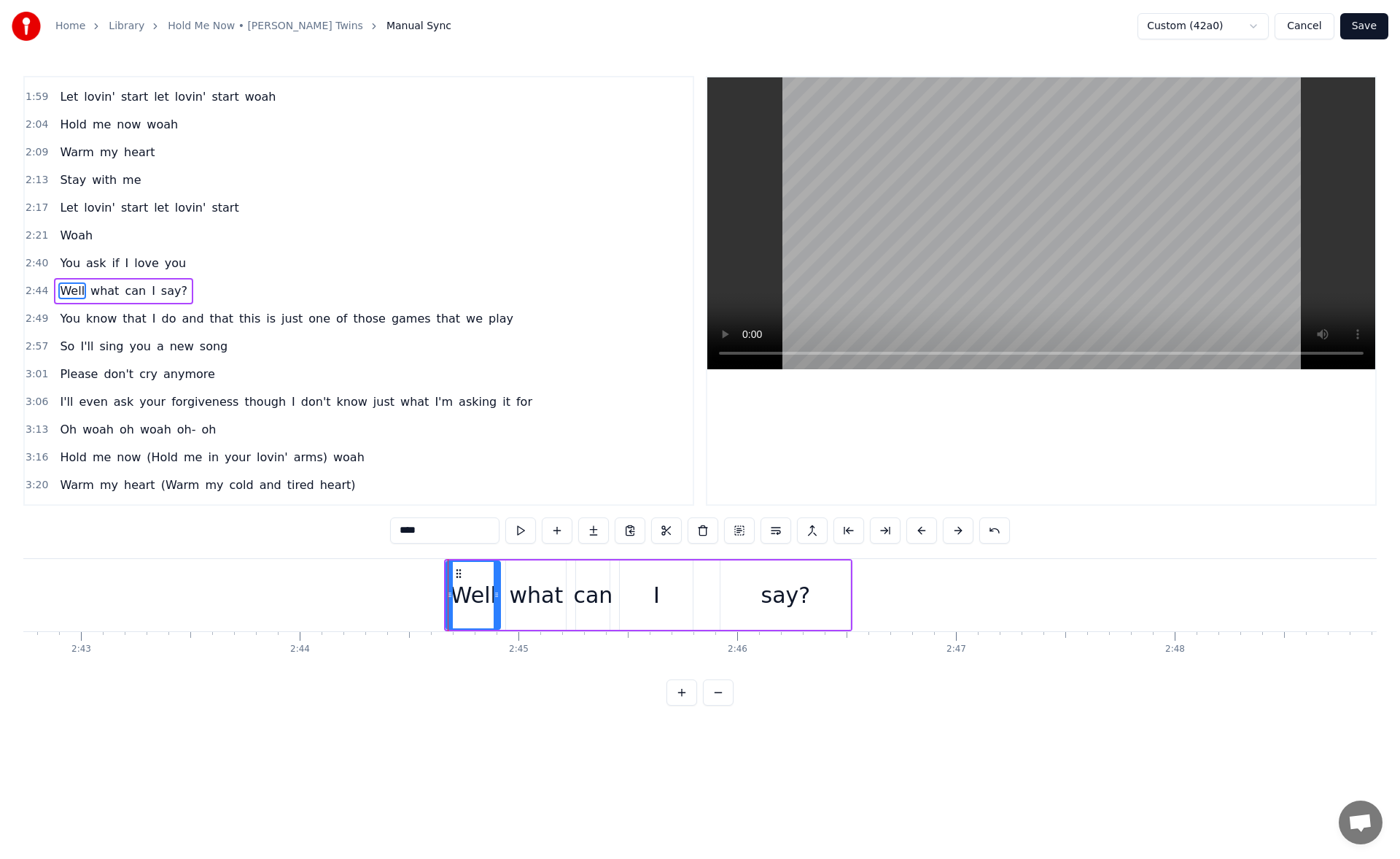
scroll to position [0, 35673]
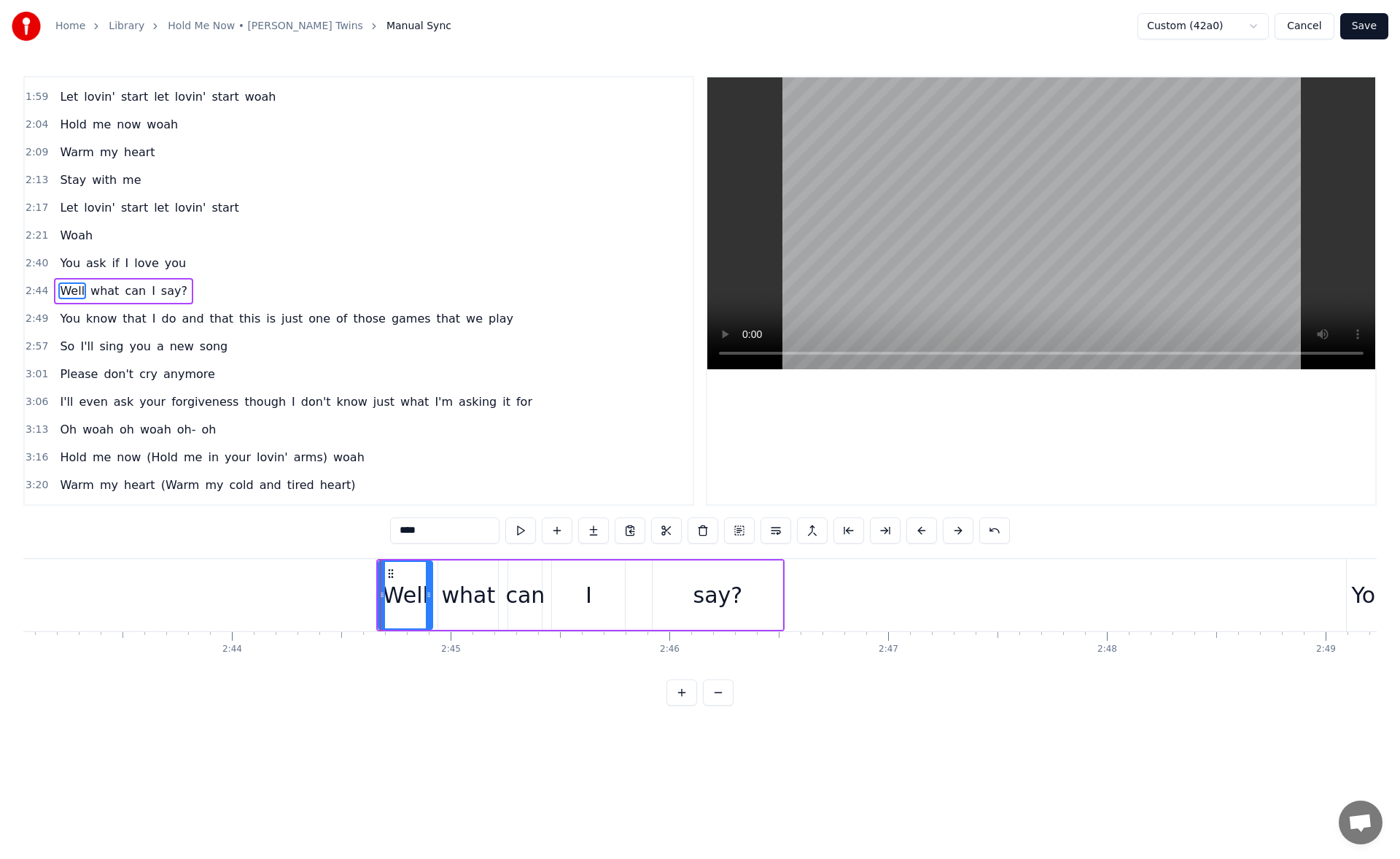
click at [722, 600] on div "say?" at bounding box center [718, 594] width 49 height 33
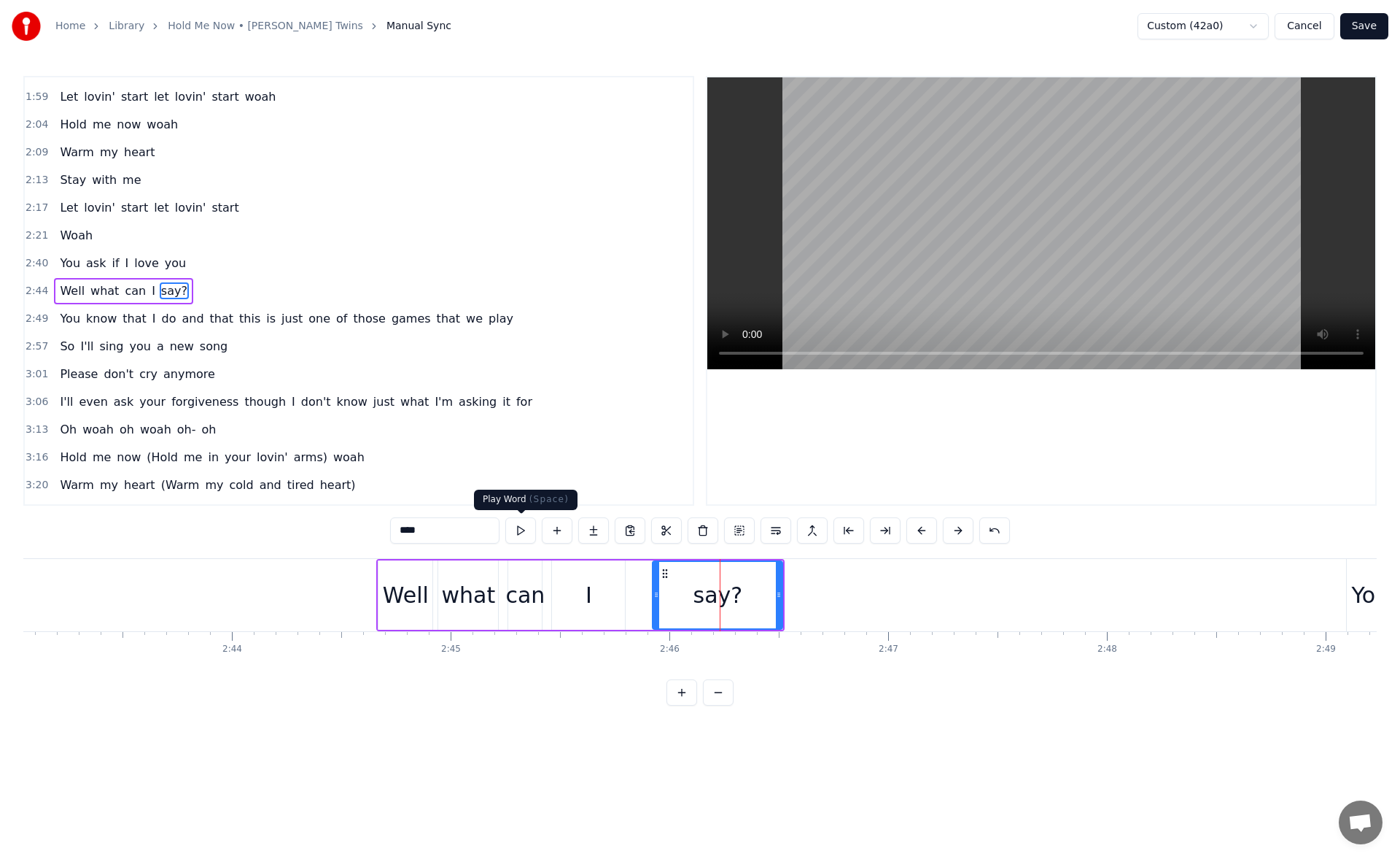
click at [533, 533] on button at bounding box center [521, 530] width 31 height 26
drag, startPoint x: 778, startPoint y: 594, endPoint x: 786, endPoint y: 594, distance: 8.0
click at [785, 594] on icon at bounding box center [782, 594] width 6 height 12
click at [521, 526] on button at bounding box center [521, 530] width 31 height 26
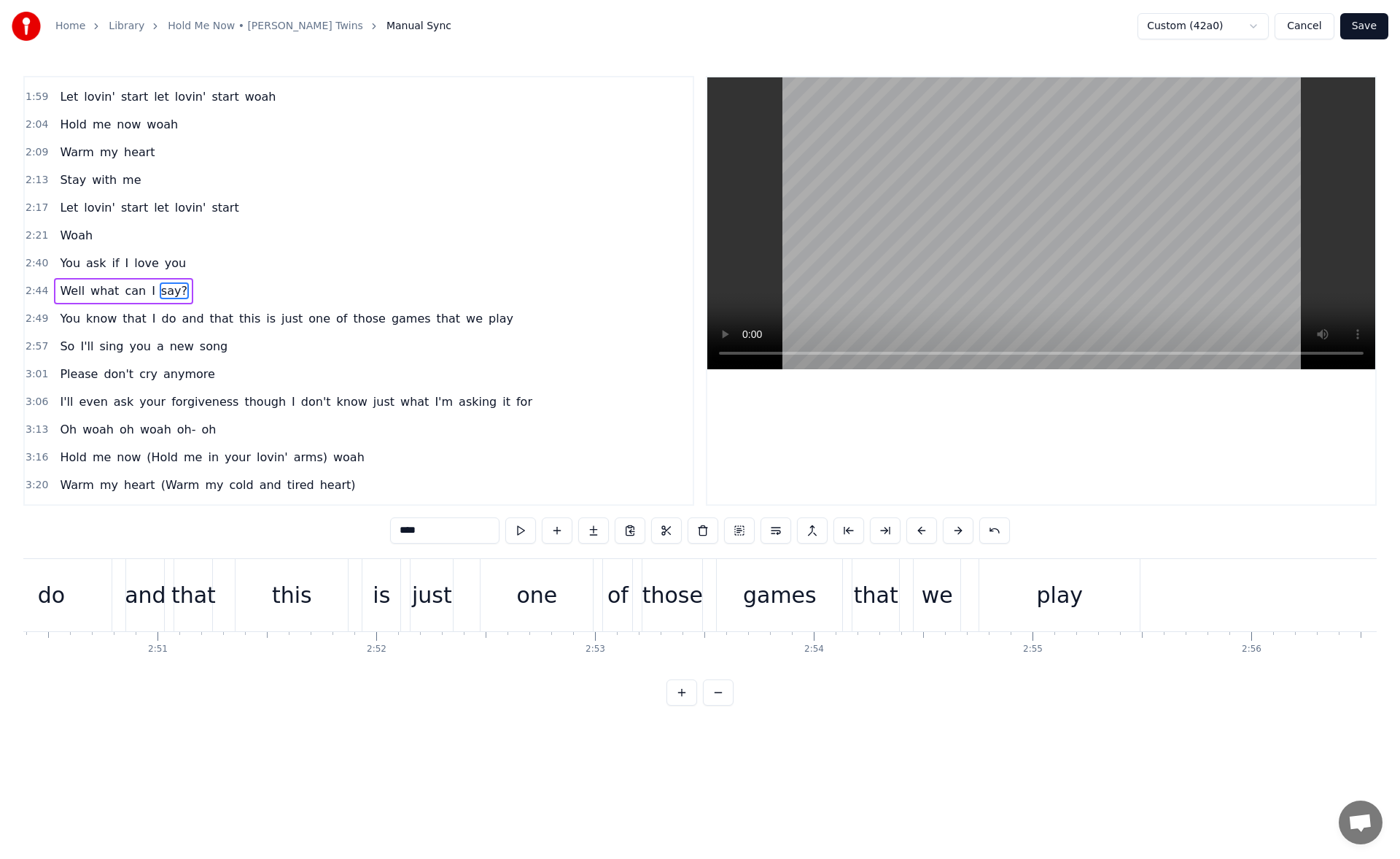
scroll to position [0, 37450]
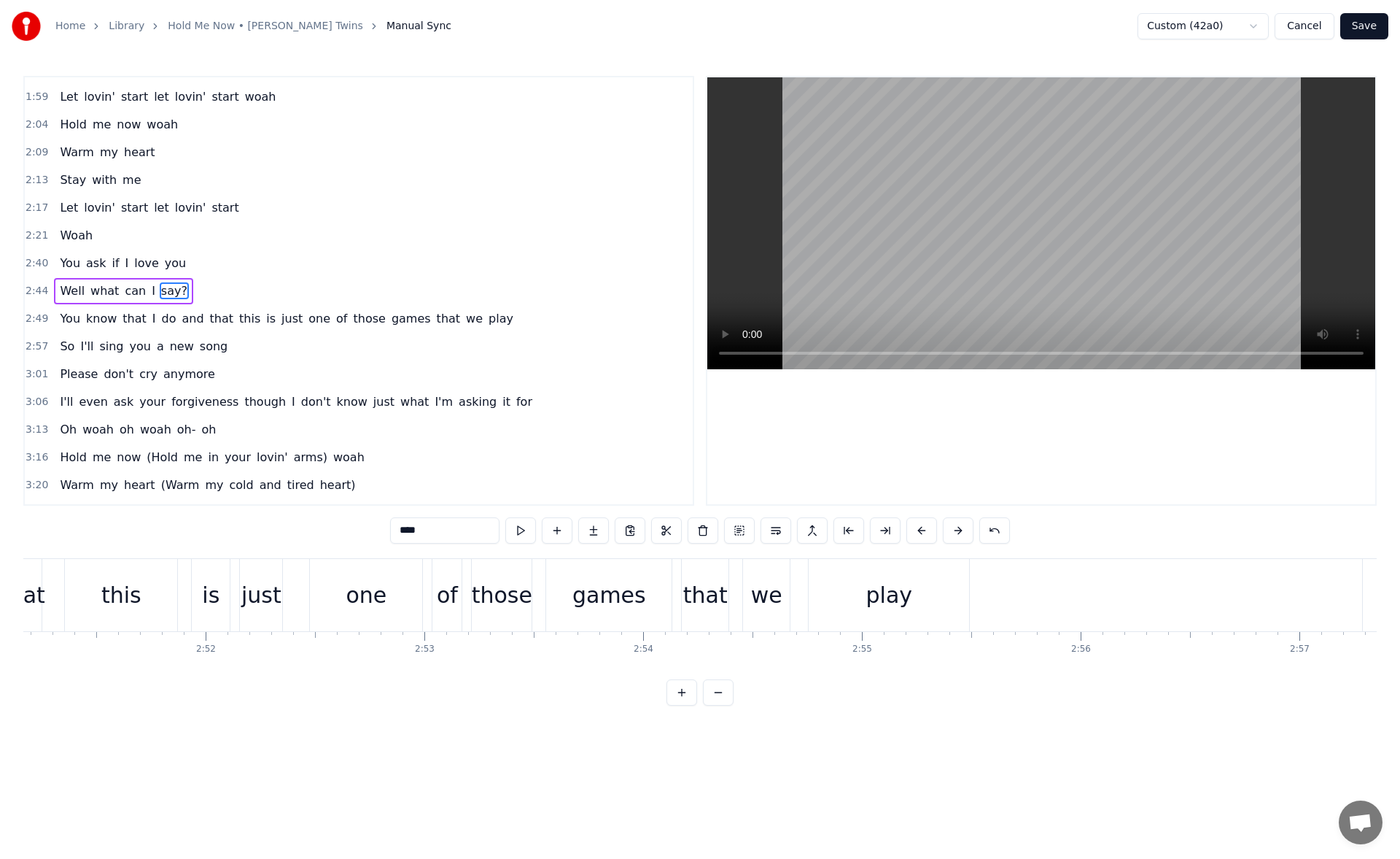
click at [876, 594] on div "play" at bounding box center [889, 594] width 47 height 33
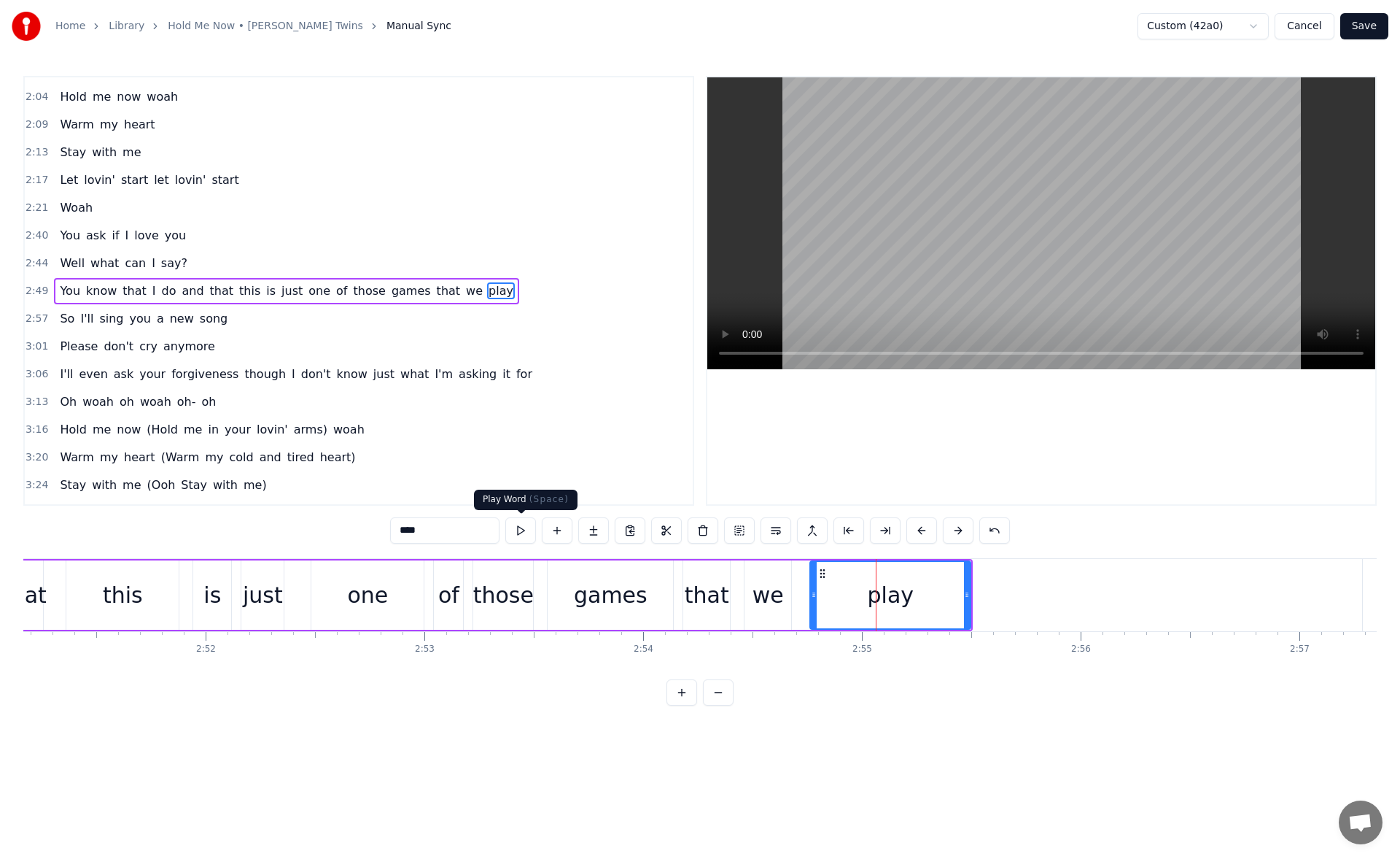
click at [521, 521] on button at bounding box center [521, 530] width 31 height 26
click at [973, 598] on icon at bounding box center [972, 594] width 6 height 12
click at [516, 526] on button at bounding box center [521, 530] width 31 height 26
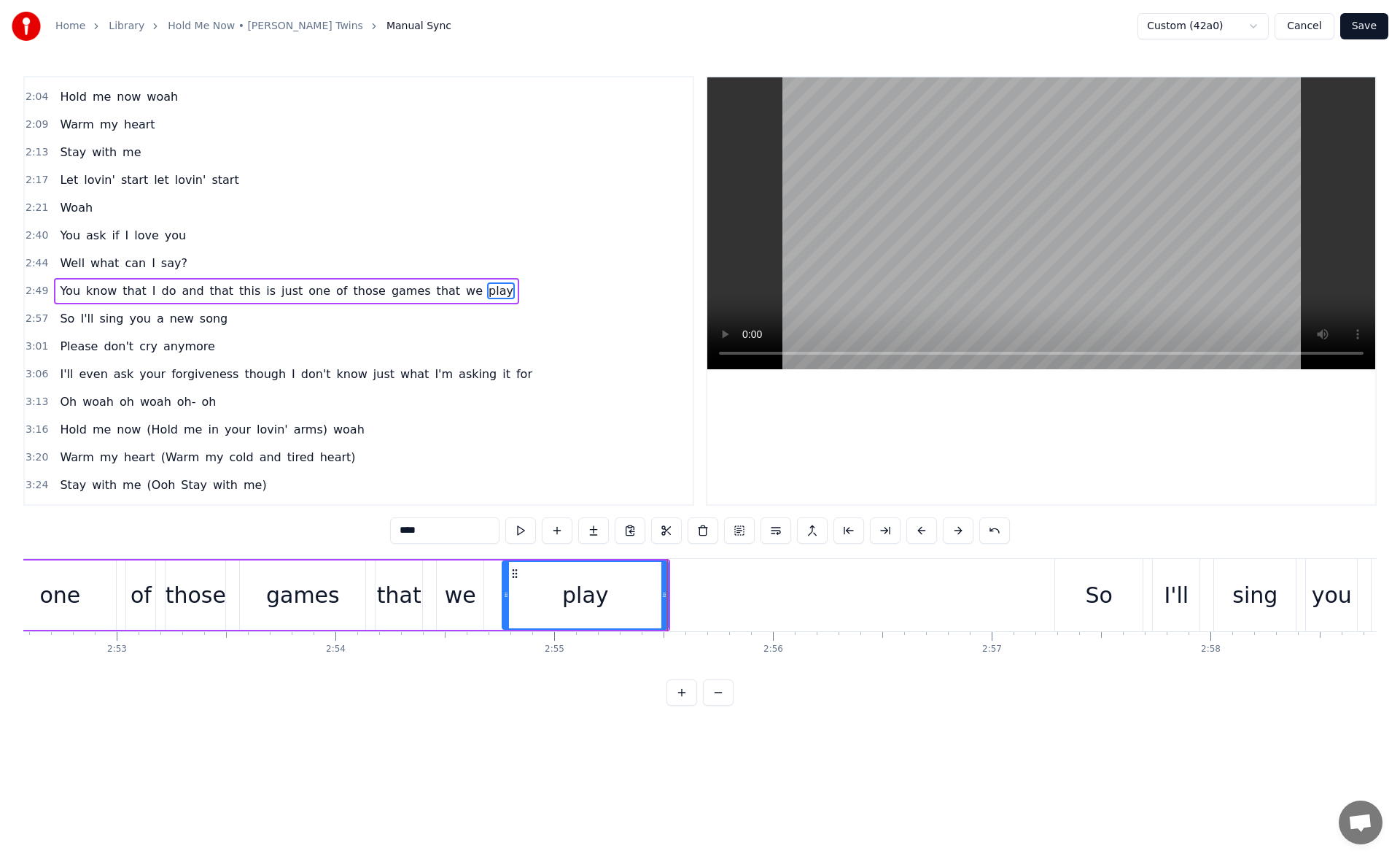
scroll to position [0, 38098]
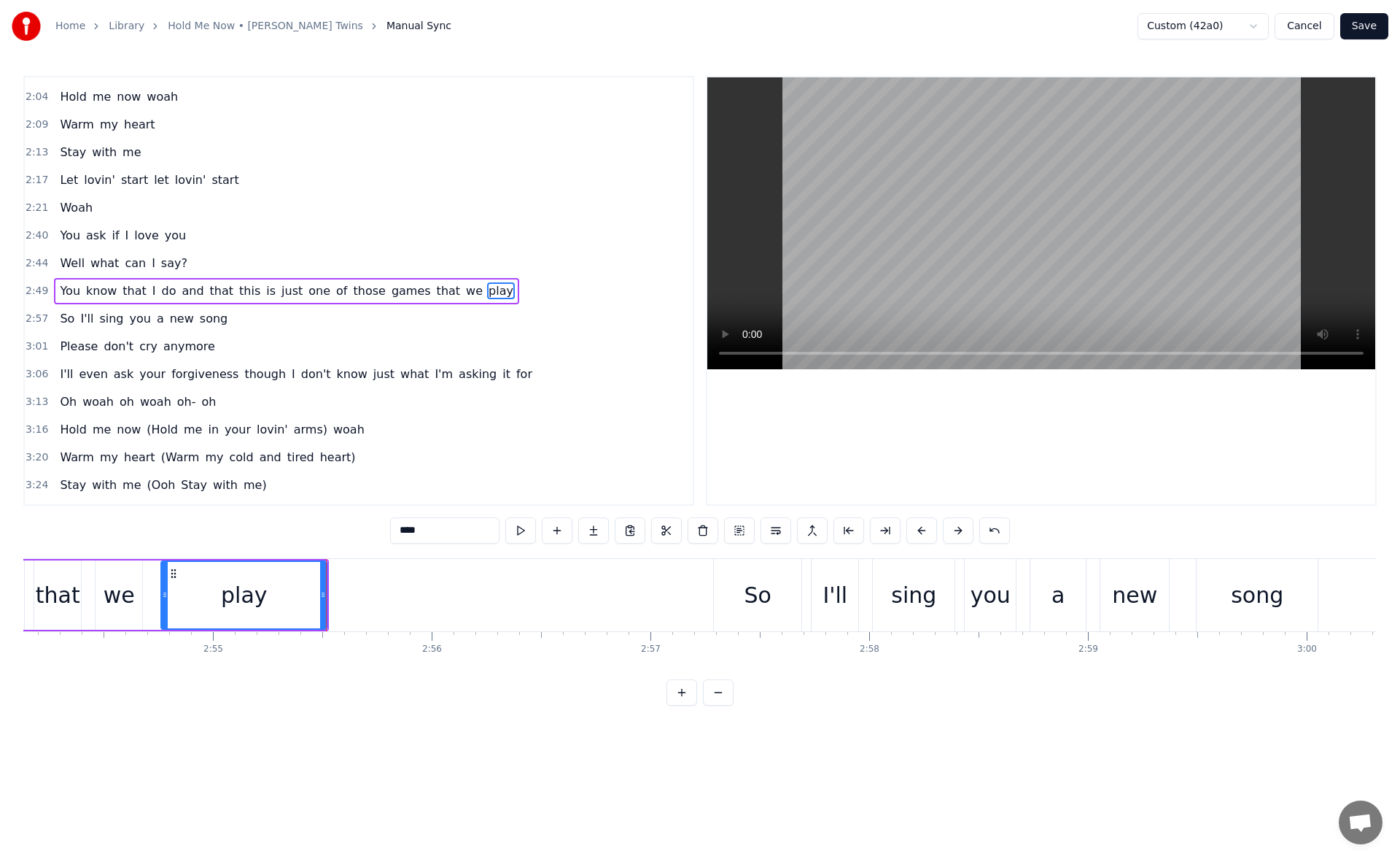
click at [737, 589] on div "So" at bounding box center [757, 594] width 88 height 72
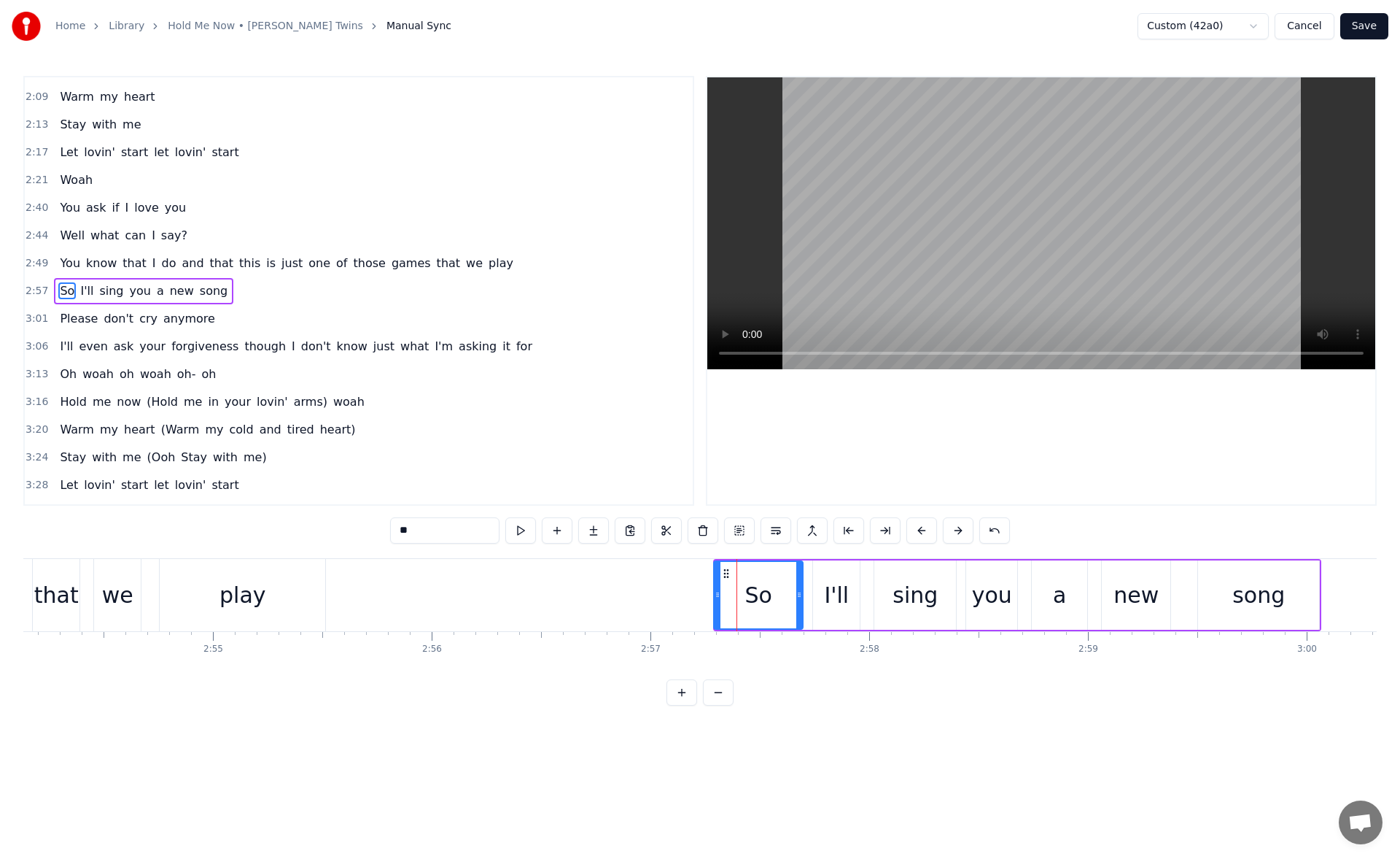
click at [715, 595] on icon at bounding box center [717, 594] width 6 height 12
click at [1255, 589] on div "song" at bounding box center [1259, 594] width 53 height 33
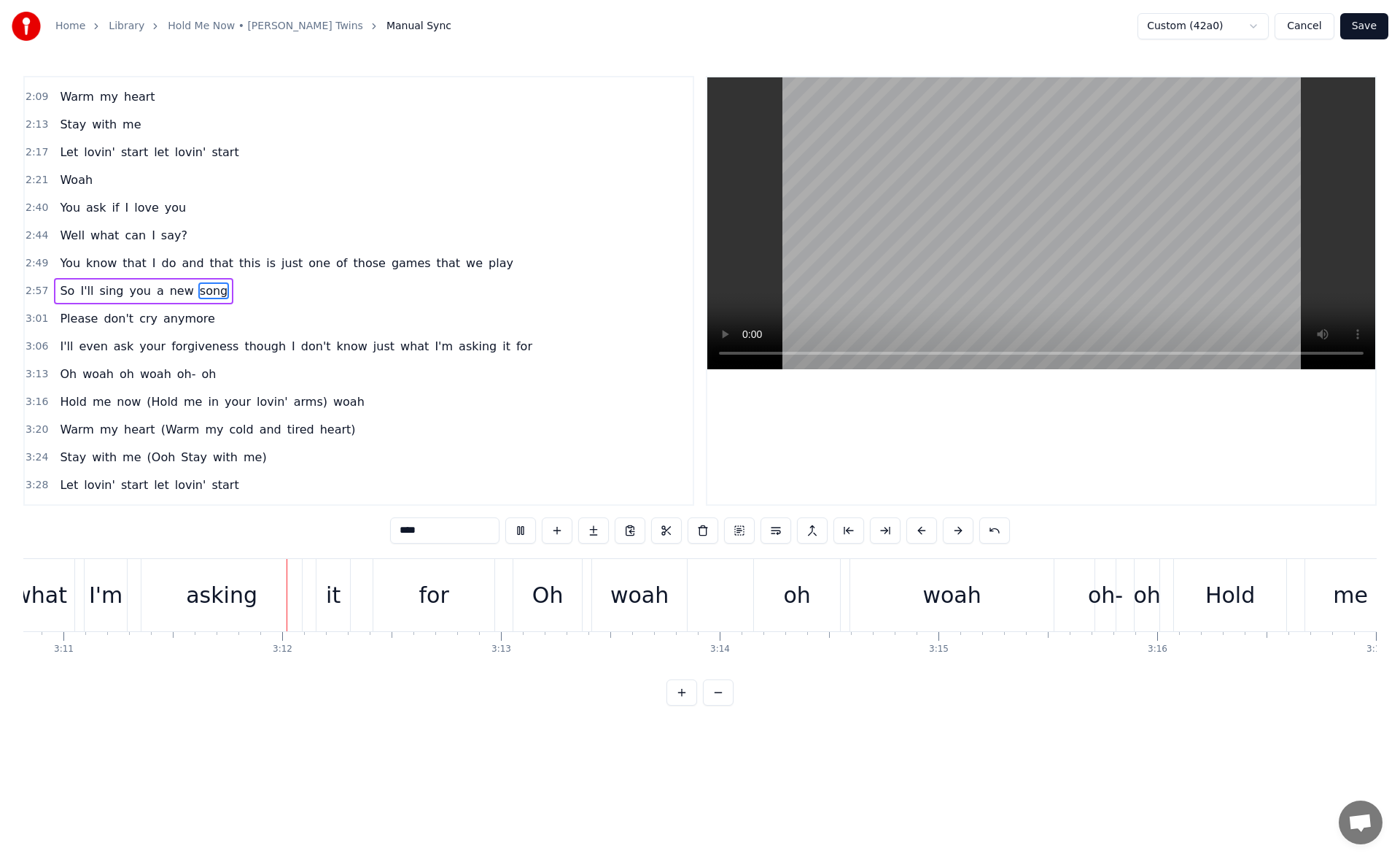
scroll to position [0, 41799]
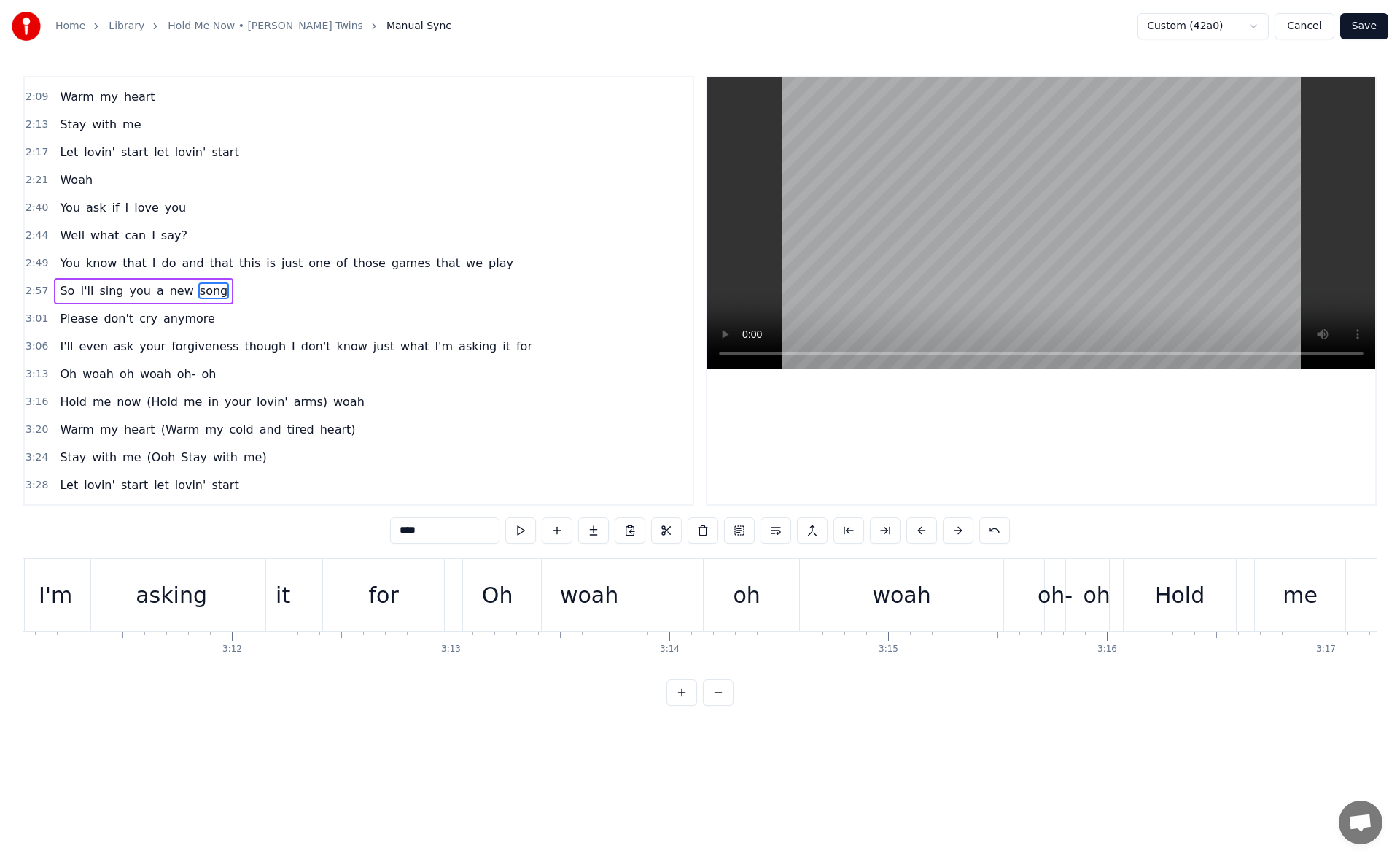
click at [866, 594] on div "woah" at bounding box center [901, 594] width 203 height 72
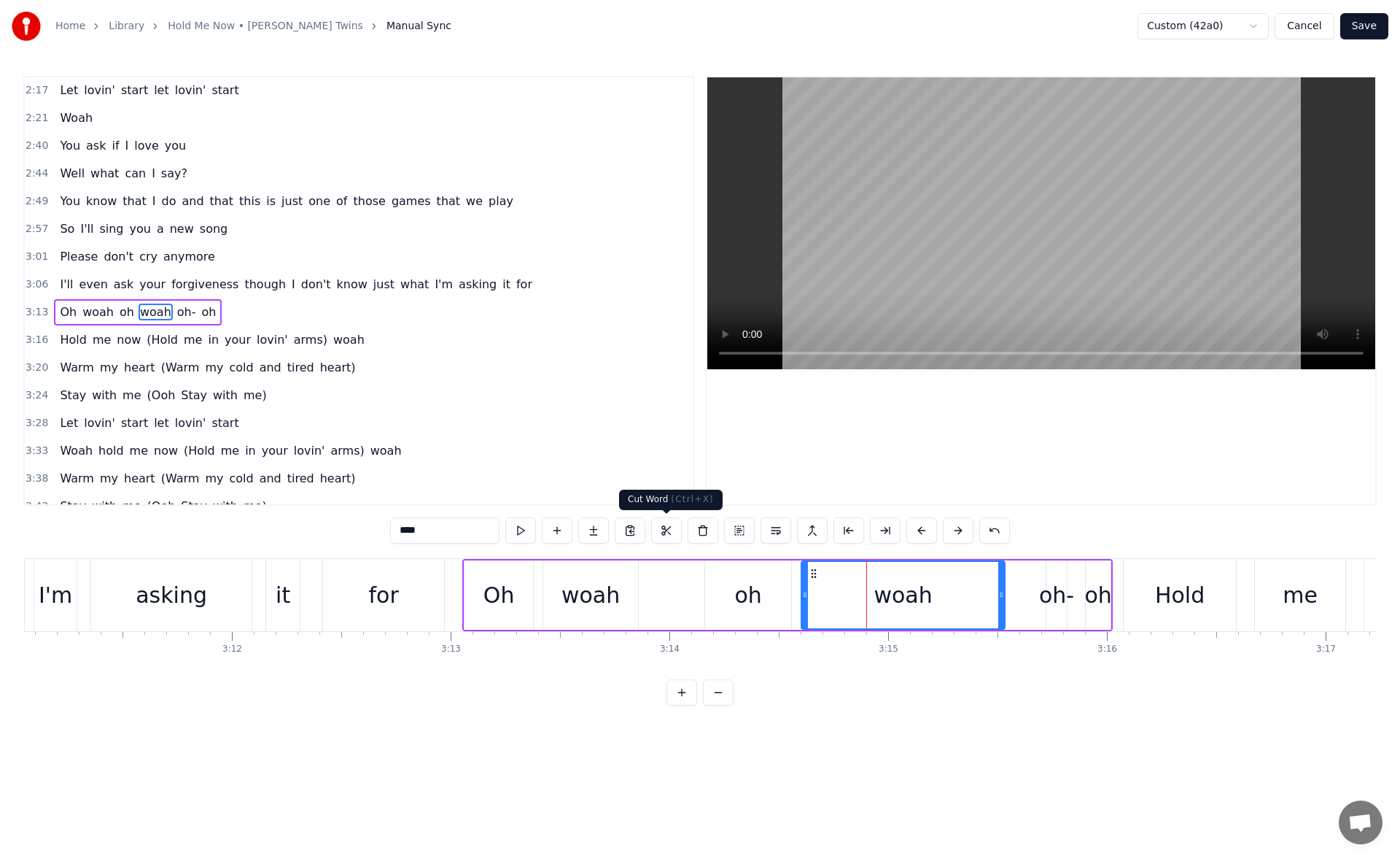
scroll to position [715, 0]
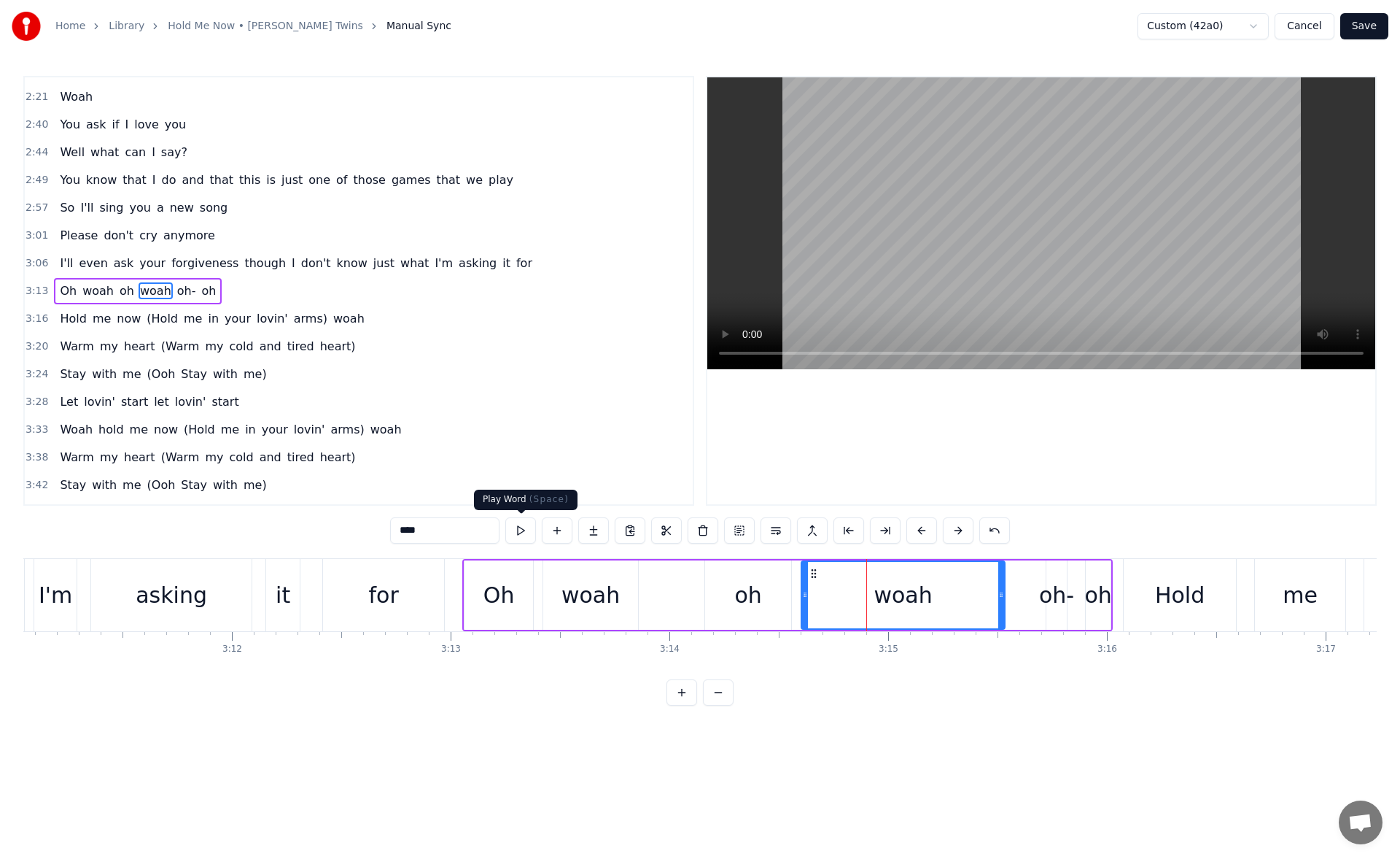
click at [526, 529] on button at bounding box center [521, 530] width 31 height 26
click at [526, 530] on button at bounding box center [521, 530] width 31 height 26
drag, startPoint x: 998, startPoint y: 596, endPoint x: 969, endPoint y: 601, distance: 29.4
click at [969, 601] on div at bounding box center [970, 595] width 6 height 66
click at [527, 529] on button at bounding box center [521, 530] width 31 height 26
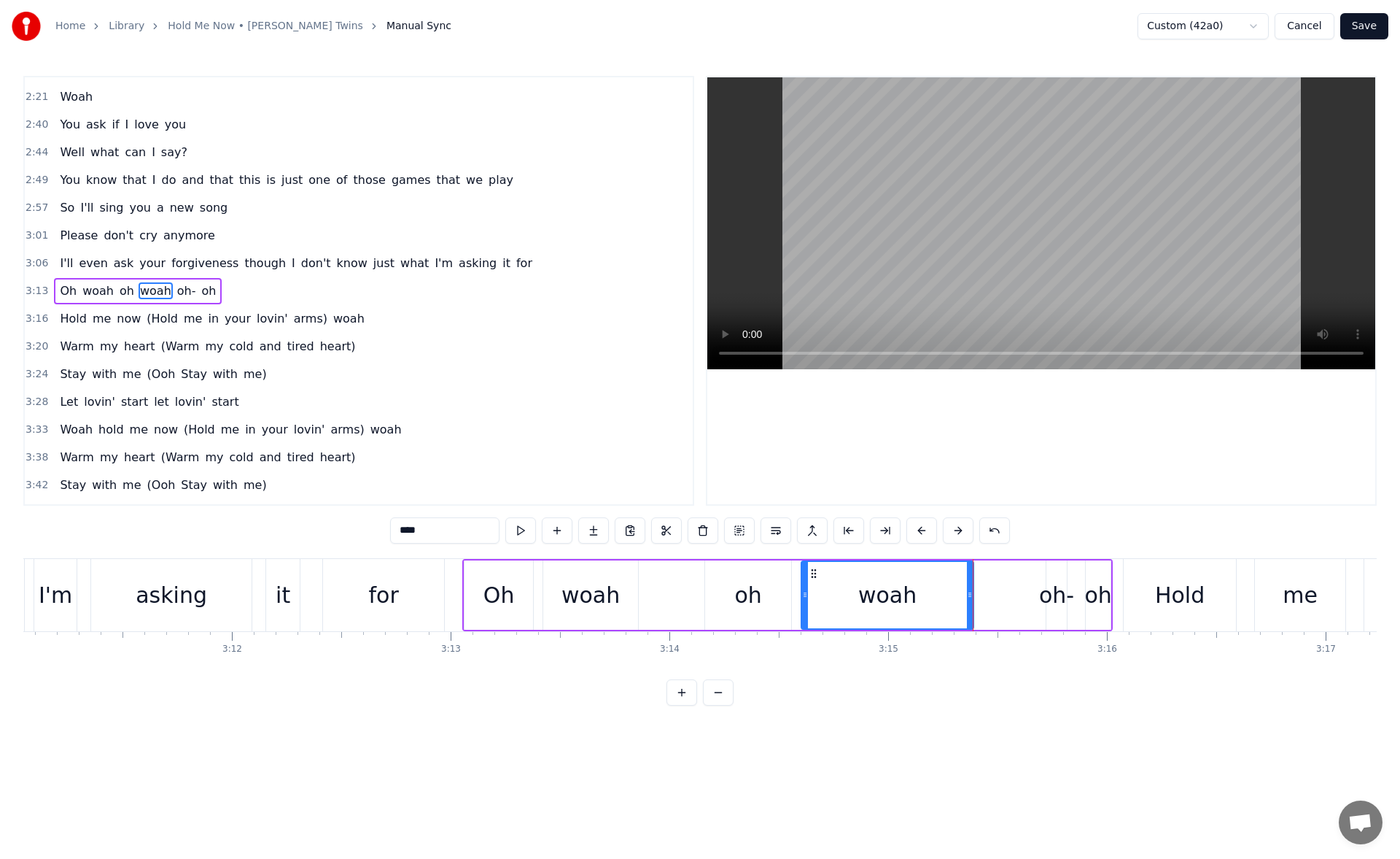
click at [756, 583] on div "oh" at bounding box center [748, 594] width 27 height 33
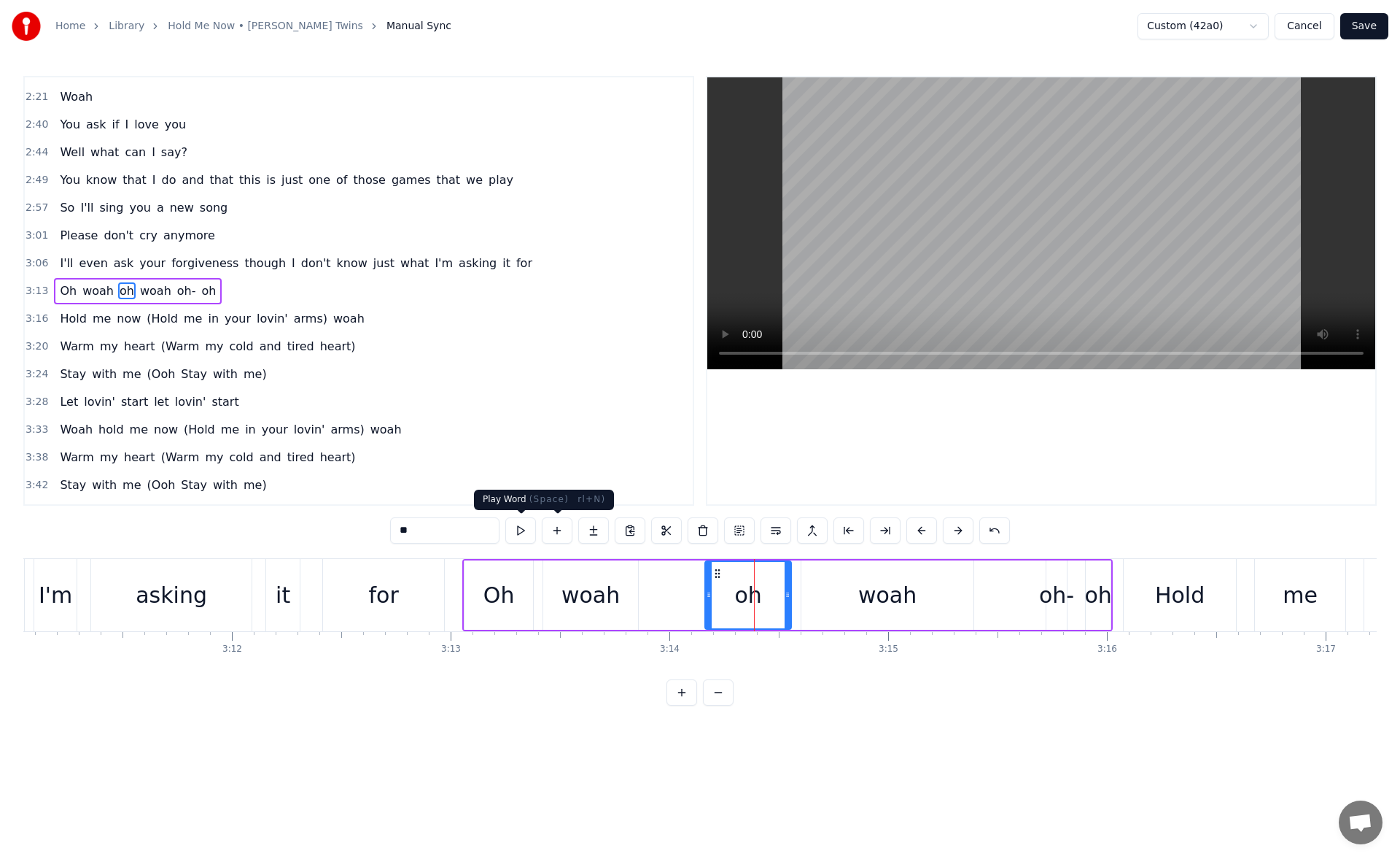
click at [523, 526] on button at bounding box center [521, 530] width 31 height 26
click at [519, 529] on button at bounding box center [521, 530] width 31 height 26
click at [945, 600] on div "woah" at bounding box center [887, 595] width 172 height 70
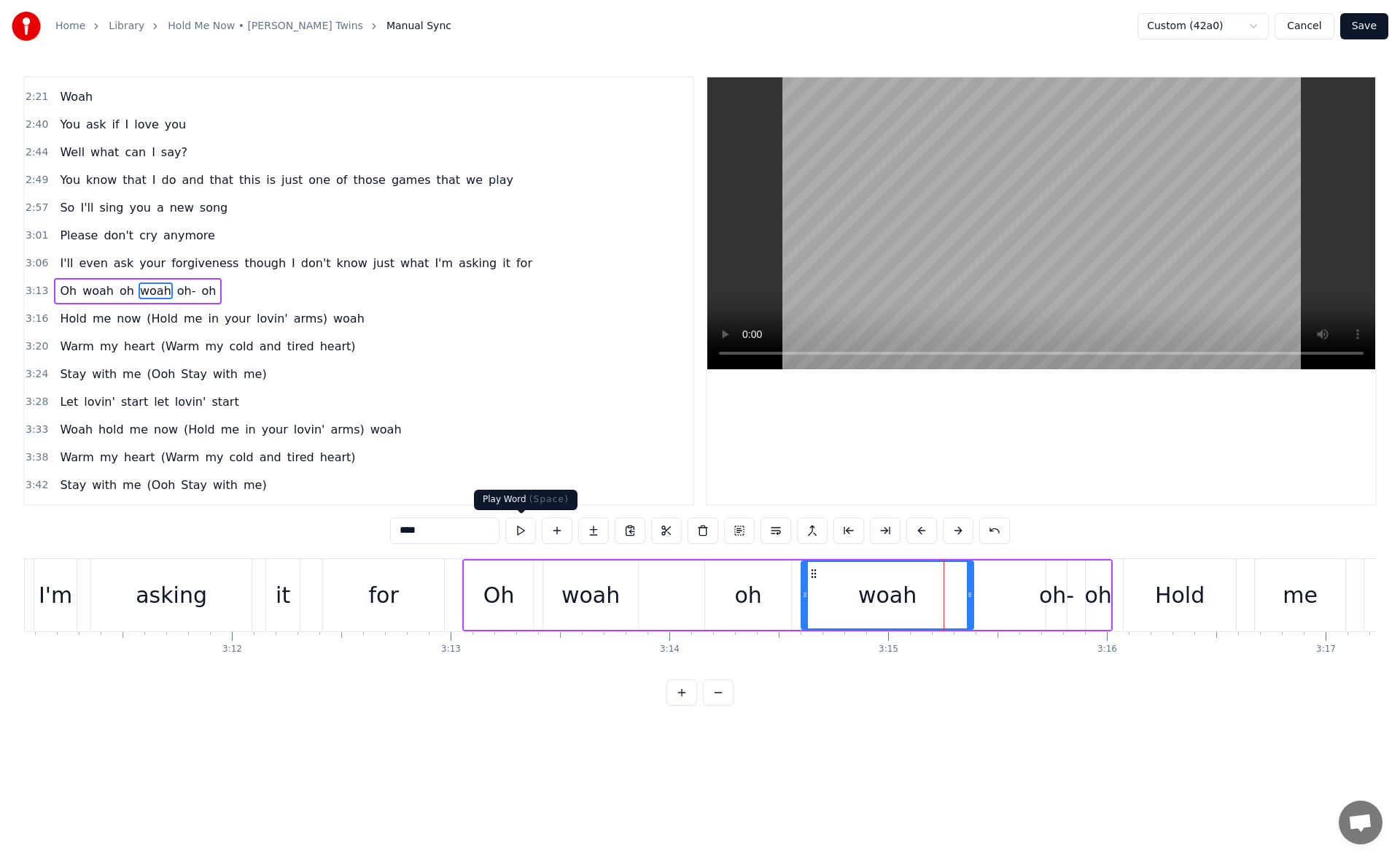
click at [520, 526] on button at bounding box center [521, 530] width 31 height 26
click at [1051, 583] on div "oh-" at bounding box center [1057, 594] width 35 height 33
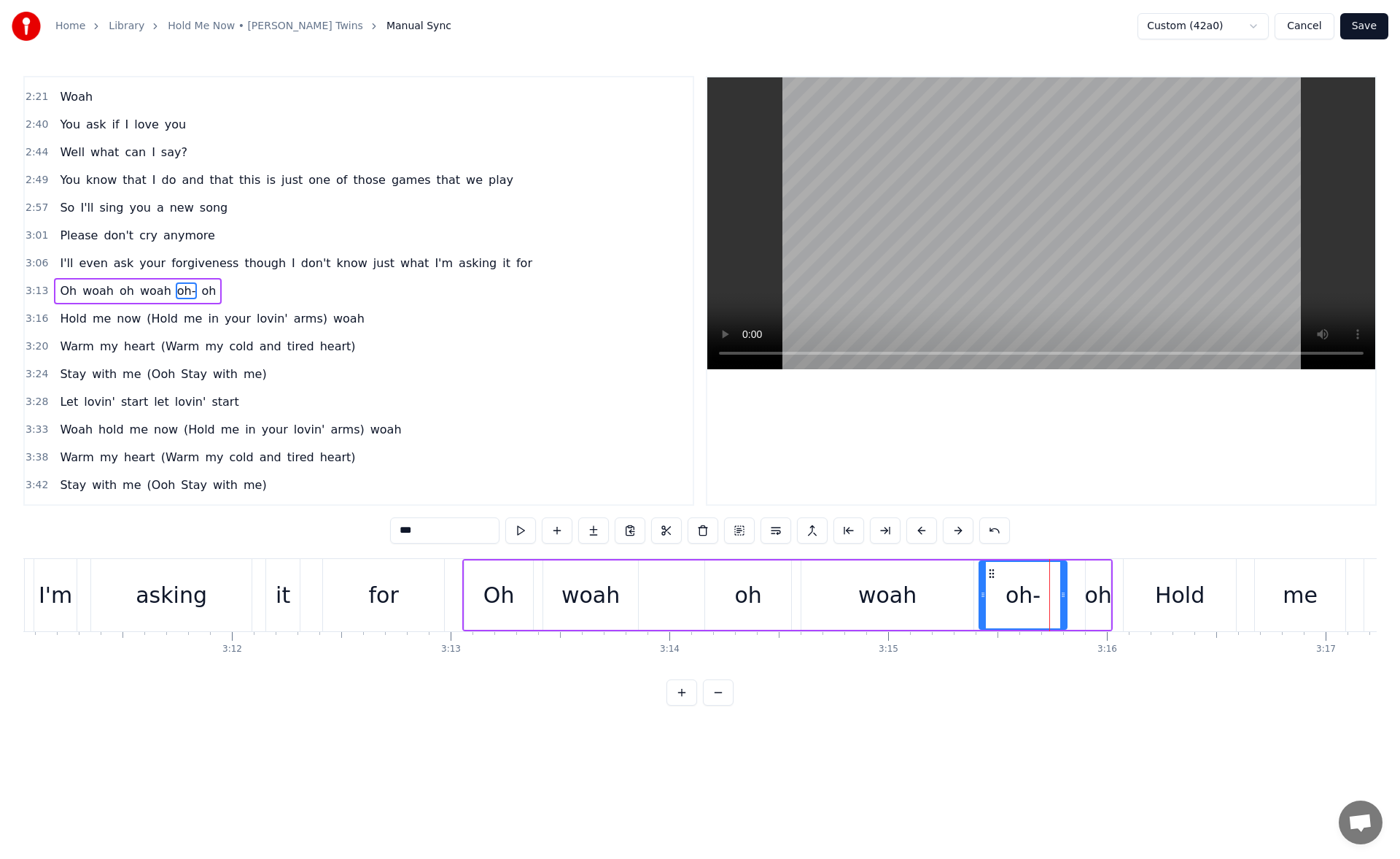
drag, startPoint x: 1049, startPoint y: 594, endPoint x: 980, endPoint y: 599, distance: 69.2
click at [980, 599] on icon at bounding box center [983, 594] width 6 height 12
click at [521, 526] on button at bounding box center [521, 530] width 31 height 26
click at [503, 578] on div "Oh" at bounding box center [499, 594] width 31 height 33
click at [998, 591] on div "oh-" at bounding box center [1023, 595] width 89 height 70
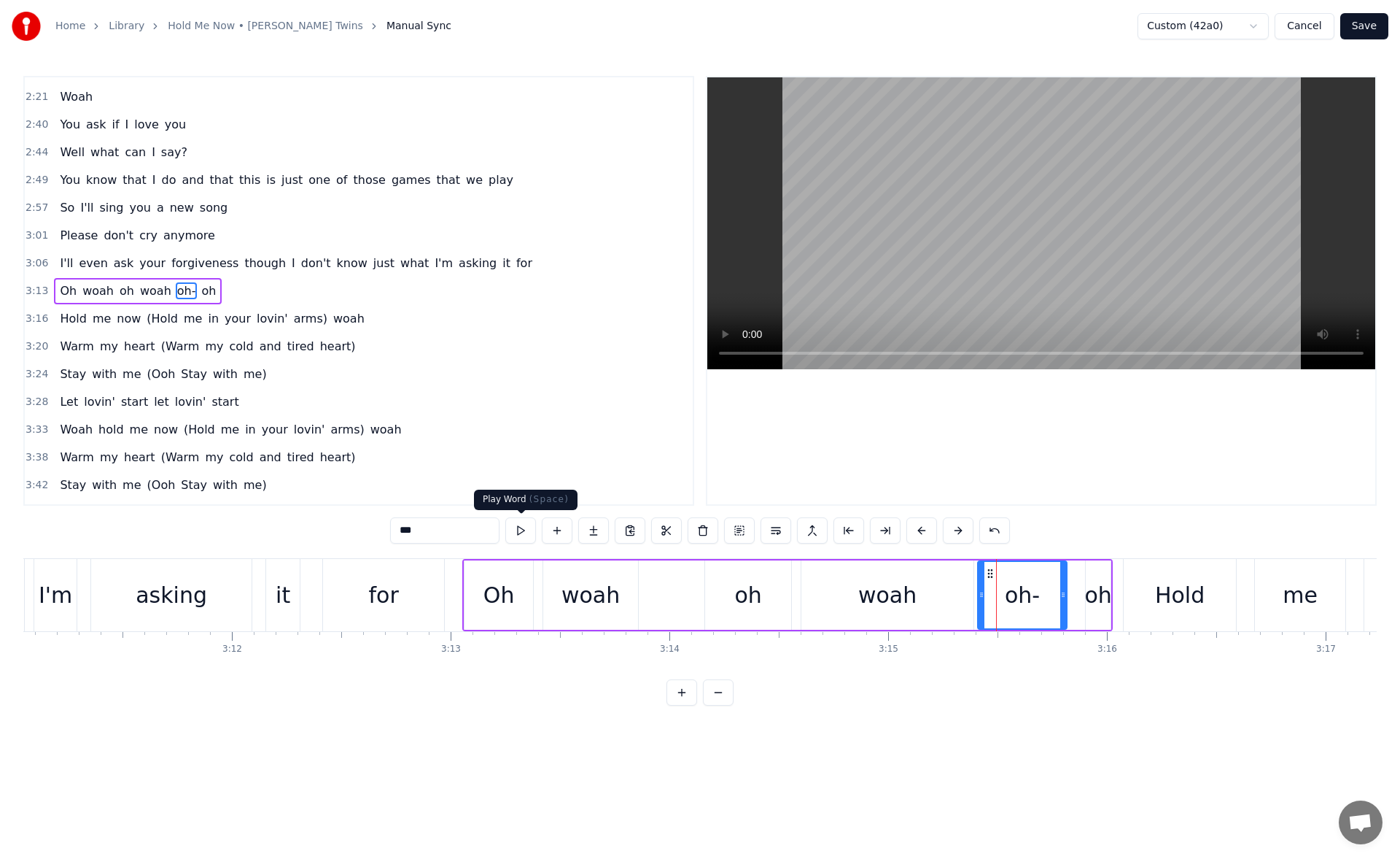
click at [521, 529] on button at bounding box center [521, 530] width 31 height 26
click at [937, 614] on div "woah" at bounding box center [887, 595] width 172 height 70
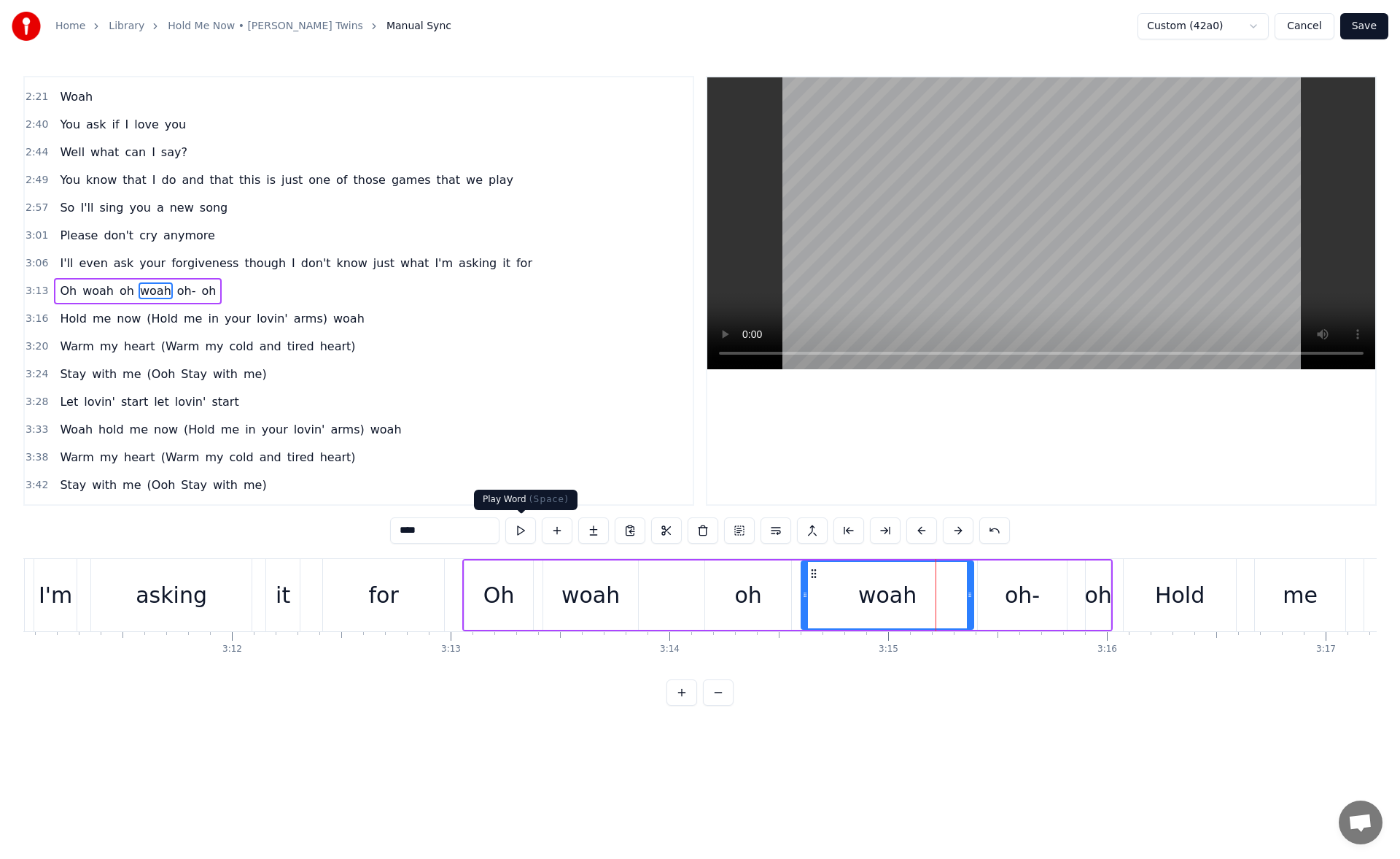
click at [519, 528] on button at bounding box center [521, 530] width 31 height 26
click at [737, 584] on div "oh" at bounding box center [748, 594] width 27 height 33
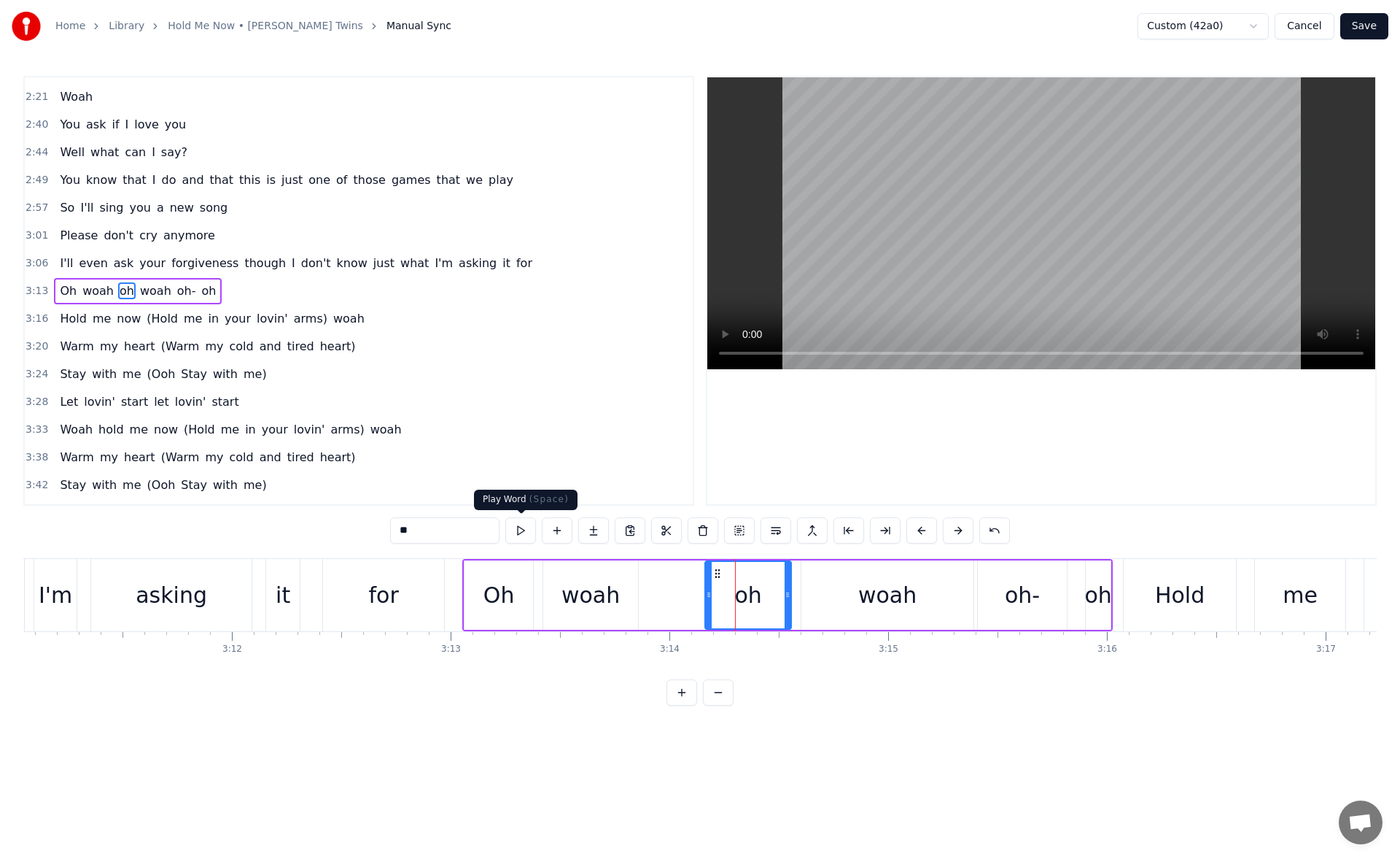
click at [519, 529] on button at bounding box center [521, 530] width 31 height 26
click at [794, 596] on icon at bounding box center [794, 594] width 6 height 12
click at [835, 589] on div "woah" at bounding box center [887, 595] width 172 height 70
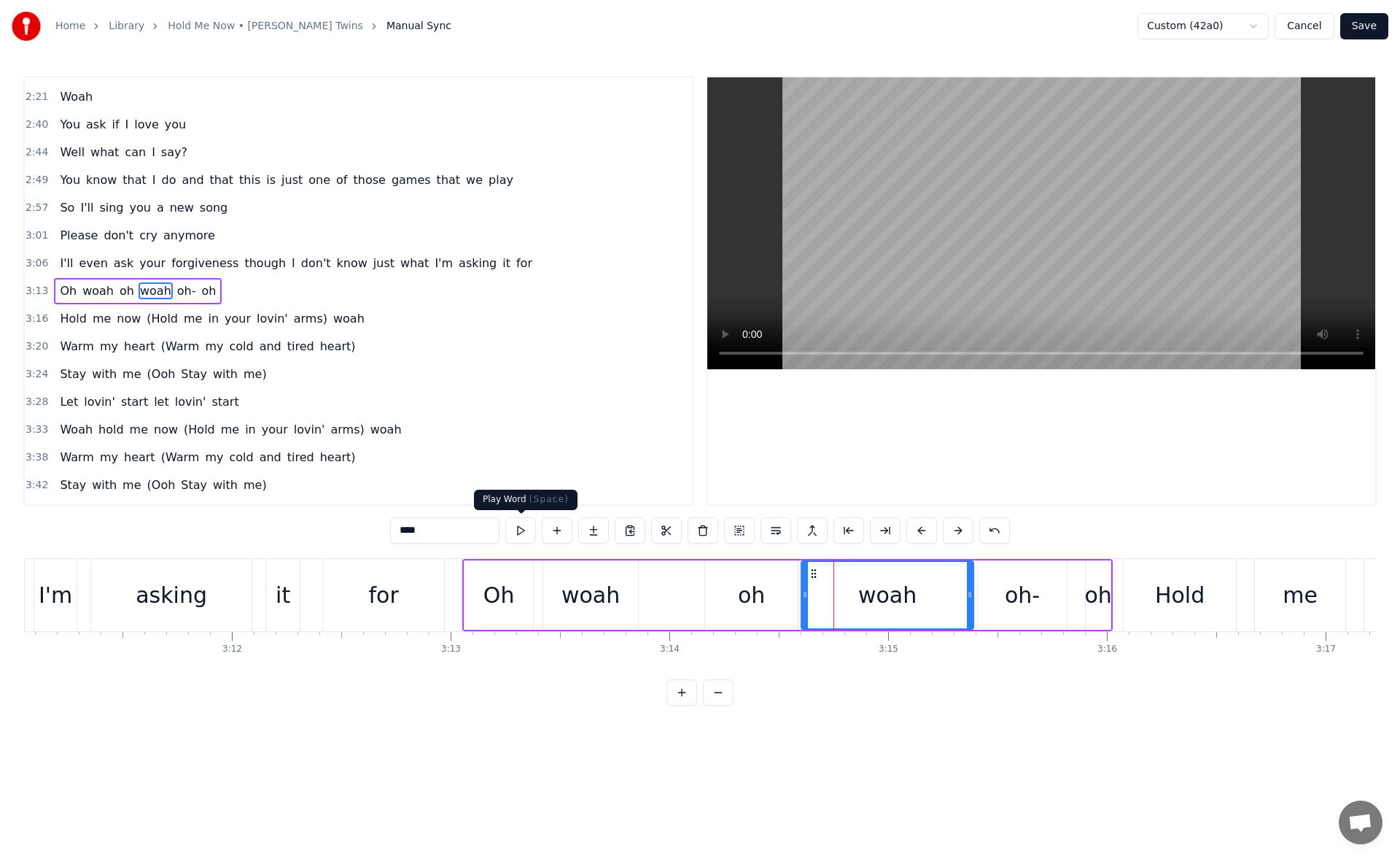
click at [524, 526] on button at bounding box center [521, 530] width 31 height 26
drag, startPoint x: 967, startPoint y: 594, endPoint x: 940, endPoint y: 594, distance: 27.0
click at [945, 594] on icon at bounding box center [948, 594] width 6 height 12
click at [532, 532] on button at bounding box center [521, 530] width 31 height 26
click at [1032, 576] on div "oh-" at bounding box center [1023, 595] width 89 height 70
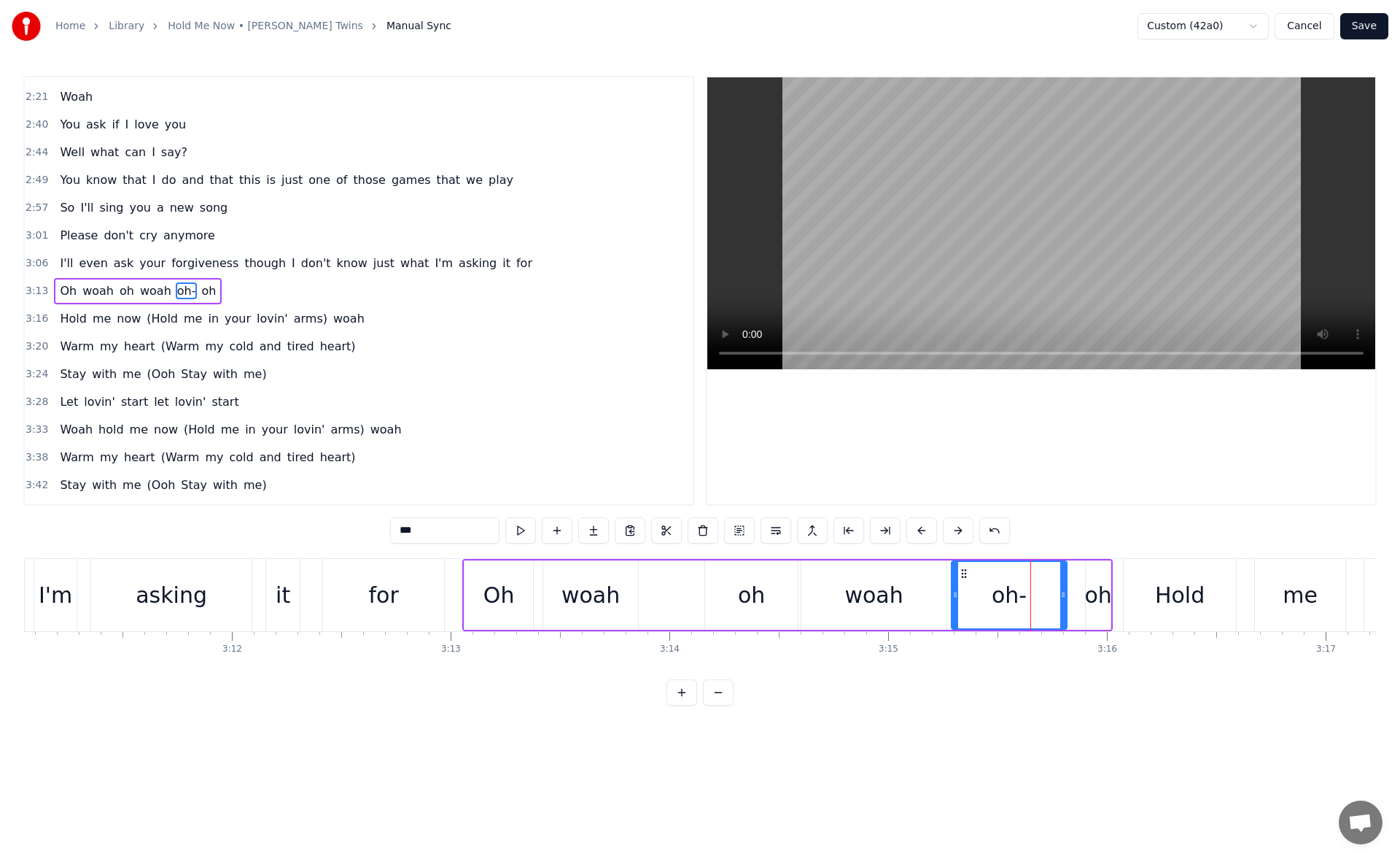
drag, startPoint x: 978, startPoint y: 594, endPoint x: 953, endPoint y: 592, distance: 25.1
click at [953, 592] on icon at bounding box center [955, 594] width 6 height 12
click at [528, 532] on button at bounding box center [521, 530] width 31 height 26
click at [1029, 599] on div "oh-" at bounding box center [1010, 595] width 114 height 66
drag, startPoint x: 1065, startPoint y: 597, endPoint x: 1047, endPoint y: 595, distance: 18.1
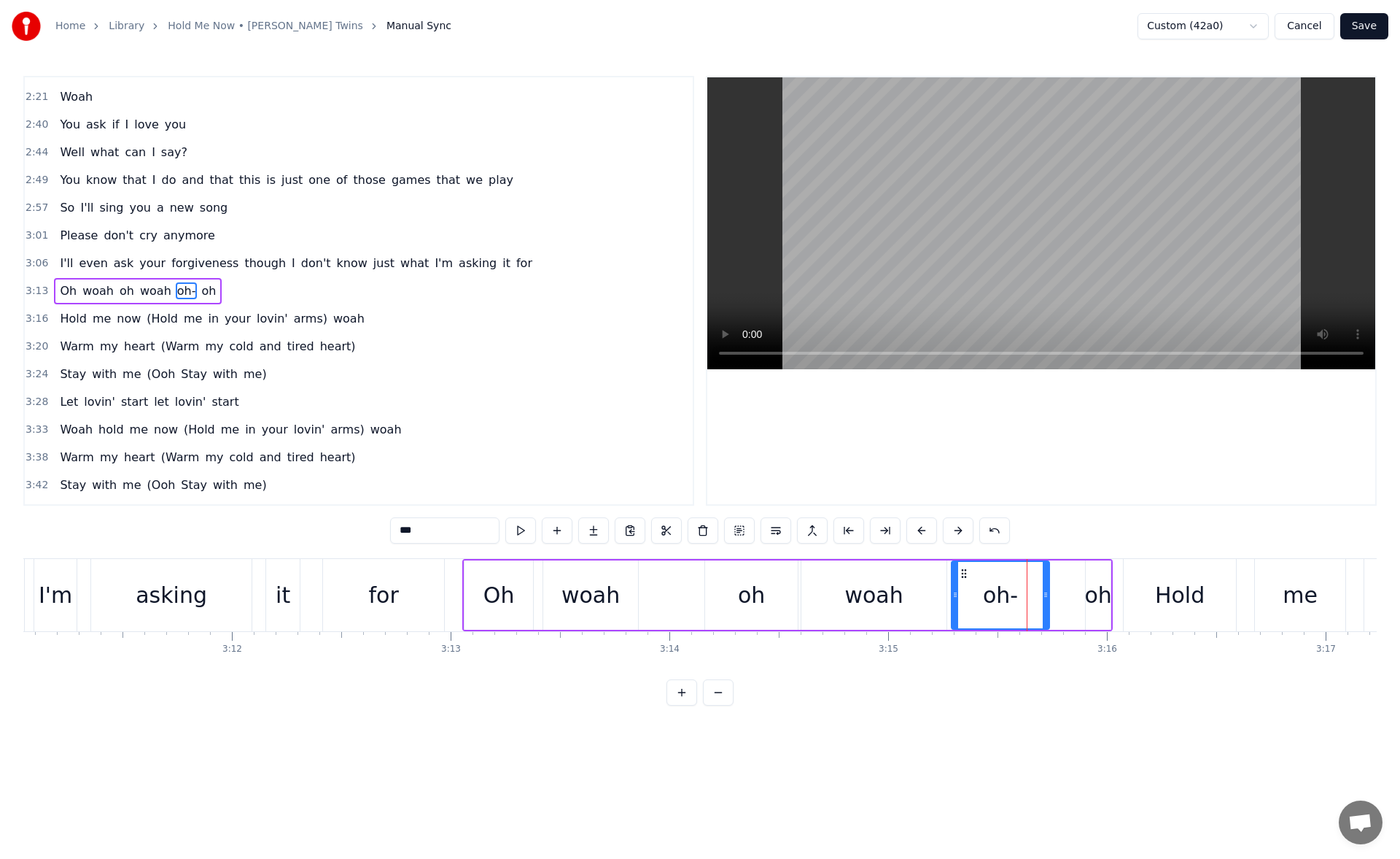
click at [1047, 595] on icon at bounding box center [1046, 594] width 6 height 12
click at [524, 532] on button at bounding box center [521, 530] width 31 height 26
click at [1092, 603] on div "oh" at bounding box center [1098, 594] width 27 height 33
drag, startPoint x: 1089, startPoint y: 601, endPoint x: 1057, endPoint y: 604, distance: 32.1
click at [1057, 604] on div at bounding box center [1057, 595] width 6 height 66
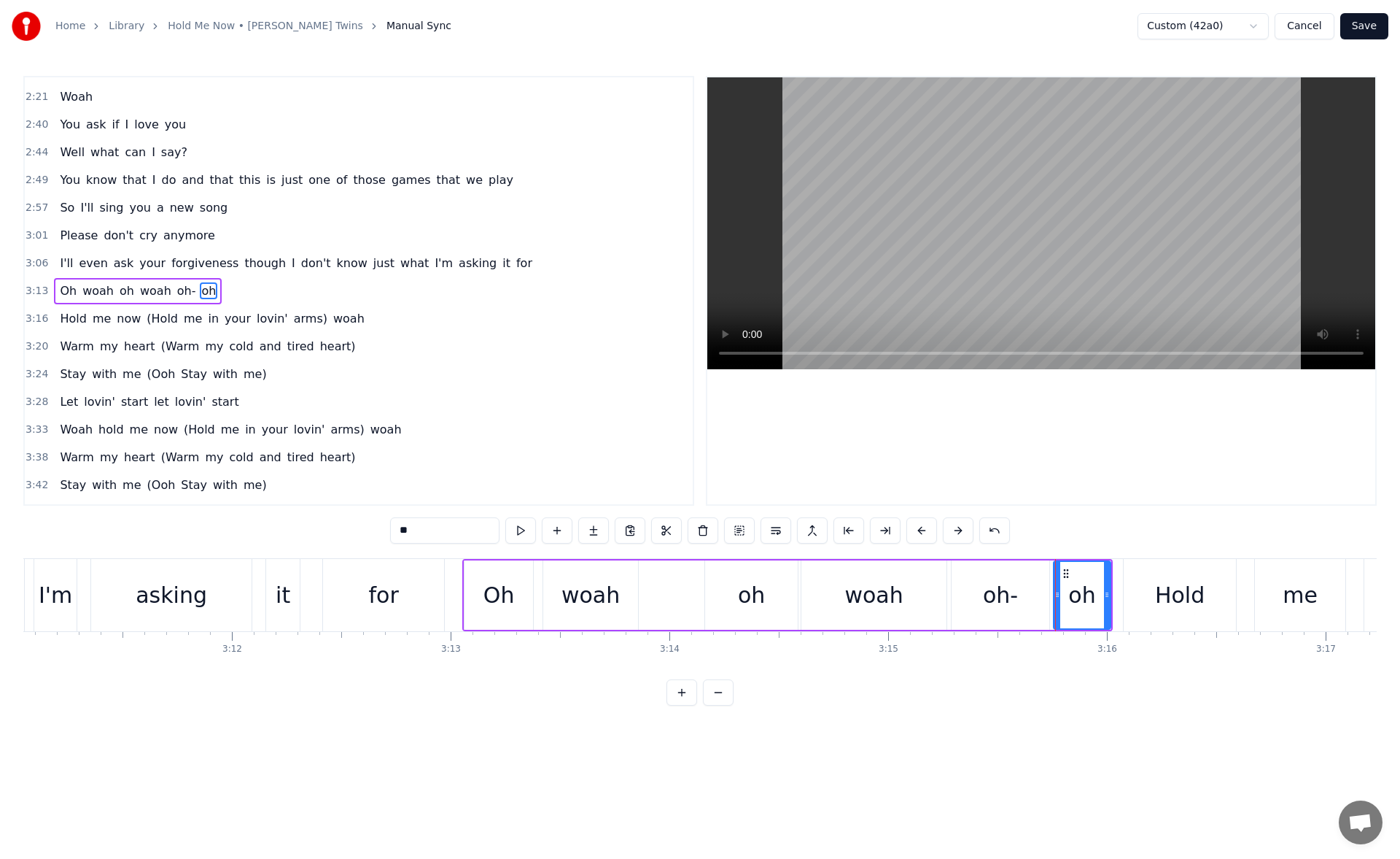
click at [198, 601] on div "asking" at bounding box center [172, 594] width 71 height 33
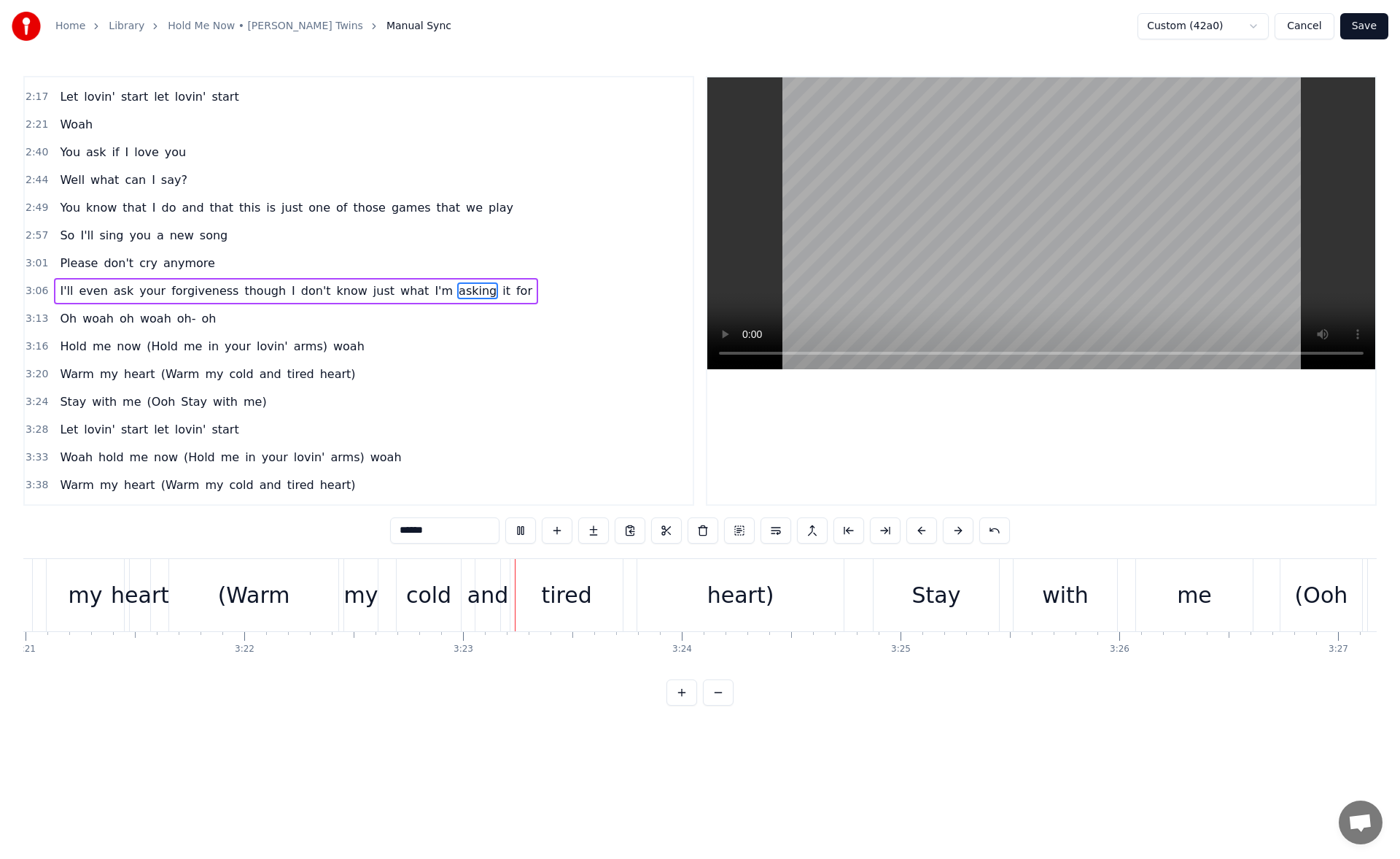
scroll to position [0, 44268]
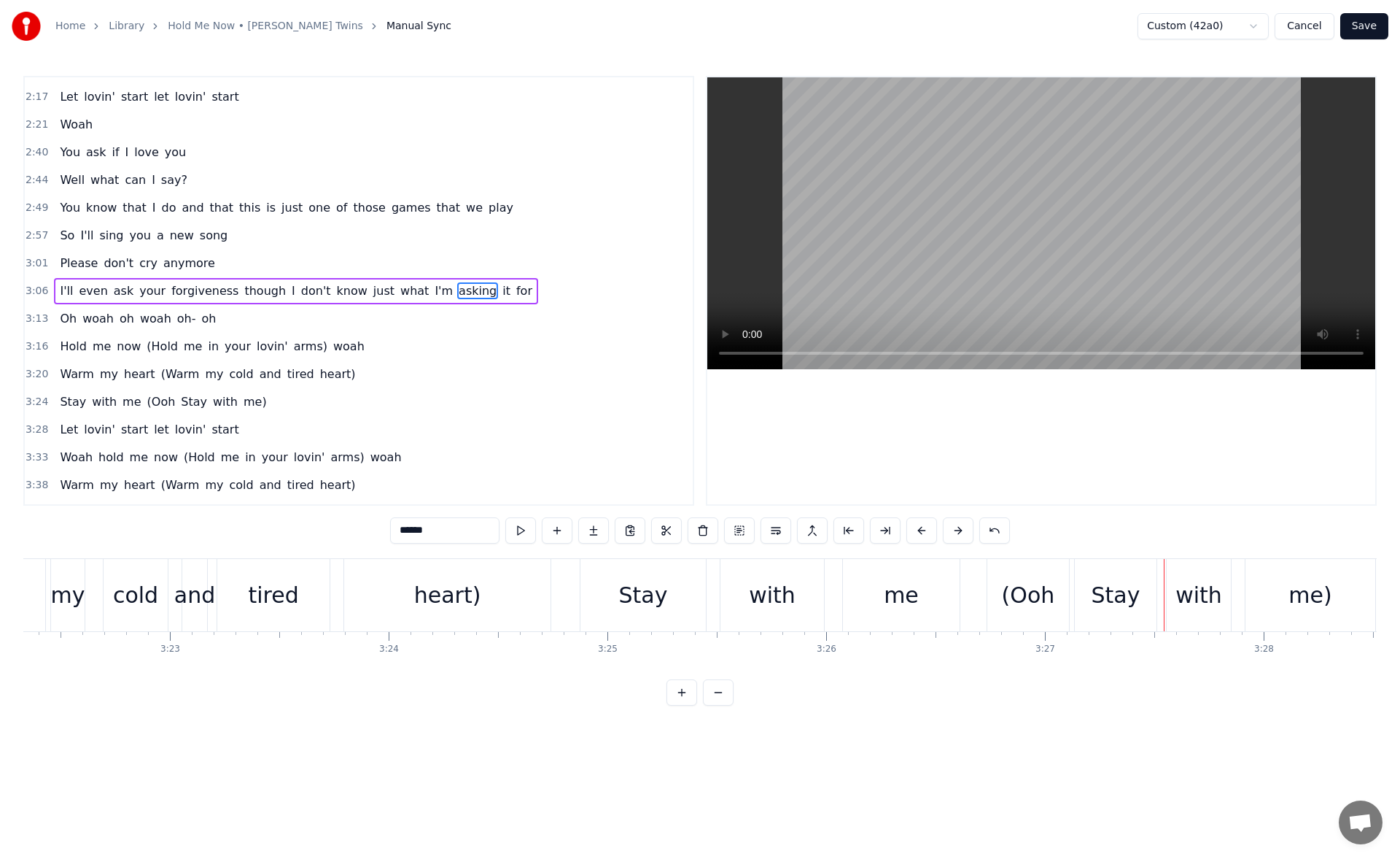
click at [925, 592] on div "me" at bounding box center [901, 594] width 116 height 72
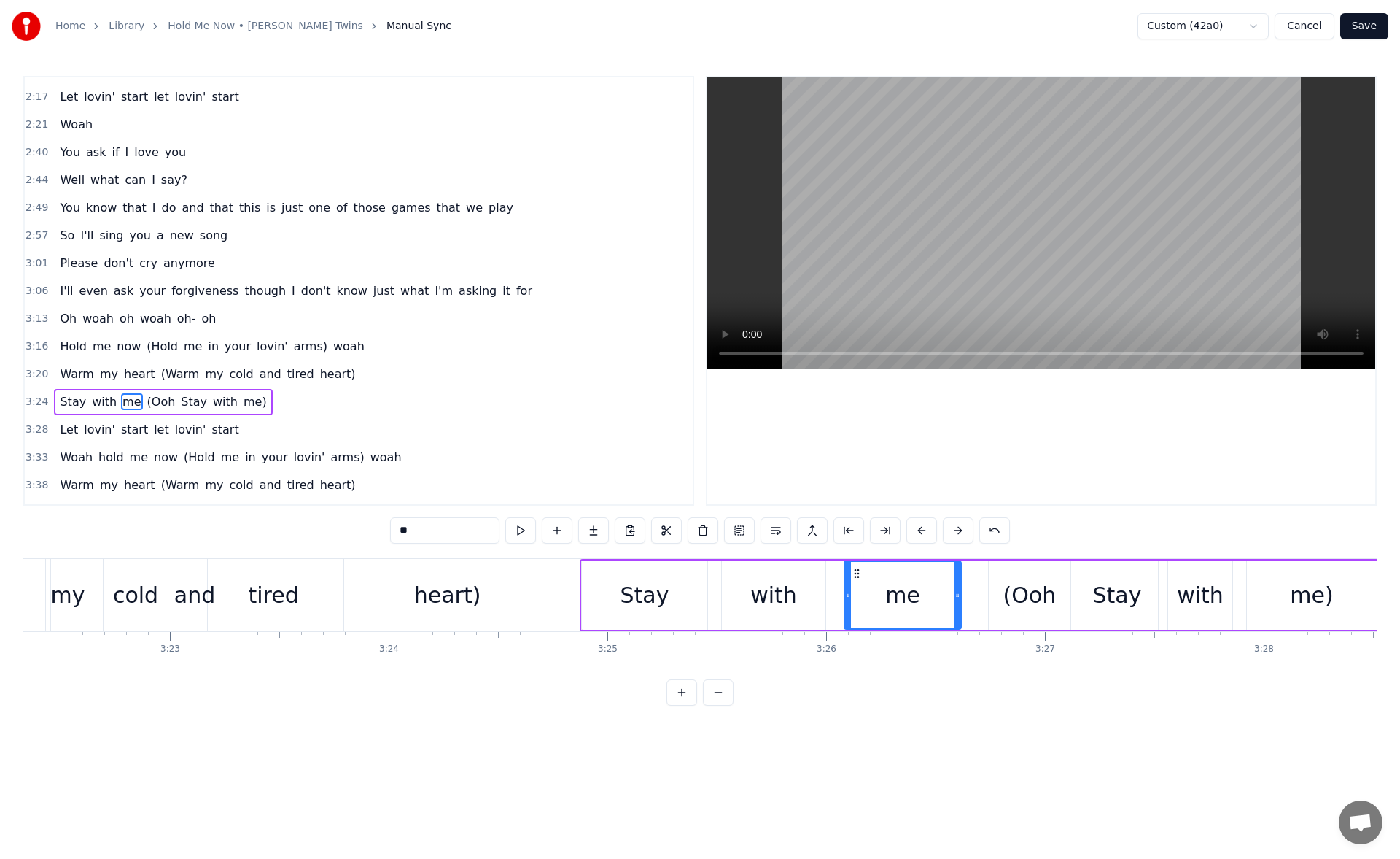
scroll to position [799, 0]
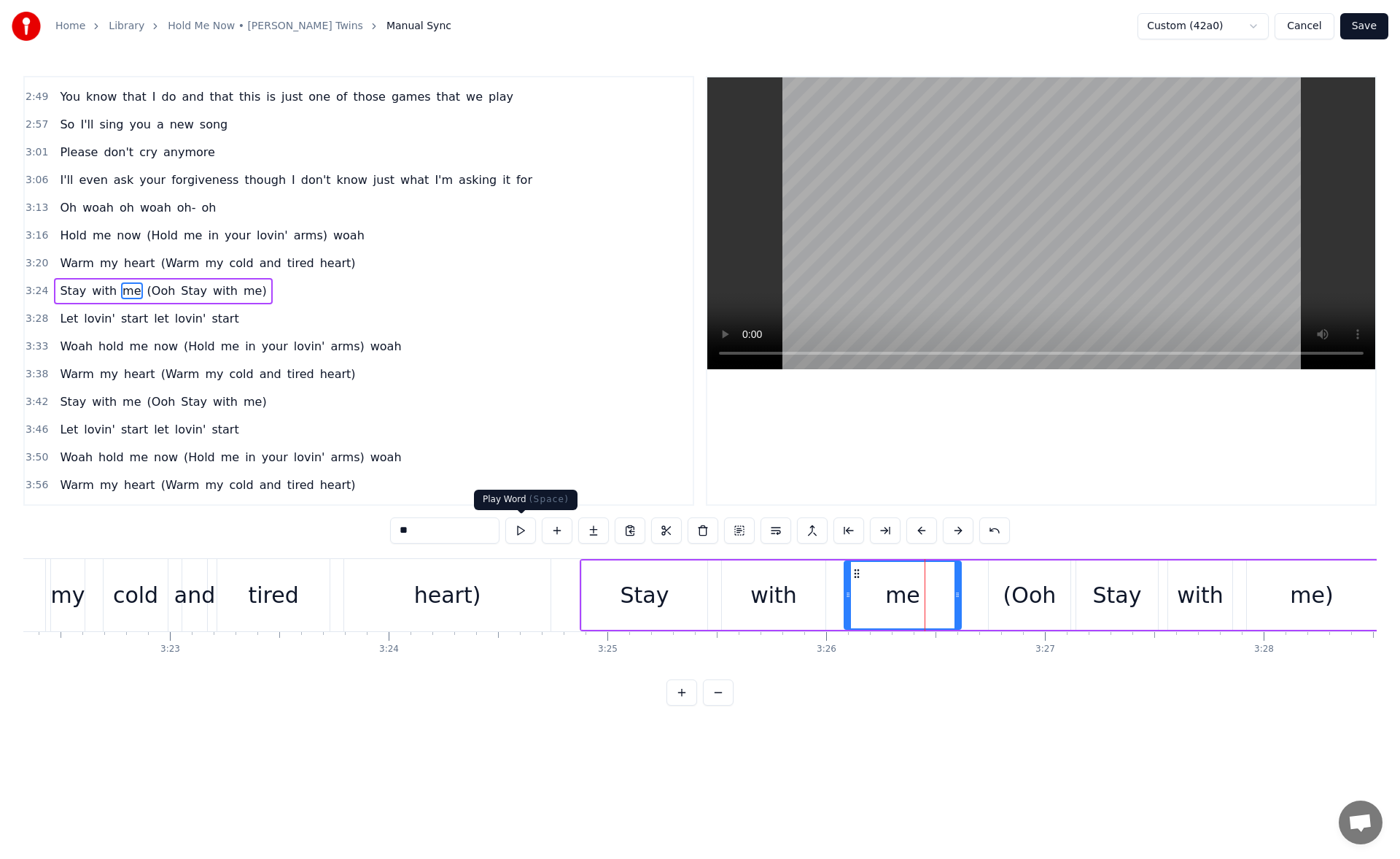
click at [517, 526] on button at bounding box center [521, 530] width 31 height 26
click at [1007, 578] on div "(Ooh" at bounding box center [1030, 594] width 54 height 33
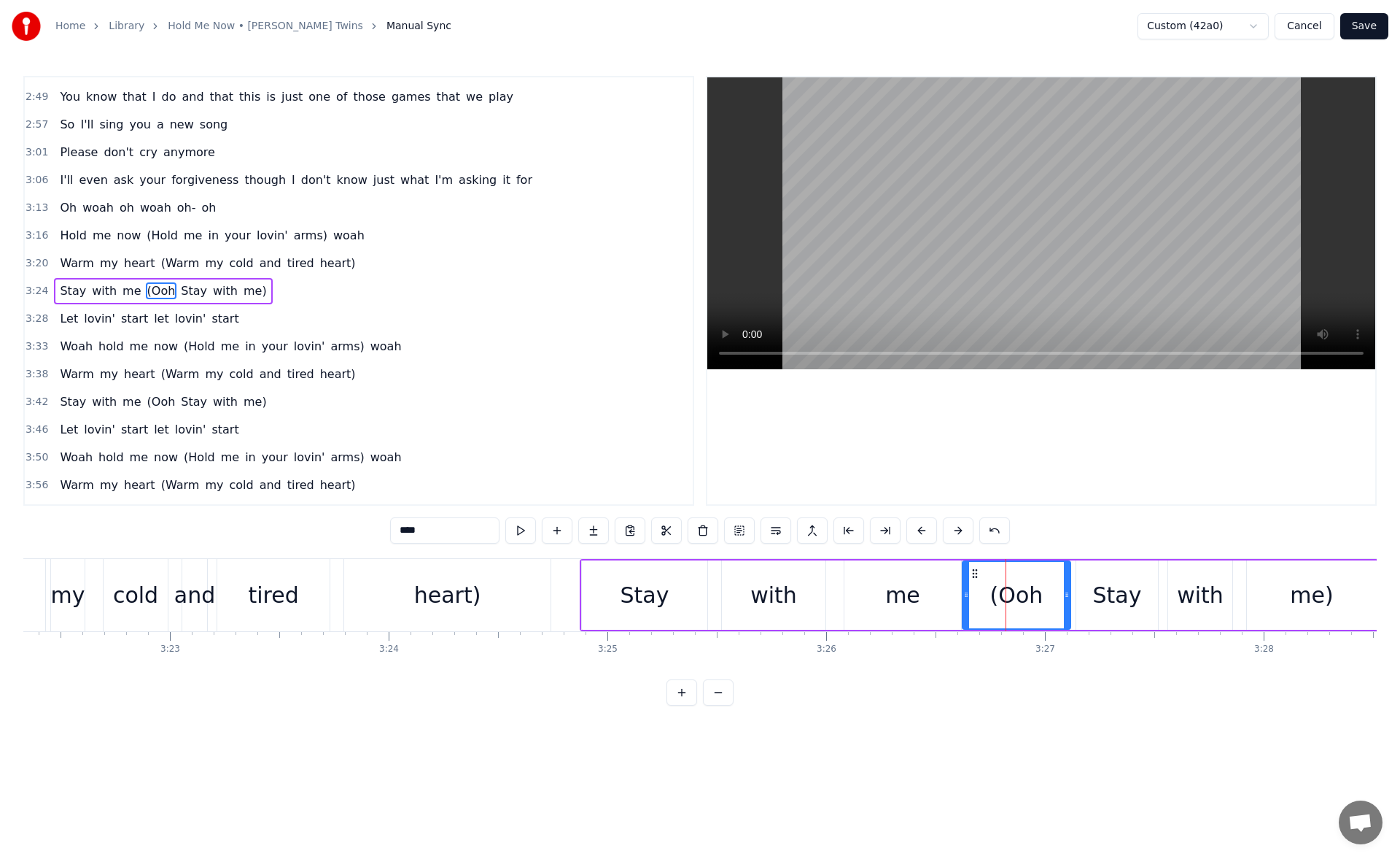
drag, startPoint x: 989, startPoint y: 594, endPoint x: 963, endPoint y: 596, distance: 26.1
click at [963, 596] on icon at bounding box center [966, 594] width 6 height 12
click at [484, 589] on div "heart)" at bounding box center [447, 594] width 207 height 72
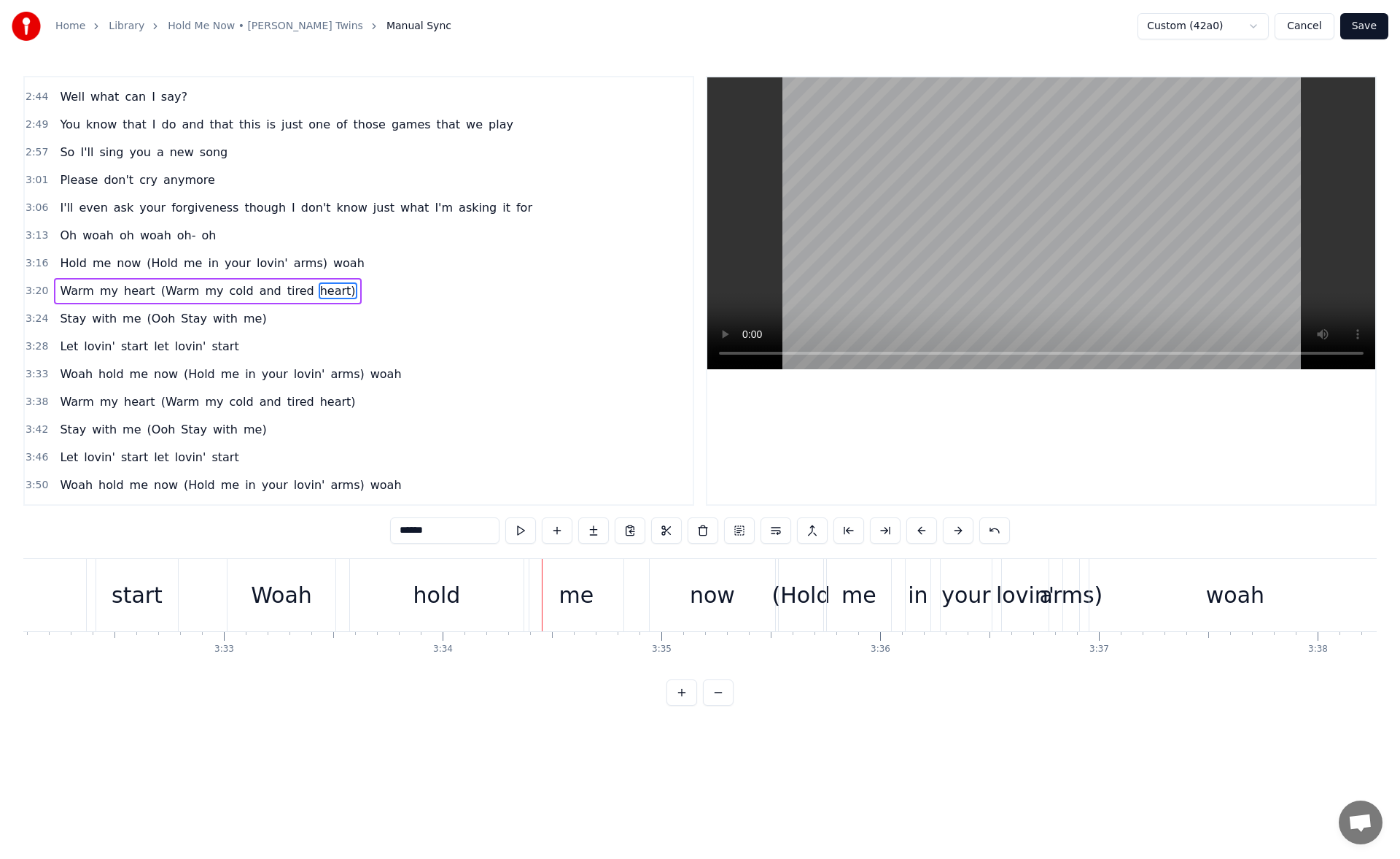
scroll to position [0, 46265]
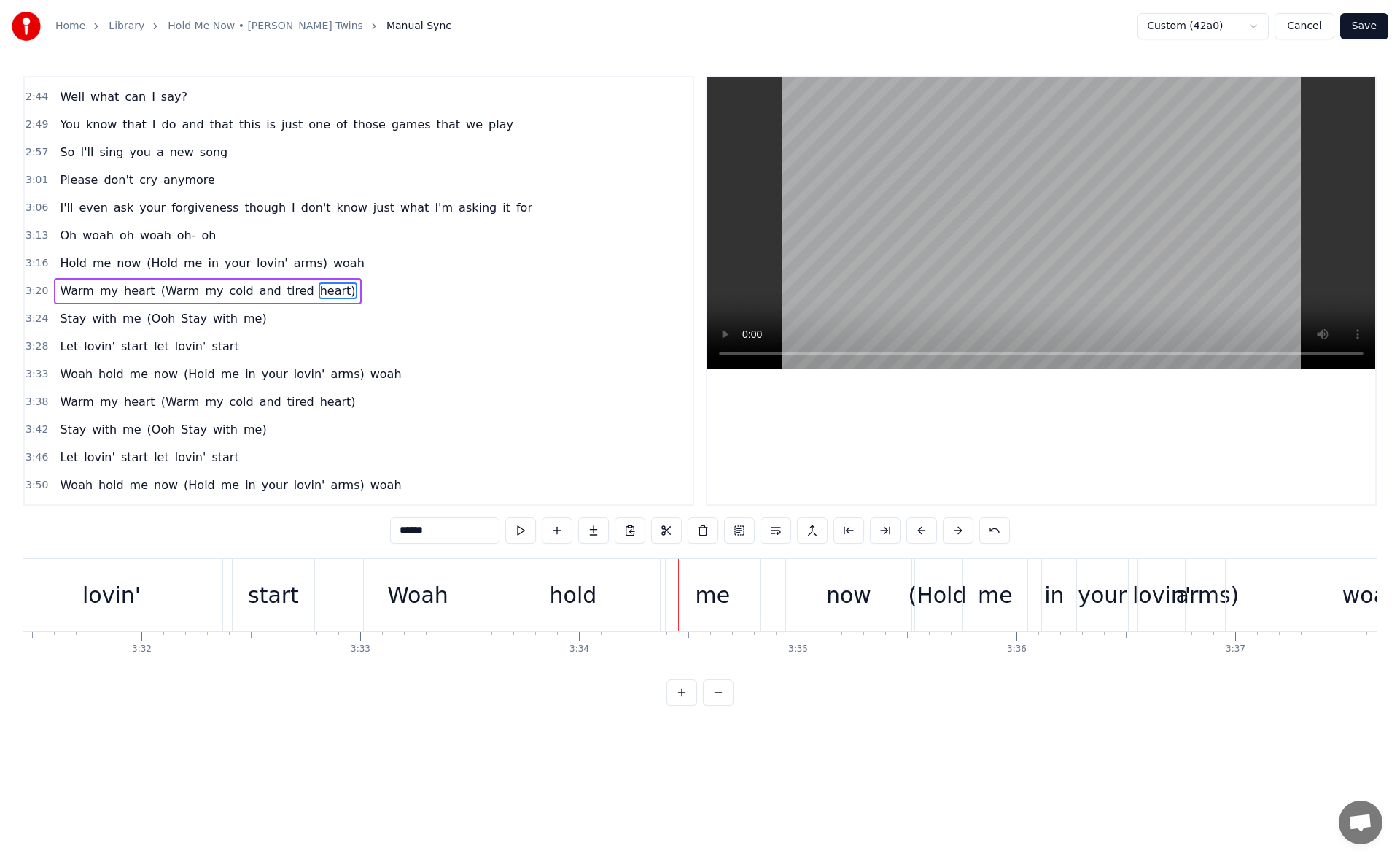
click at [411, 581] on div "Woah" at bounding box center [418, 594] width 61 height 33
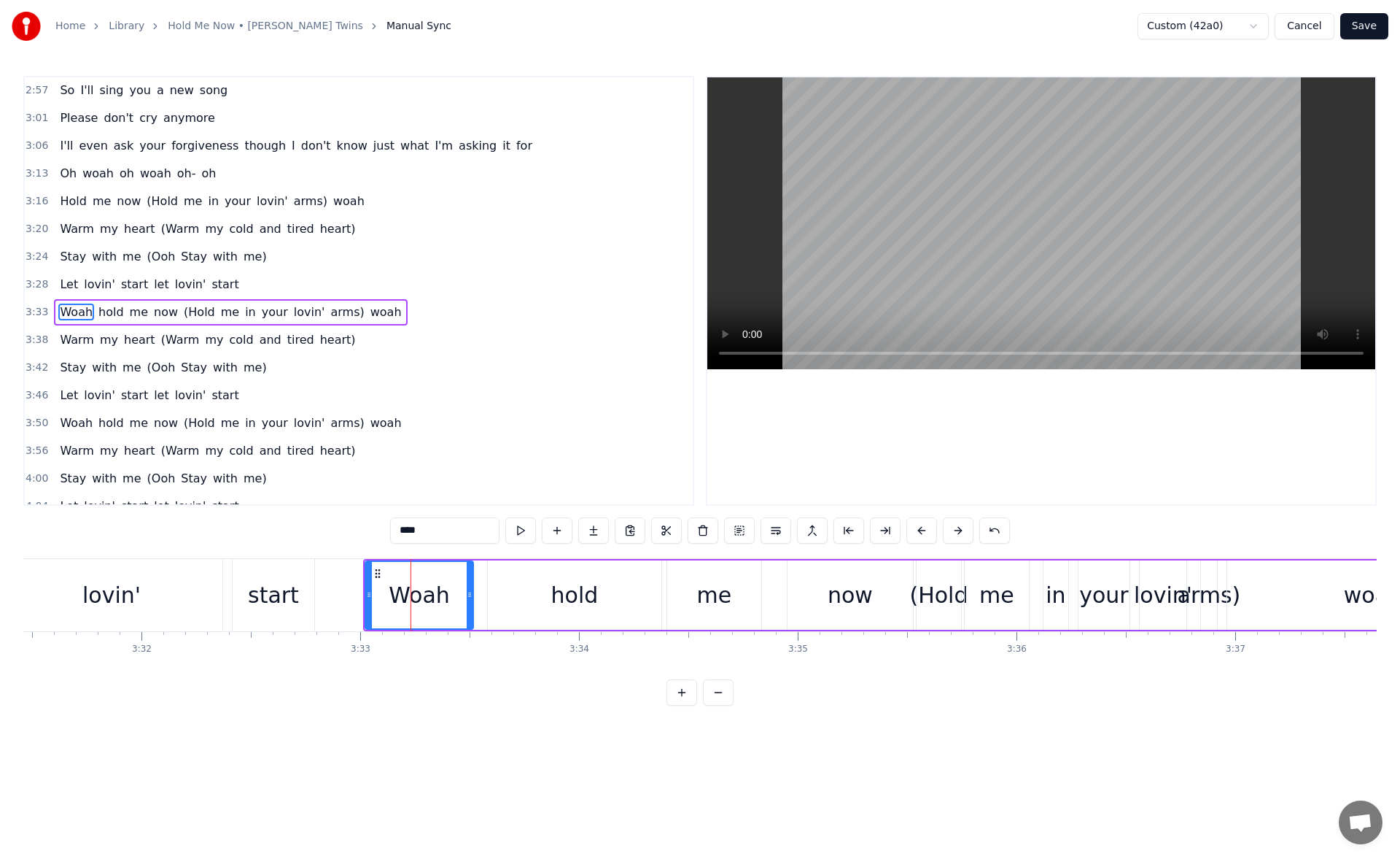
scroll to position [854, 0]
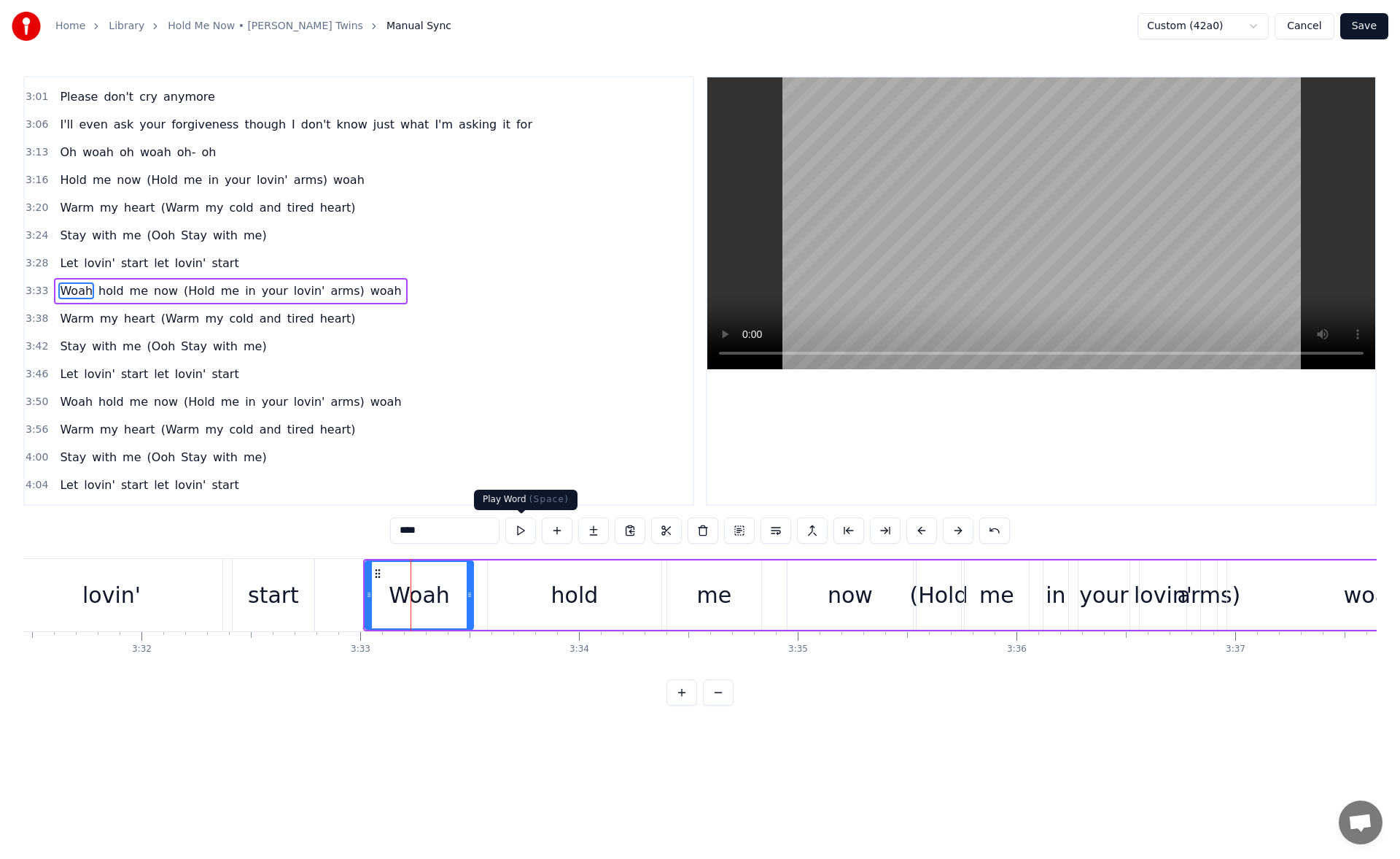
click at [524, 533] on button at bounding box center [521, 530] width 31 height 26
drag, startPoint x: 468, startPoint y: 589, endPoint x: 479, endPoint y: 592, distance: 11.4
click at [479, 592] on icon at bounding box center [479, 594] width 6 height 12
click at [519, 538] on button at bounding box center [521, 530] width 31 height 26
click at [520, 599] on div "hold" at bounding box center [575, 595] width 173 height 70
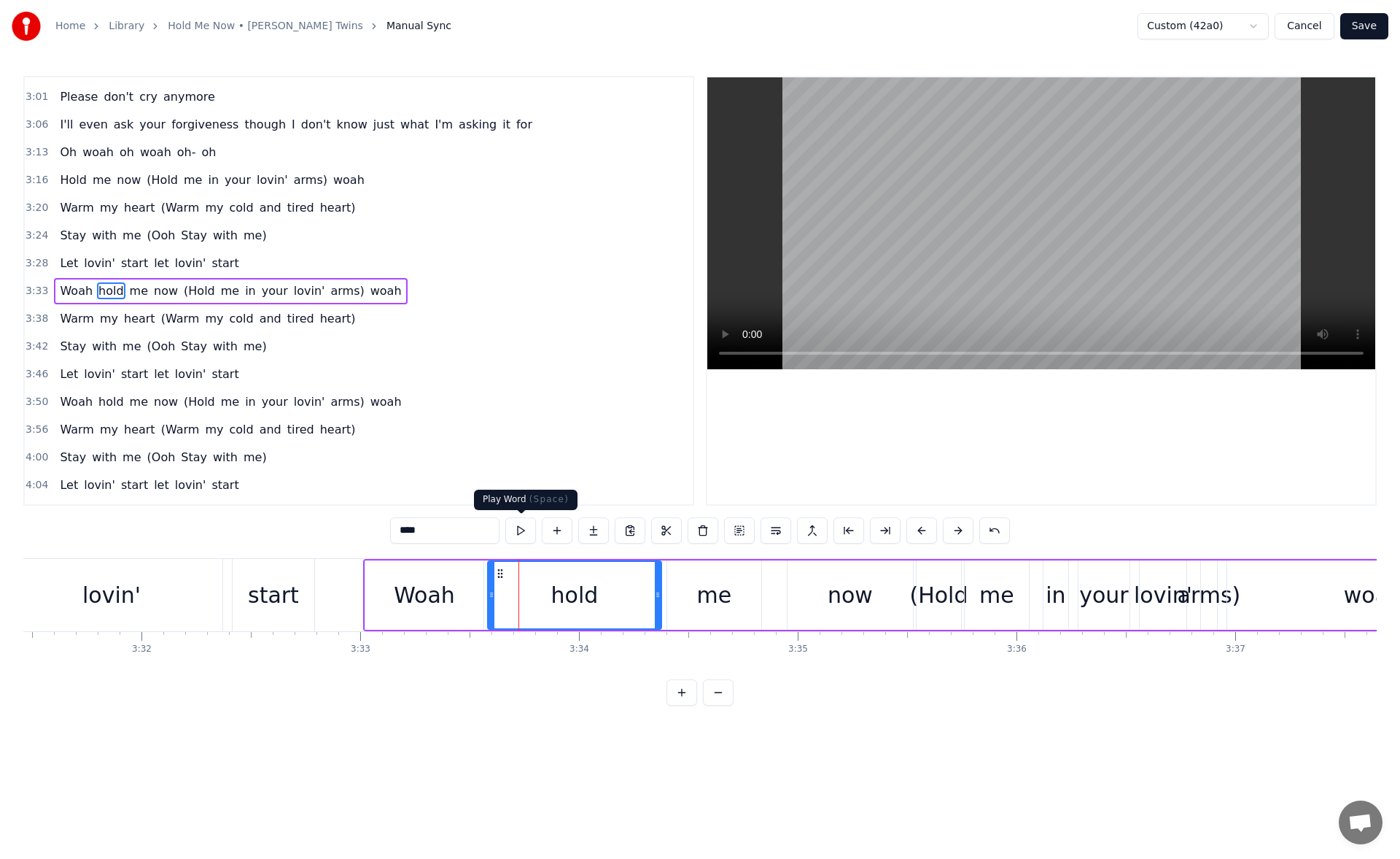
click at [513, 532] on button at bounding box center [521, 530] width 31 height 26
click at [927, 589] on div "(Hold" at bounding box center [938, 594] width 59 height 33
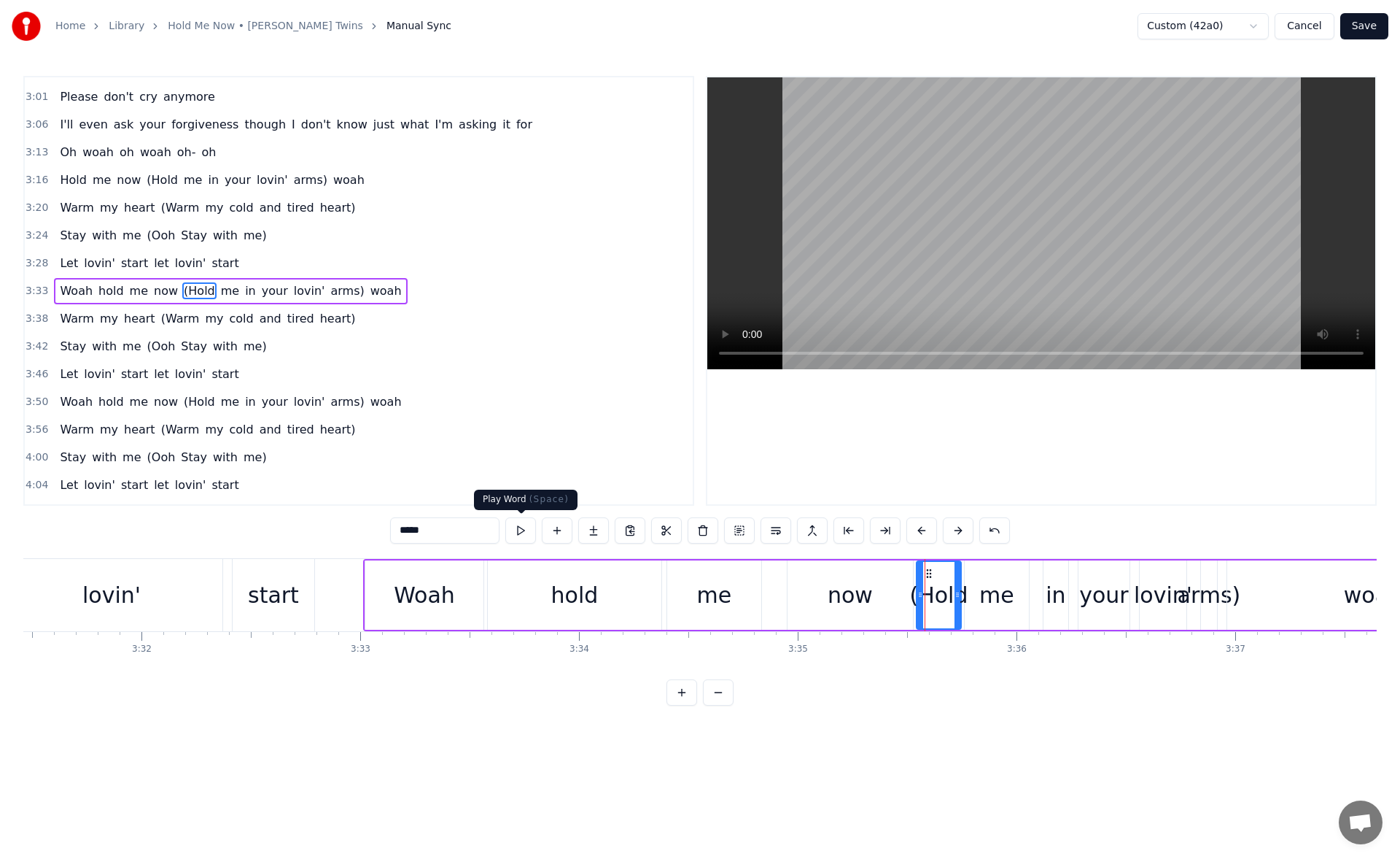
click at [517, 530] on button at bounding box center [521, 530] width 31 height 26
click at [527, 526] on button at bounding box center [521, 530] width 31 height 26
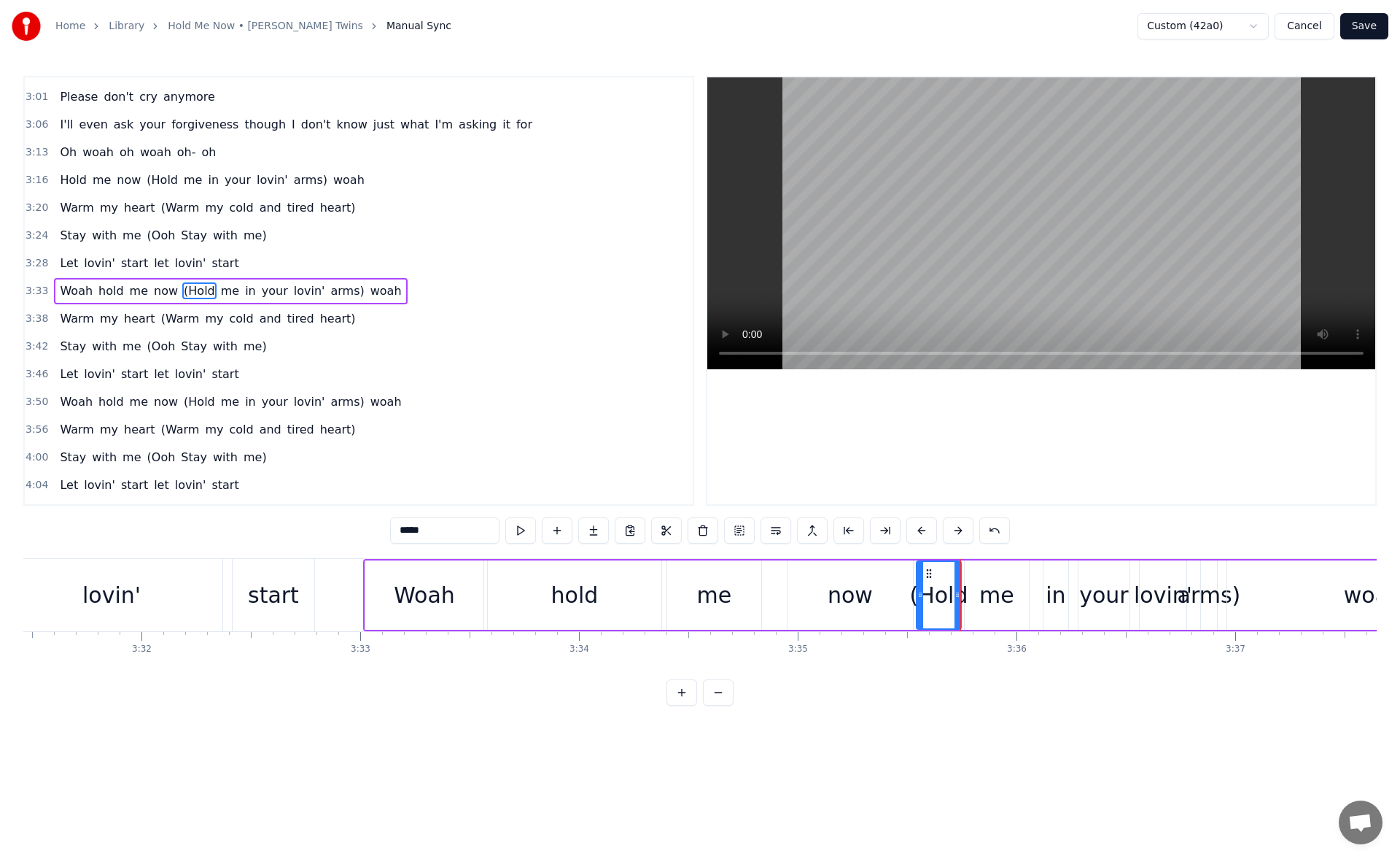
click at [527, 526] on button at bounding box center [521, 530] width 31 height 26
click at [836, 609] on div "now" at bounding box center [850, 594] width 45 height 33
click at [909, 598] on icon at bounding box center [911, 594] width 6 height 12
click at [410, 589] on div "Woah" at bounding box center [424, 594] width 61 height 33
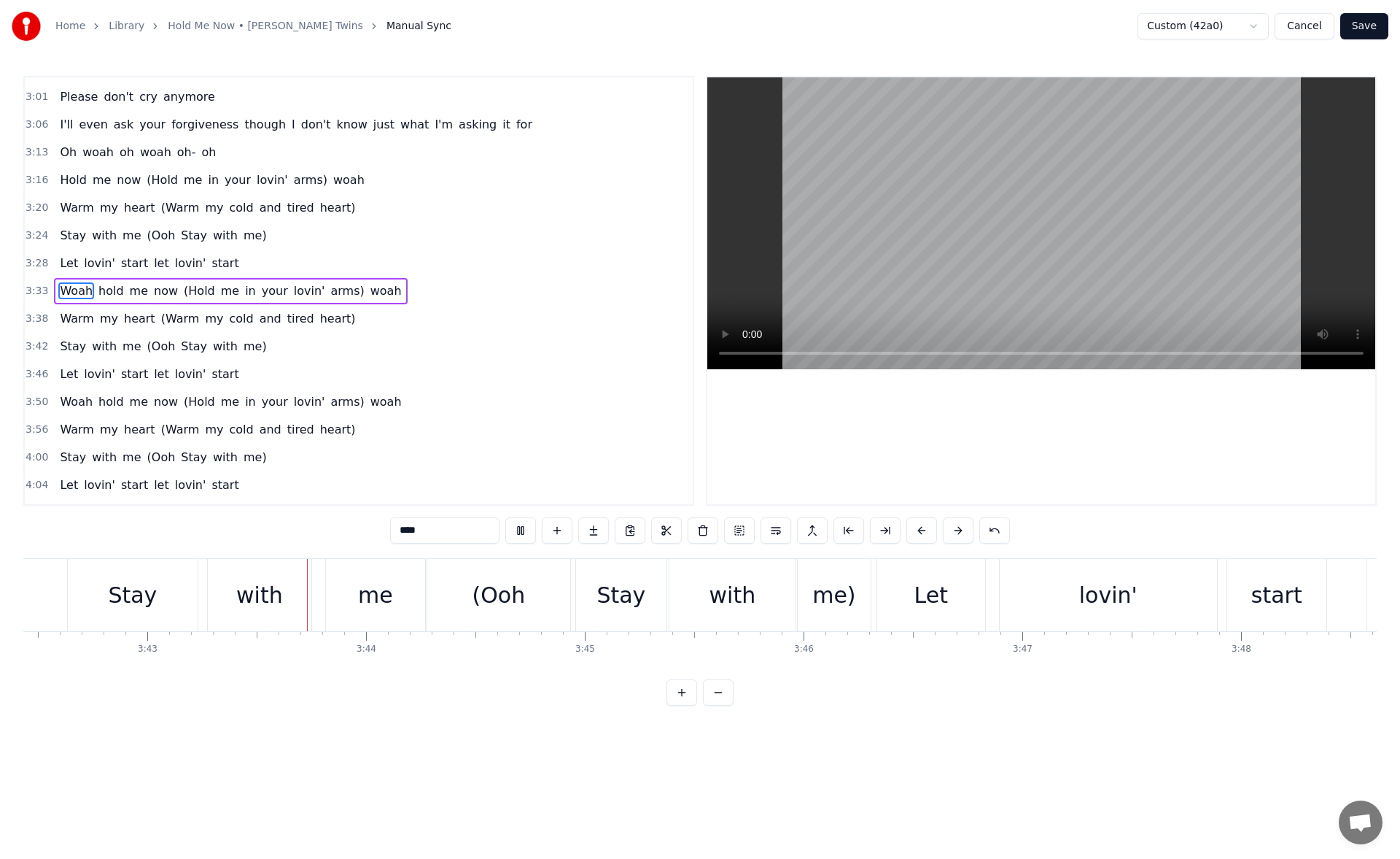
scroll to position [0, 48717]
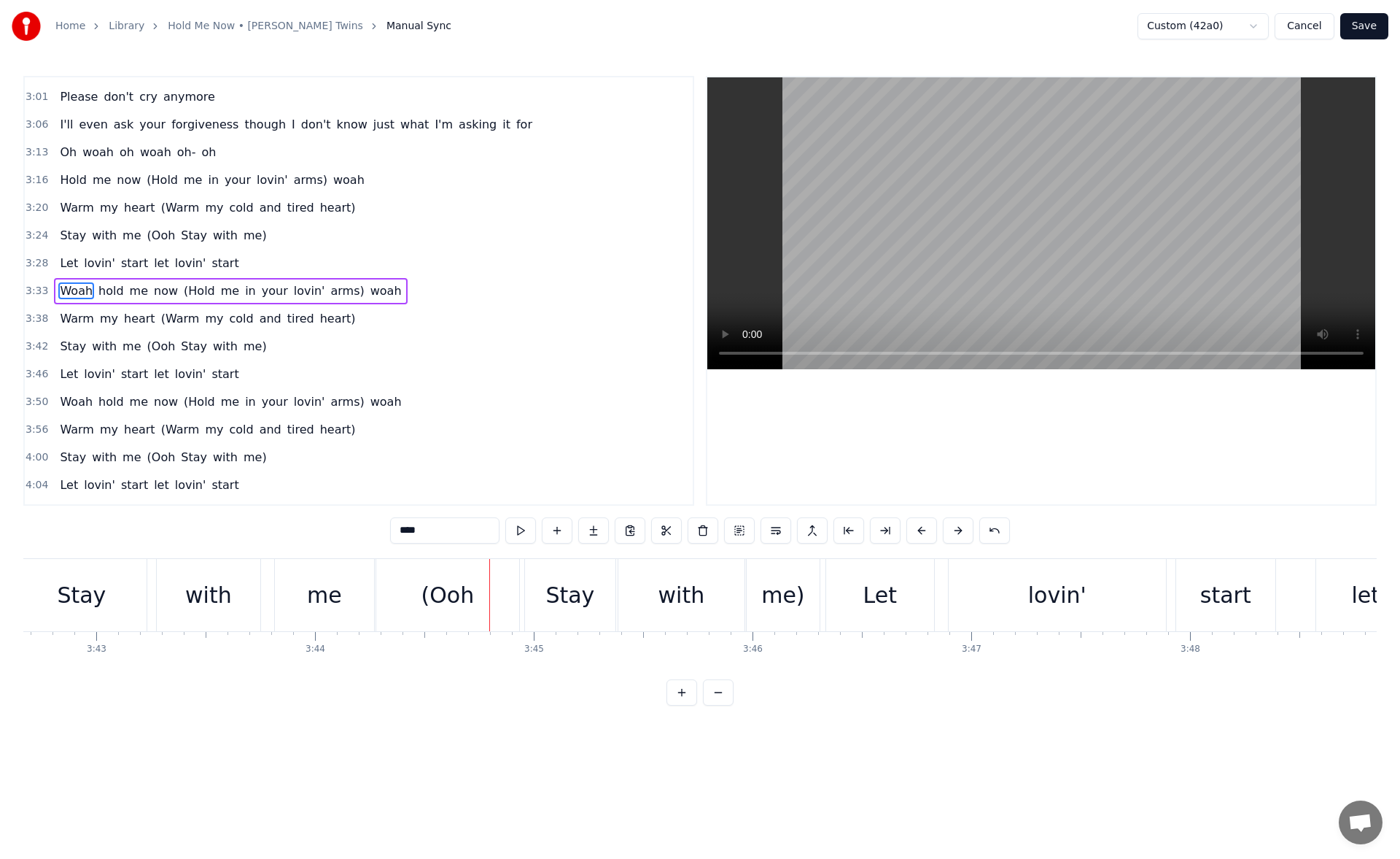
click at [347, 596] on div "me" at bounding box center [324, 594] width 99 height 72
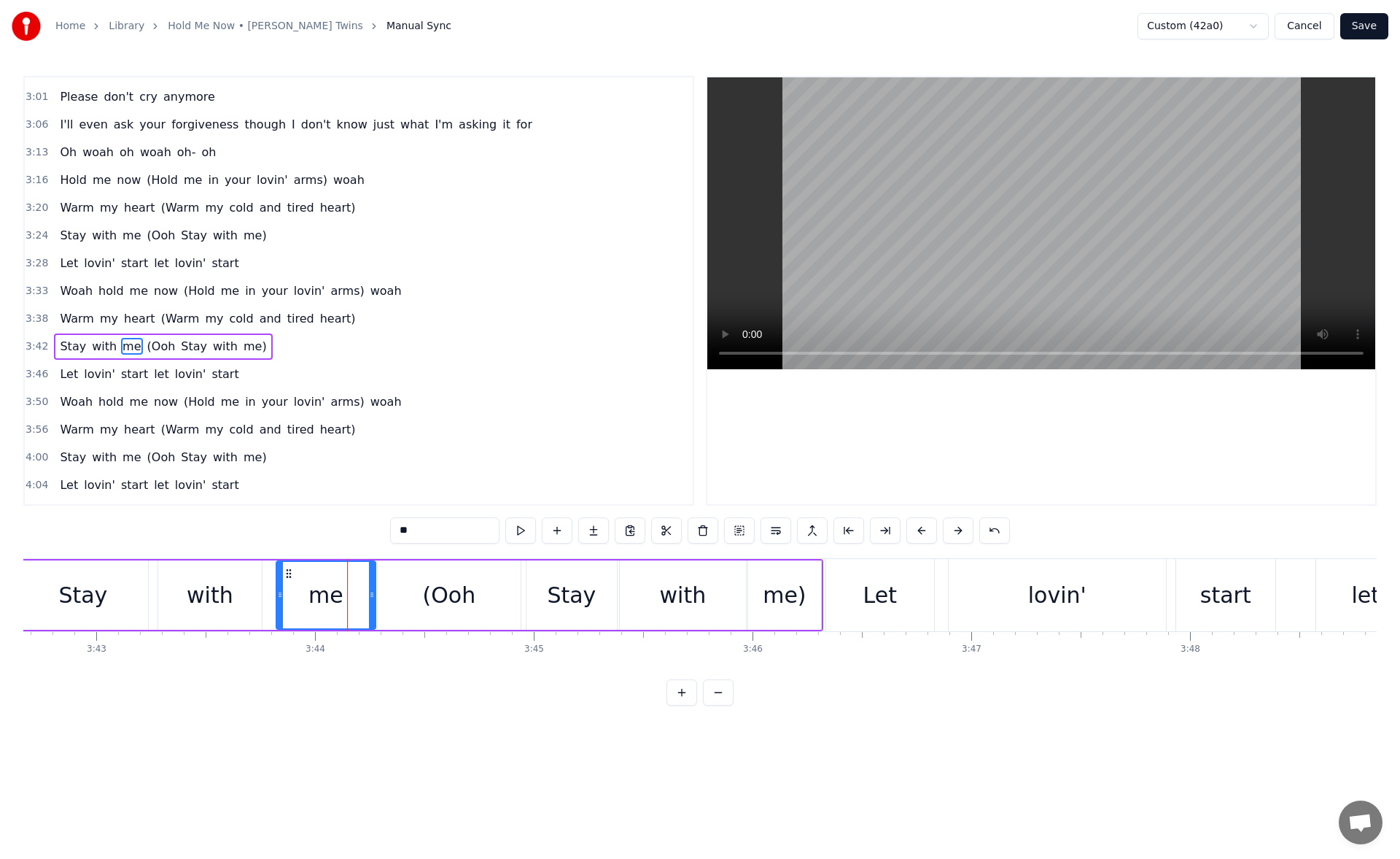
scroll to position [909, 0]
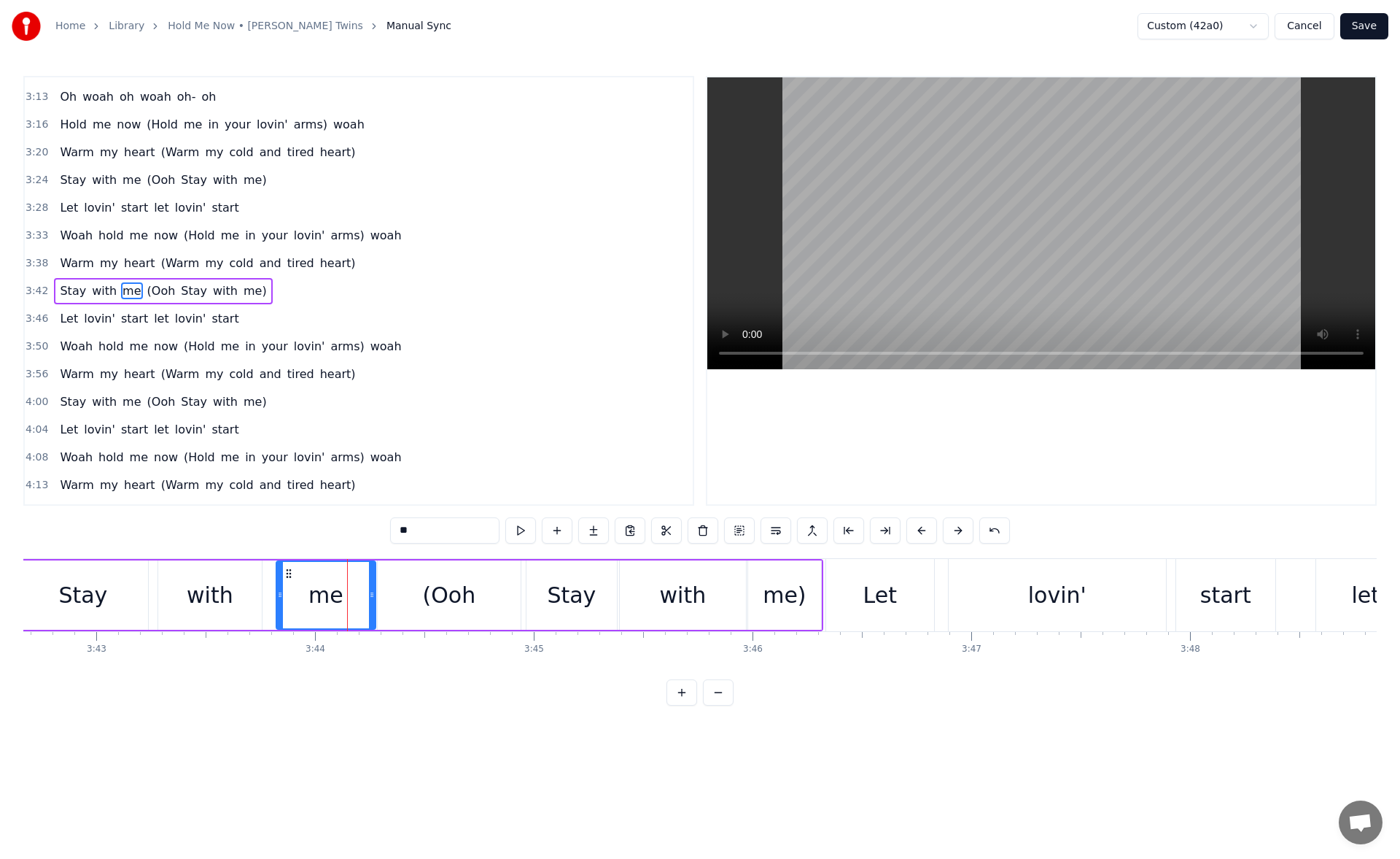
click at [421, 593] on div "(Ooh" at bounding box center [449, 595] width 143 height 70
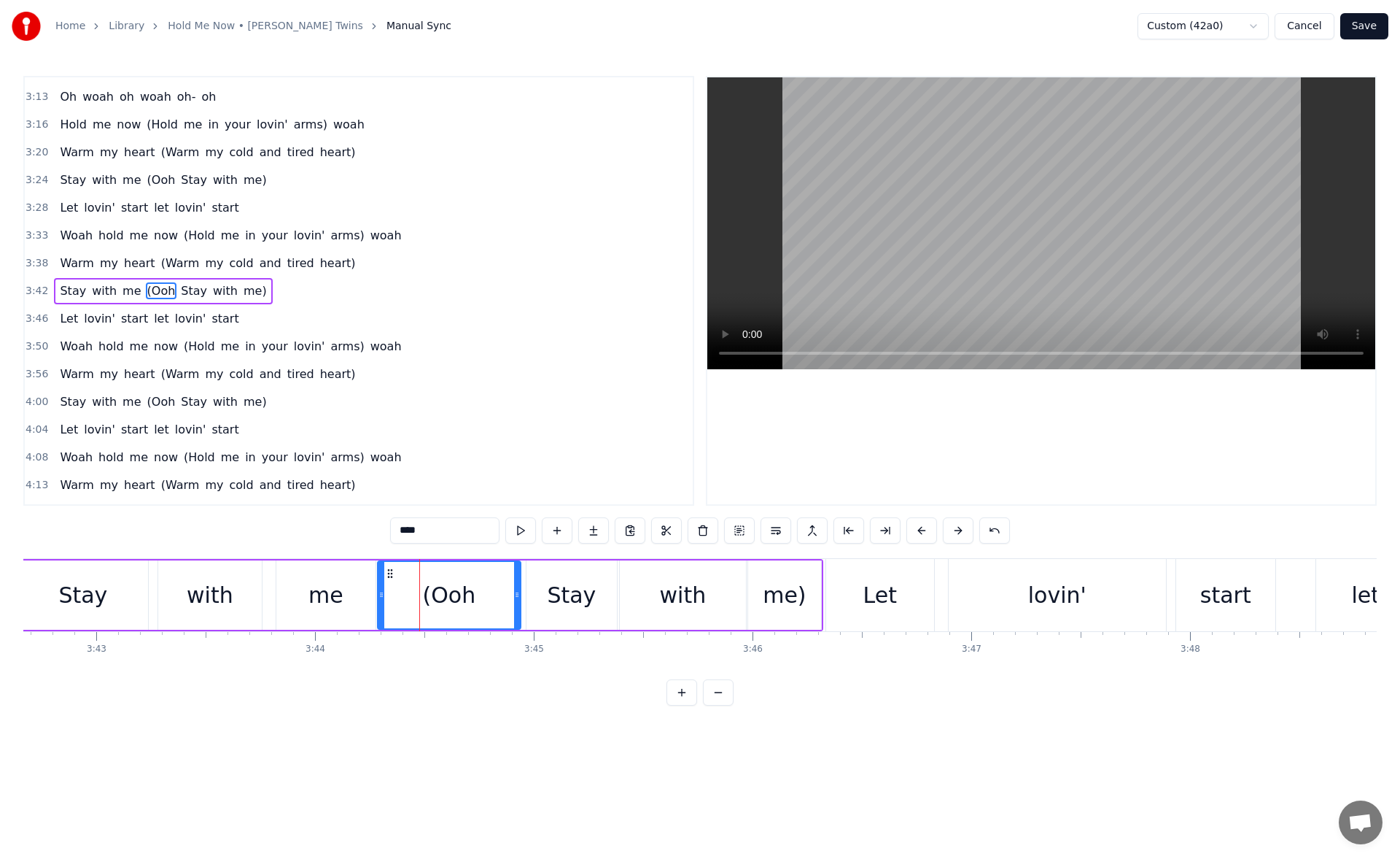
click at [352, 588] on div "me" at bounding box center [326, 595] width 99 height 70
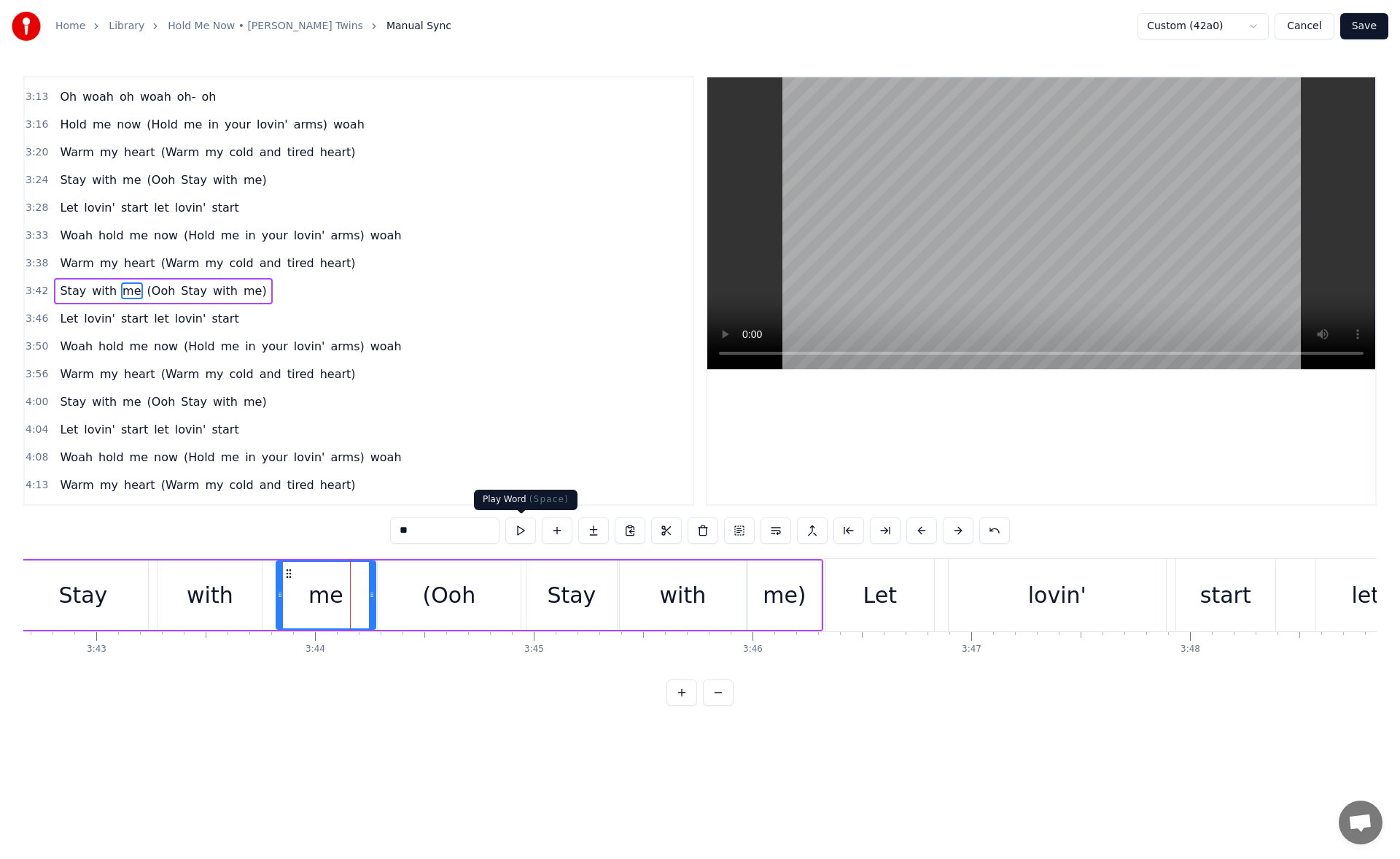
click at [519, 533] on button at bounding box center [521, 530] width 31 height 26
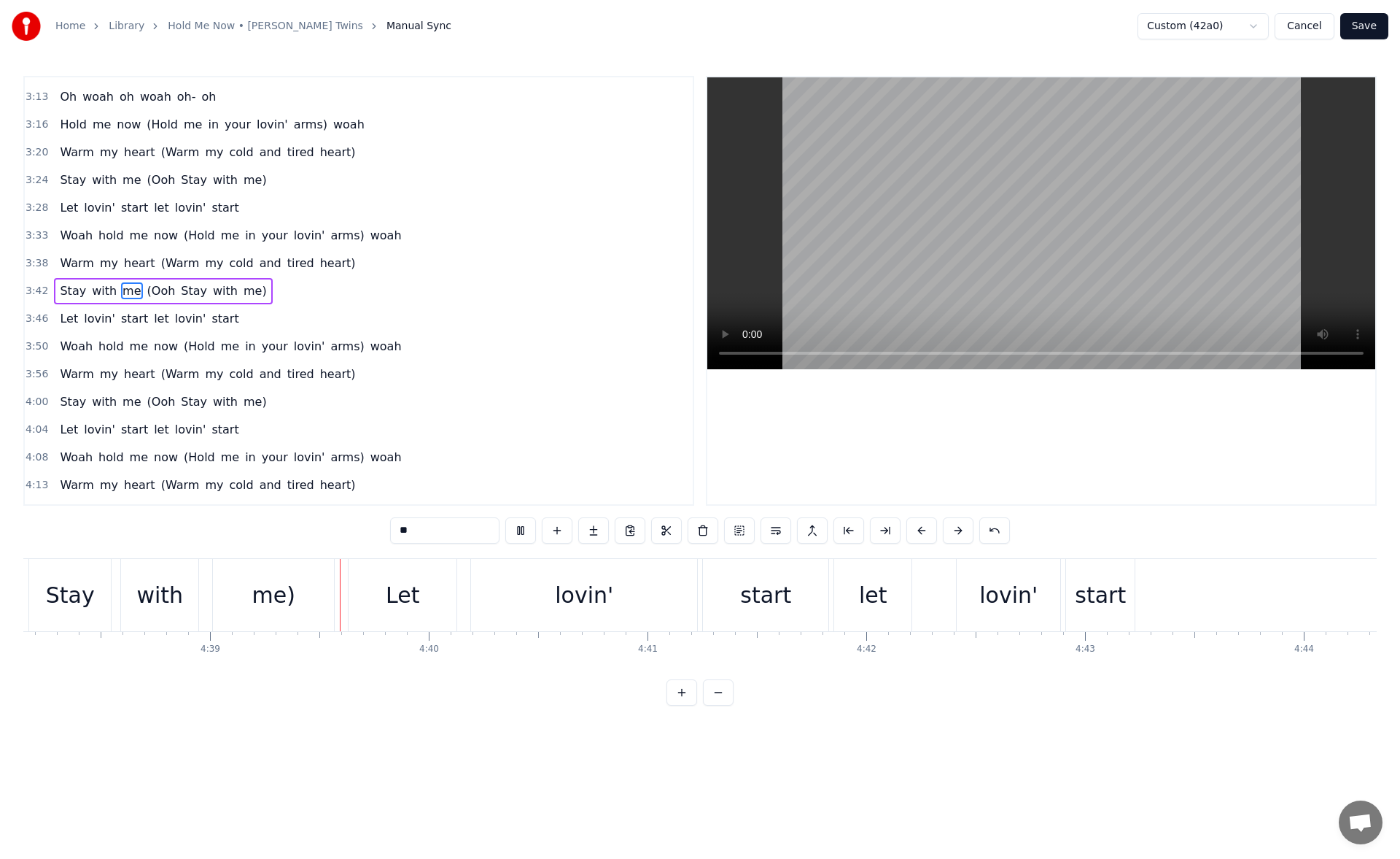
scroll to position [0, 60890]
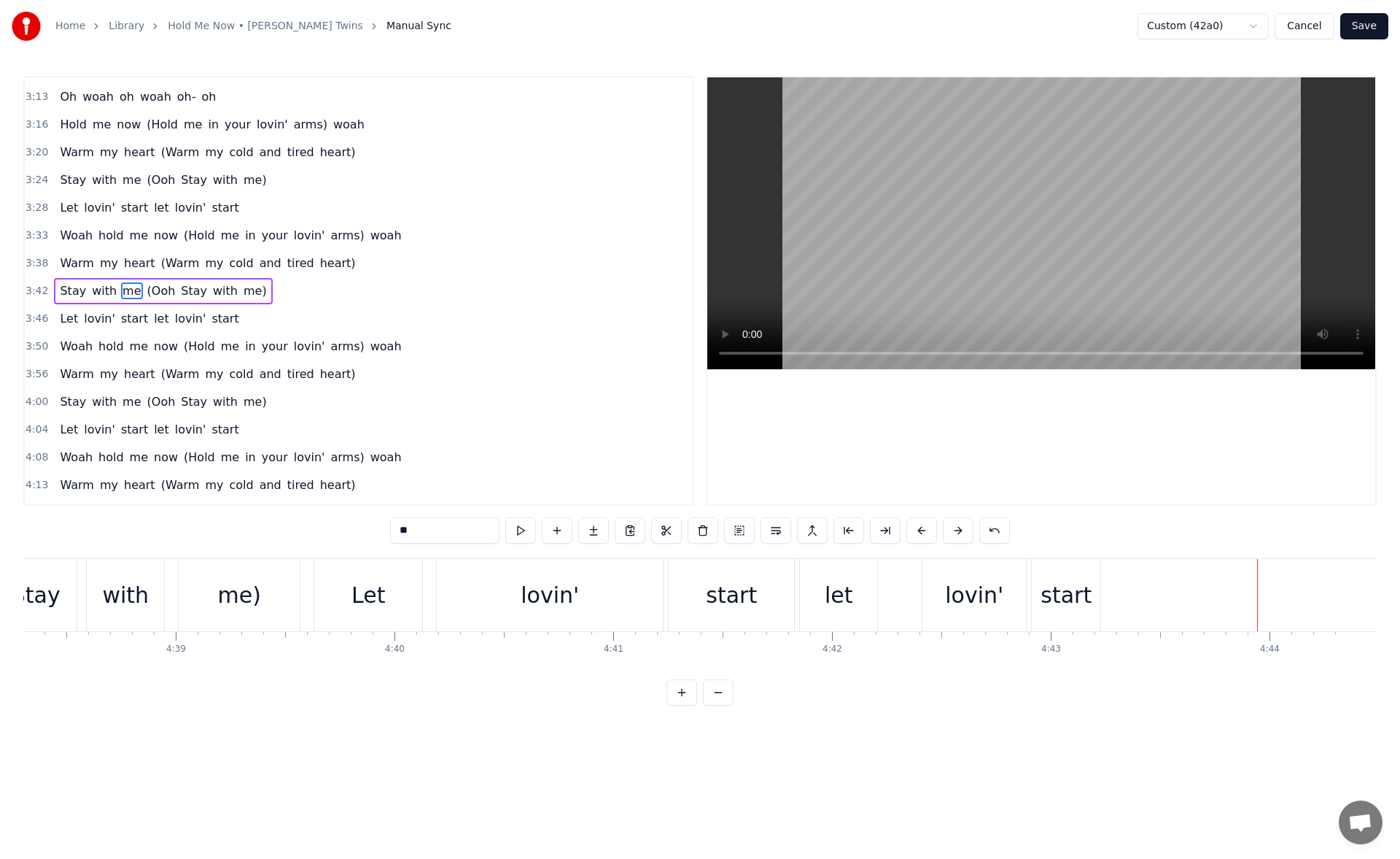
click at [979, 587] on div "lovin'" at bounding box center [974, 594] width 59 height 33
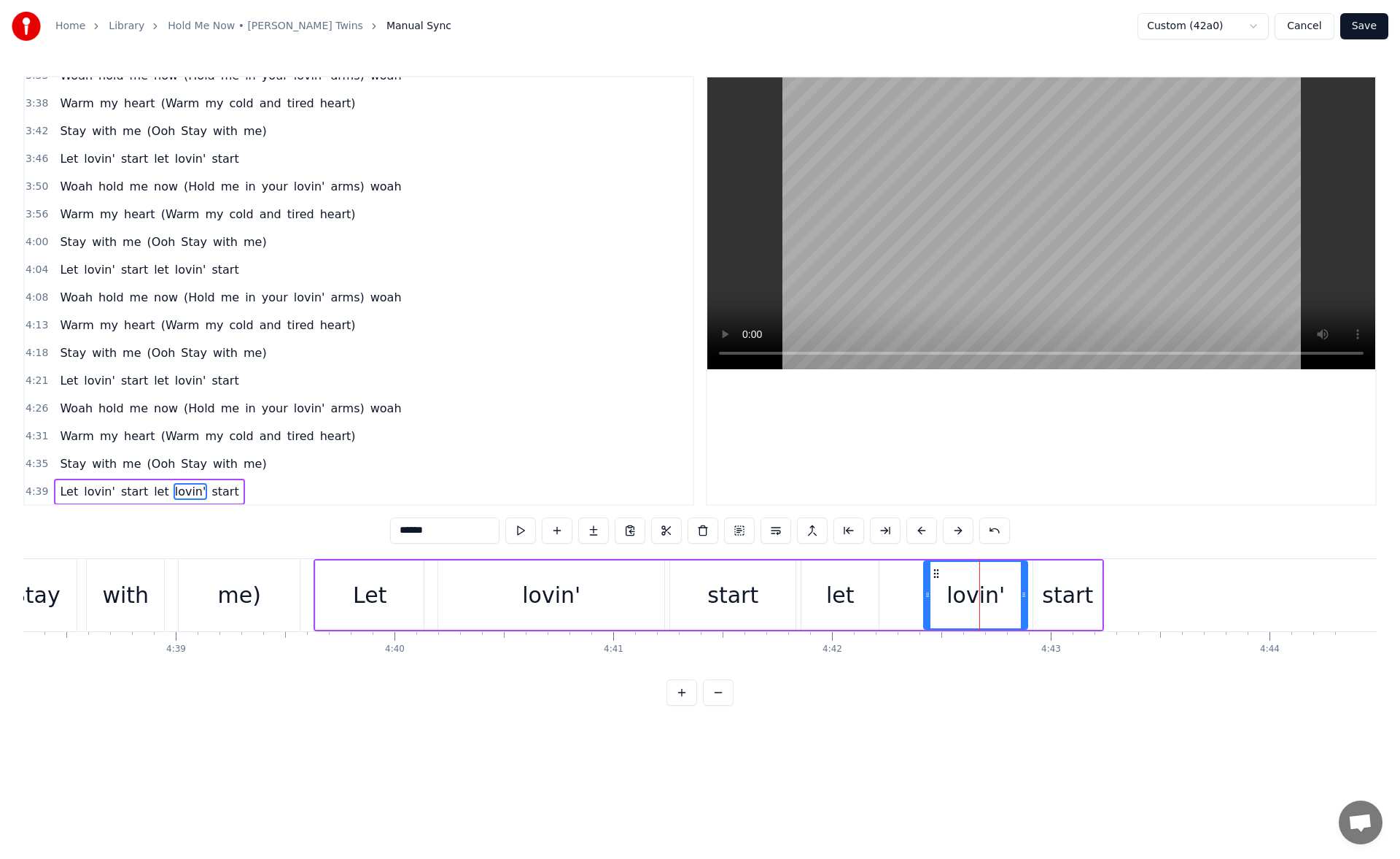
scroll to position [1071, 0]
click at [516, 526] on button at bounding box center [521, 530] width 31 height 26
click at [1042, 581] on div "start" at bounding box center [1068, 595] width 69 height 70
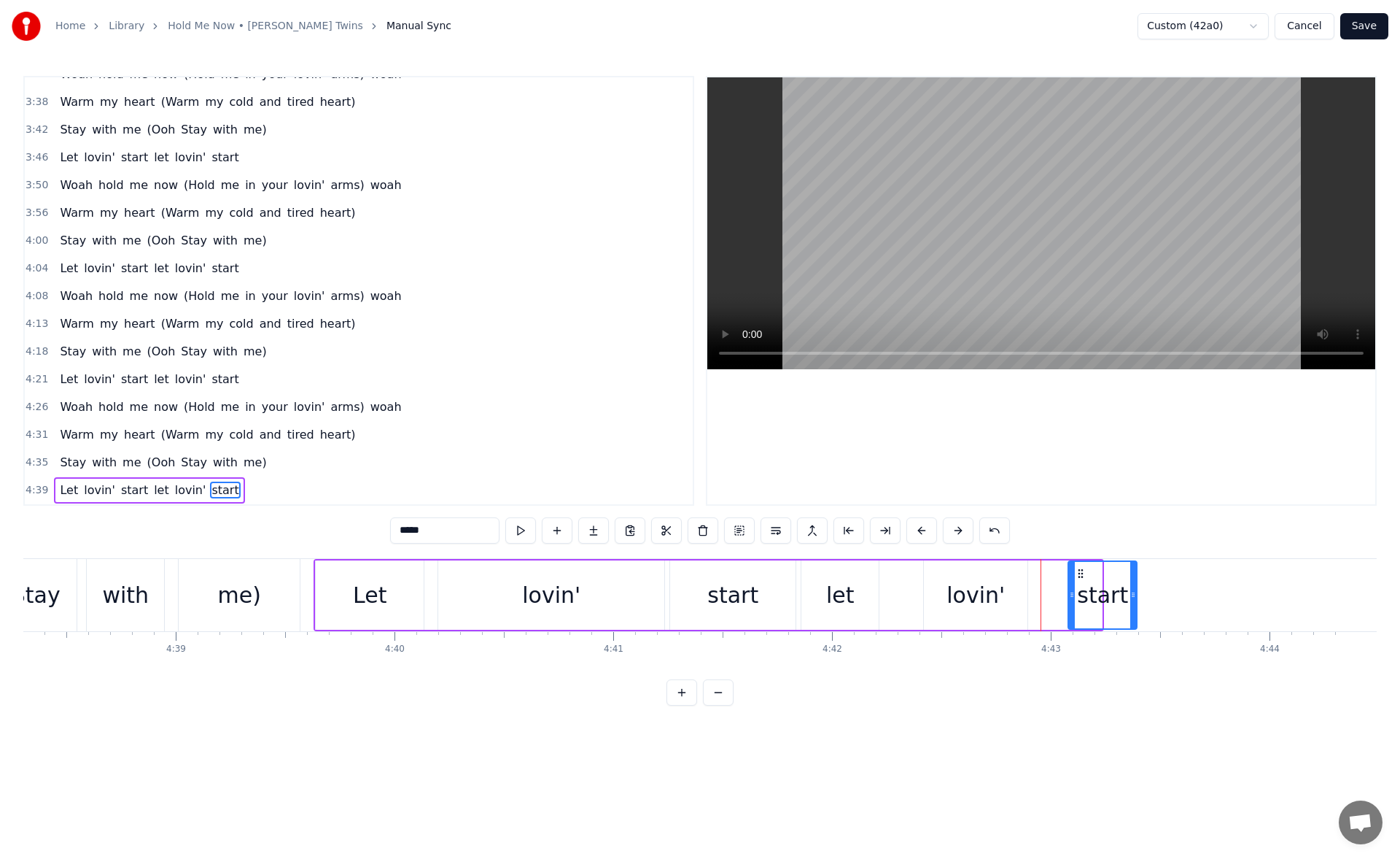
drag, startPoint x: 1045, startPoint y: 572, endPoint x: 1081, endPoint y: 574, distance: 36.1
click at [1081, 574] on icon at bounding box center [1081, 574] width 12 height 12
click at [998, 581] on div "lovin'" at bounding box center [976, 594] width 59 height 33
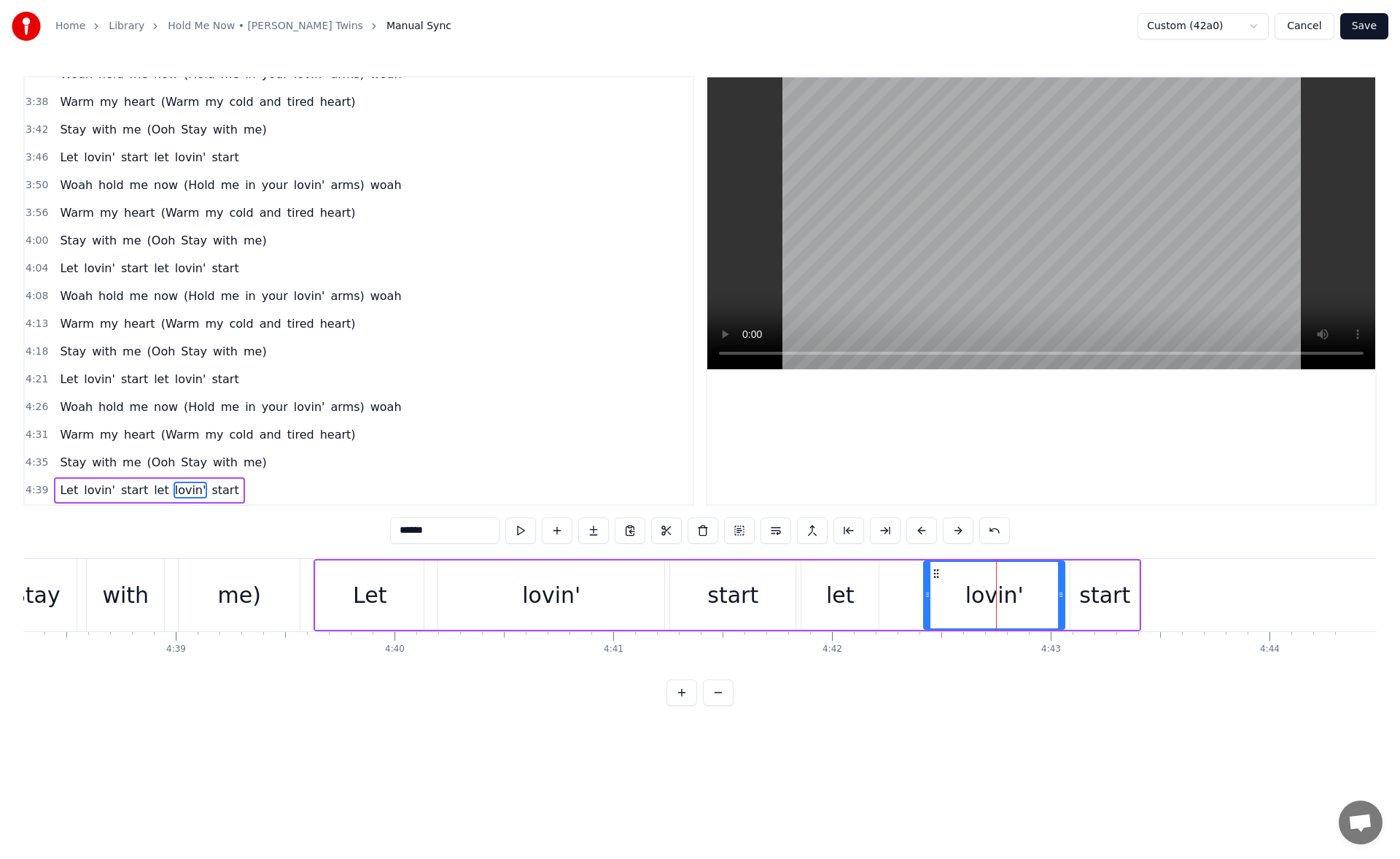
drag, startPoint x: 1026, startPoint y: 597, endPoint x: 1064, endPoint y: 600, distance: 38.1
click at [1064, 600] on icon at bounding box center [1061, 594] width 6 height 12
click at [515, 532] on button at bounding box center [521, 530] width 31 height 26
click at [1086, 594] on div "start" at bounding box center [1105, 594] width 51 height 33
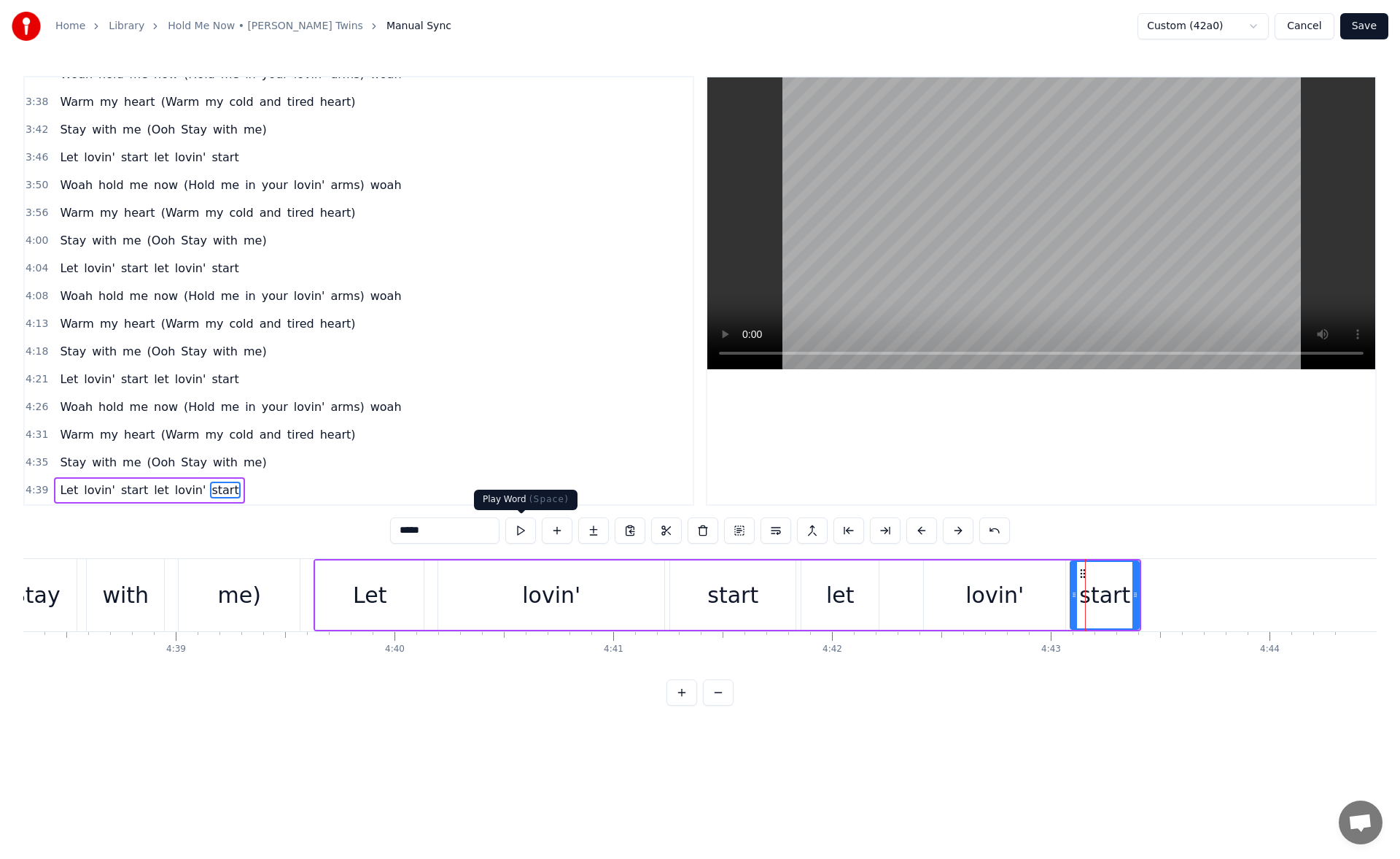
click at [523, 529] on button at bounding box center [521, 530] width 31 height 26
drag, startPoint x: 1132, startPoint y: 597, endPoint x: 1149, endPoint y: 598, distance: 17.0
click at [1148, 598] on icon at bounding box center [1145, 594] width 6 height 12
click at [523, 530] on button at bounding box center [521, 530] width 31 height 26
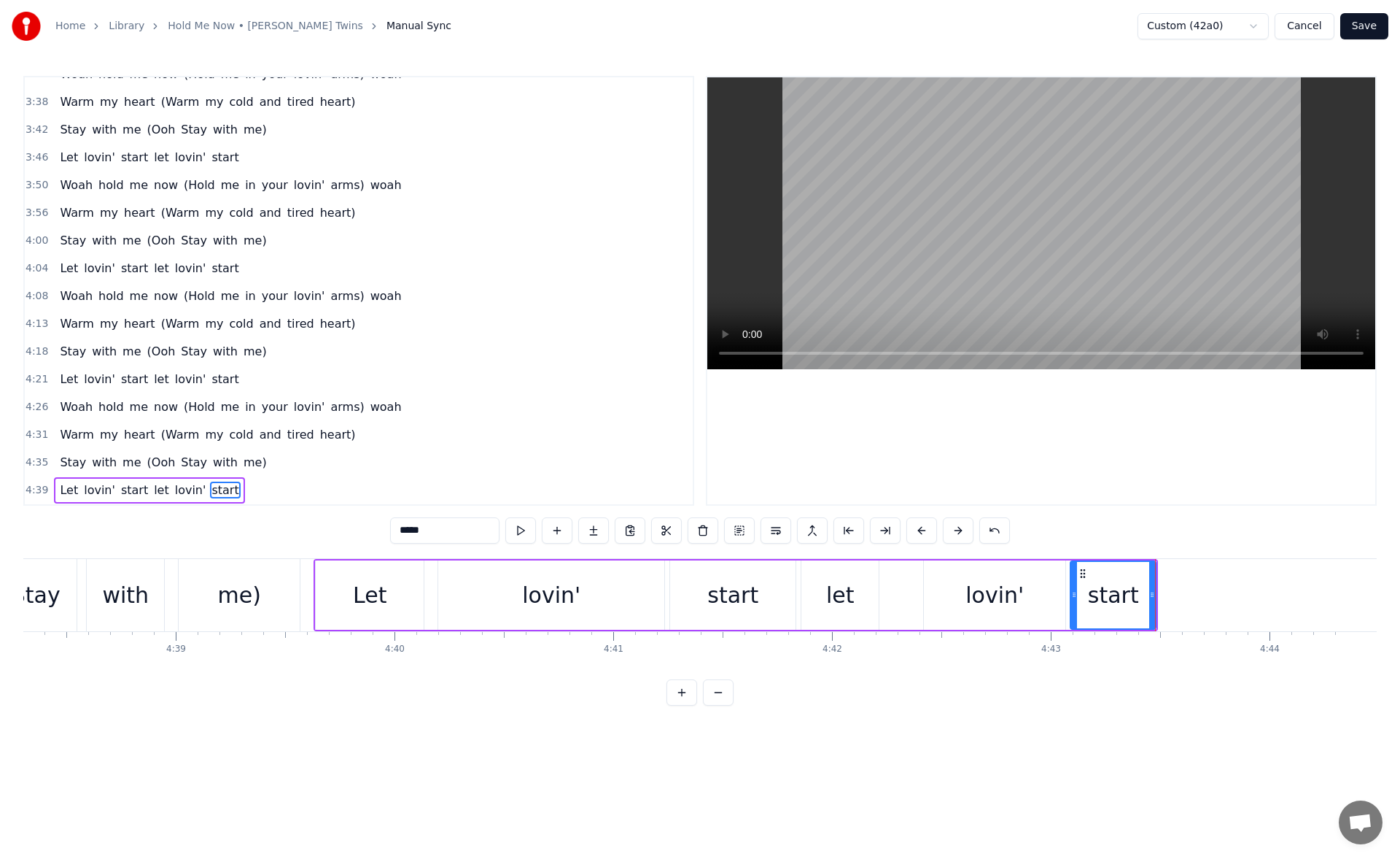
click at [1003, 602] on div "lovin'" at bounding box center [995, 594] width 59 height 33
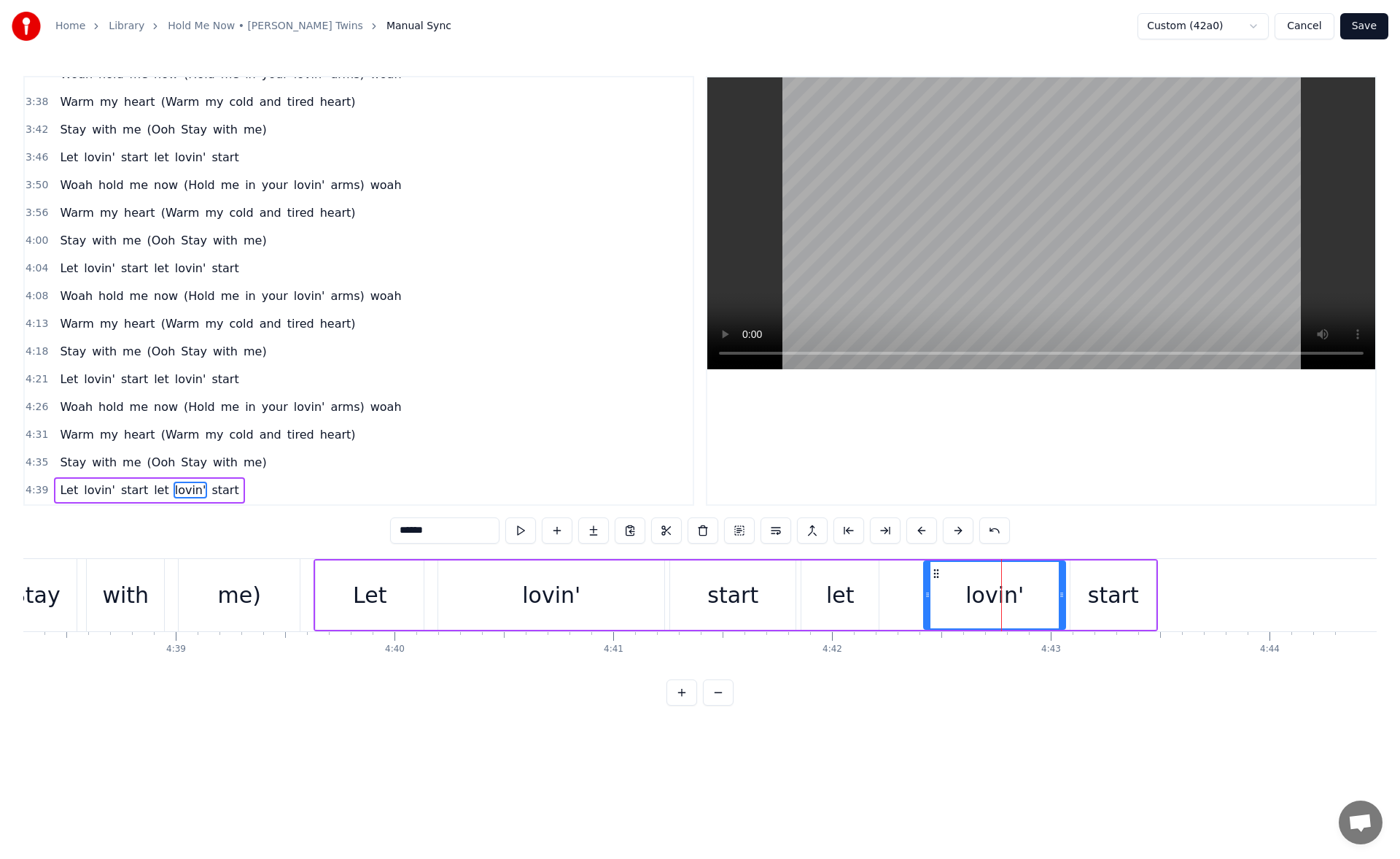
click at [1091, 598] on div "start" at bounding box center [1114, 594] width 51 height 33
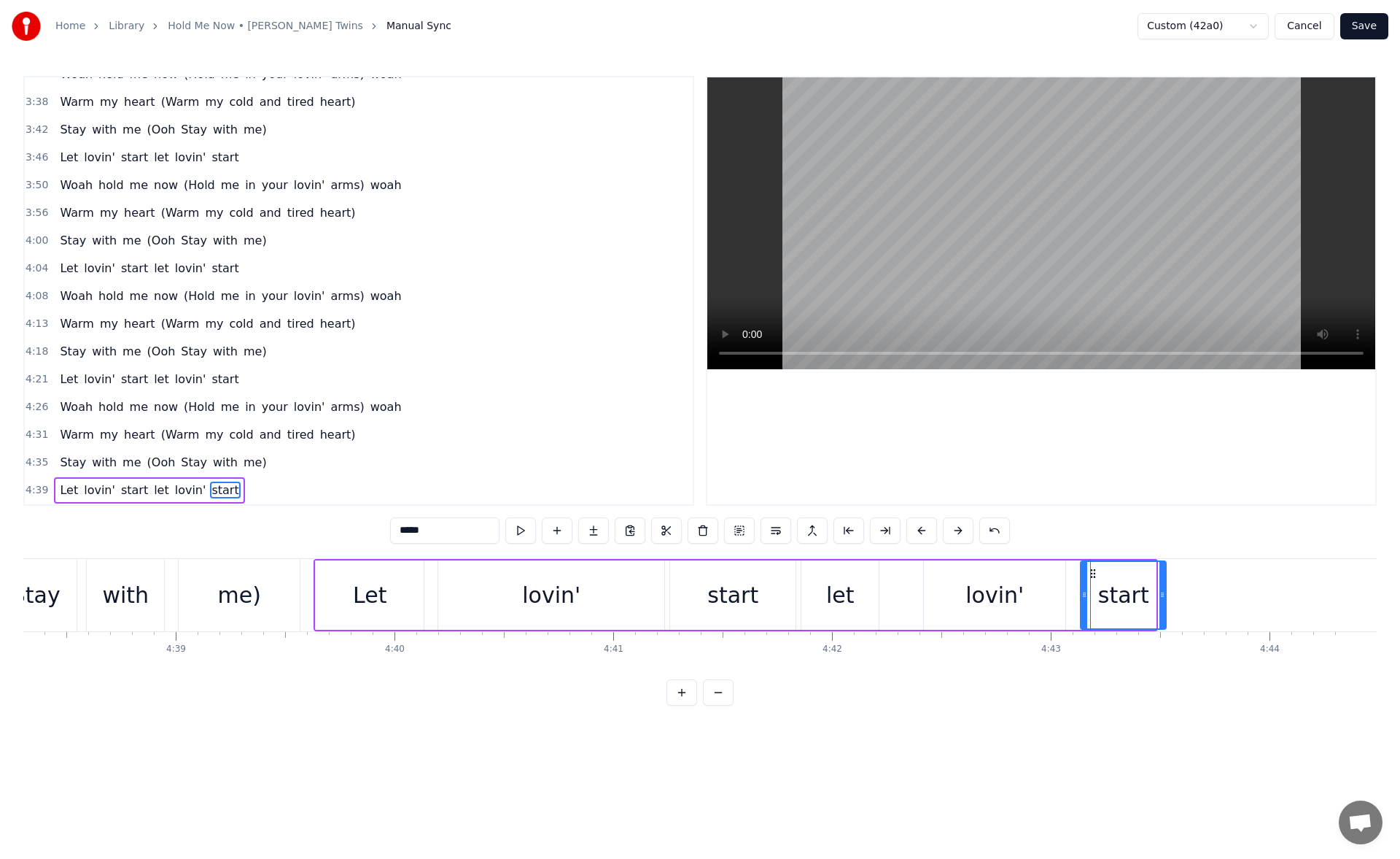
drag, startPoint x: 1081, startPoint y: 571, endPoint x: 1091, endPoint y: 573, distance: 10.2
click at [1040, 575] on div "lovin'" at bounding box center [995, 595] width 141 height 70
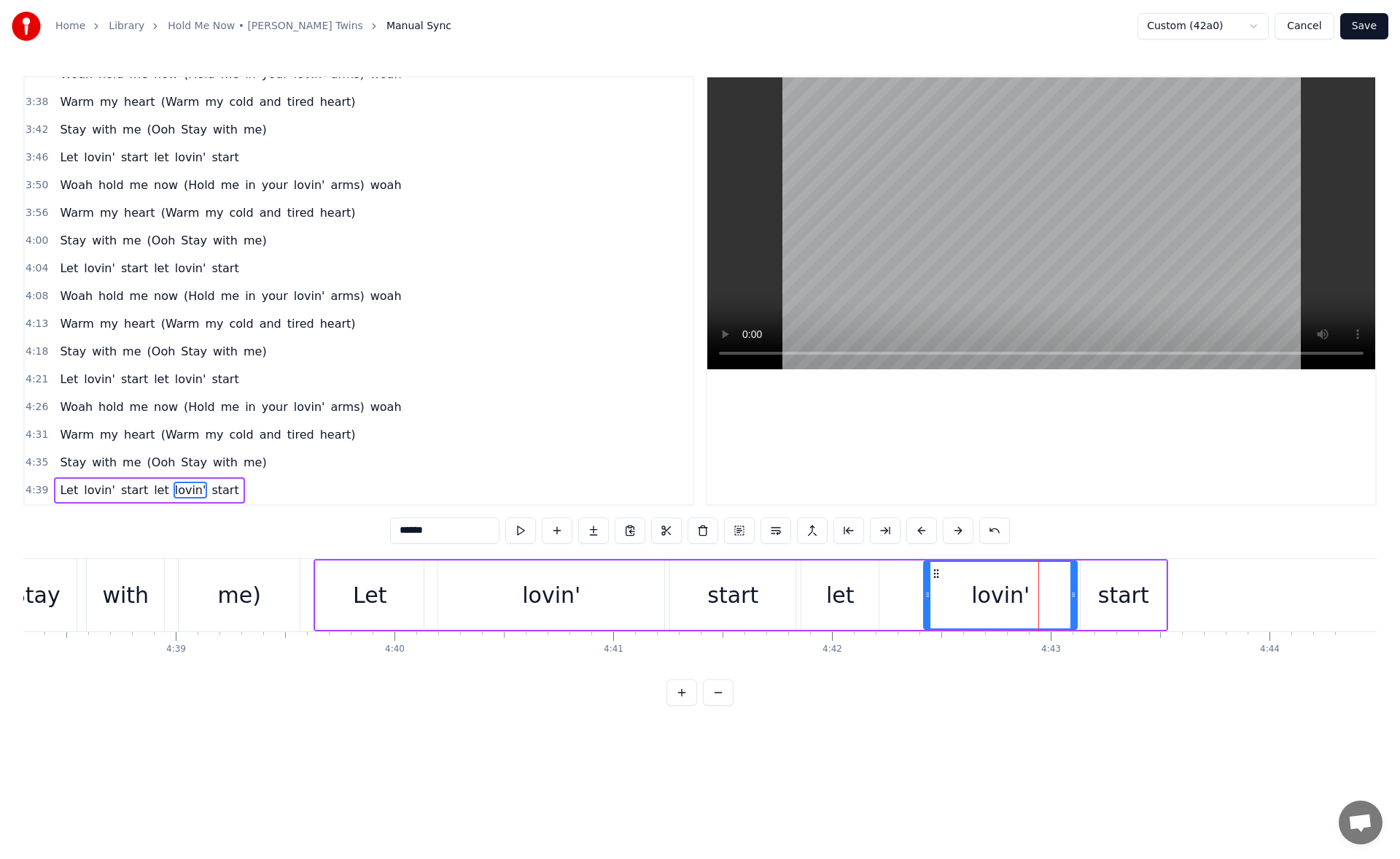
drag, startPoint x: 1061, startPoint y: 594, endPoint x: 1073, endPoint y: 596, distance: 12.2
click at [1073, 596] on icon at bounding box center [1074, 594] width 6 height 12
click at [522, 524] on button at bounding box center [521, 530] width 31 height 26
click at [1087, 594] on div "start" at bounding box center [1124, 595] width 85 height 70
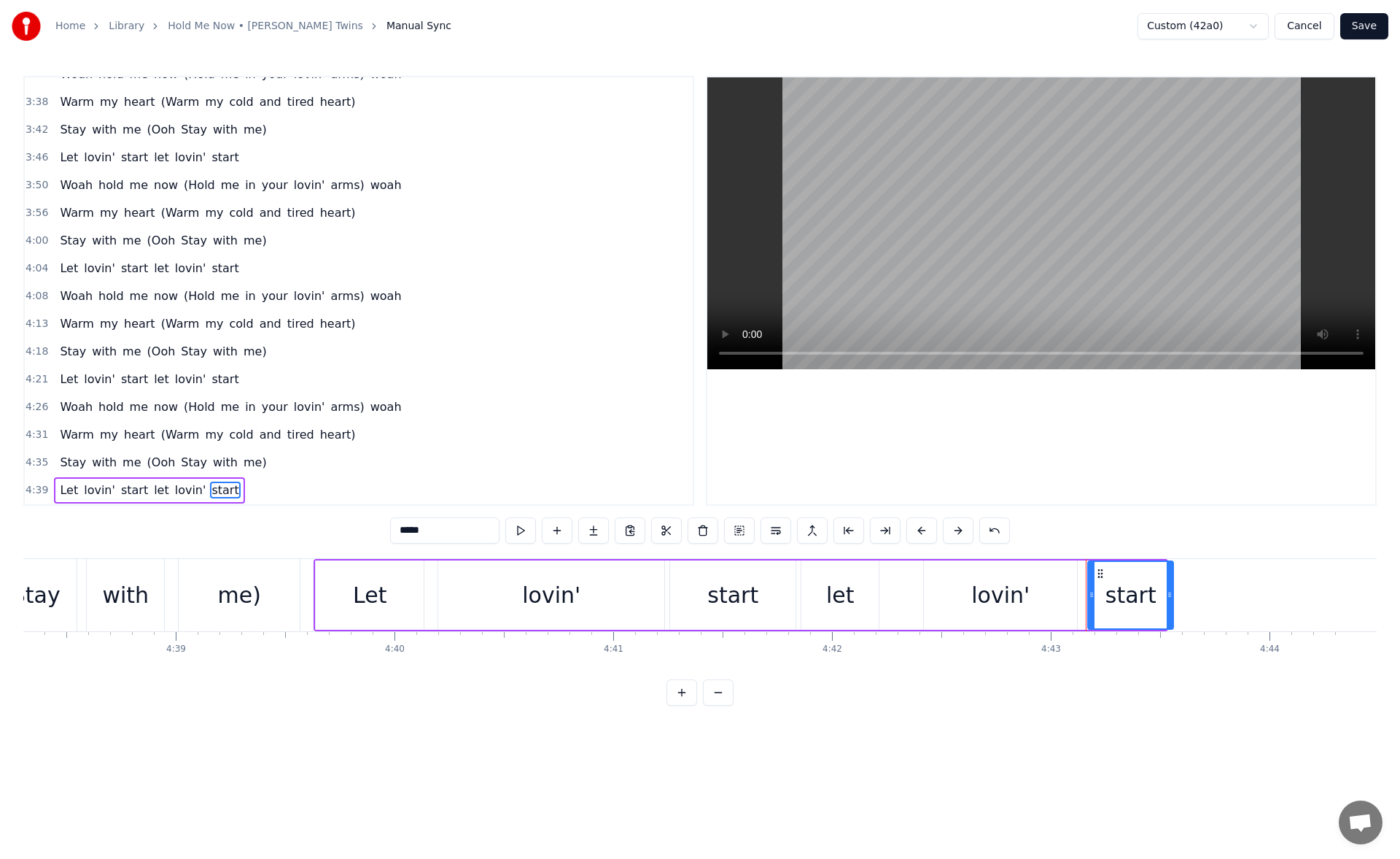
drag, startPoint x: 1091, startPoint y: 572, endPoint x: 1098, endPoint y: 572, distance: 7.0
click at [1098, 572] on icon at bounding box center [1101, 574] width 12 height 12
click at [1065, 572] on div "lovin'" at bounding box center [1000, 595] width 153 height 70
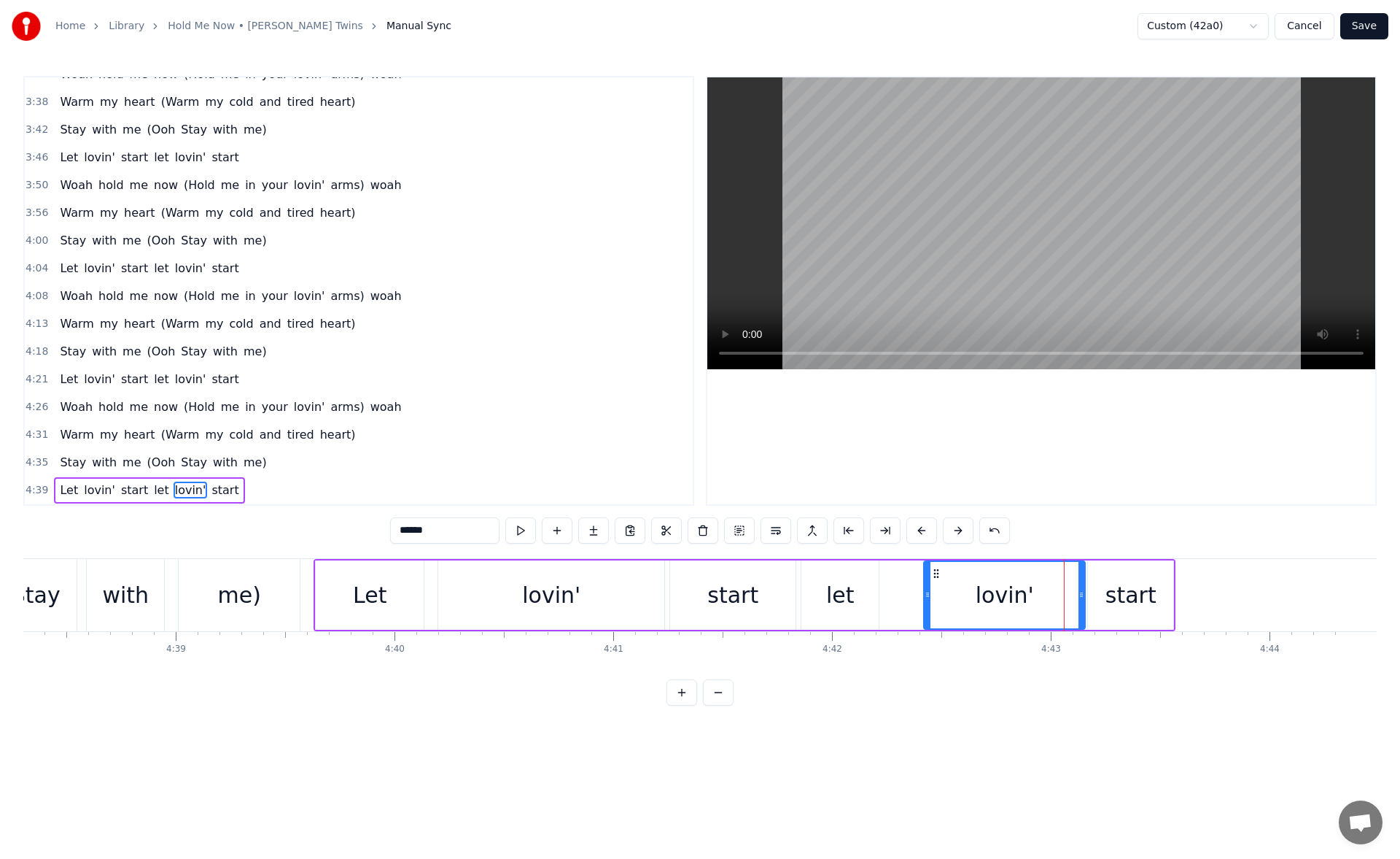
drag, startPoint x: 1076, startPoint y: 594, endPoint x: 1085, endPoint y: 595, distance: 9.1
click at [1085, 595] on icon at bounding box center [1081, 594] width 6 height 12
click at [1131, 588] on div "start" at bounding box center [1131, 594] width 51 height 33
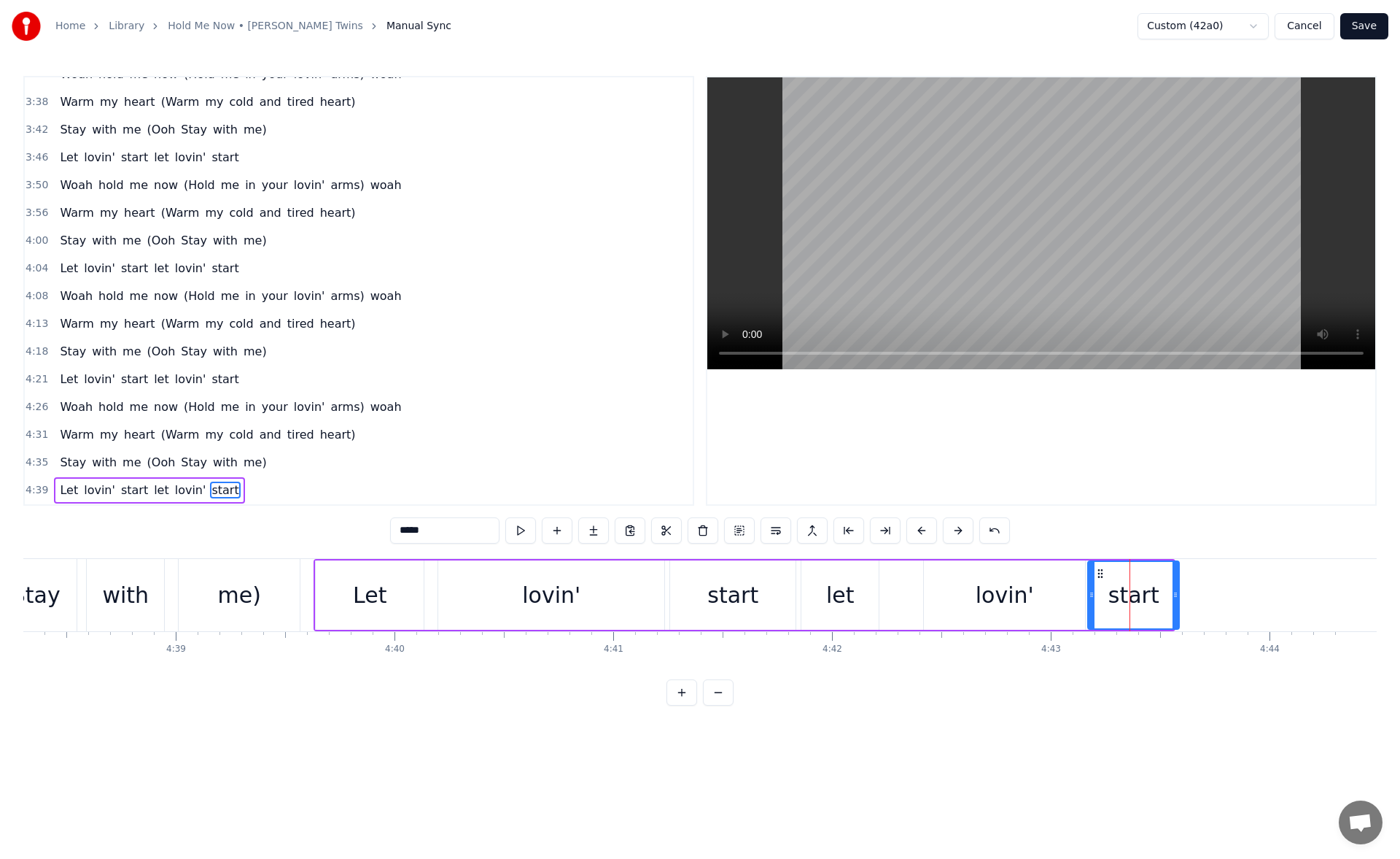
drag, startPoint x: 1171, startPoint y: 595, endPoint x: 1193, endPoint y: 598, distance: 22.2
click at [1178, 598] on icon at bounding box center [1176, 594] width 6 height 12
click at [524, 532] on button at bounding box center [521, 530] width 31 height 26
drag, startPoint x: 1193, startPoint y: 594, endPoint x: 1209, endPoint y: 599, distance: 16.8
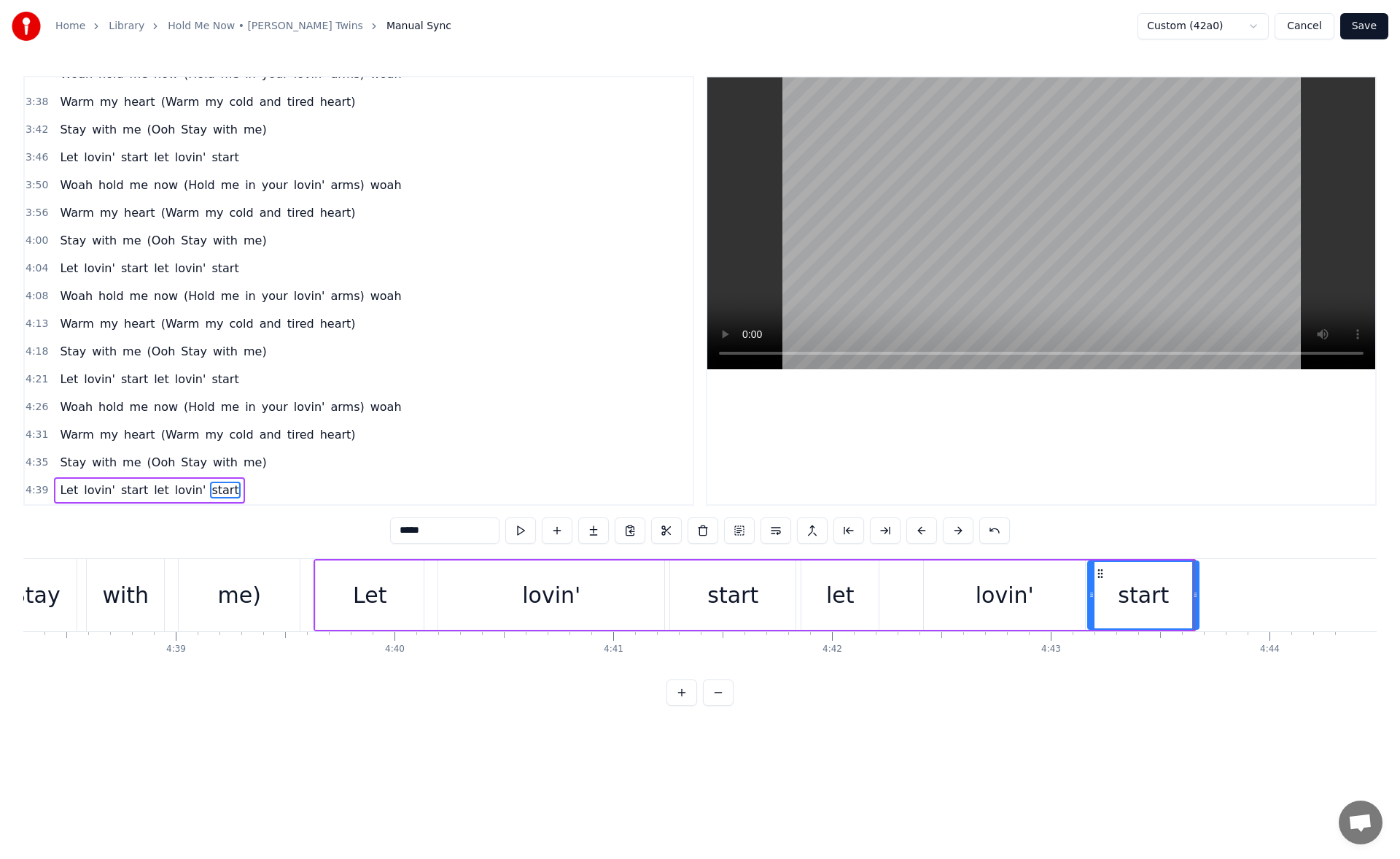
click at [1199, 599] on icon at bounding box center [1195, 594] width 6 height 12
click at [386, 580] on div "Let" at bounding box center [370, 595] width 108 height 70
type input "***"
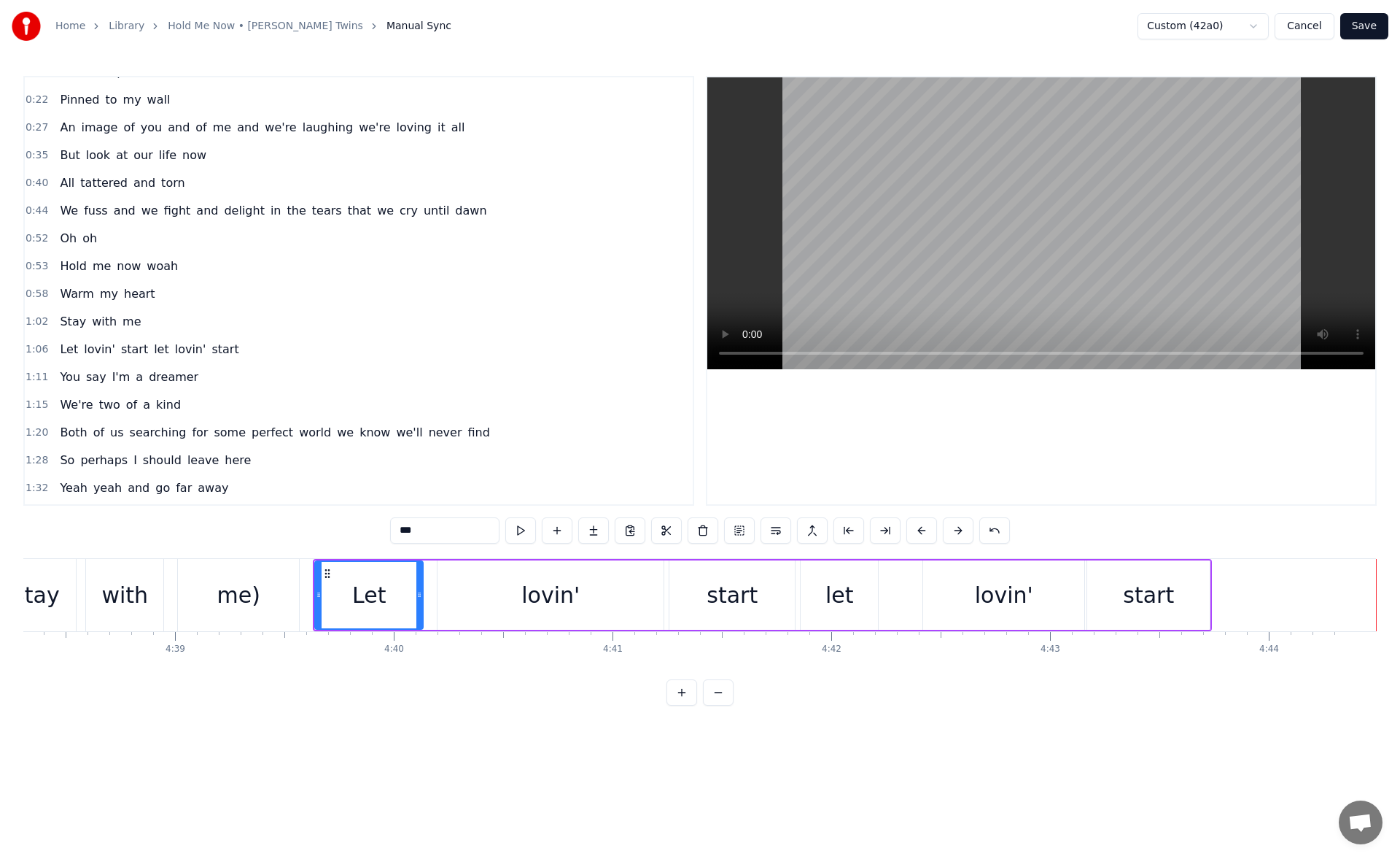
scroll to position [0, 0]
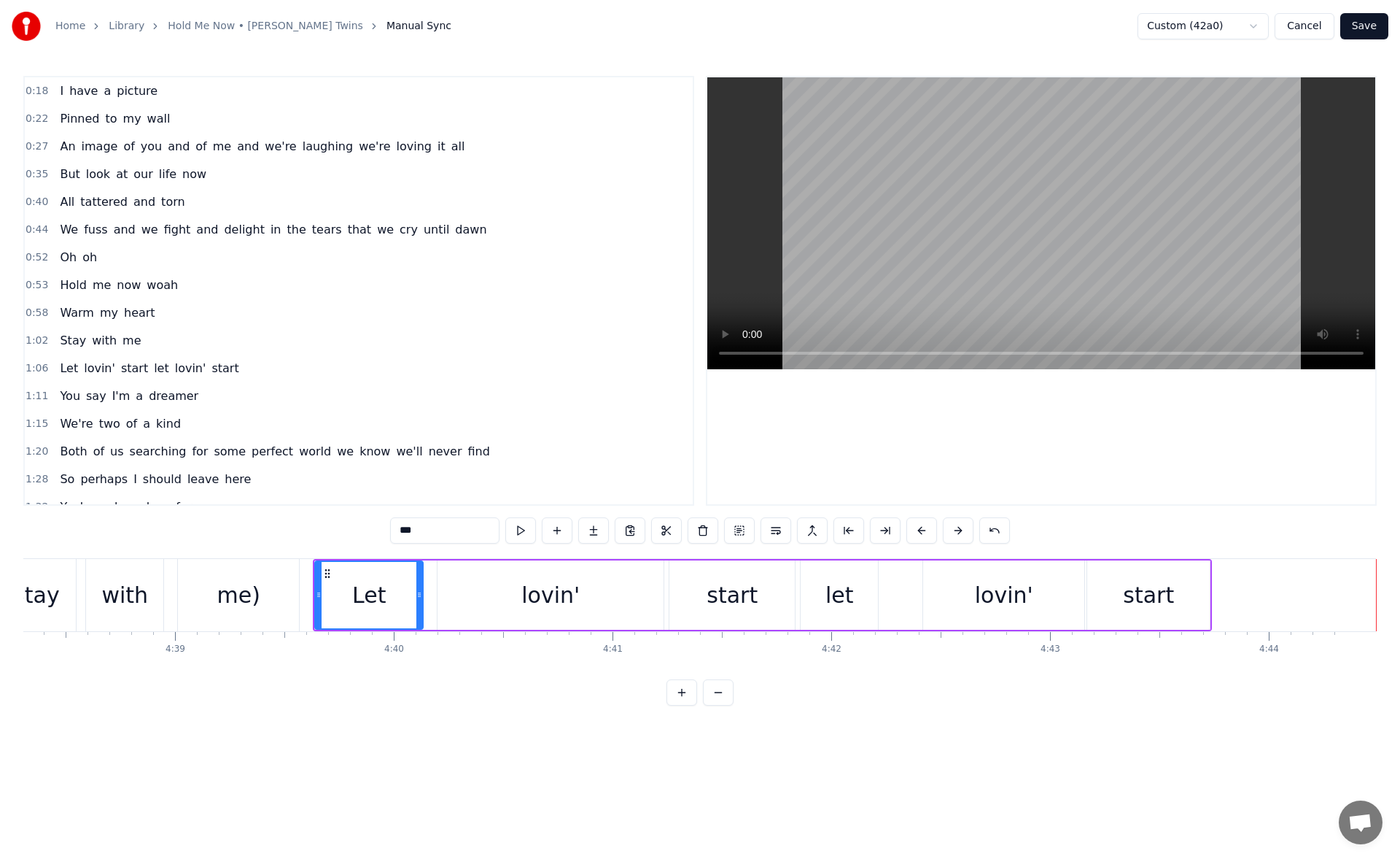
click at [1364, 26] on button "Save" at bounding box center [1364, 26] width 48 height 26
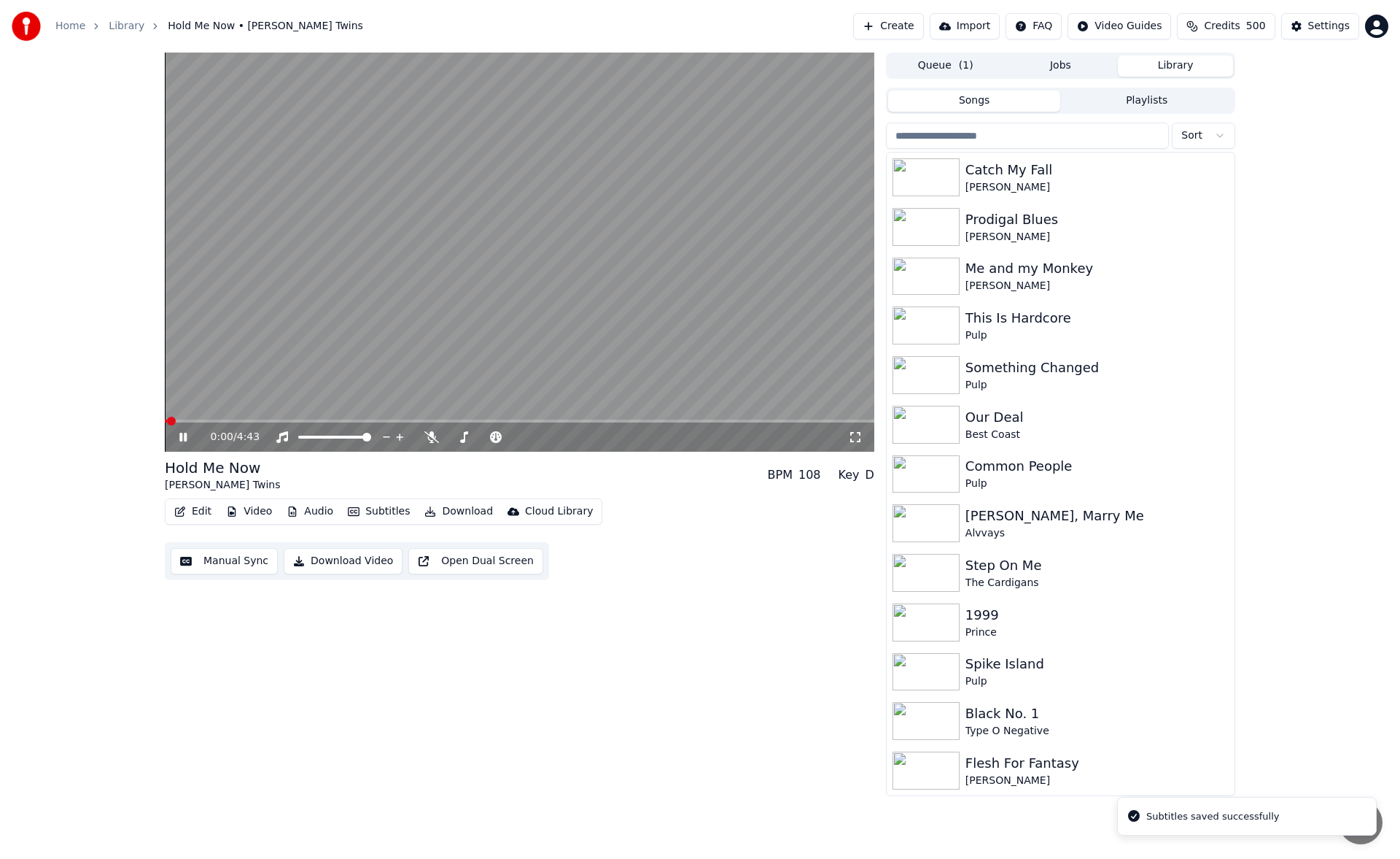
click at [856, 435] on icon at bounding box center [855, 437] width 14 height 12
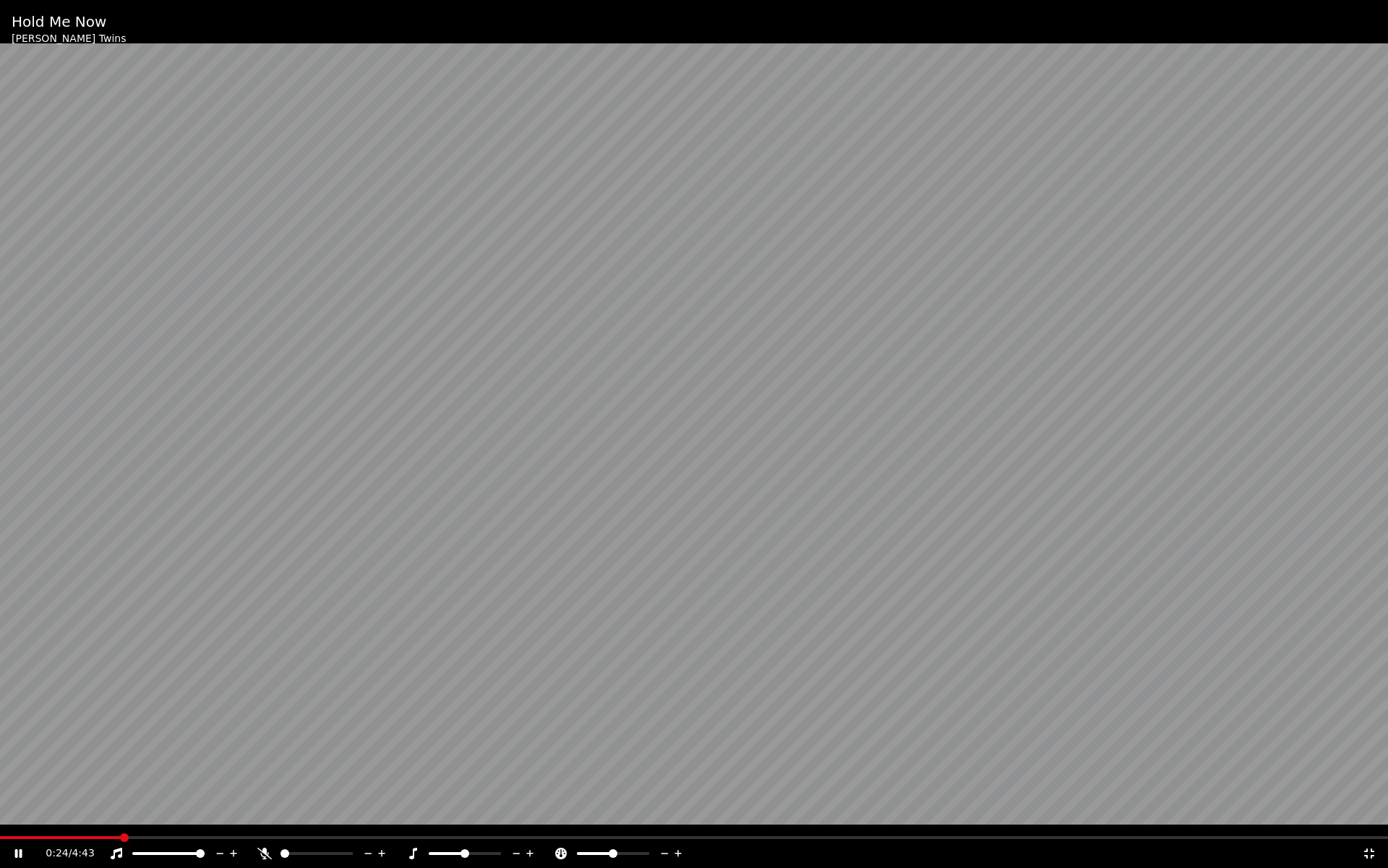
click at [259, 850] on icon at bounding box center [264, 854] width 14 height 12
click at [18, 847] on div "0:29 / 4:43" at bounding box center [694, 853] width 1377 height 14
click at [18, 850] on icon at bounding box center [19, 853] width 8 height 8
click at [11, 839] on div "0:30 / 4:43" at bounding box center [694, 853] width 1388 height 29
click at [9, 836] on span at bounding box center [5, 837] width 10 height 3
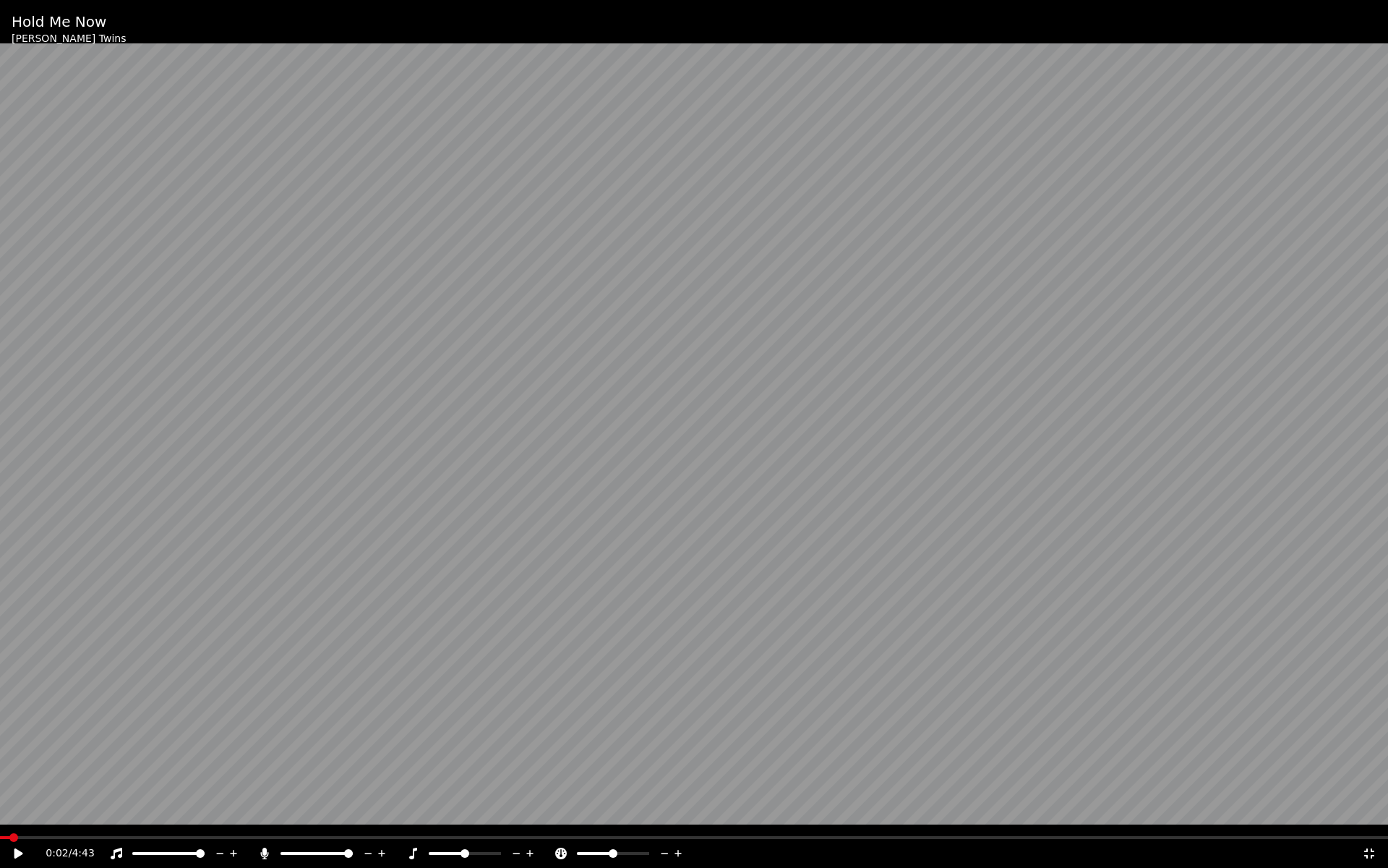
click at [16, 850] on icon at bounding box center [19, 853] width 8 height 10
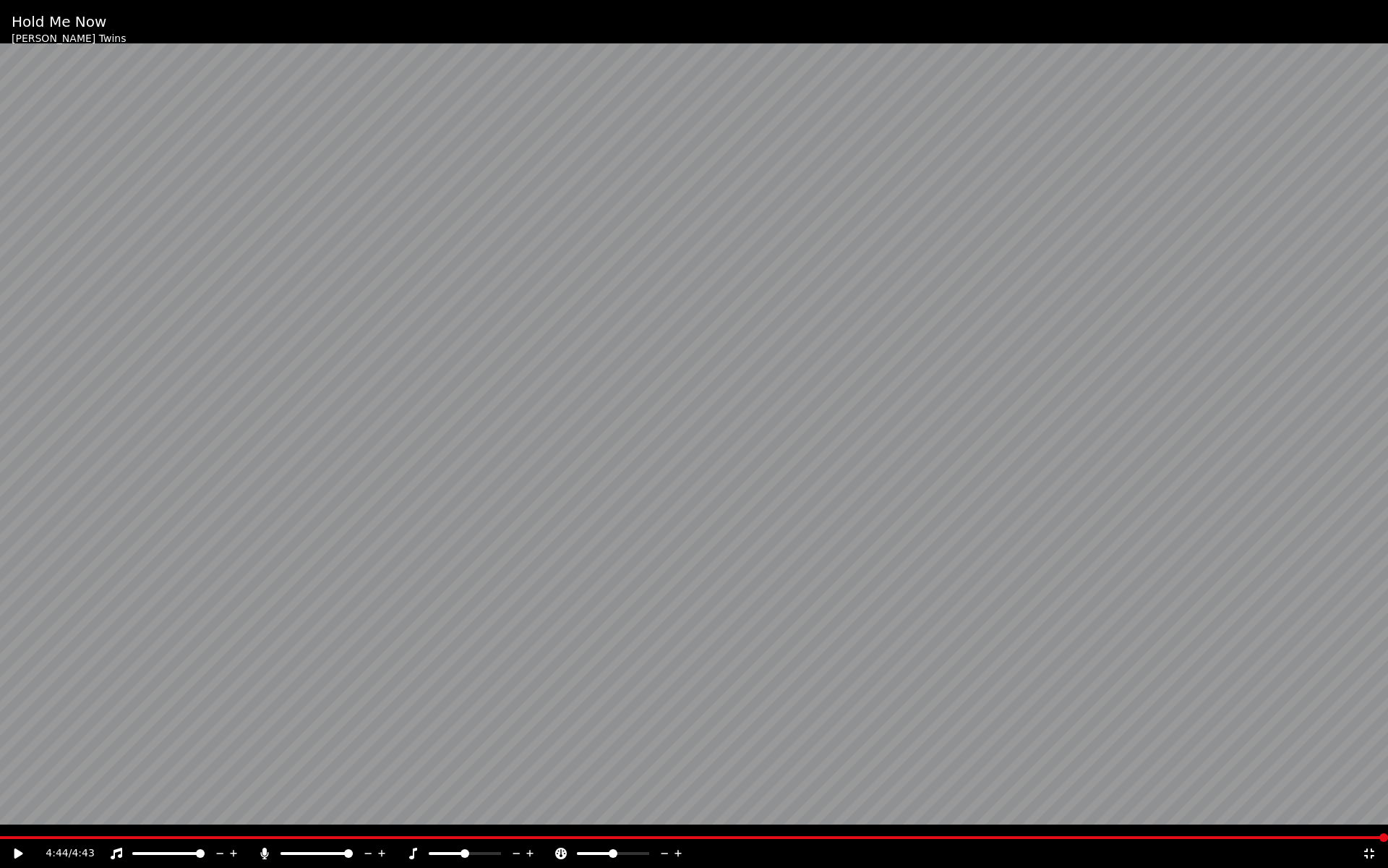
click at [1369, 849] on icon at bounding box center [1369, 854] width 14 height 12
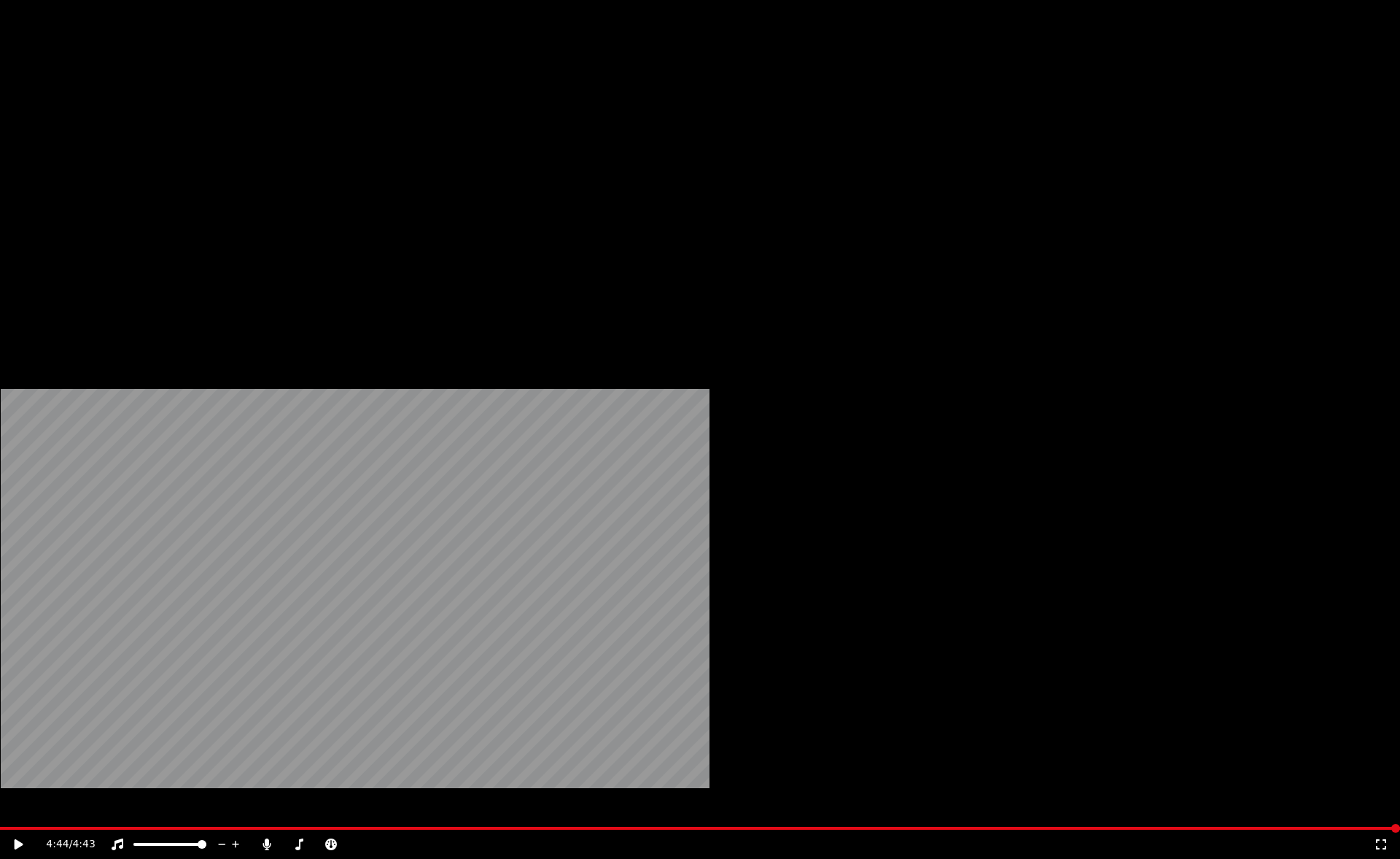
click at [456, 122] on button "Download" at bounding box center [458, 112] width 80 height 20
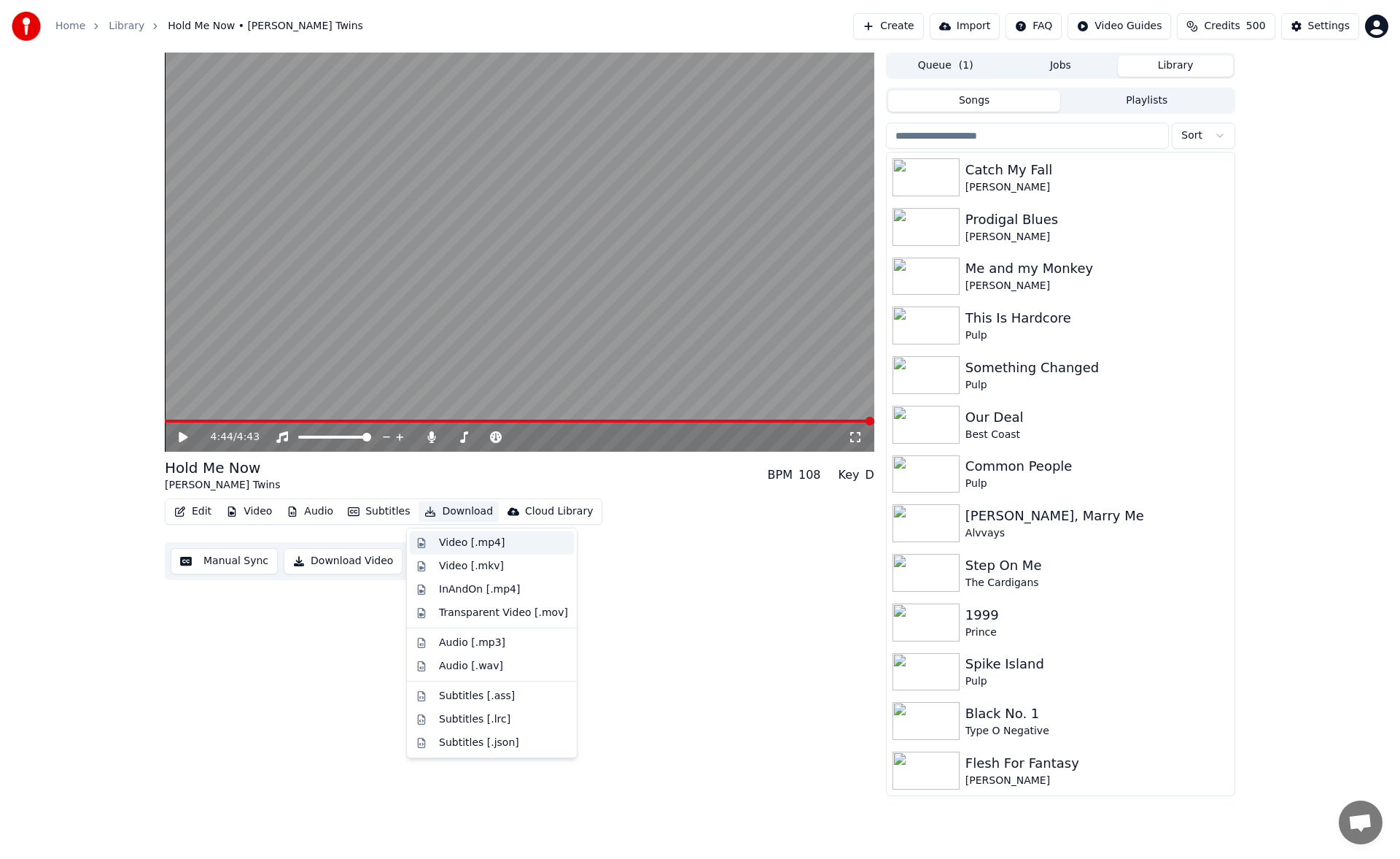
click at [457, 540] on div "Video [.mp4]" at bounding box center [471, 543] width 65 height 14
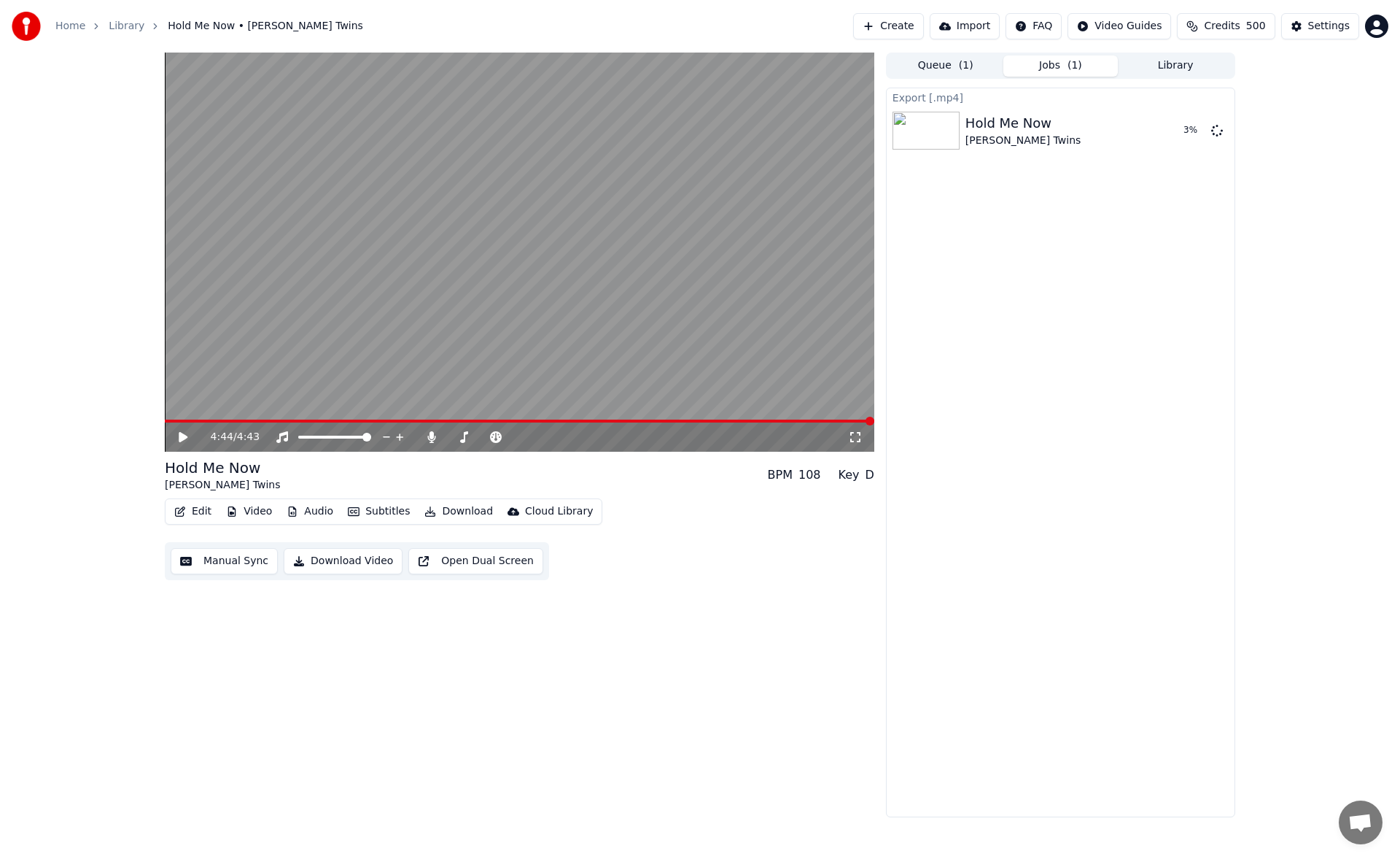
click at [1161, 71] on button "Library" at bounding box center [1176, 65] width 116 height 21
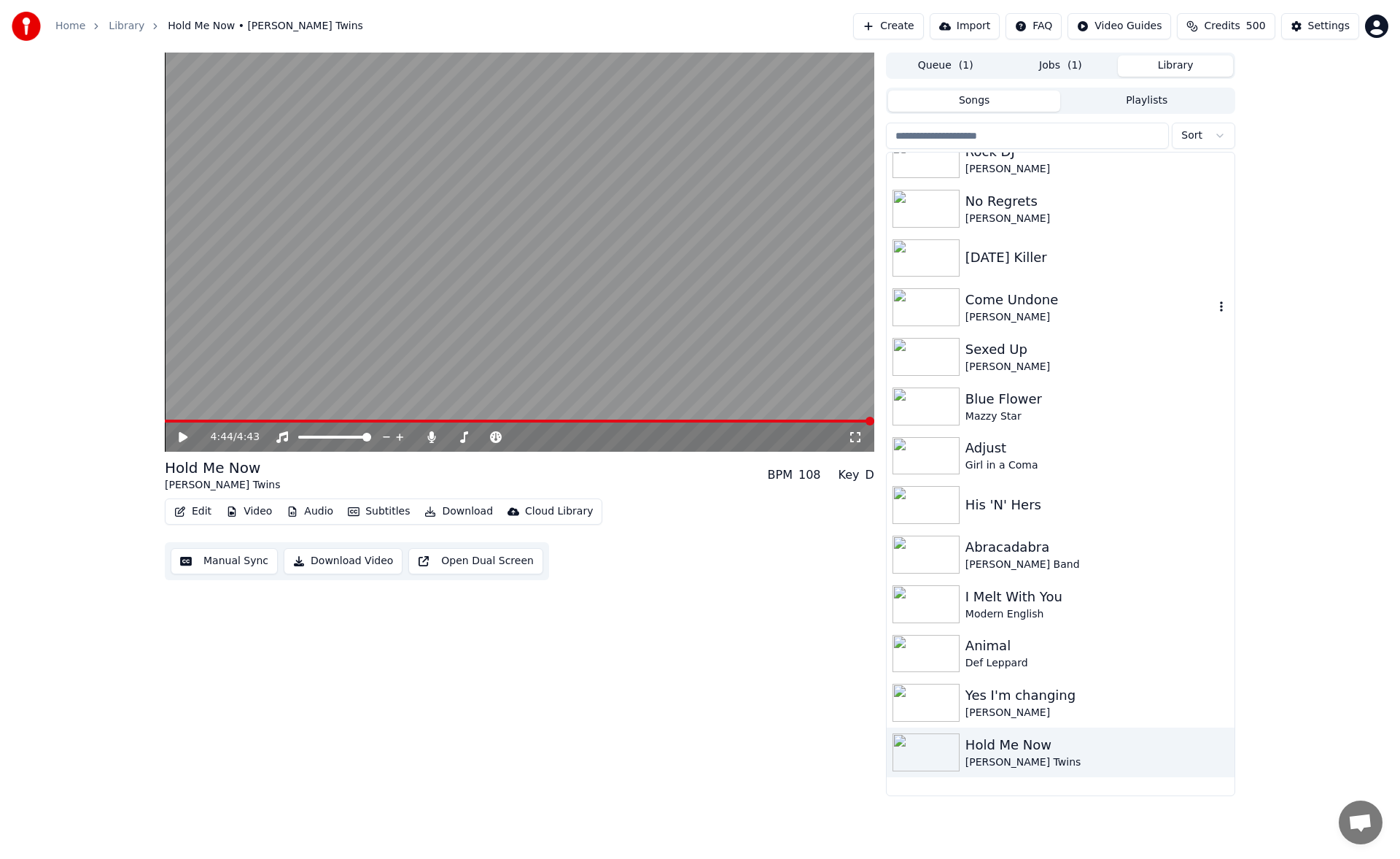
scroll to position [737, 0]
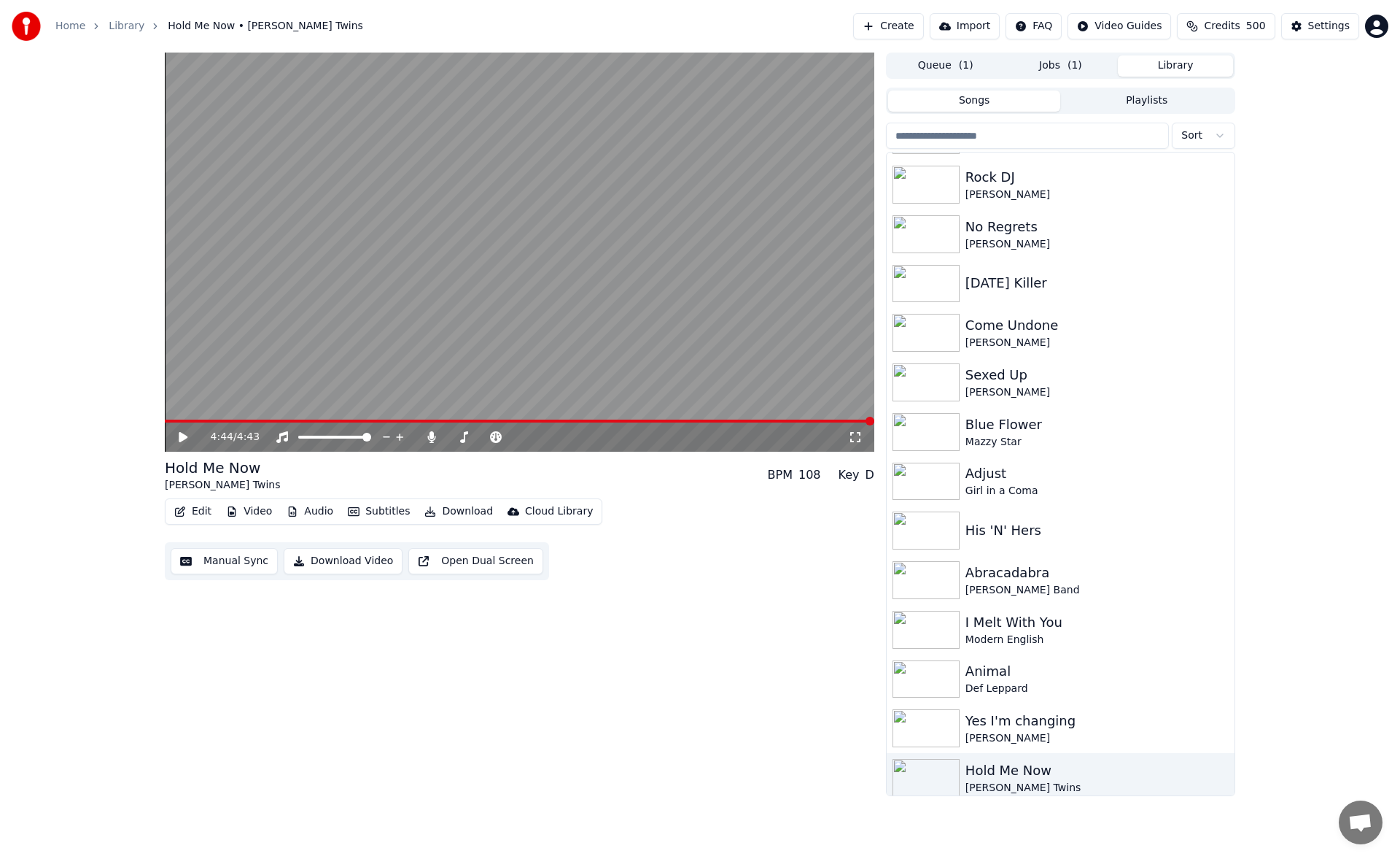
click at [1074, 62] on span "( 1 )" at bounding box center [1074, 65] width 14 height 14
